Goal: Information Seeking & Learning: Learn about a topic

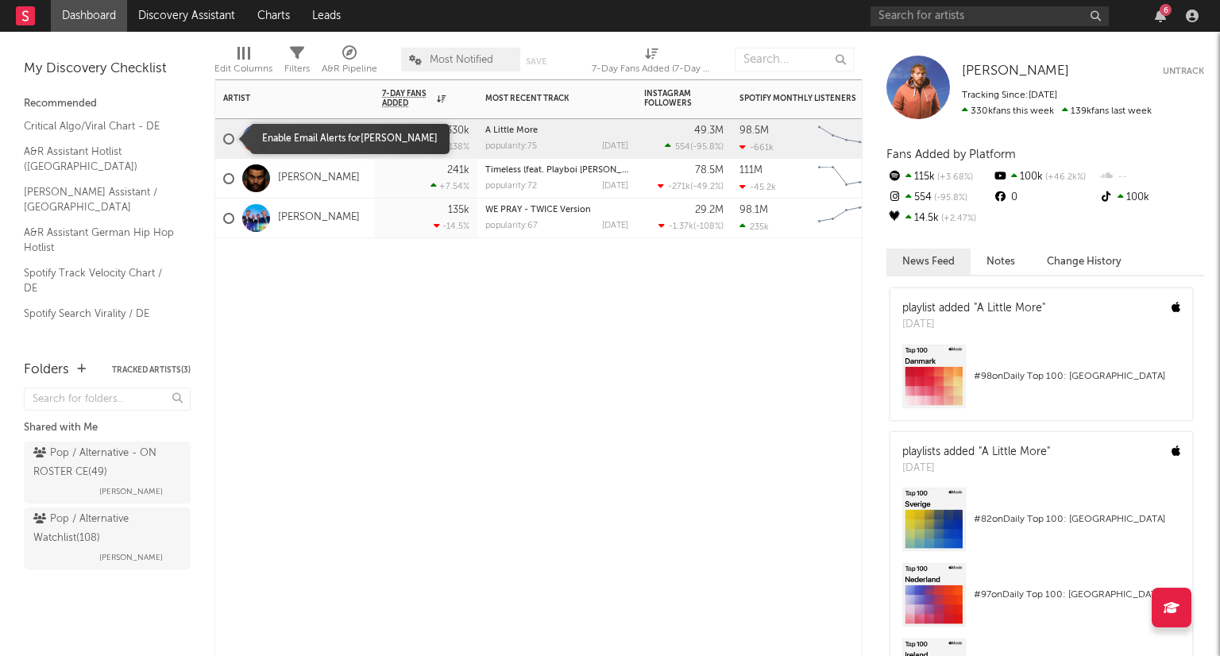
click at [229, 136] on div at bounding box center [228, 138] width 11 height 11
click at [223, 136] on input "checkbox" at bounding box center [223, 139] width 0 height 14
click at [228, 142] on div at bounding box center [228, 138] width 11 height 11
click at [223, 142] on input "checkbox" at bounding box center [223, 139] width 0 height 14
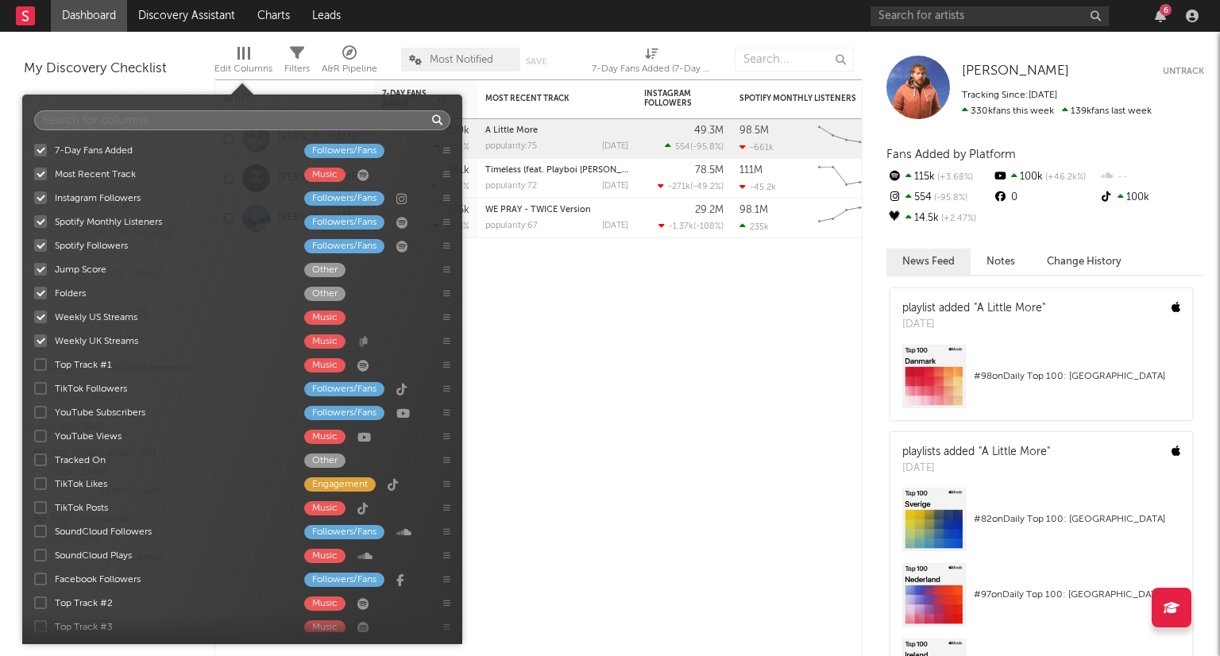
click at [251, 53] on span "Edit Columns" at bounding box center [243, 63] width 58 height 32
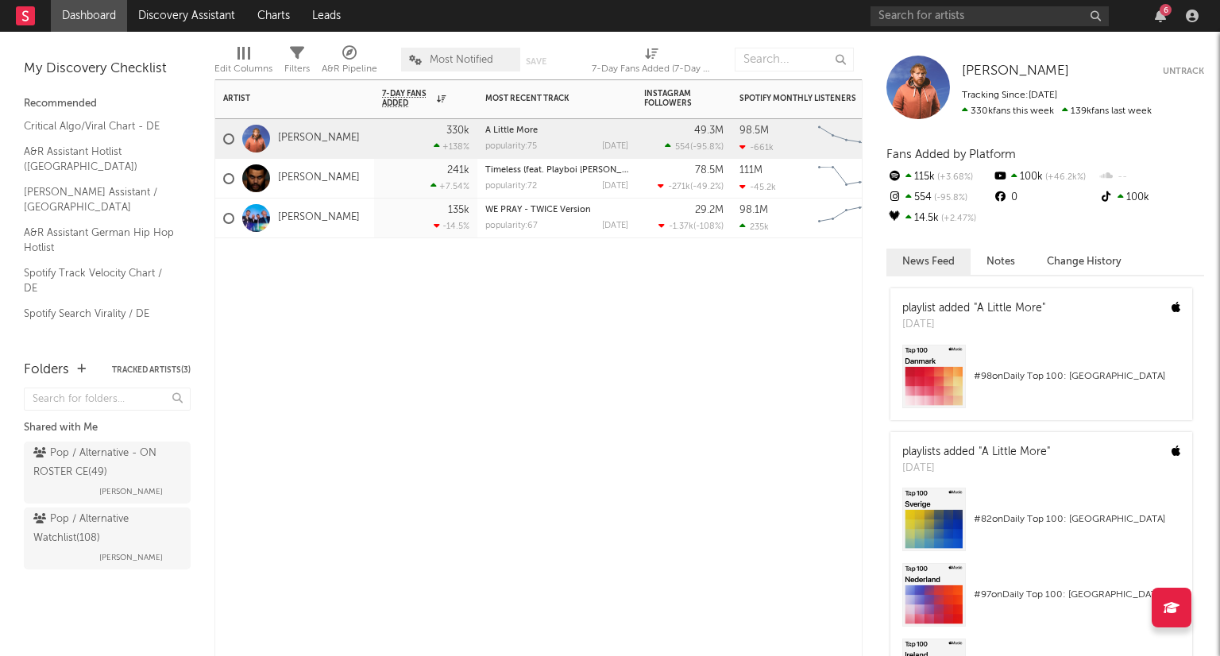
click at [558, 284] on div at bounding box center [556, 262] width 159 height 48
click at [777, 57] on input "text" at bounding box center [794, 60] width 119 height 24
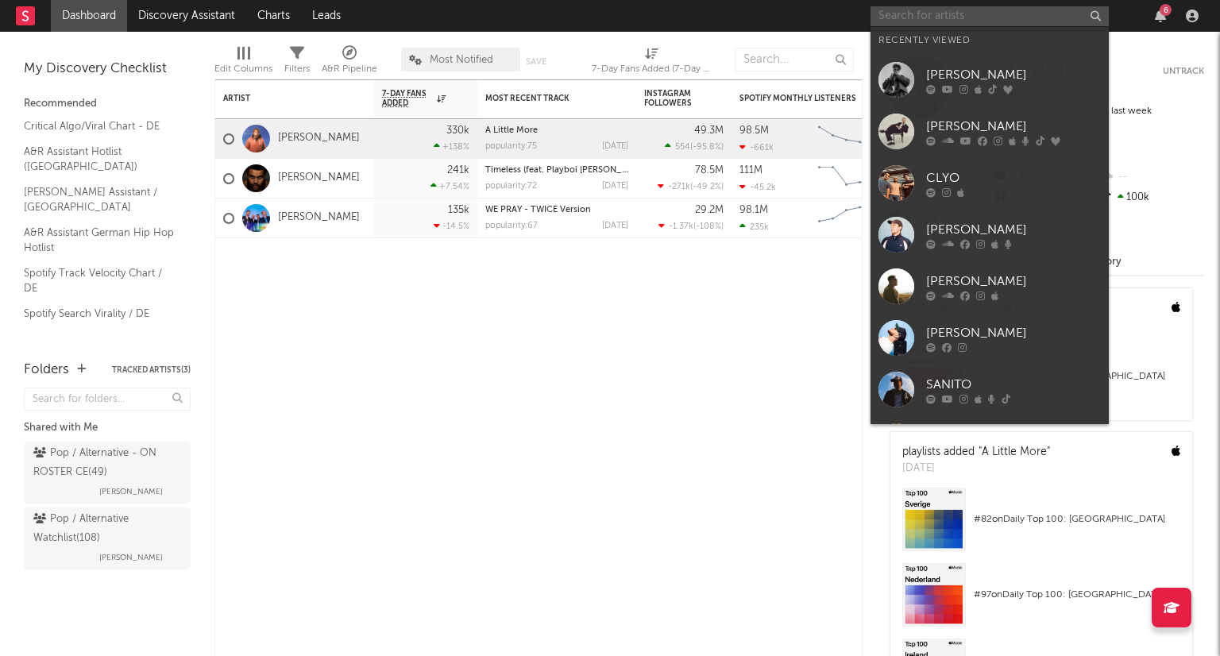
click at [912, 20] on input "text" at bounding box center [989, 16] width 238 height 20
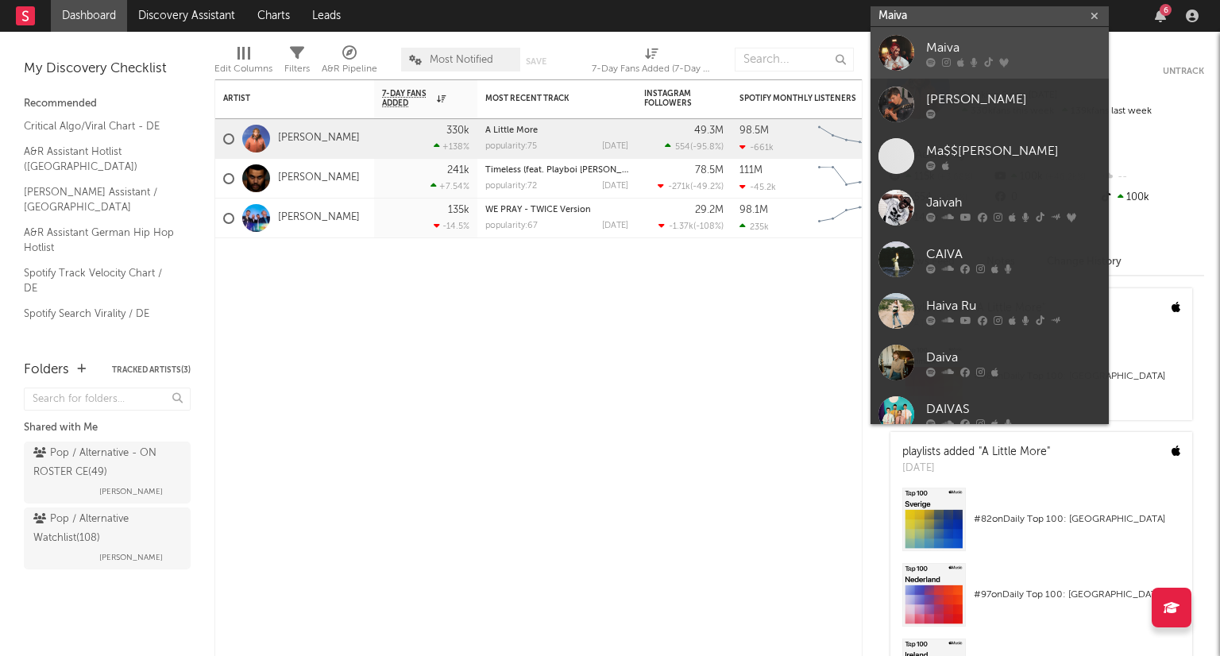
type input "Maiva"
click at [998, 49] on div "Maiva" at bounding box center [1013, 47] width 175 height 19
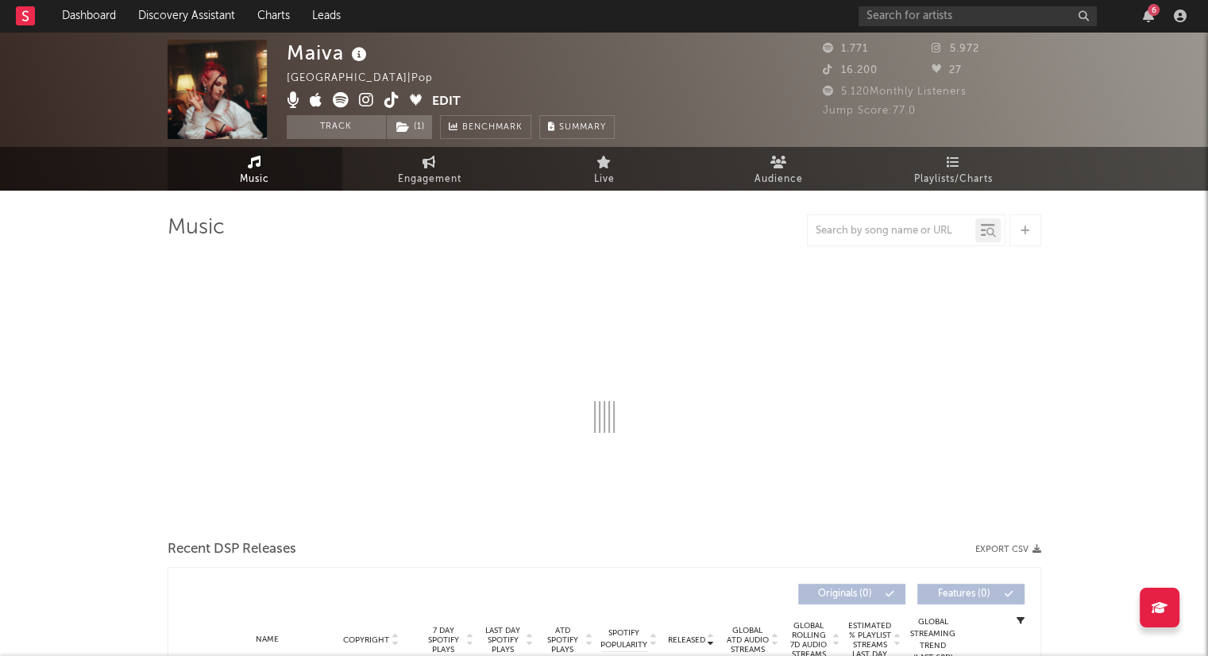
select select "6m"
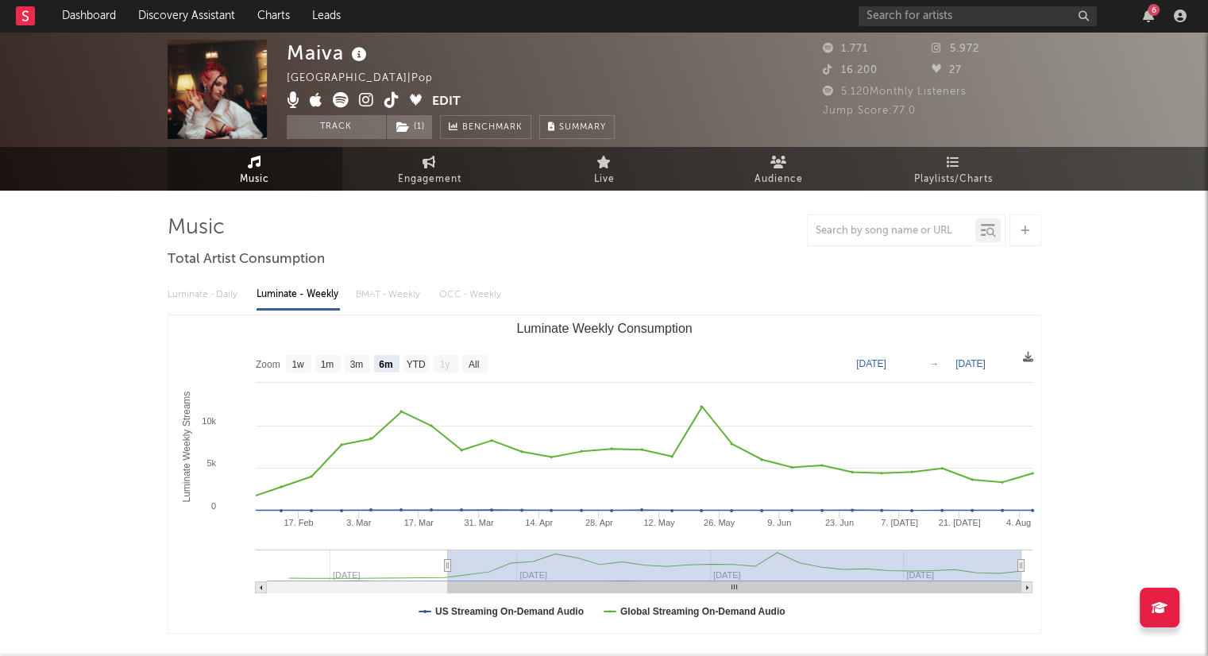
click at [438, 97] on button "Edit" at bounding box center [446, 102] width 29 height 20
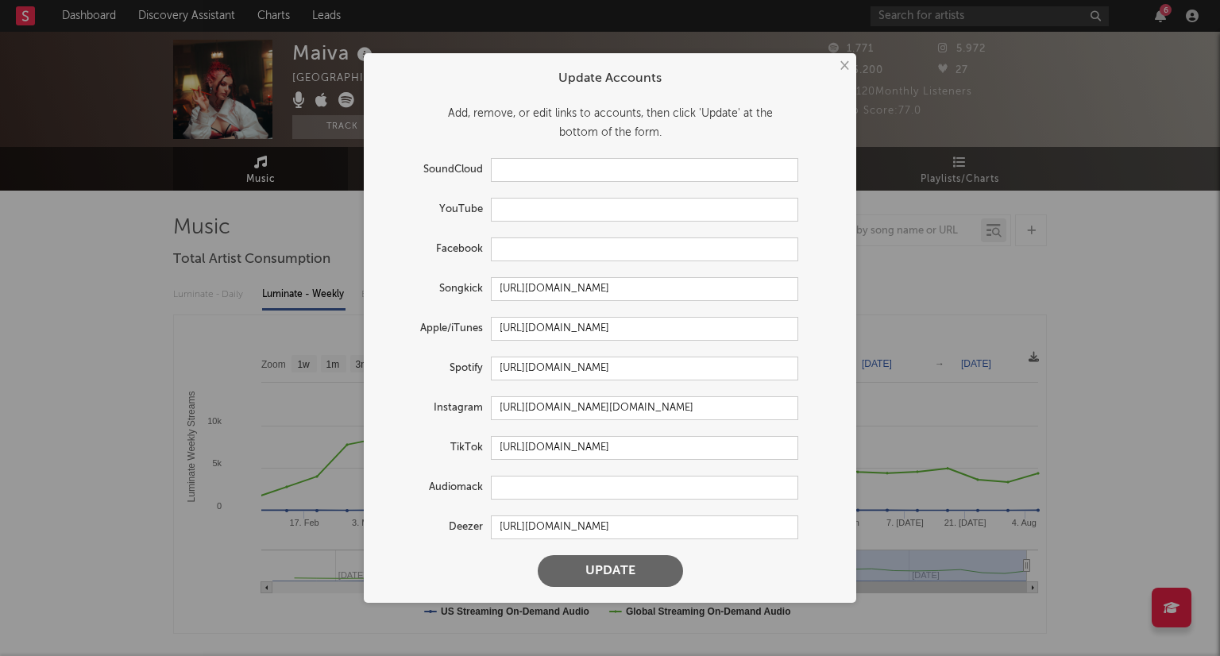
click at [845, 67] on button "×" at bounding box center [843, 65] width 17 height 17
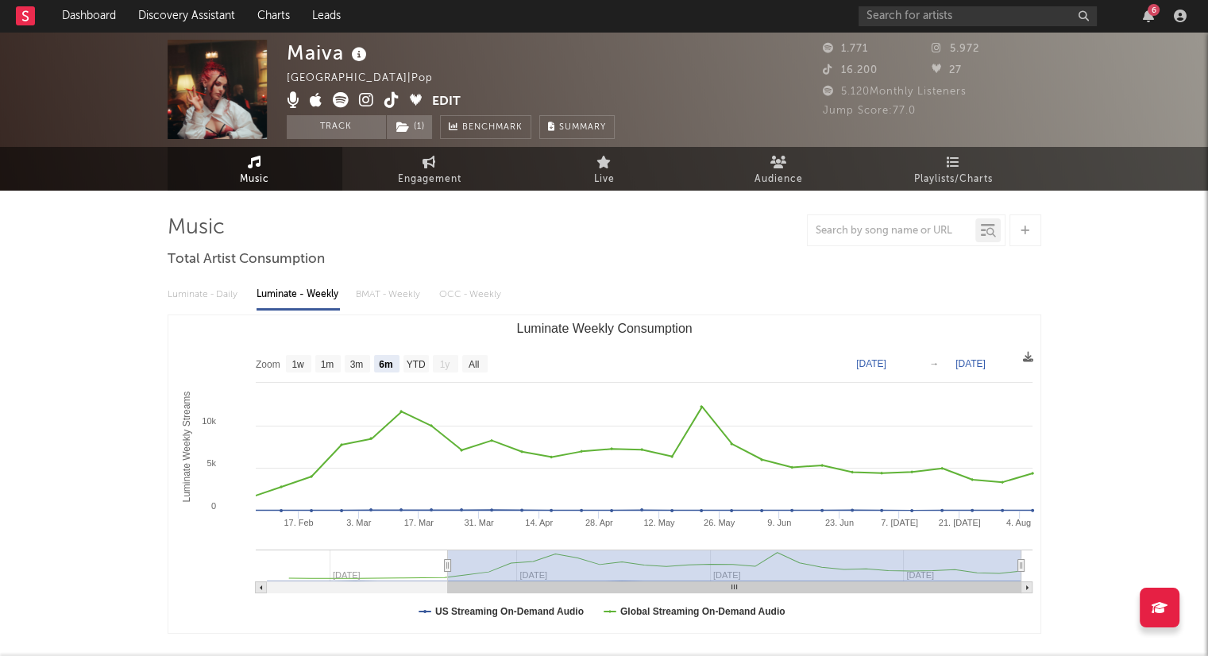
click at [445, 93] on button "Edit" at bounding box center [446, 102] width 29 height 20
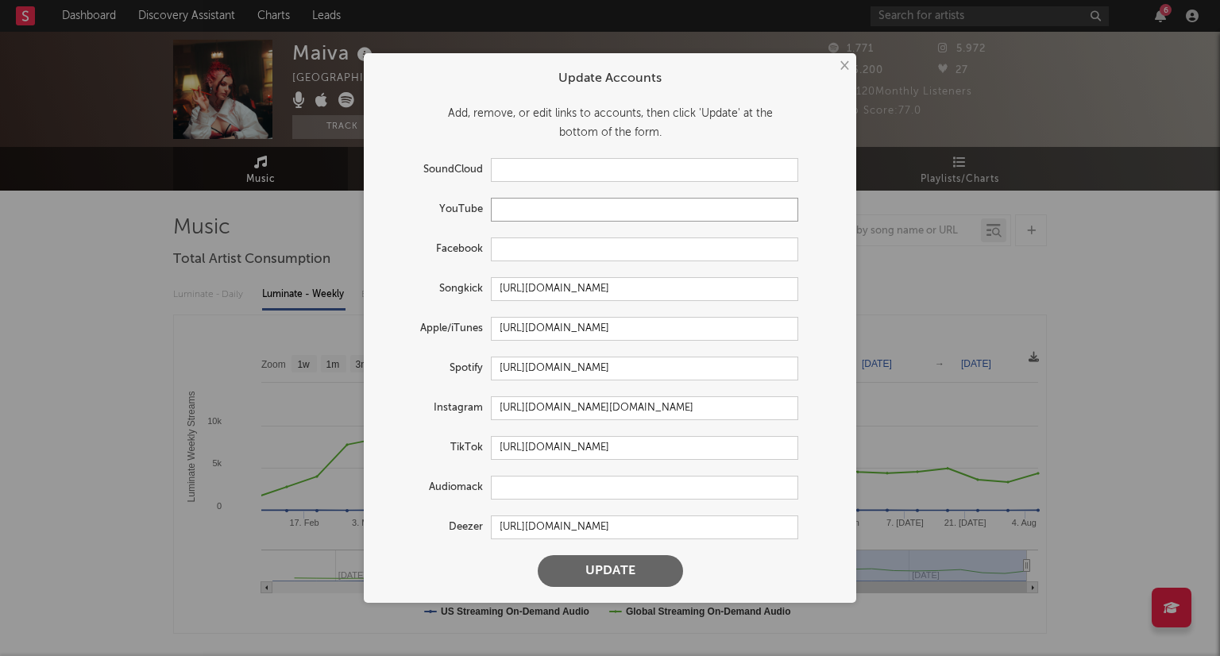
click at [508, 203] on input "text" at bounding box center [644, 210] width 307 height 24
paste input "[URL][DOMAIN_NAME]"
type input "[URL][DOMAIN_NAME]"
click at [608, 564] on button "Update" at bounding box center [610, 571] width 145 height 32
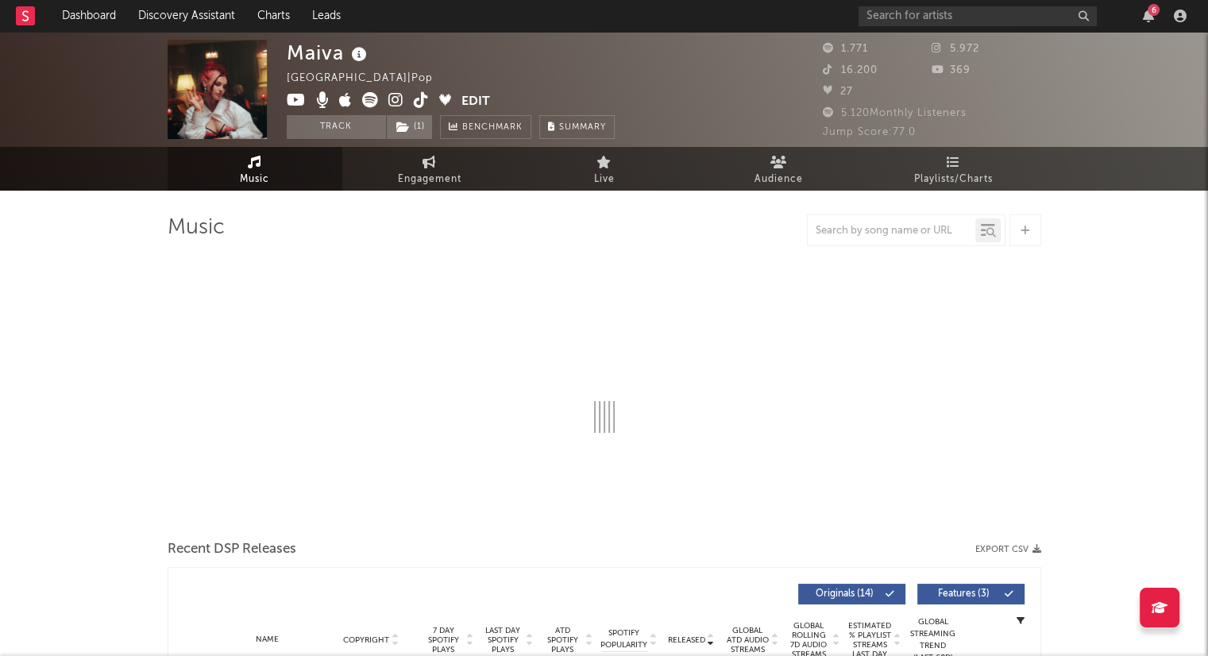
select select "6m"
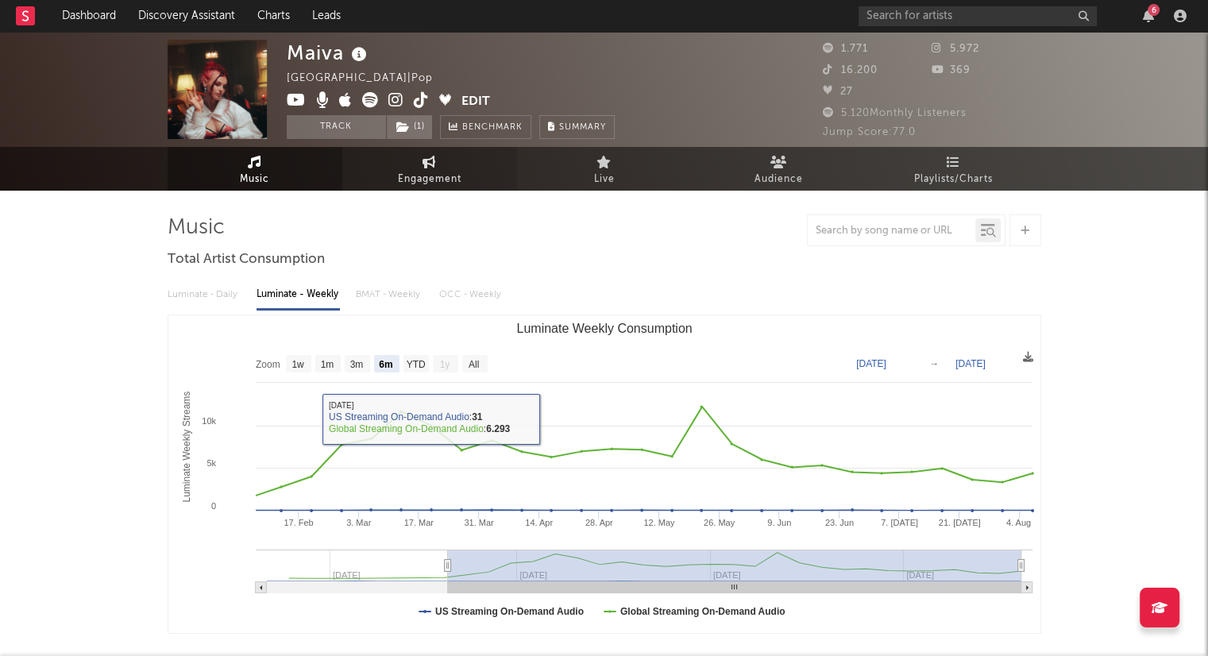
click at [413, 170] on span "Engagement" at bounding box center [430, 179] width 64 height 19
select select "1w"
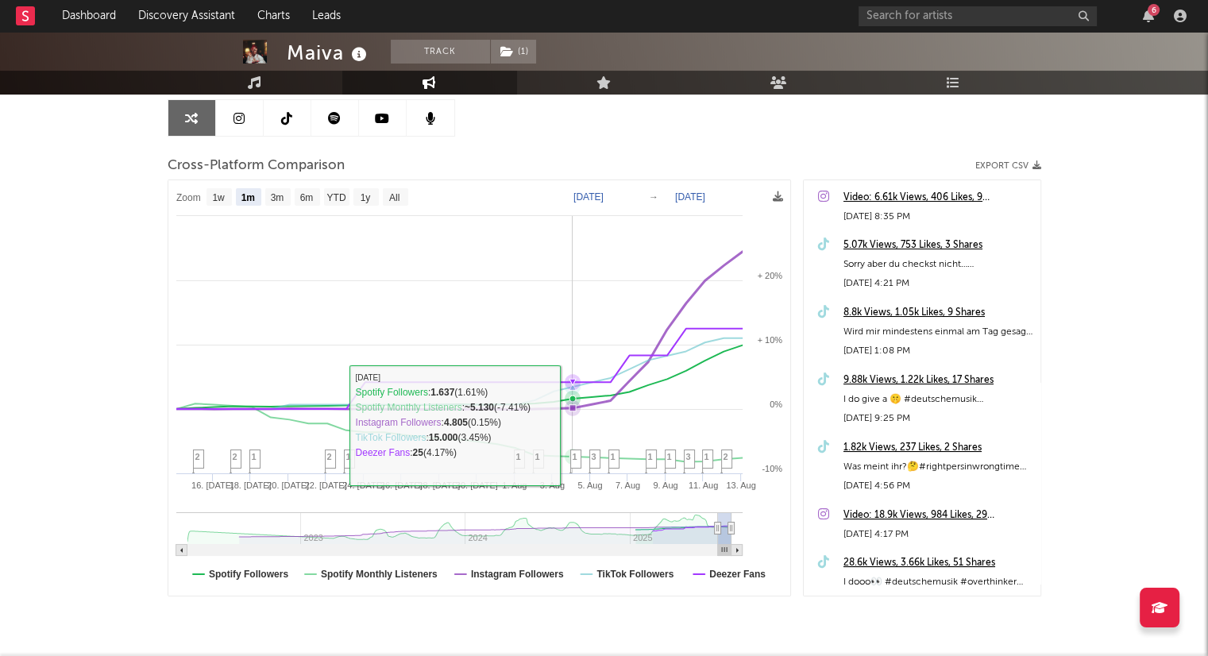
scroll to position [130, 0]
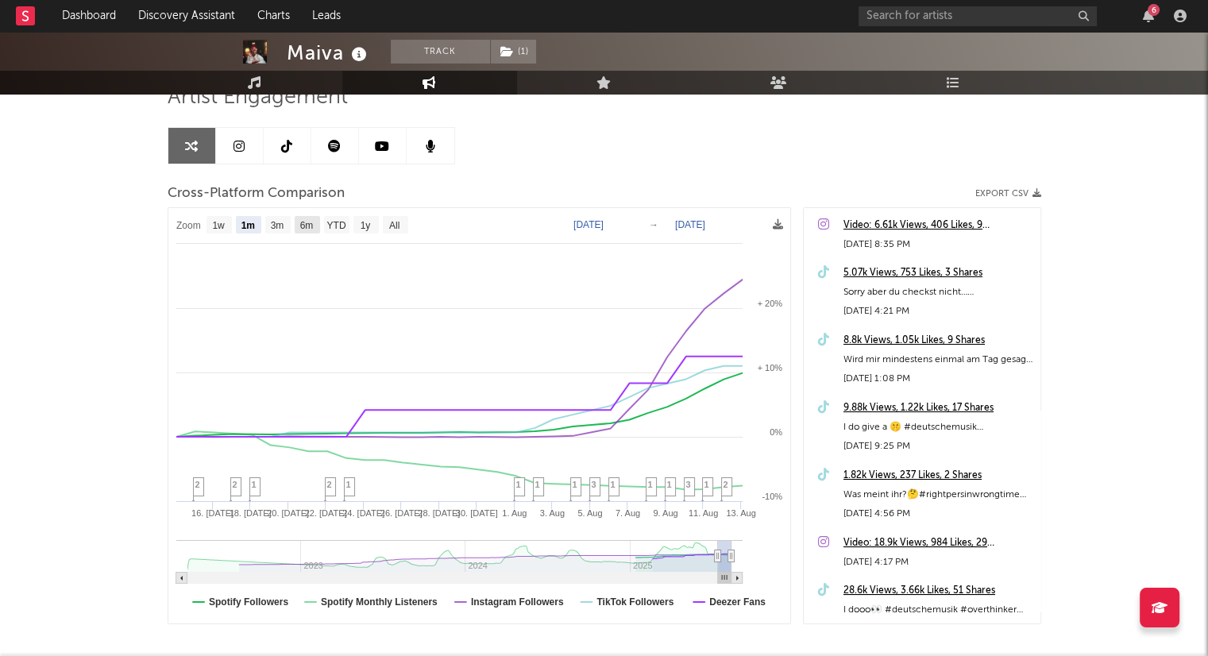
click at [311, 226] on text "6m" at bounding box center [306, 225] width 14 height 11
select select "6m"
type input "[DATE]"
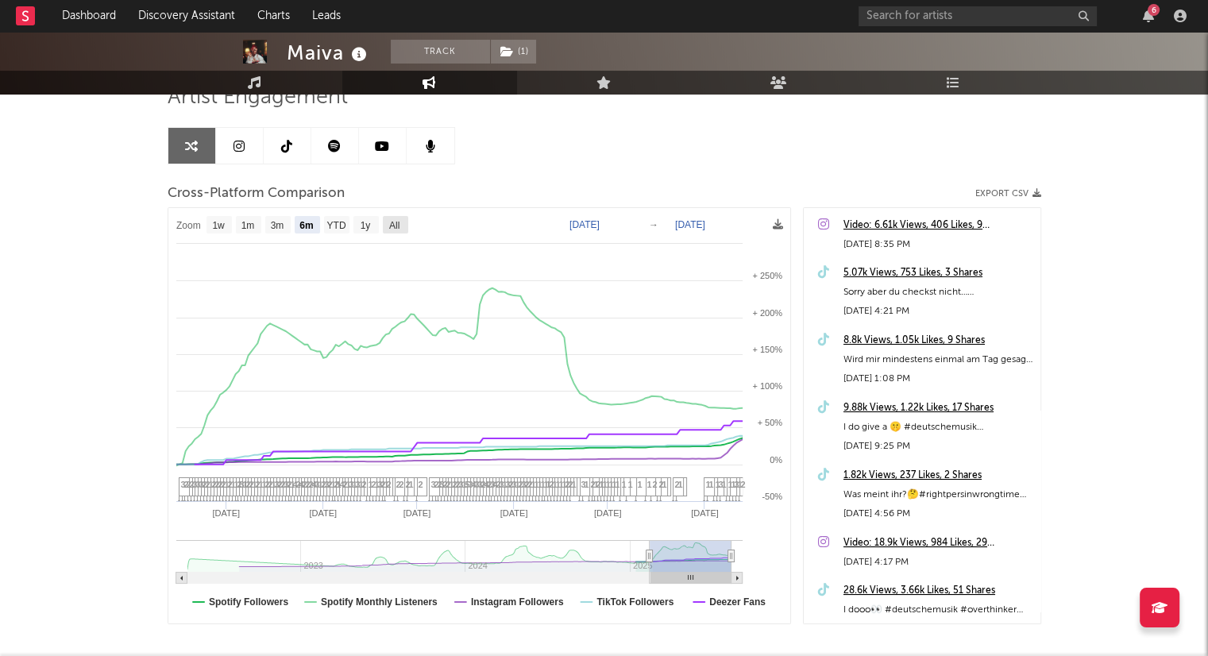
drag, startPoint x: 394, startPoint y: 223, endPoint x: 423, endPoint y: 264, distance: 49.6
click at [398, 226] on text "All" at bounding box center [393, 225] width 10 height 11
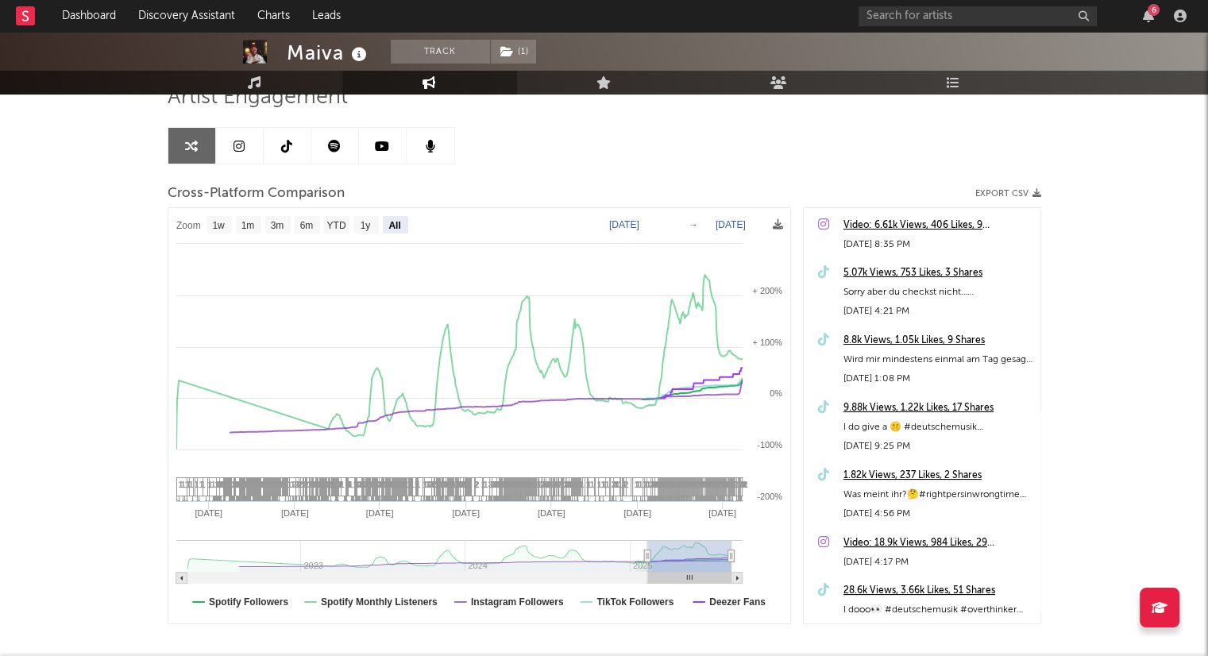
select select "All"
type input "[DATE]"
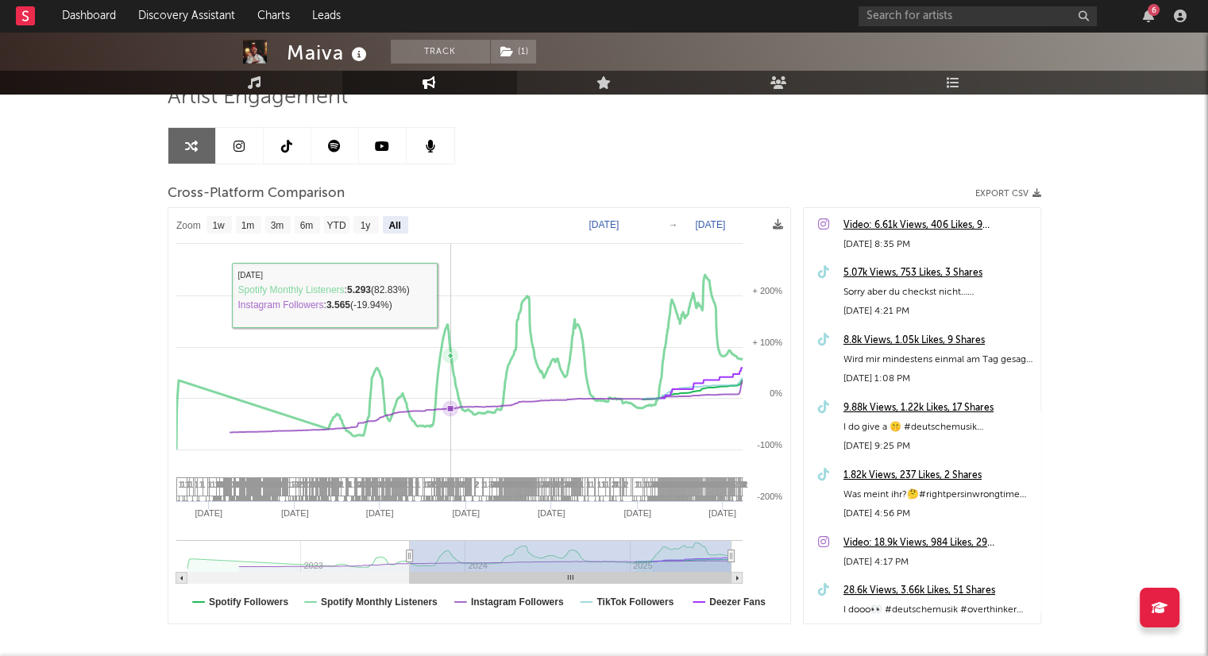
select select "All"
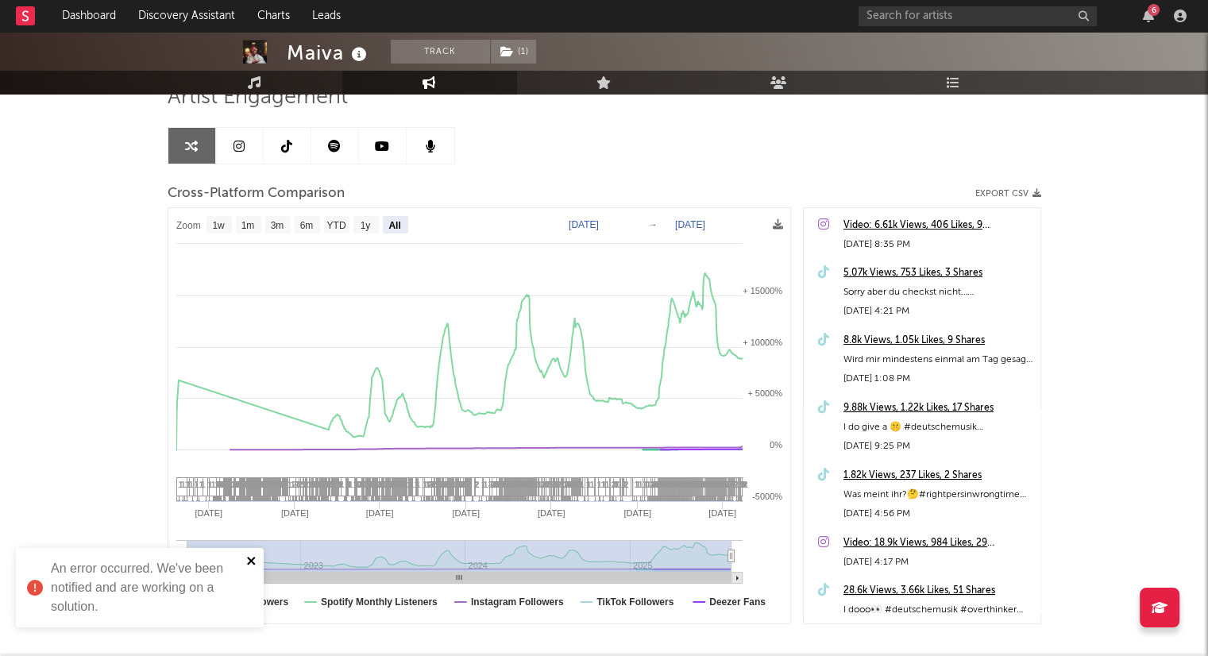
click at [253, 563] on icon "close" at bounding box center [251, 561] width 8 height 8
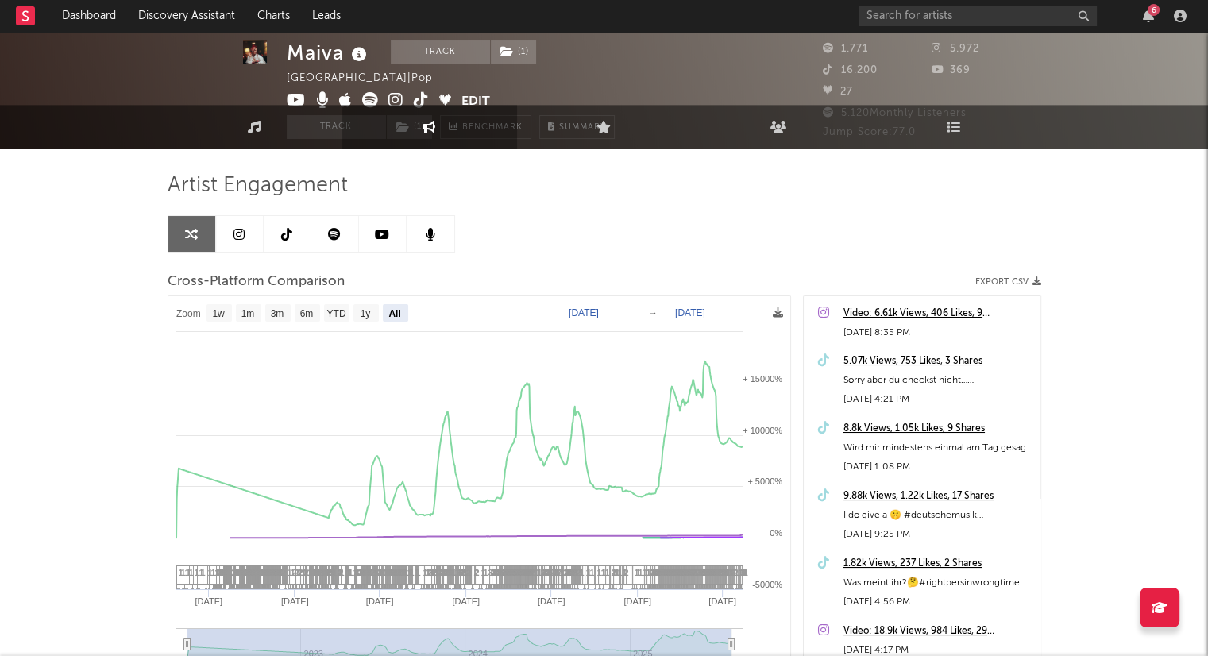
scroll to position [0, 0]
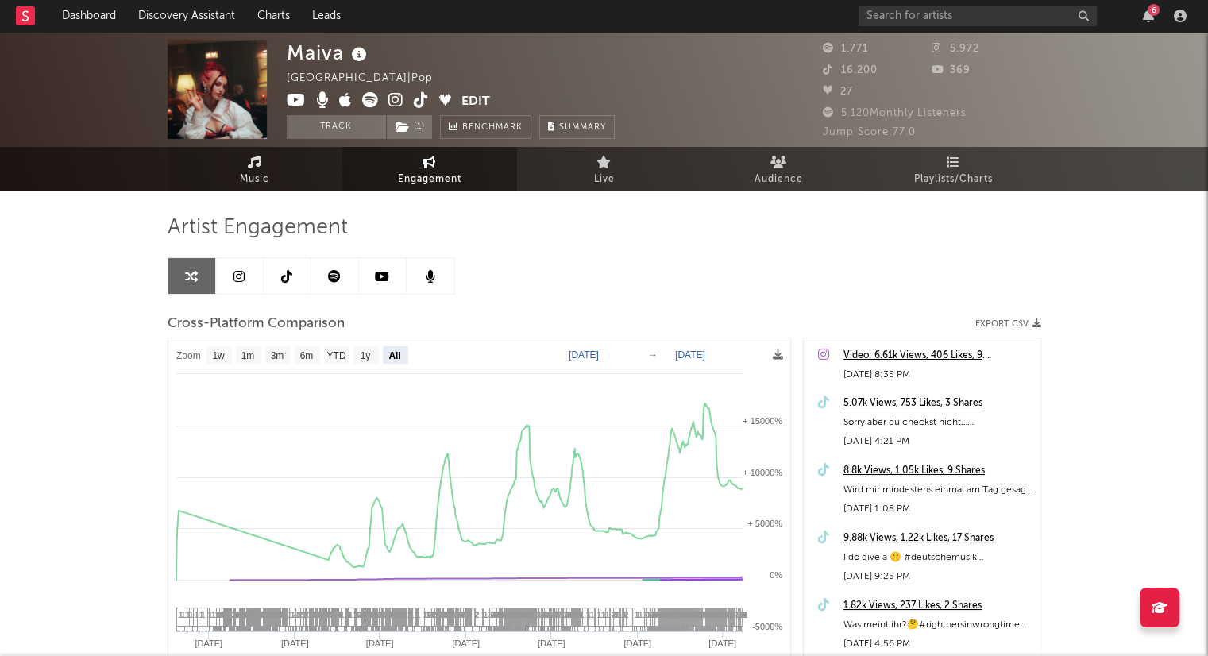
click at [256, 170] on span "Music" at bounding box center [254, 179] width 29 height 19
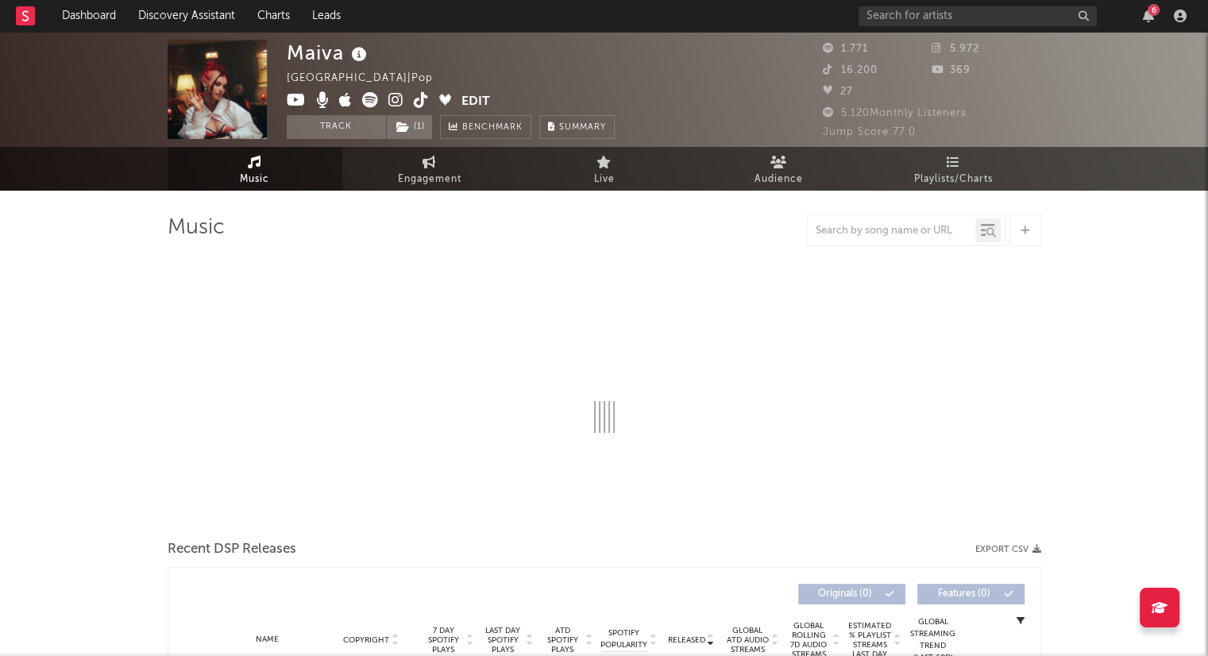
select select "6m"
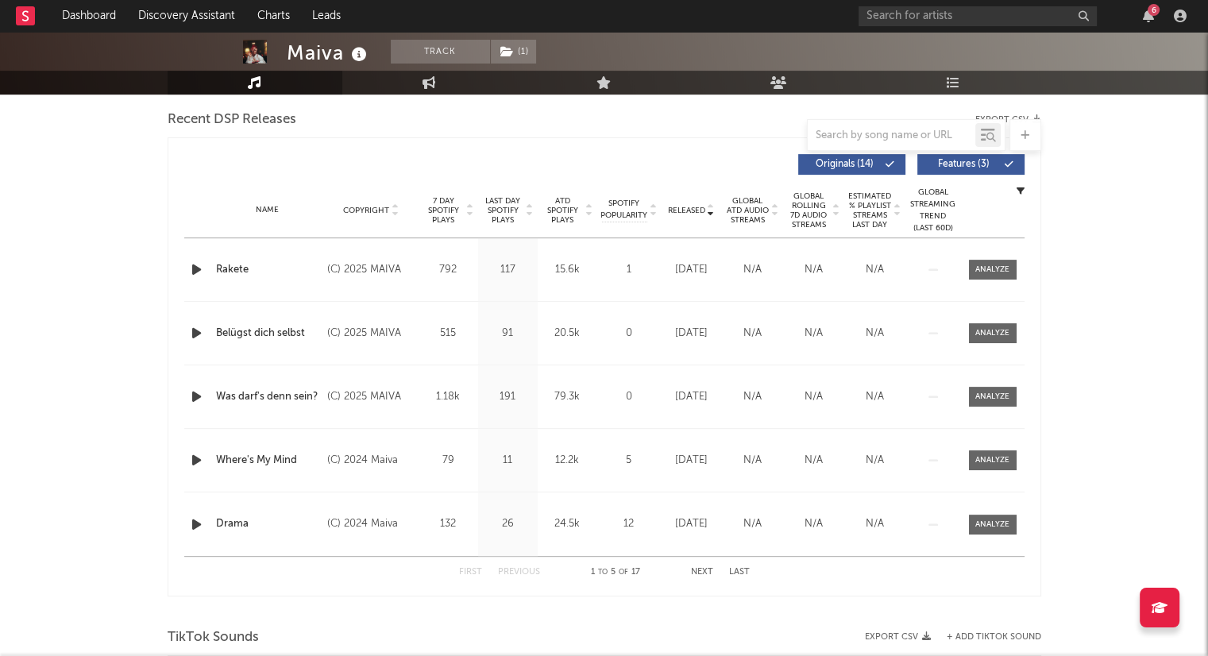
scroll to position [556, 0]
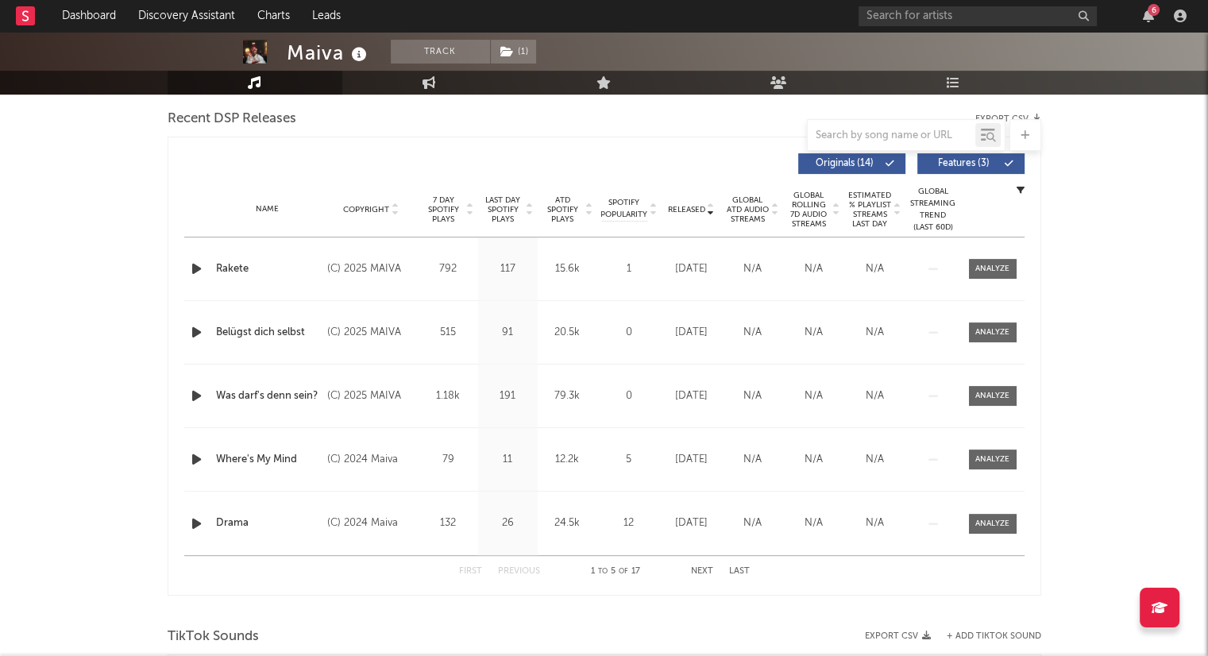
click at [588, 210] on icon at bounding box center [589, 213] width 8 height 6
click at [92, 14] on link "Dashboard" at bounding box center [89, 16] width 76 height 32
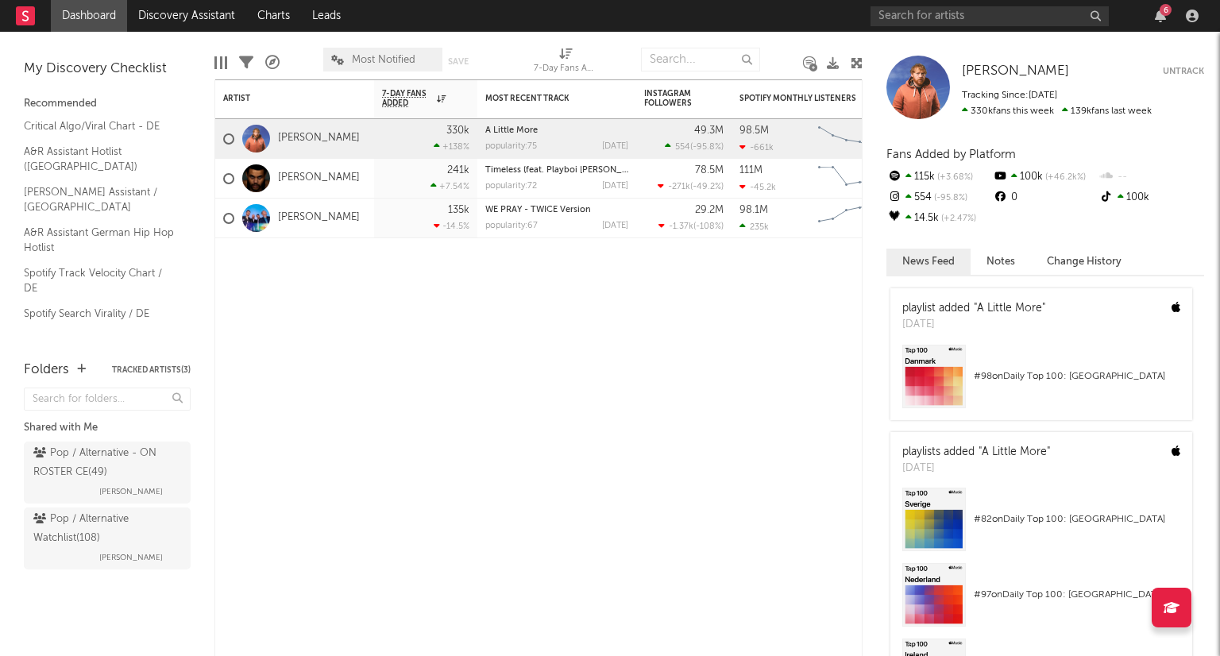
click at [216, 55] on div "Edit Columns" at bounding box center [220, 63] width 13 height 46
click at [289, 23] on link "Charts" at bounding box center [273, 16] width 55 height 32
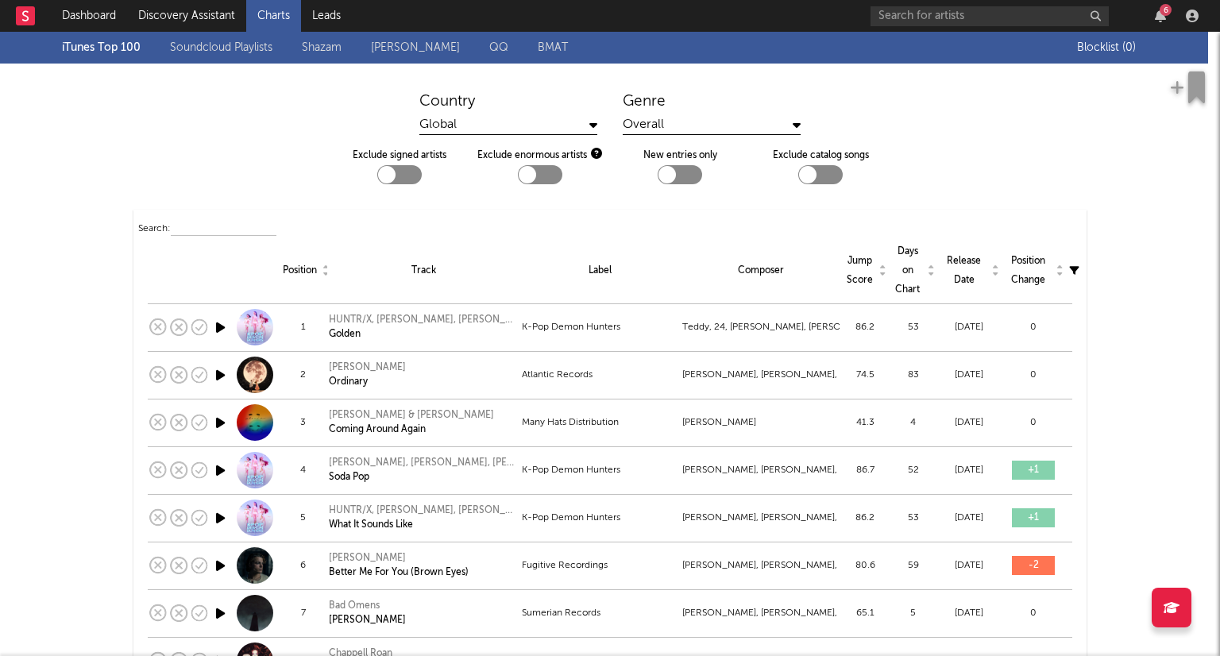
click at [589, 119] on icon at bounding box center [593, 124] width 8 height 13
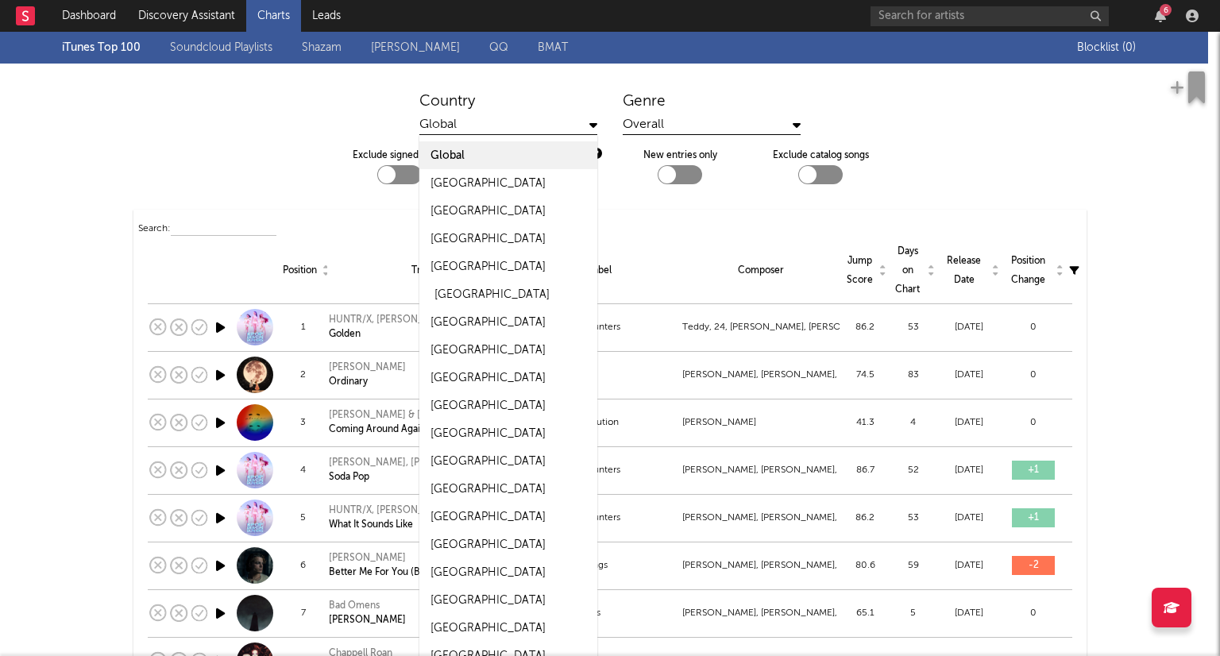
click at [522, 294] on div "[GEOGRAPHIC_DATA]" at bounding box center [508, 294] width 178 height 28
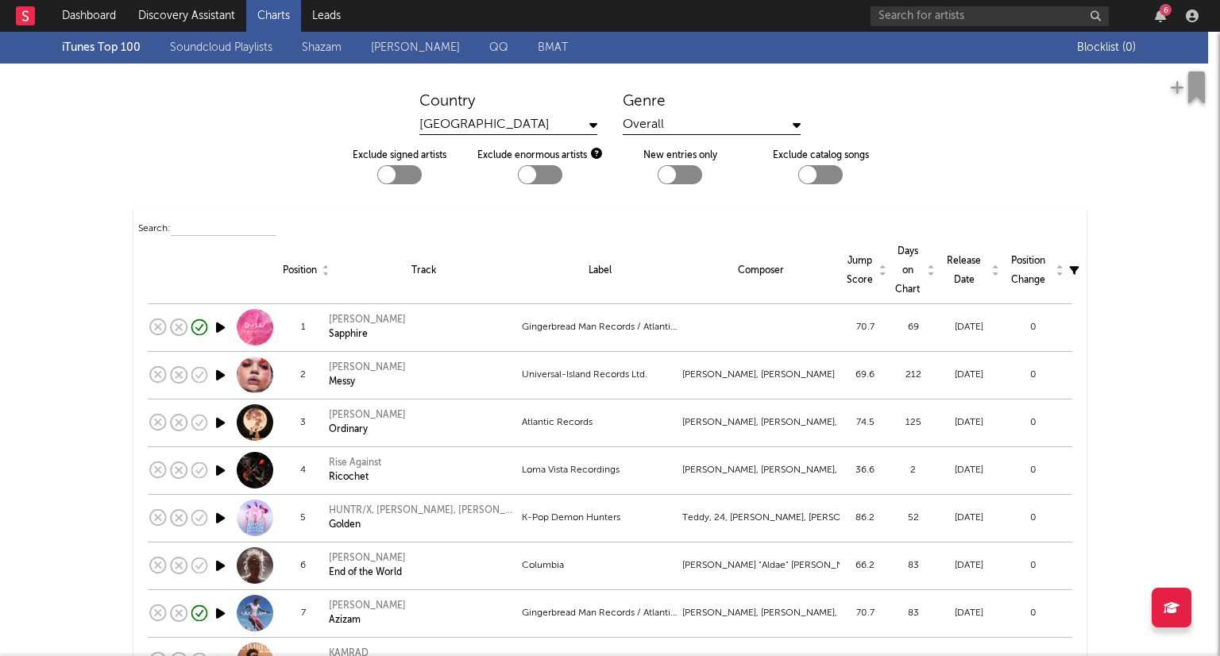
click at [793, 122] on icon at bounding box center [797, 124] width 8 height 13
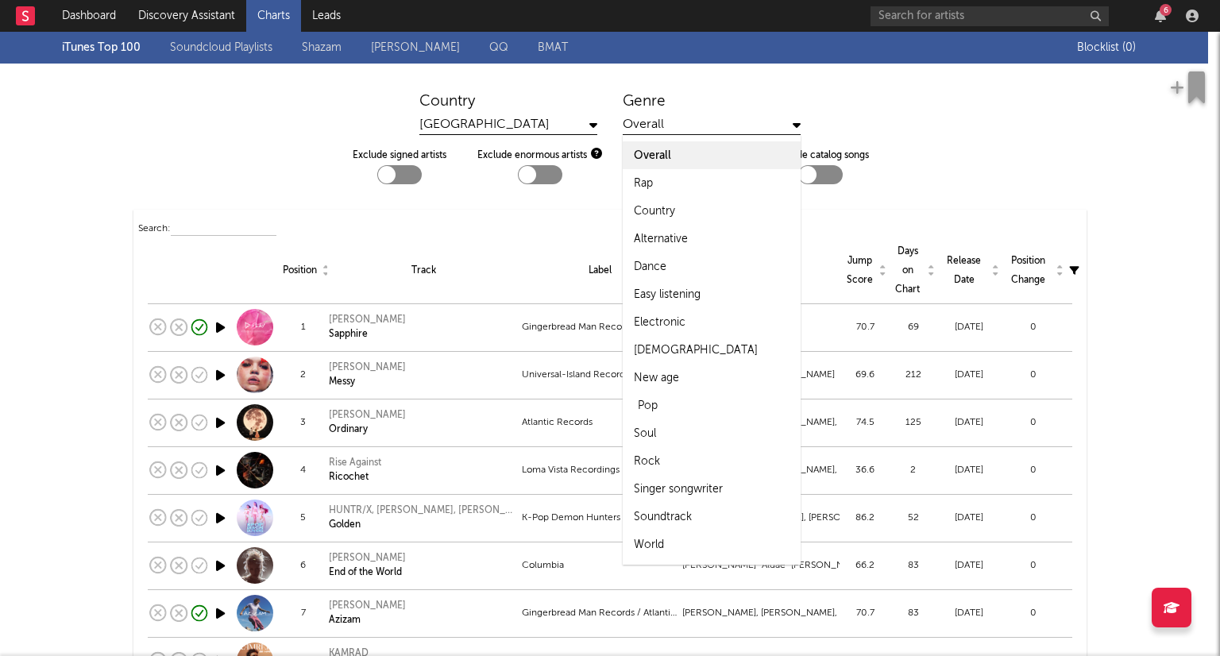
click at [650, 398] on div "Pop" at bounding box center [648, 405] width 20 height 19
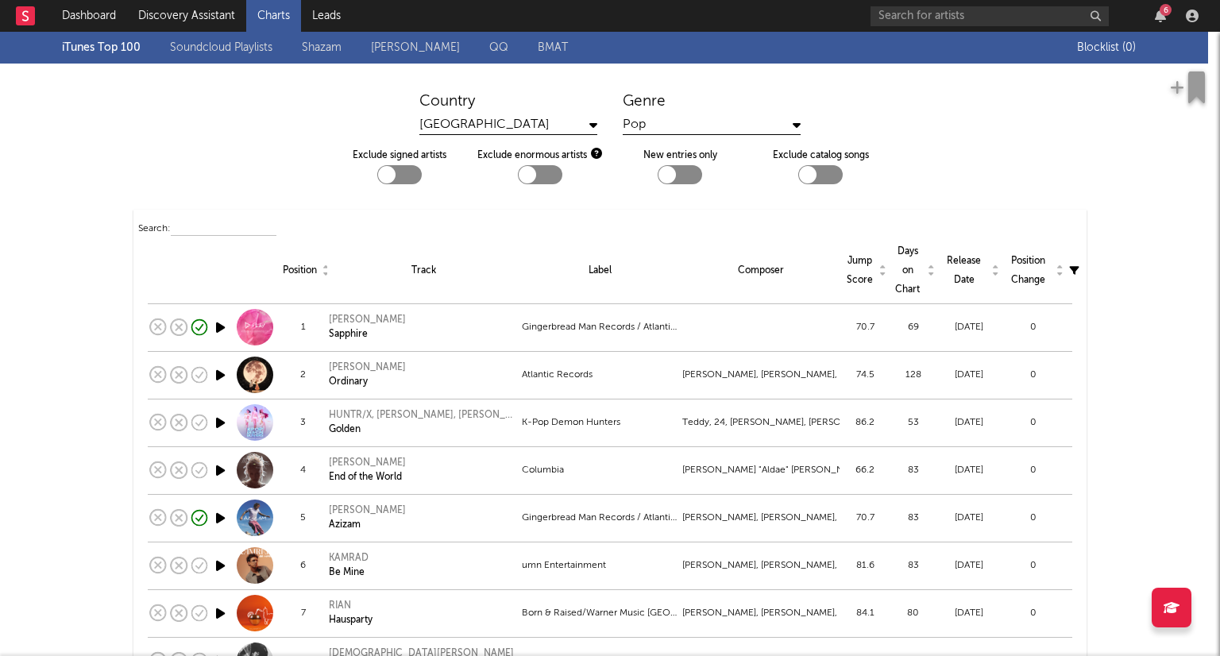
click at [691, 172] on div at bounding box center [680, 174] width 44 height 19
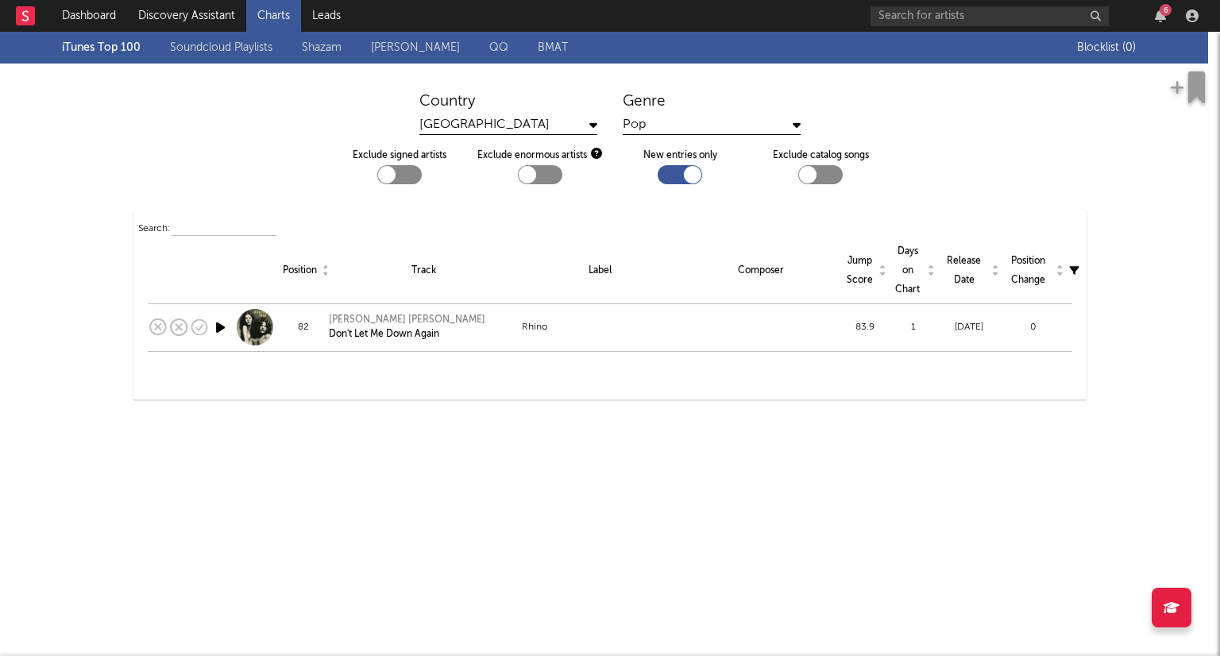
click at [673, 169] on div at bounding box center [680, 174] width 44 height 19
checkbox input "false"
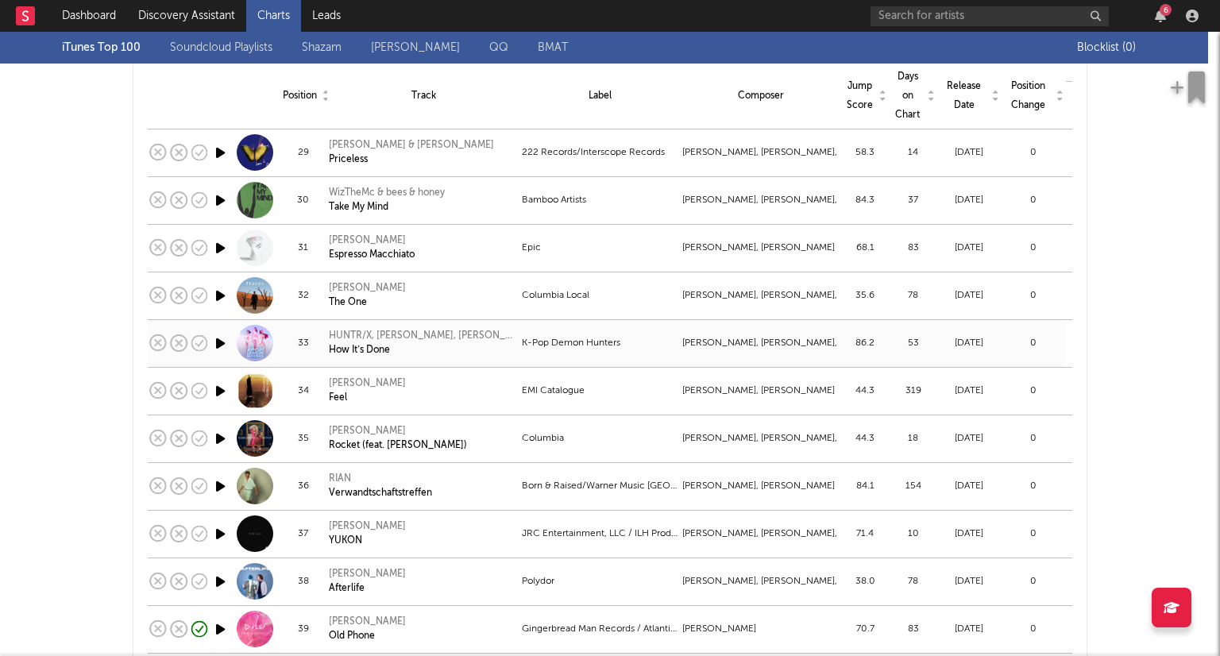
scroll to position [1588, 0]
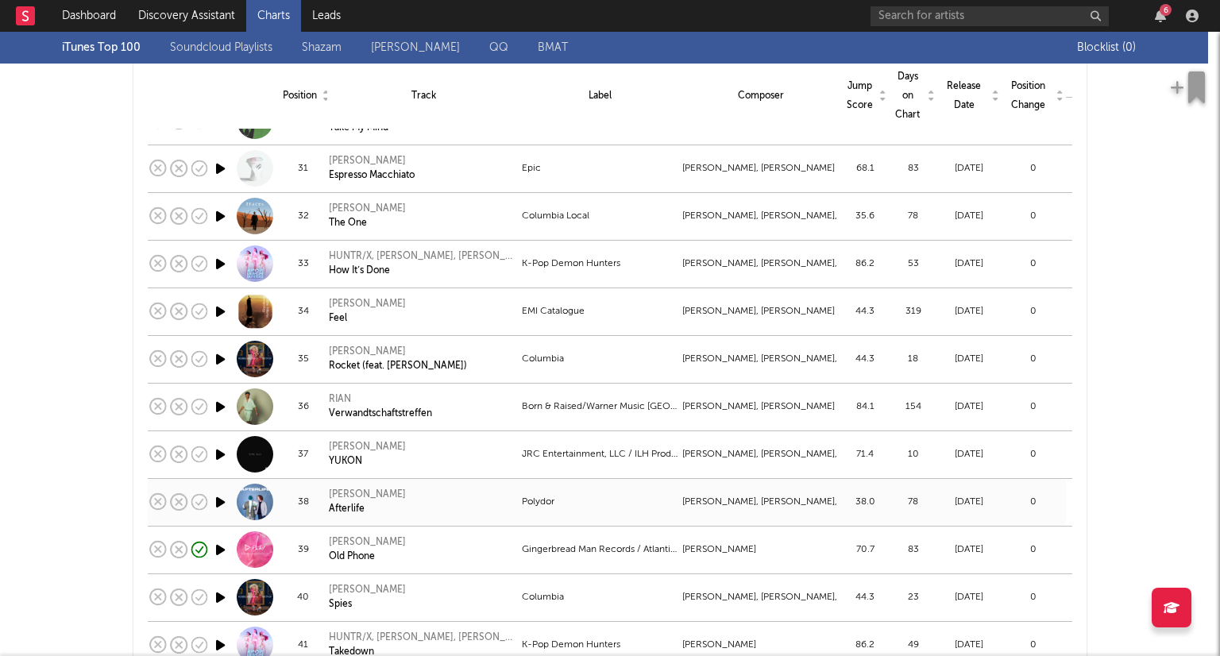
click at [216, 496] on icon "button" at bounding box center [220, 502] width 17 height 20
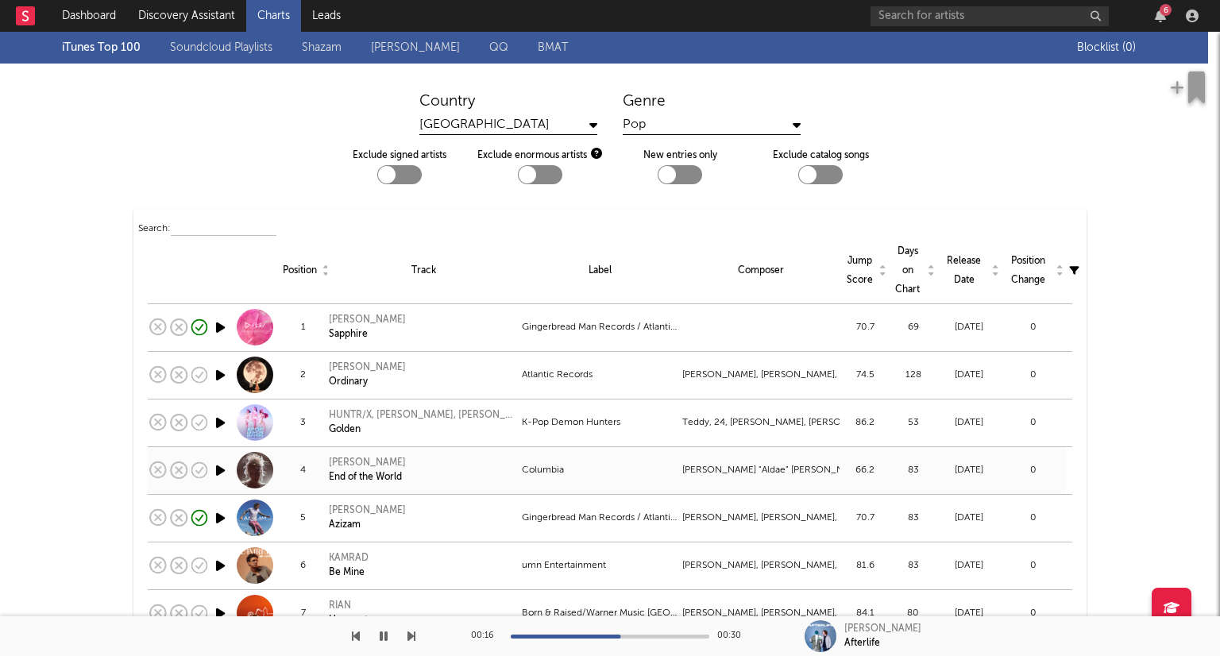
scroll to position [79, 0]
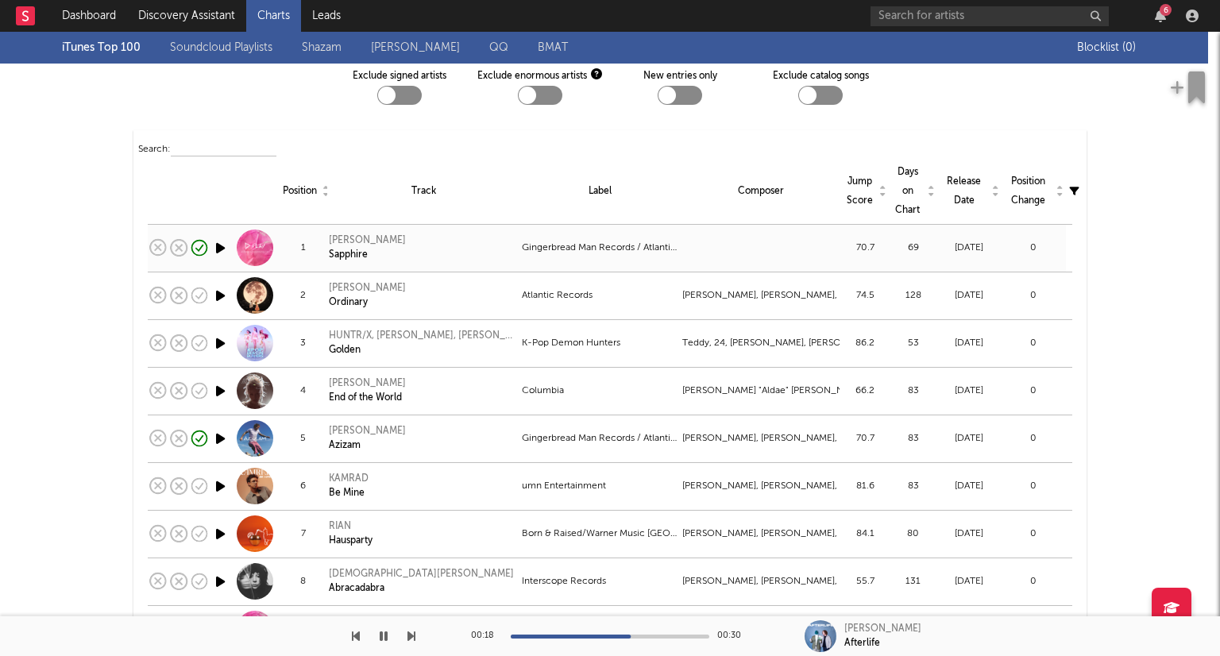
click at [212, 243] on icon "button" at bounding box center [220, 248] width 17 height 20
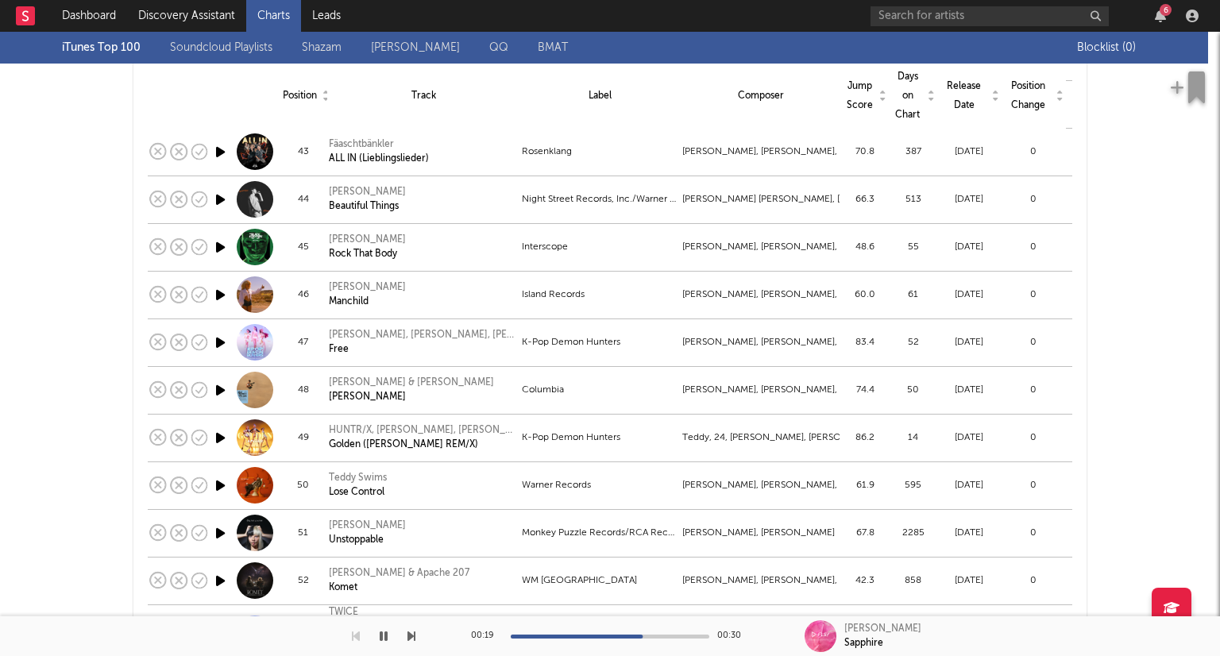
scroll to position [2224, 0]
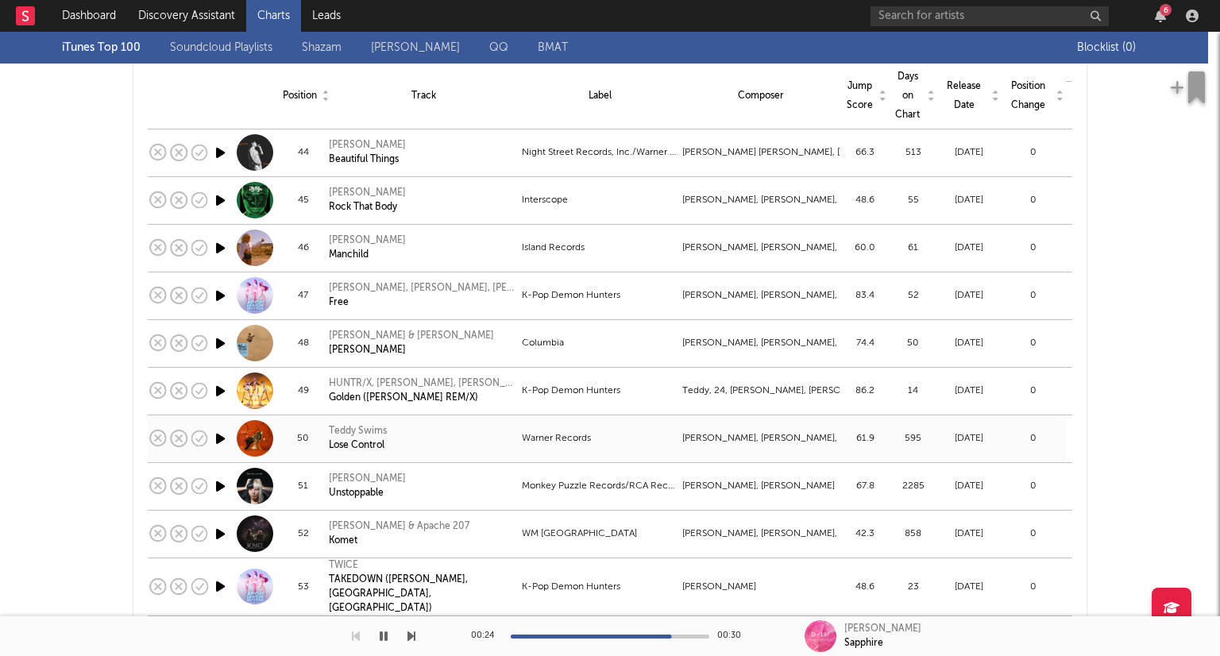
click at [212, 434] on icon "button" at bounding box center [220, 439] width 17 height 20
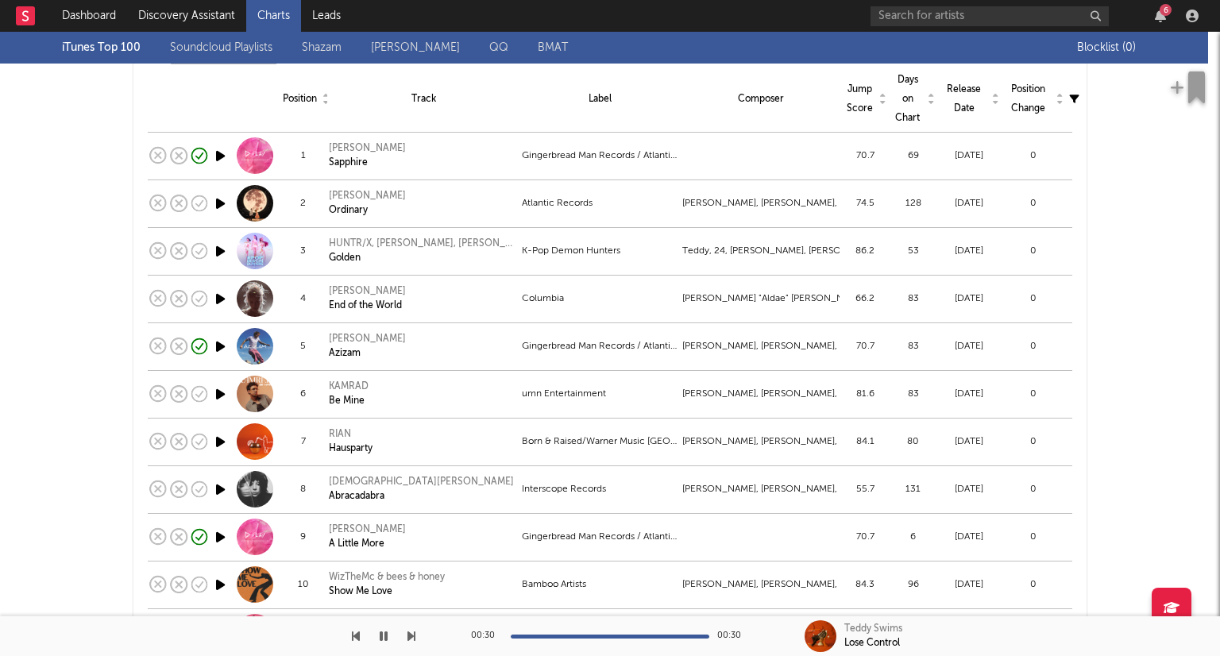
scroll to position [0, 0]
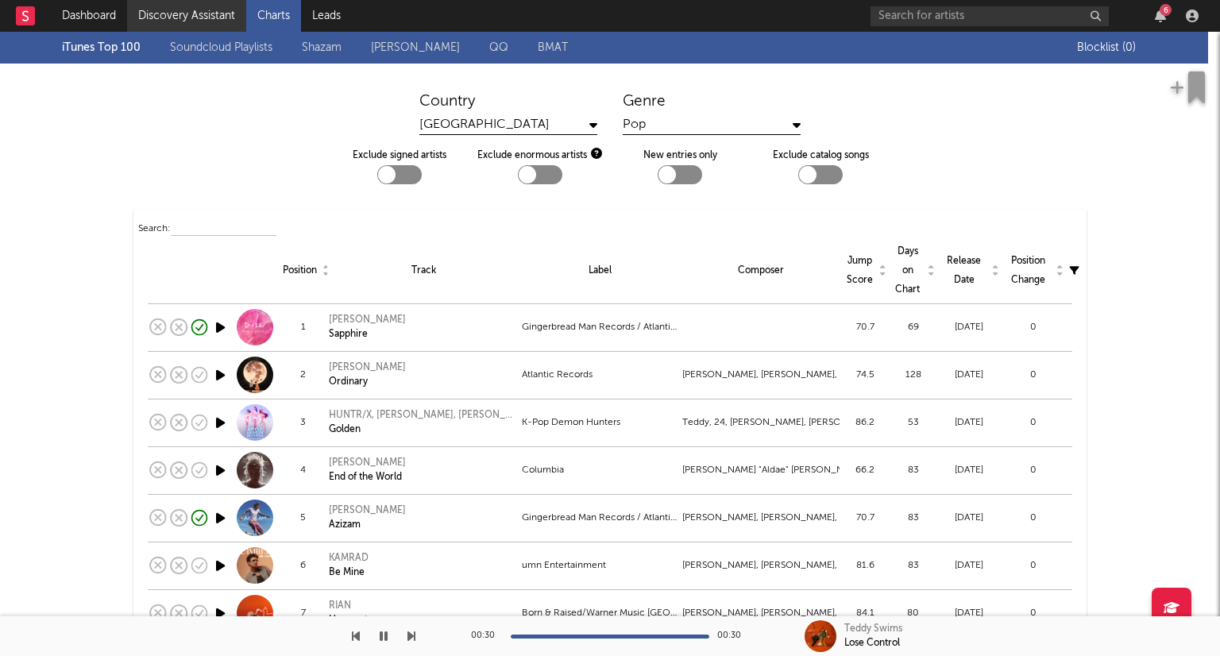
click at [208, 17] on link "Discovery Assistant" at bounding box center [186, 16] width 119 height 32
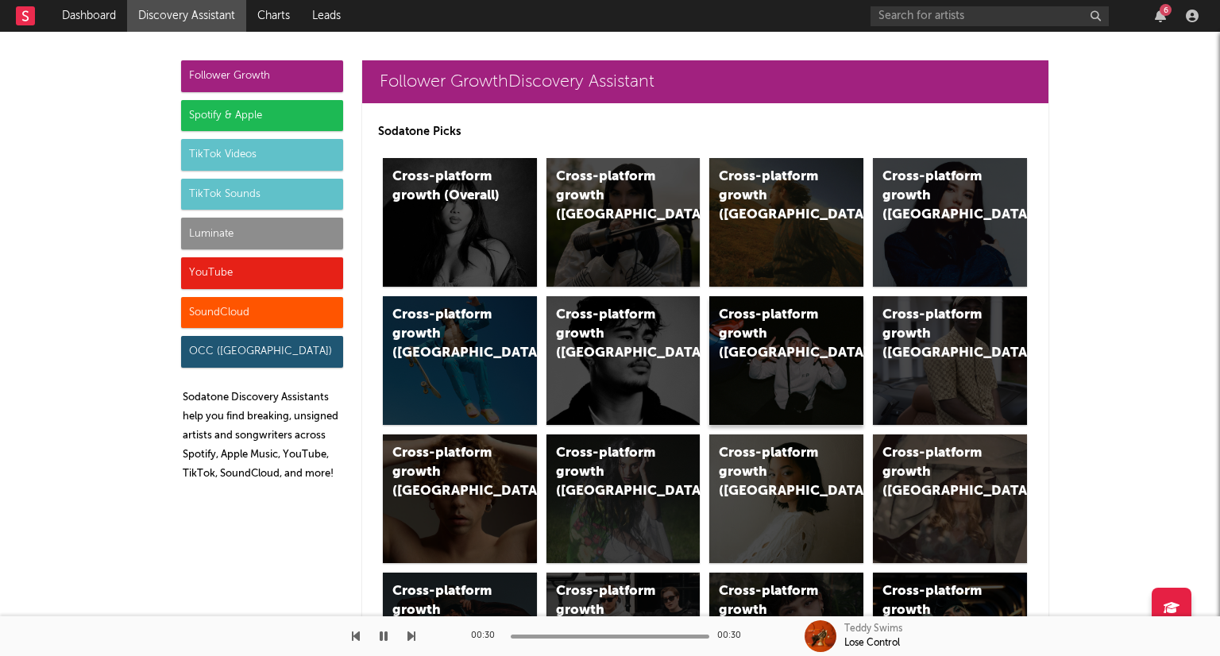
click at [770, 380] on div "Cross-platform growth ([GEOGRAPHIC_DATA]/GSA)" at bounding box center [786, 360] width 154 height 129
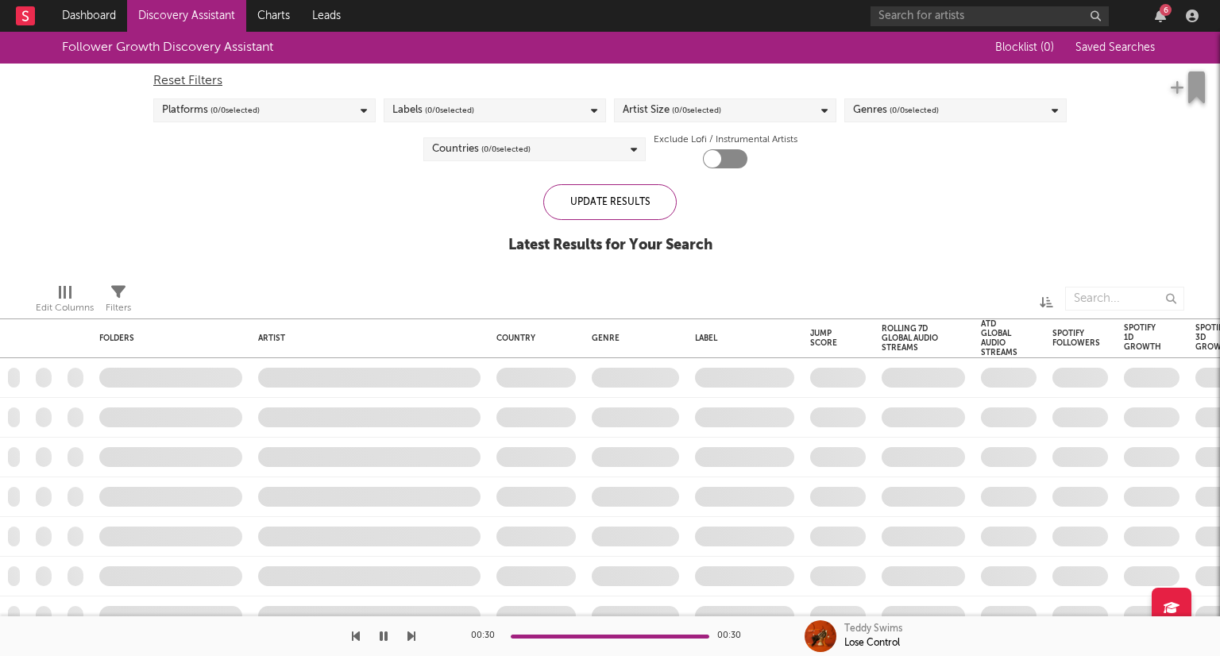
checkbox input "true"
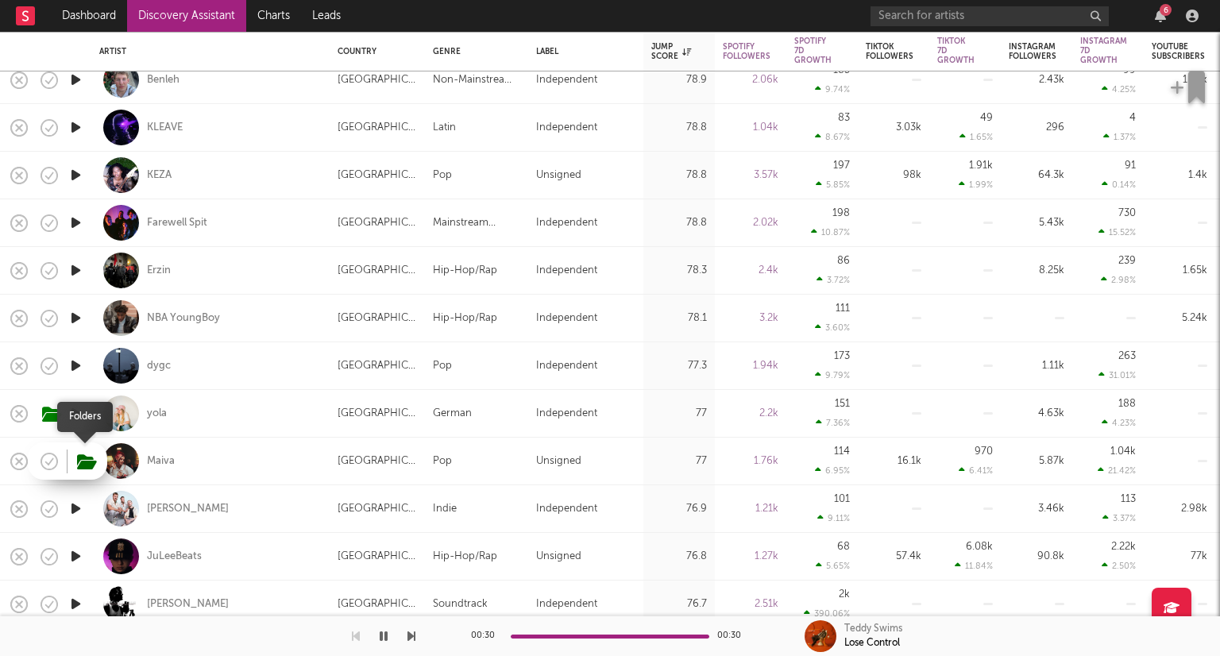
click at [89, 462] on icon "button" at bounding box center [87, 461] width 20 height 17
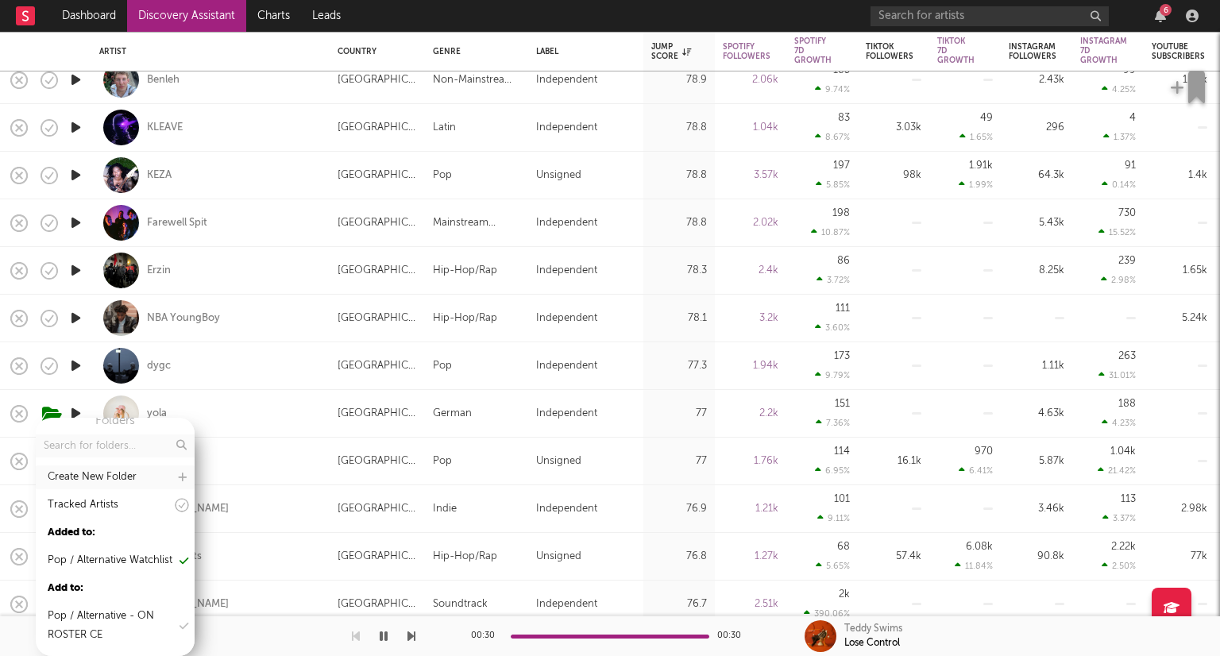
scroll to position [29, 0]
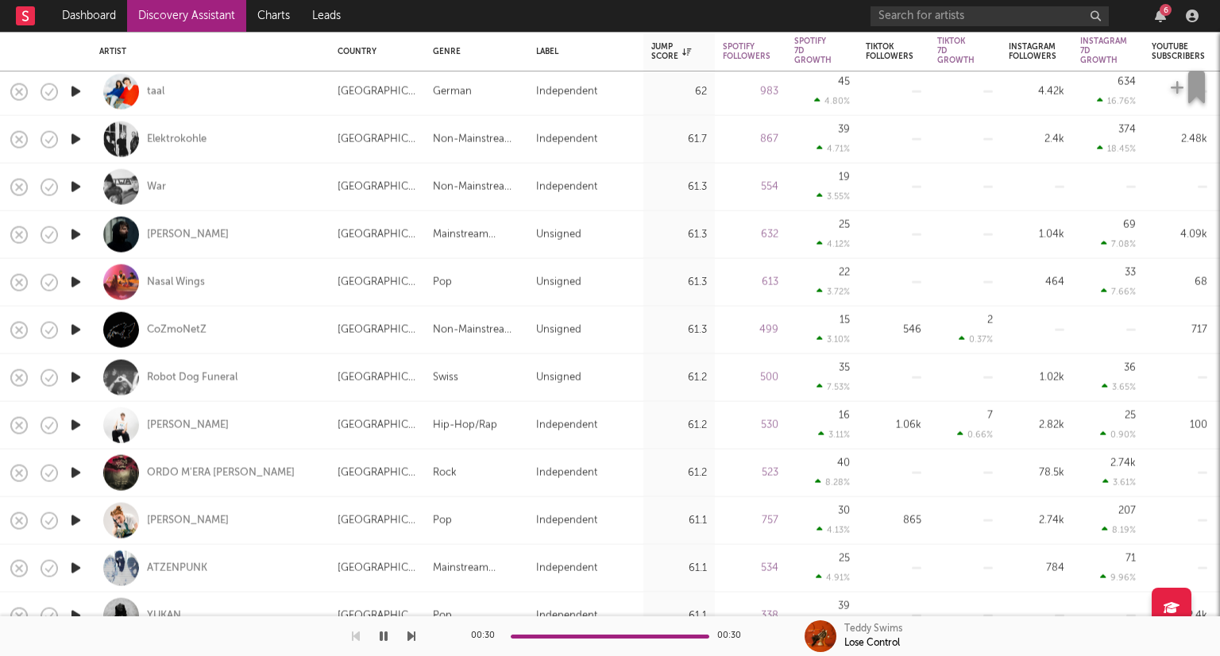
click at [74, 520] on icon "button" at bounding box center [76, 521] width 17 height 20
click at [79, 274] on icon "button" at bounding box center [76, 282] width 17 height 20
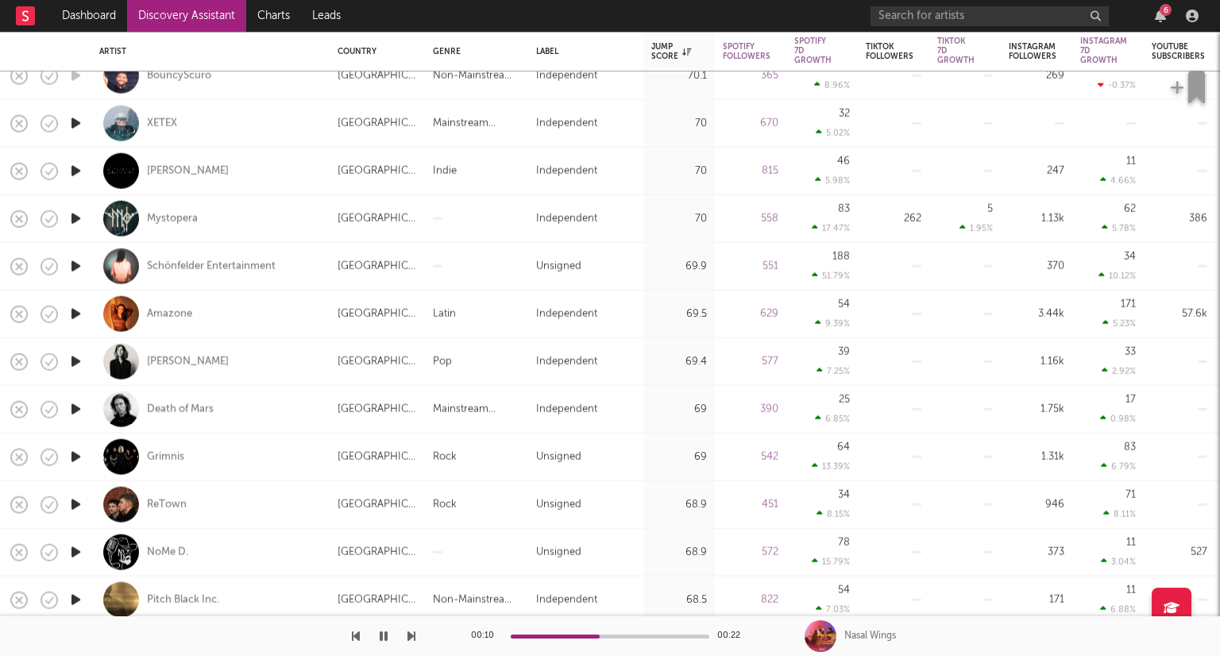
click at [67, 357] on div at bounding box center [76, 362] width 32 height 48
select select "1w"
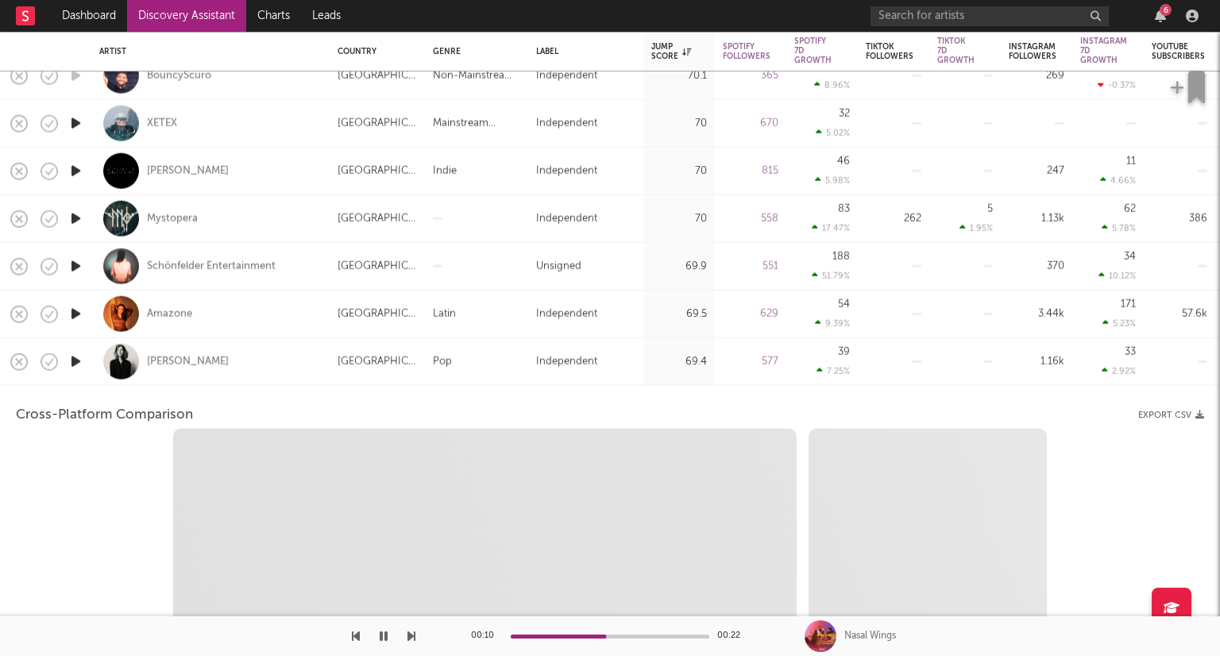
select select "1w"
select select "1m"
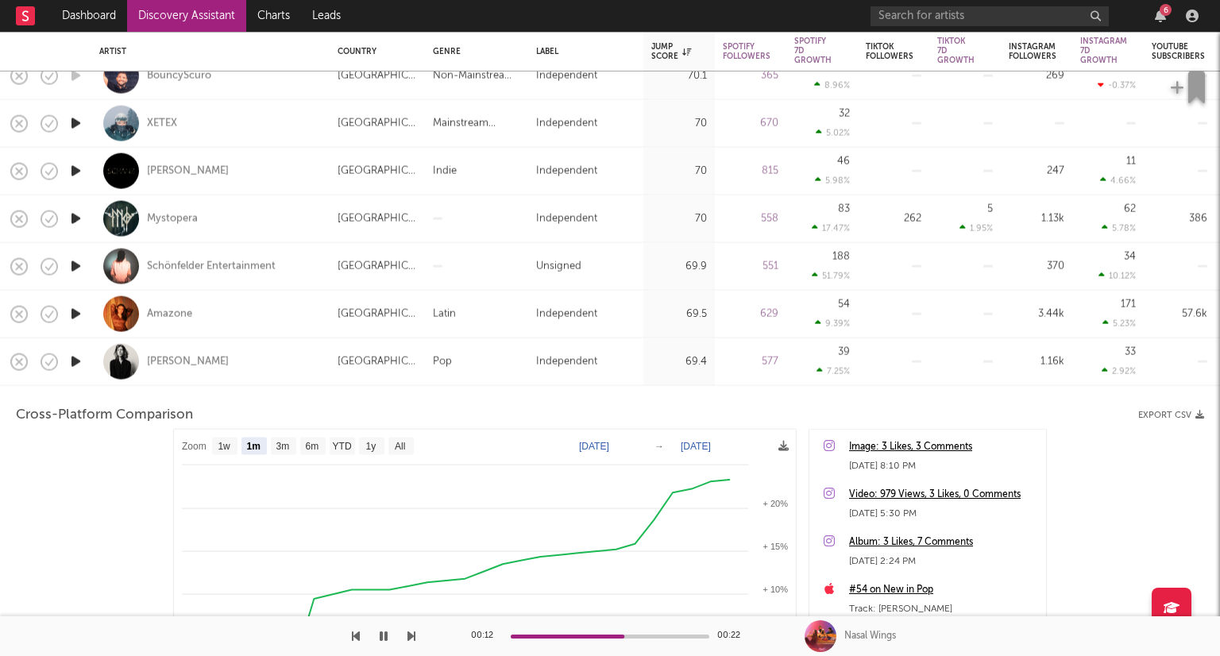
click at [79, 357] on icon "button" at bounding box center [76, 362] width 17 height 20
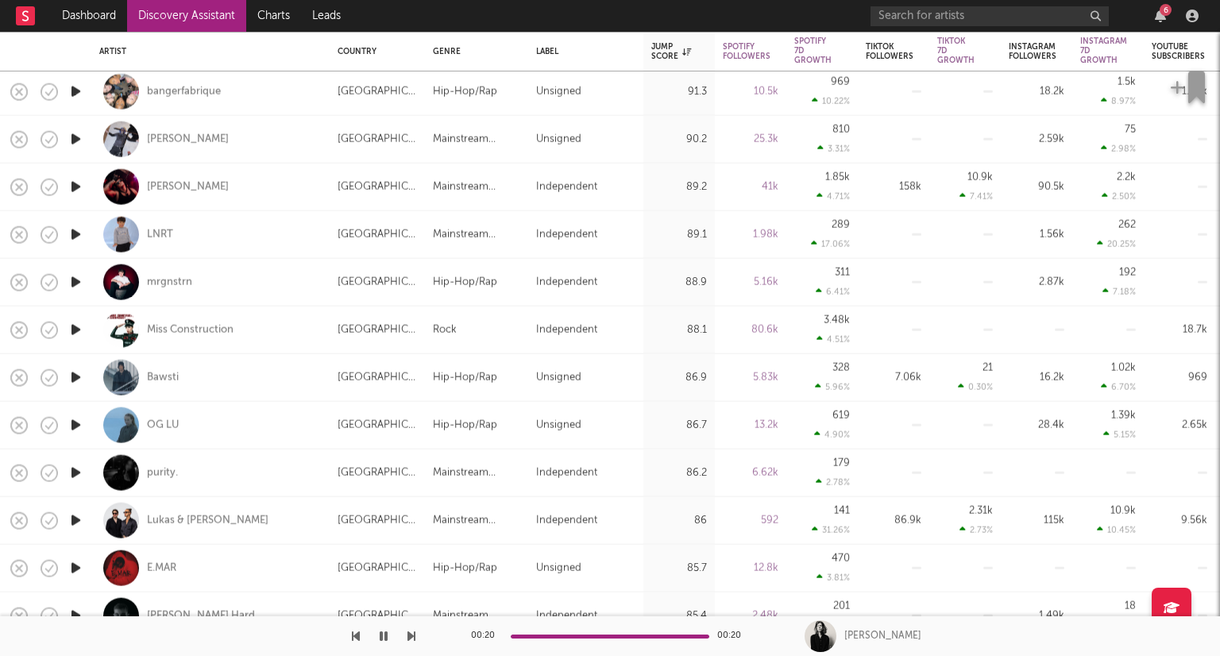
click at [79, 515] on icon "button" at bounding box center [76, 521] width 17 height 20
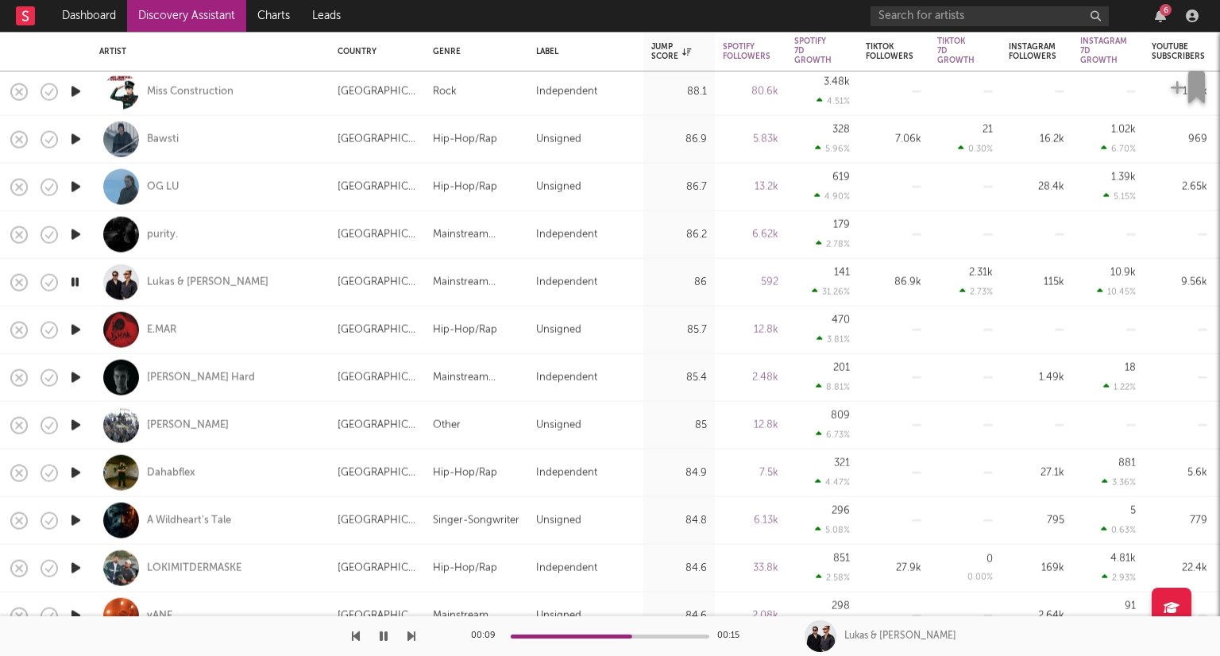
click at [71, 423] on icon "button" at bounding box center [76, 425] width 17 height 20
click at [575, 635] on div at bounding box center [610, 637] width 199 height 4
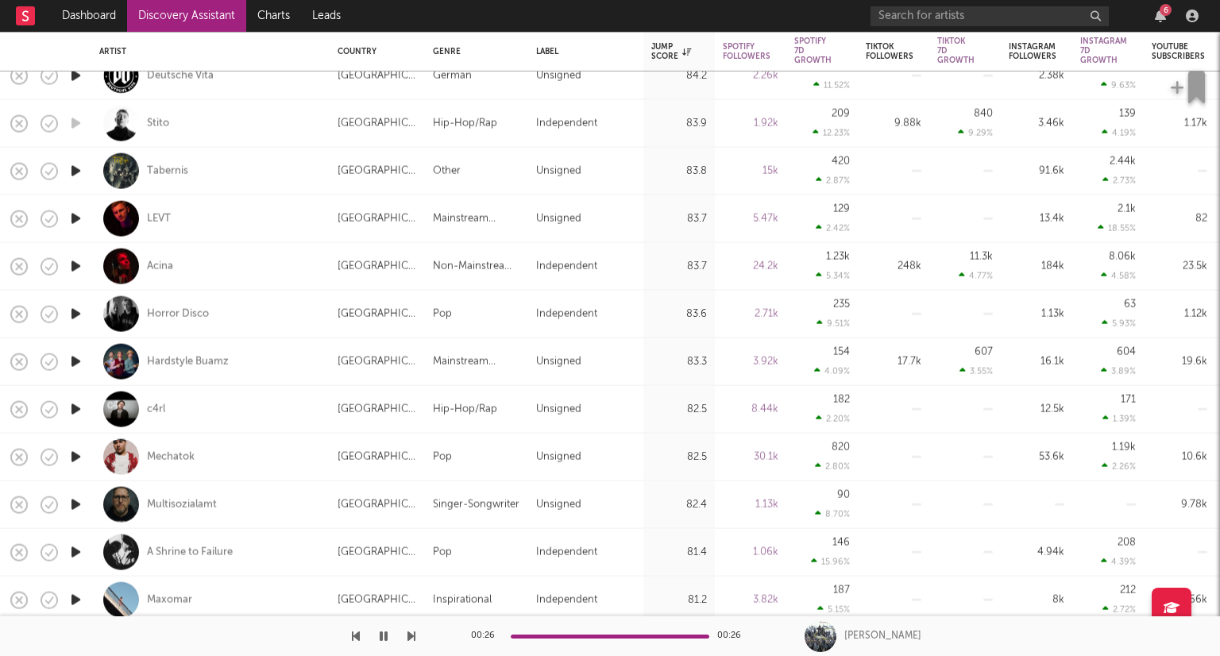
click at [75, 455] on icon "button" at bounding box center [76, 457] width 17 height 20
click at [592, 632] on div "00:07 00:29" at bounding box center [610, 636] width 278 height 40
click at [595, 635] on div at bounding box center [610, 637] width 199 height 4
click at [613, 635] on div at bounding box center [610, 637] width 199 height 4
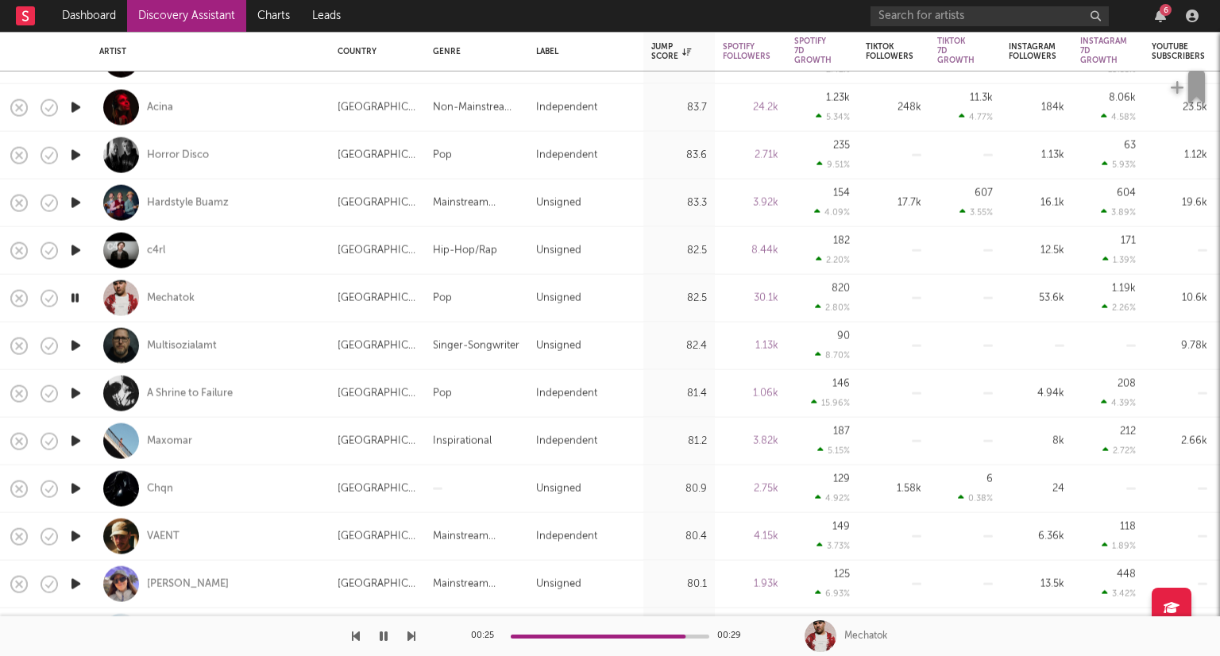
click at [76, 485] on icon "button" at bounding box center [76, 489] width 17 height 20
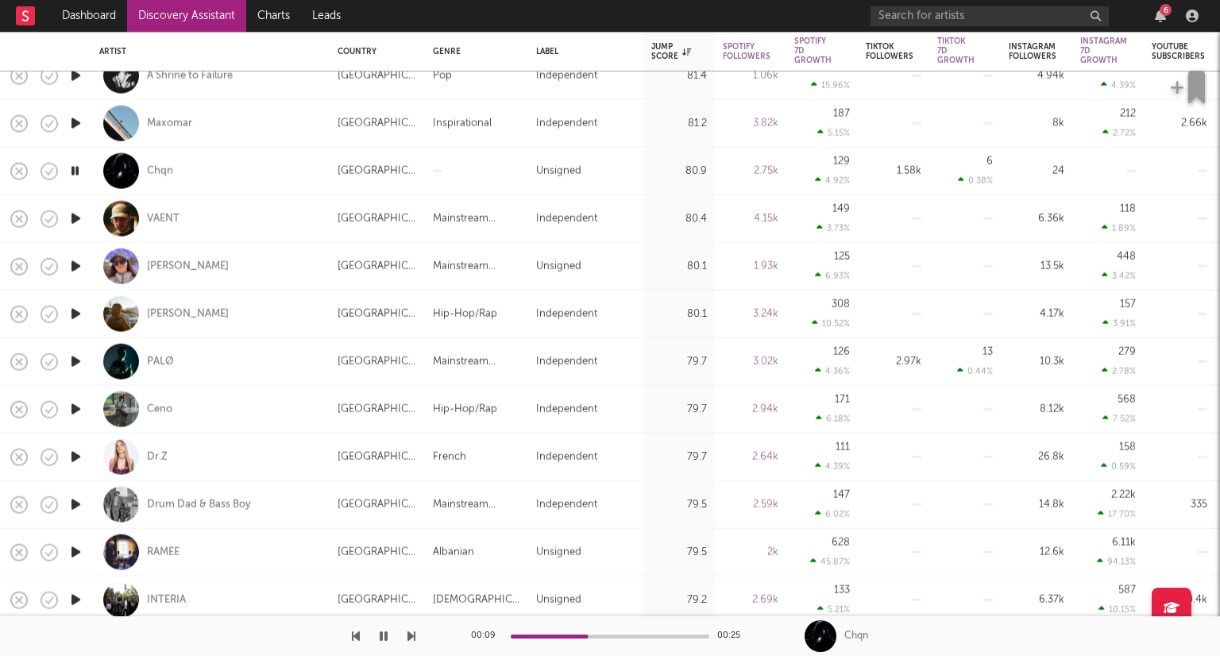
click at [376, 631] on button "button" at bounding box center [384, 636] width 16 height 40
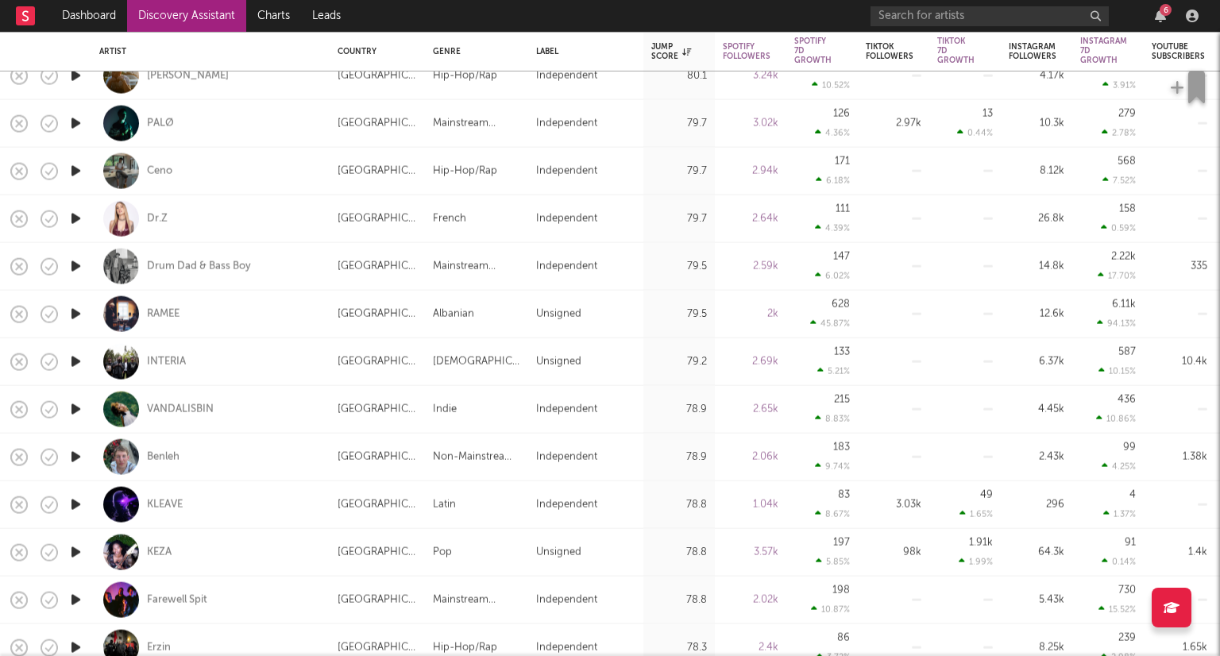
click at [77, 552] on icon "button" at bounding box center [76, 552] width 17 height 20
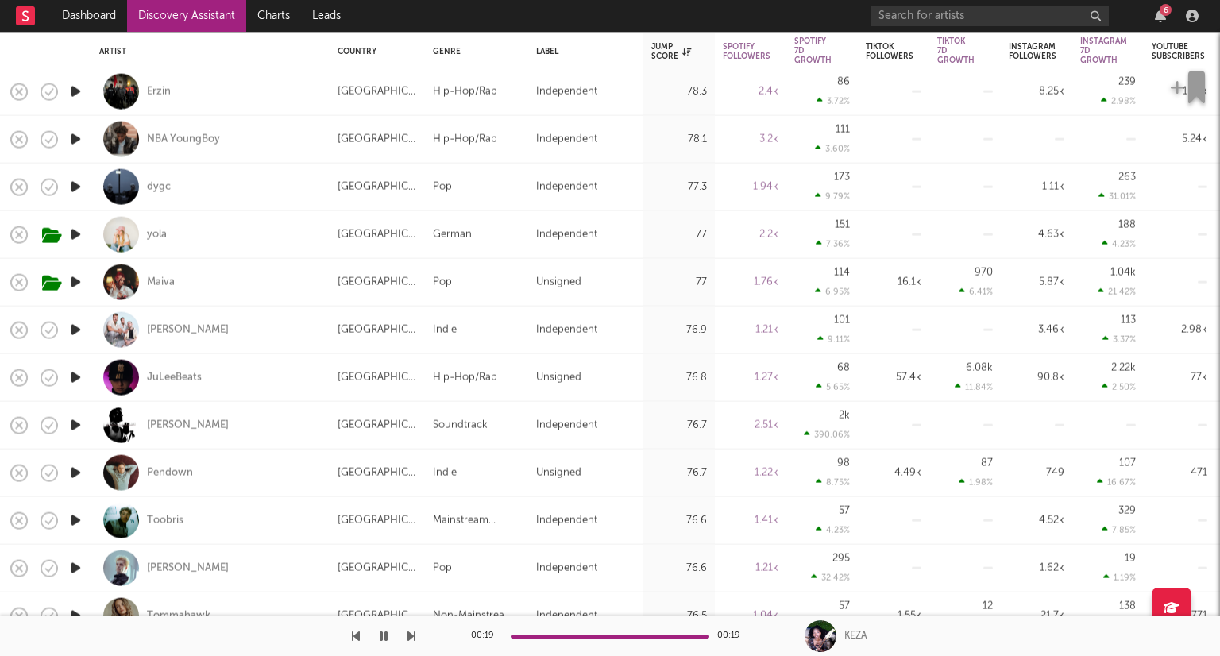
click at [74, 469] on icon "button" at bounding box center [76, 473] width 17 height 20
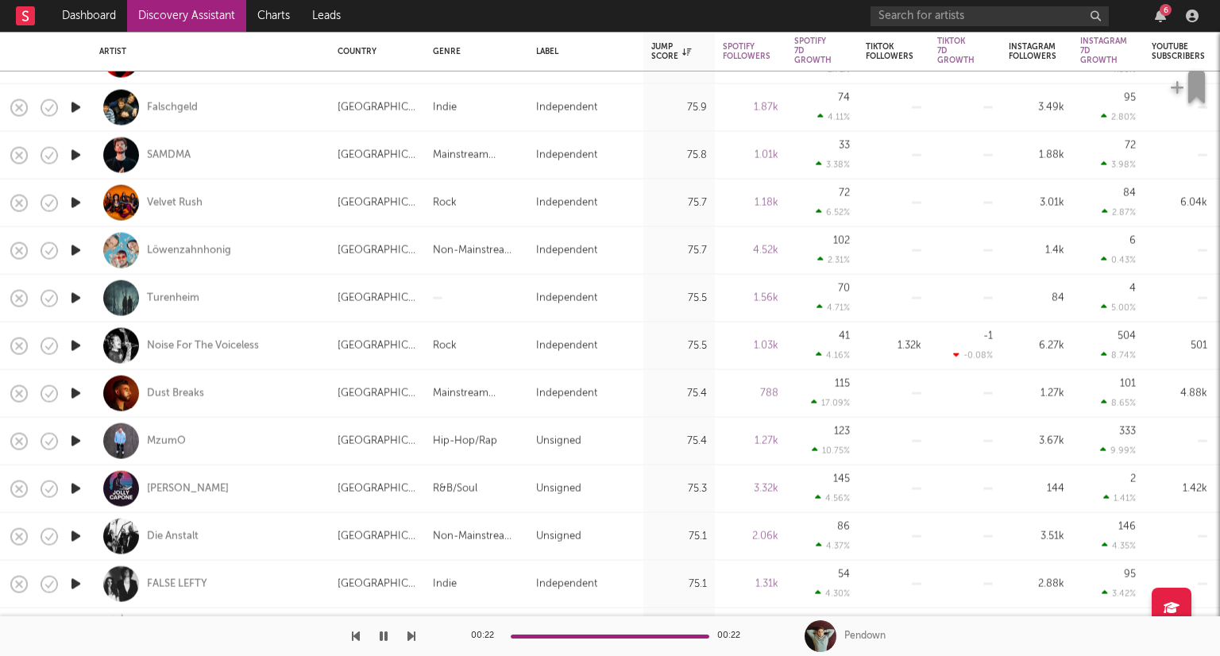
click at [70, 531] on icon "button" at bounding box center [76, 537] width 17 height 20
click at [546, 635] on div at bounding box center [610, 637] width 199 height 4
click at [563, 636] on div at bounding box center [610, 637] width 199 height 4
click at [588, 636] on div at bounding box center [610, 637] width 199 height 4
click at [620, 637] on div at bounding box center [610, 637] width 199 height 4
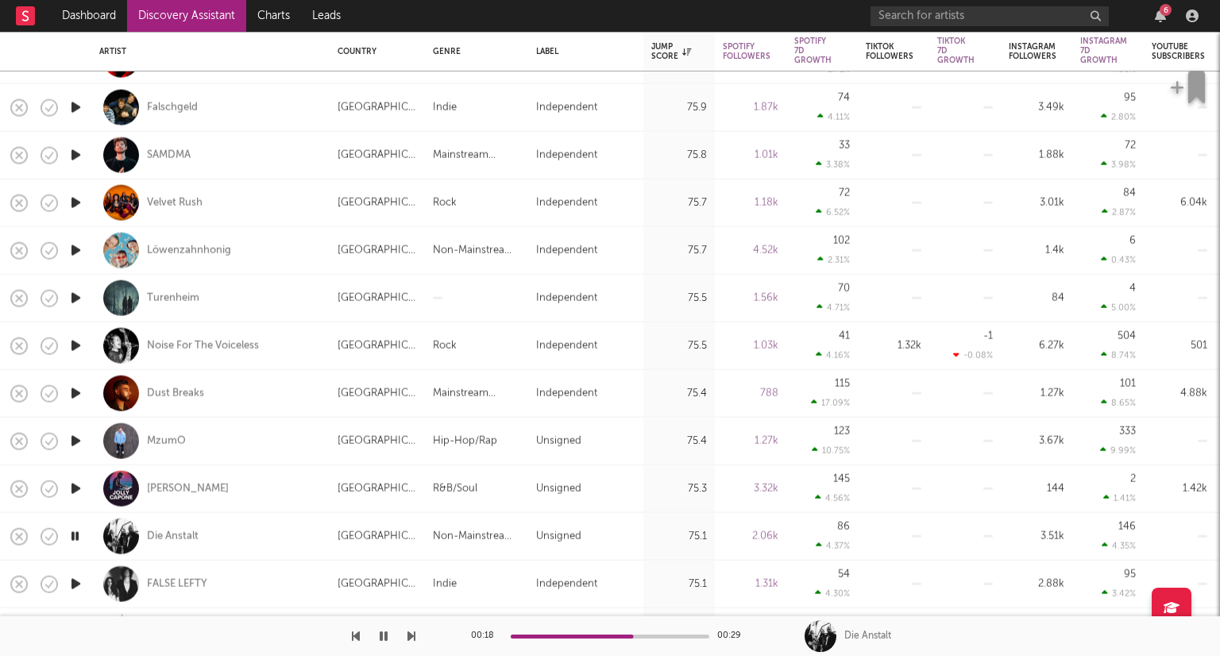
click at [637, 633] on div "00:18 00:29" at bounding box center [610, 636] width 278 height 40
click at [656, 635] on div at bounding box center [610, 637] width 199 height 4
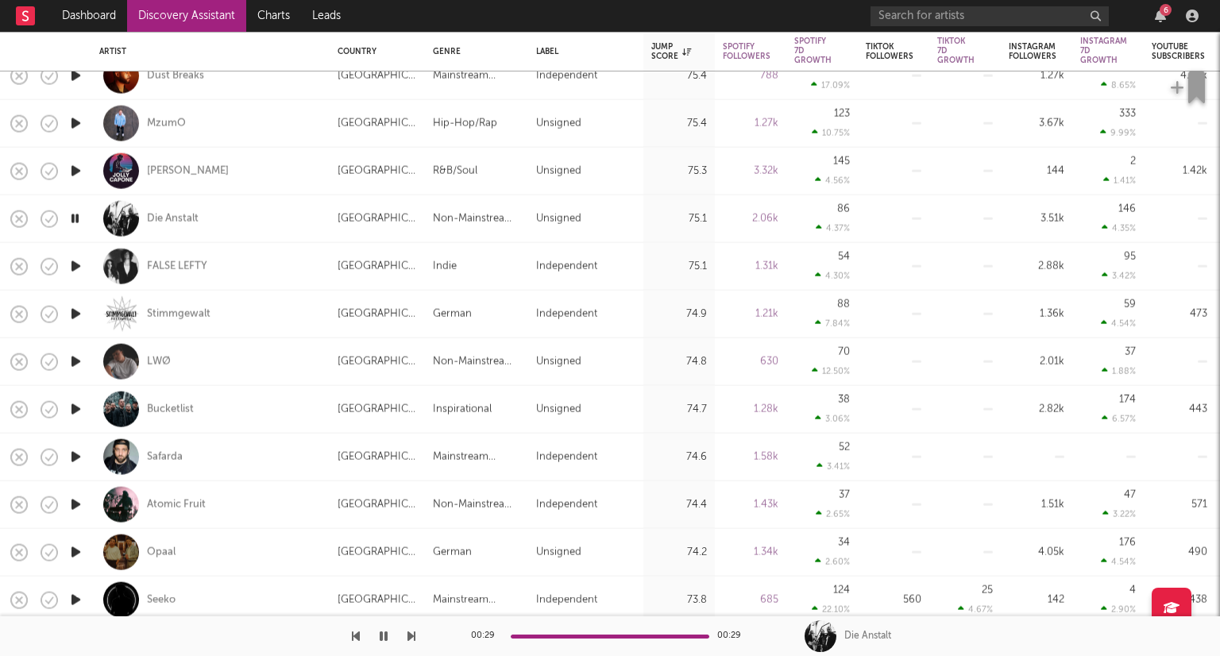
click at [72, 557] on icon "button" at bounding box center [76, 552] width 17 height 20
click at [164, 558] on div "Opaal" at bounding box center [161, 552] width 29 height 14
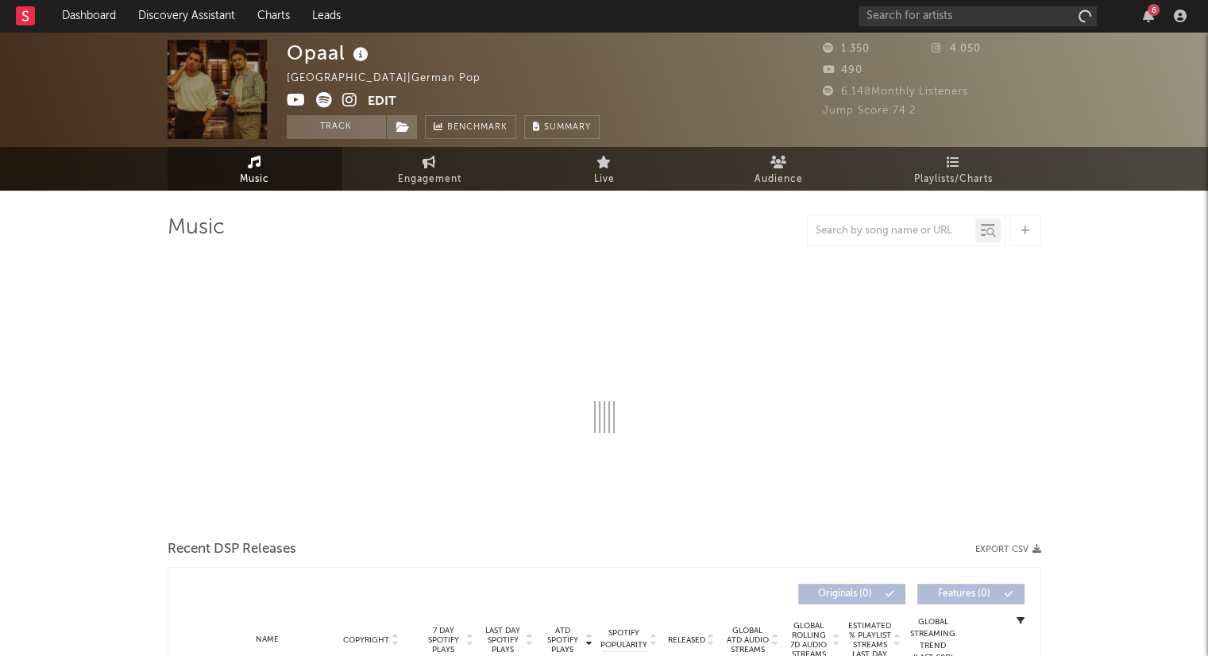
select select "1w"
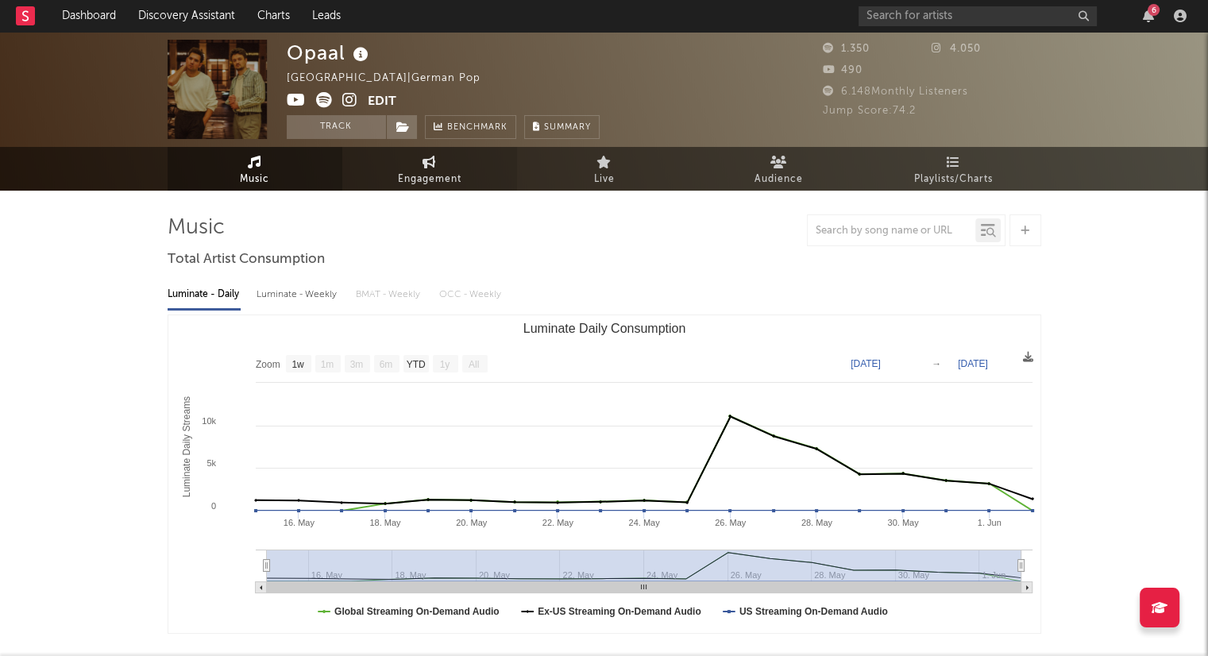
click at [485, 156] on link "Engagement" at bounding box center [429, 169] width 175 height 44
select select "1w"
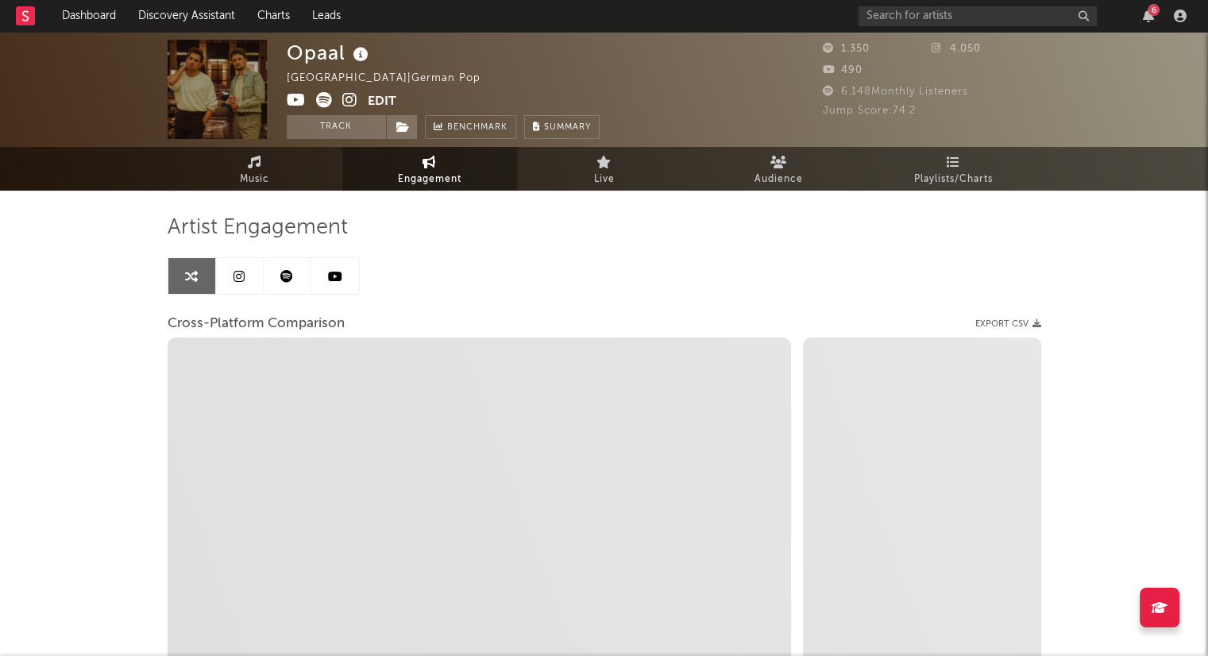
select select "1m"
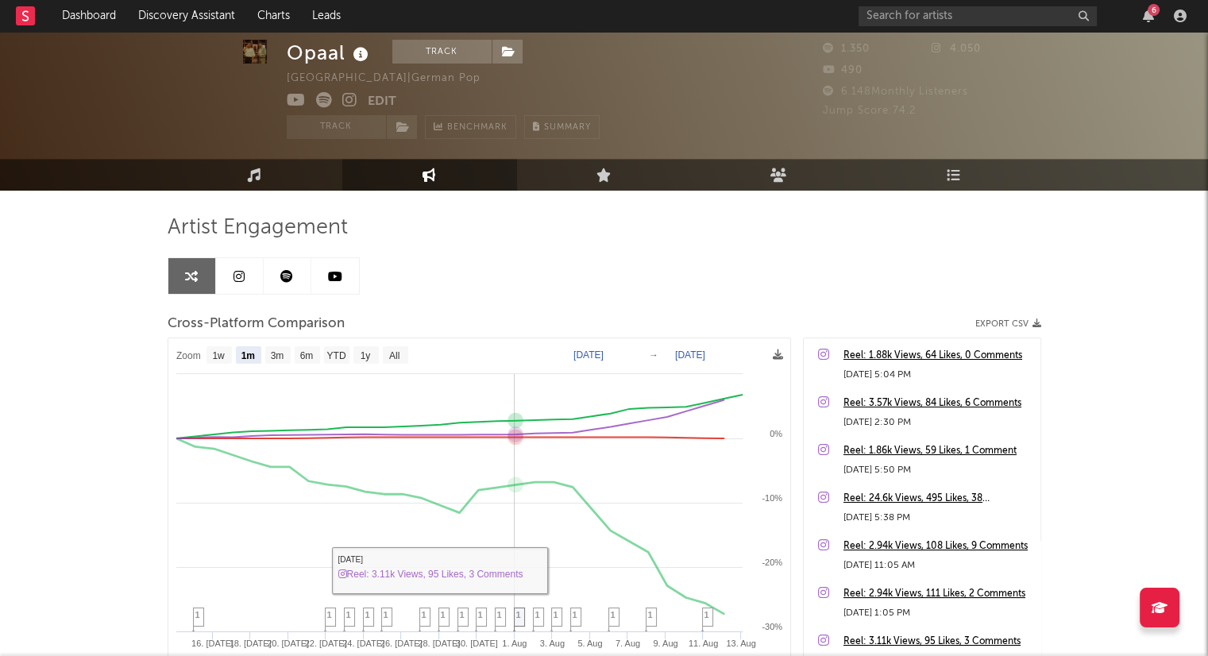
scroll to position [79, 0]
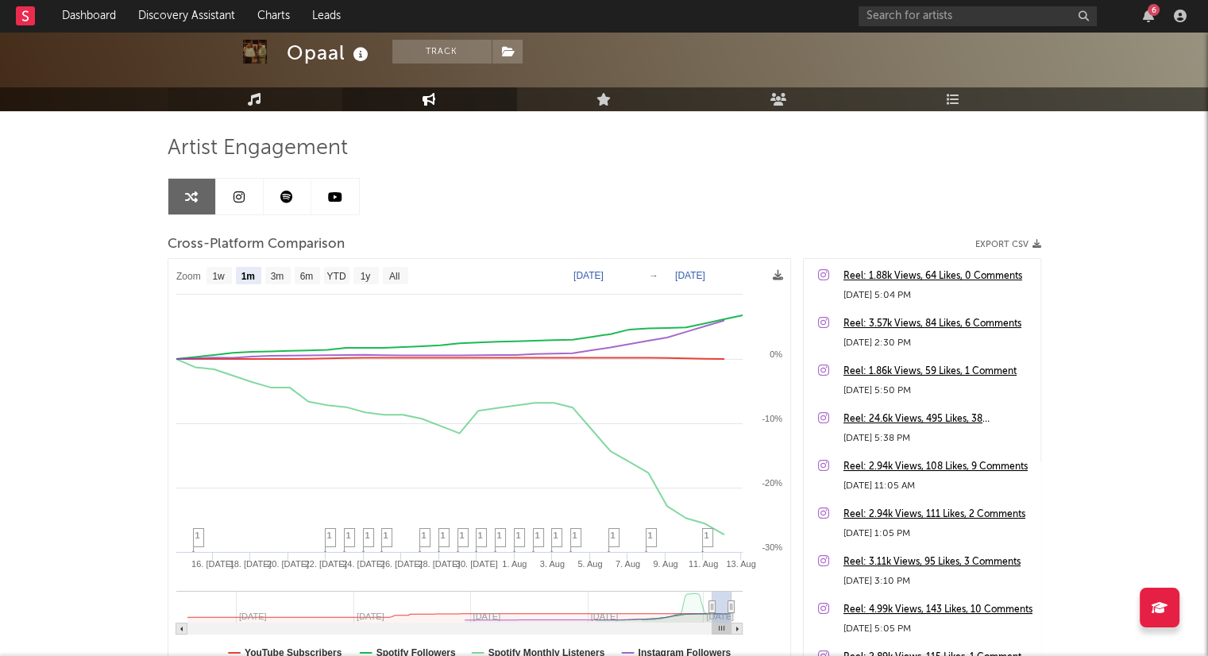
click at [262, 92] on link "Music" at bounding box center [255, 99] width 175 height 24
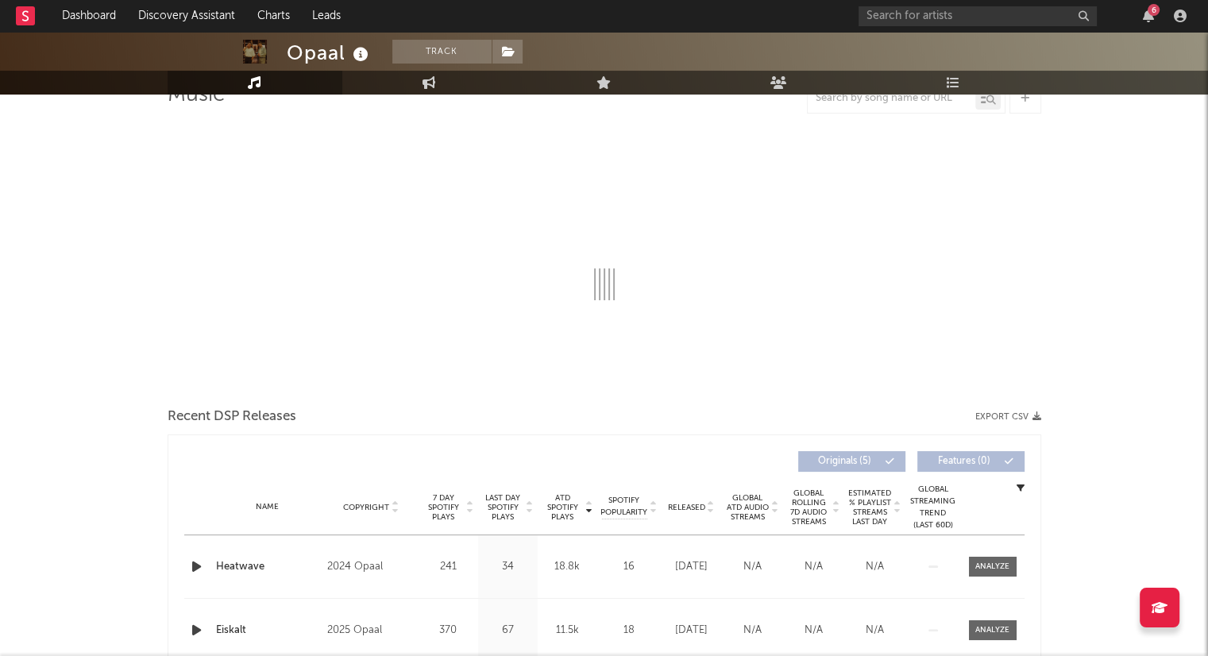
select select "1w"
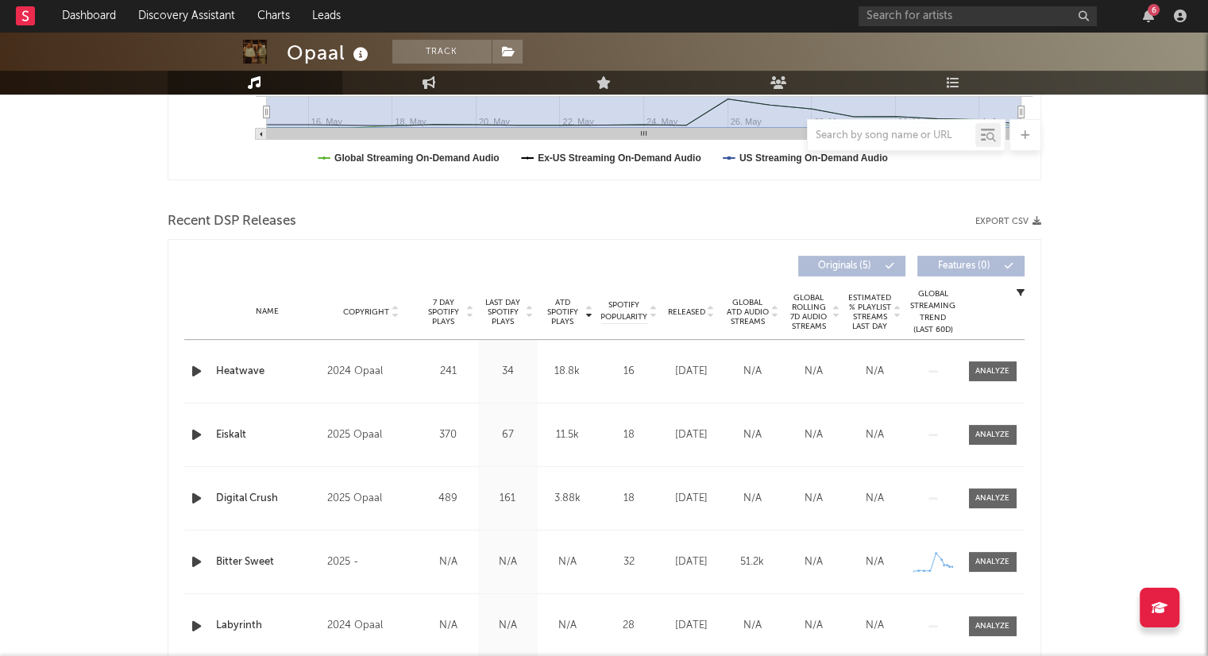
scroll to position [477, 0]
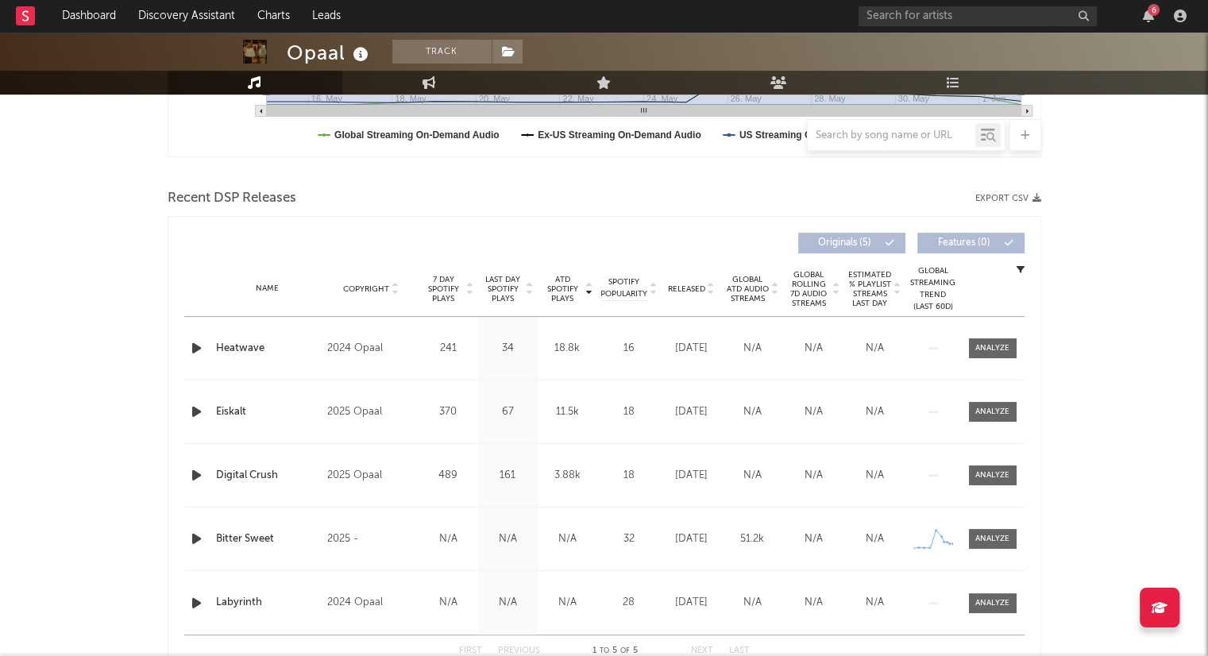
click at [711, 293] on icon at bounding box center [711, 292] width 8 height 6
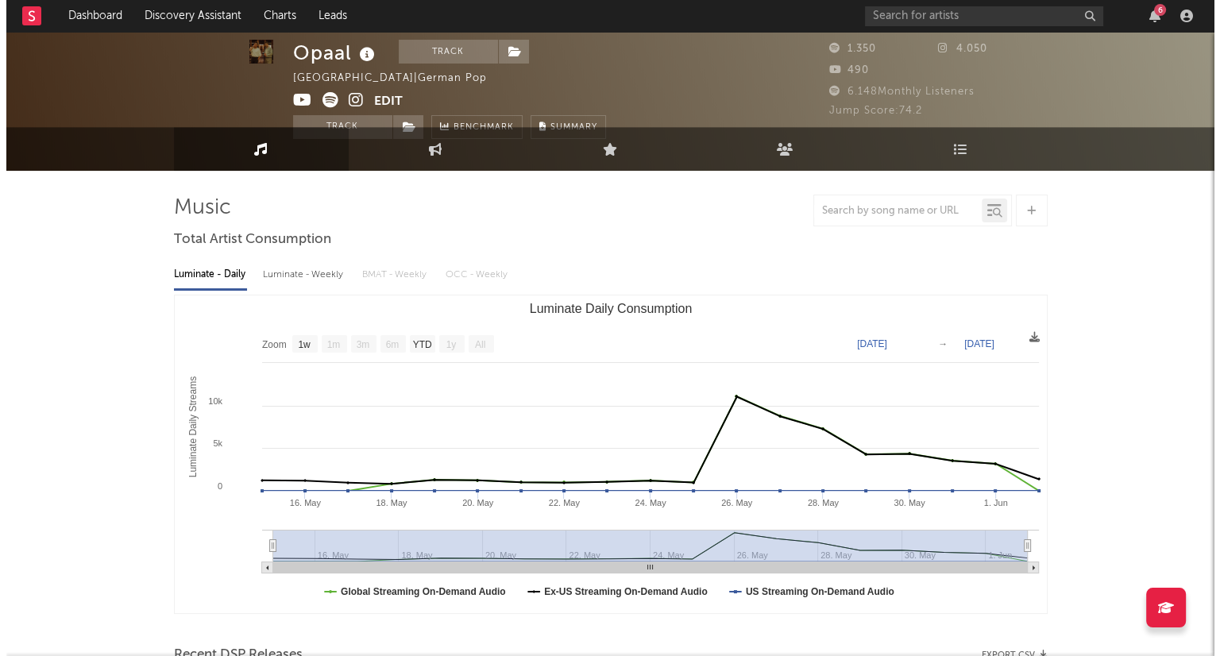
scroll to position [0, 0]
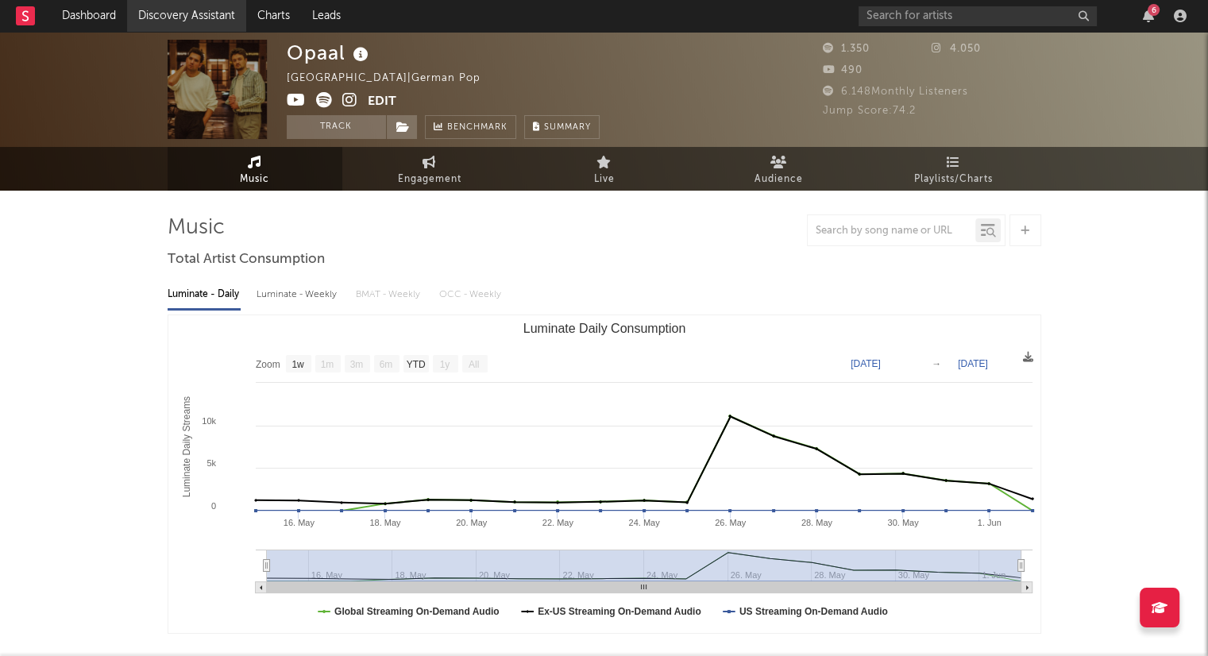
click at [209, 17] on link "Discovery Assistant" at bounding box center [186, 16] width 119 height 32
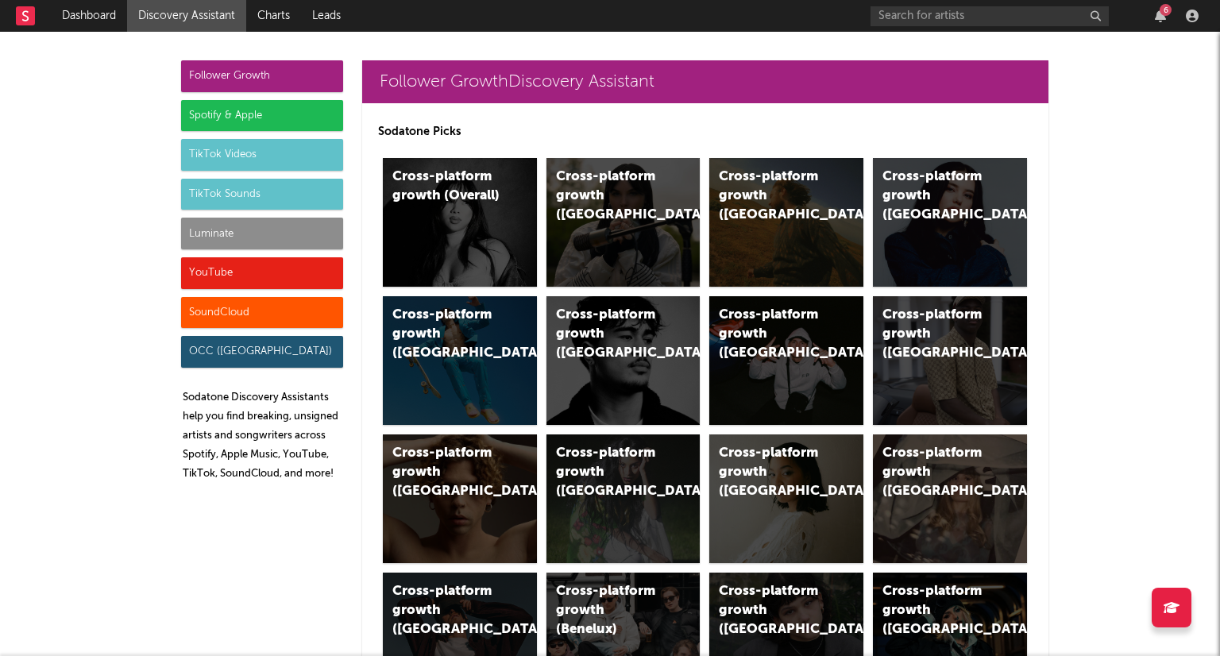
click at [282, 158] on div "TikTok Videos" at bounding box center [262, 155] width 162 height 32
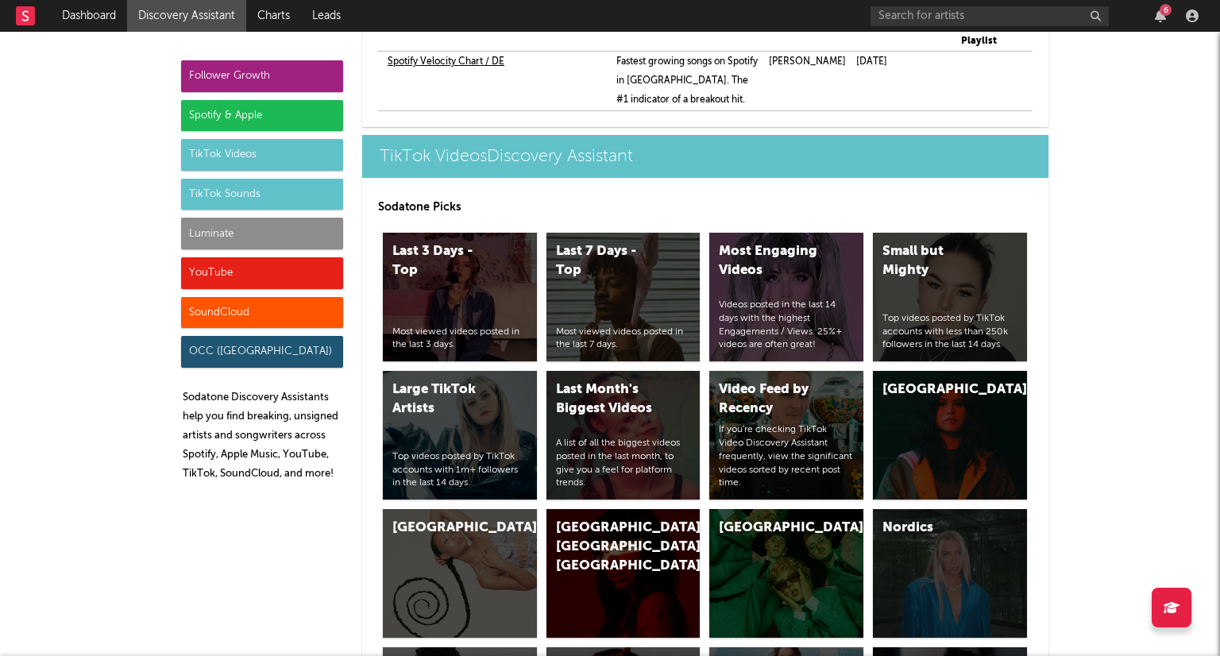
scroll to position [3753, 0]
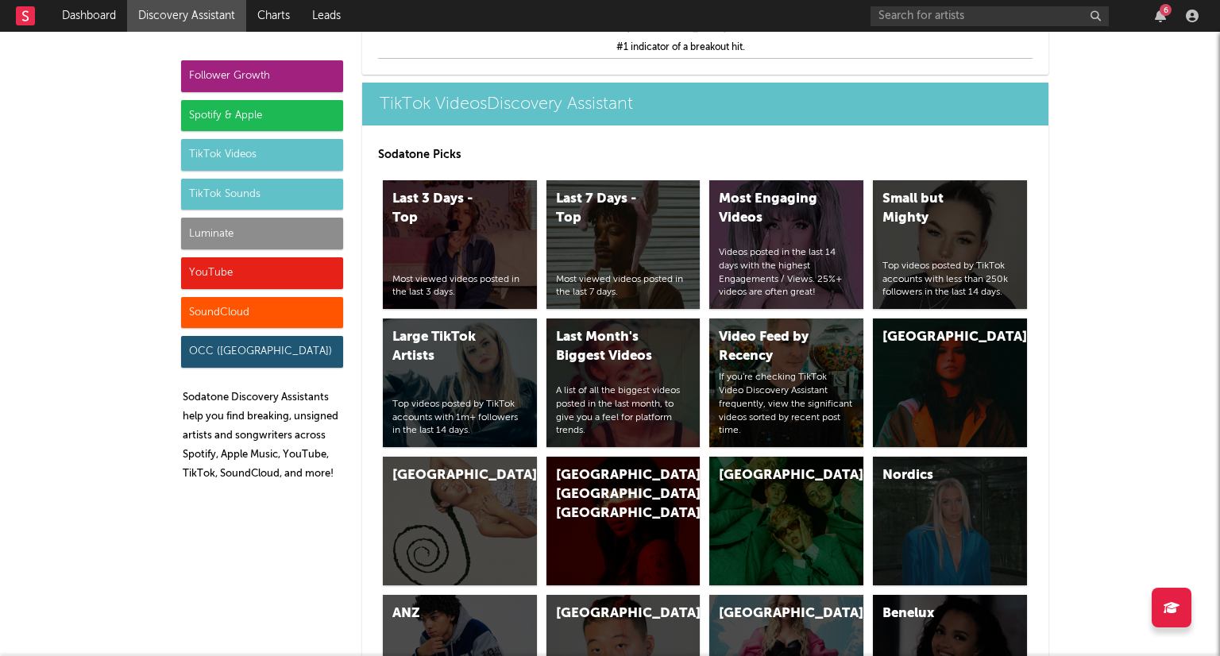
click at [289, 194] on div "TikTok Sounds" at bounding box center [262, 195] width 162 height 32
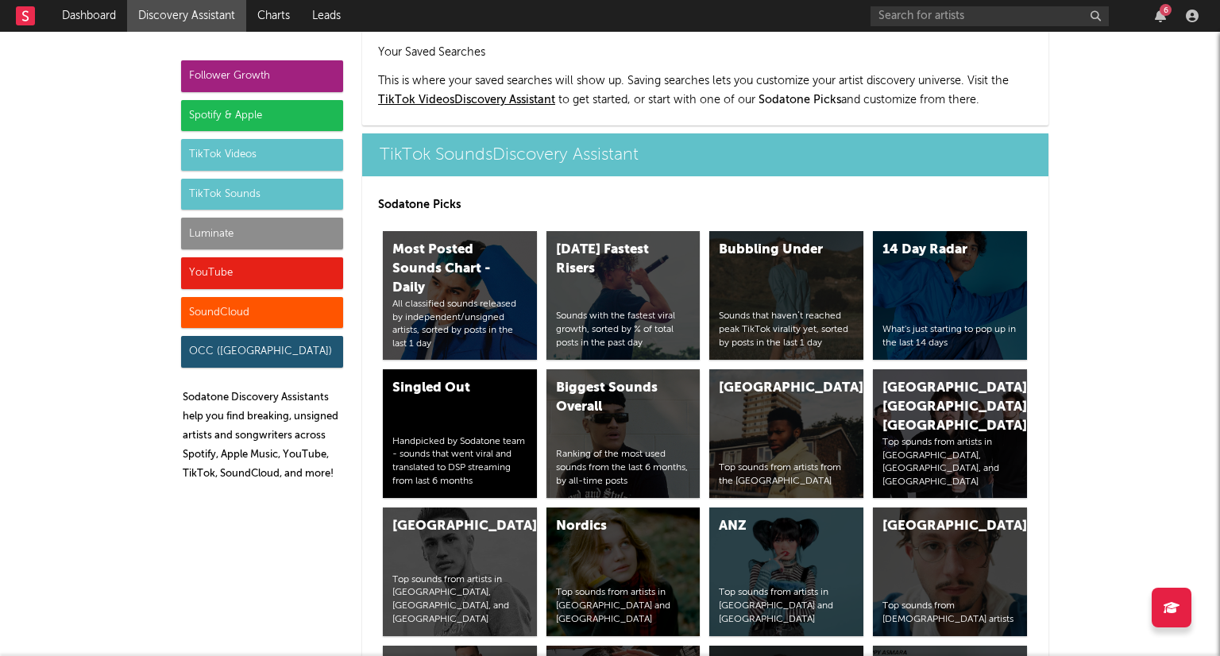
scroll to position [5344, 0]
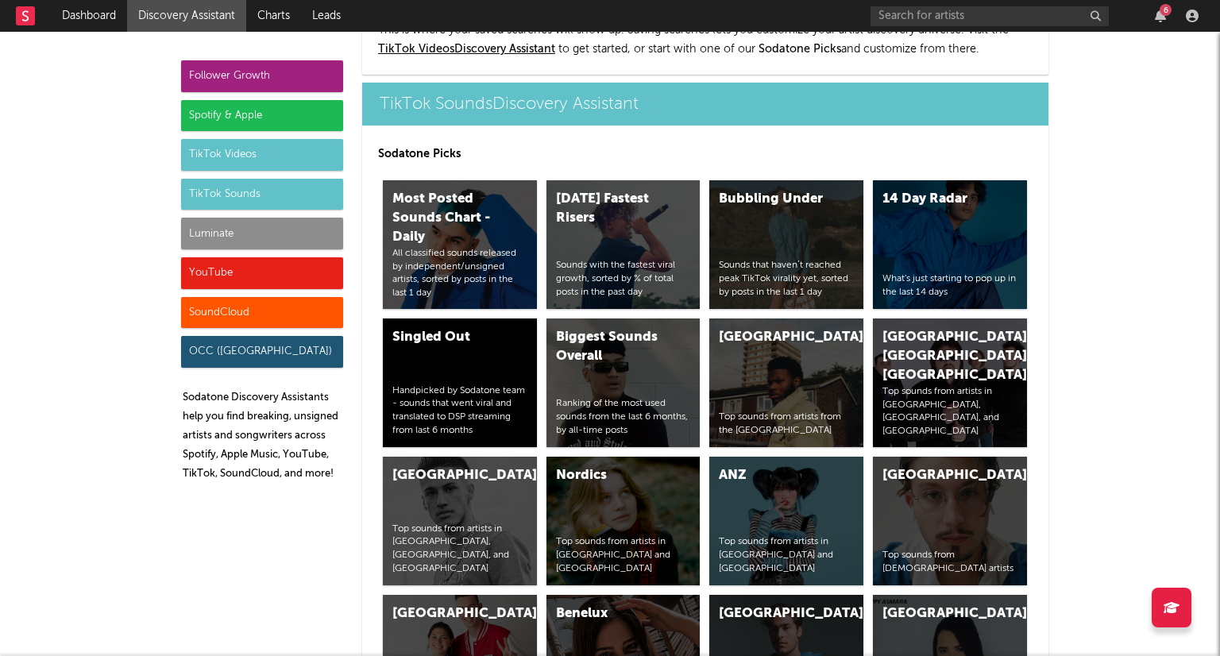
click at [278, 153] on div "TikTok Videos" at bounding box center [262, 155] width 162 height 32
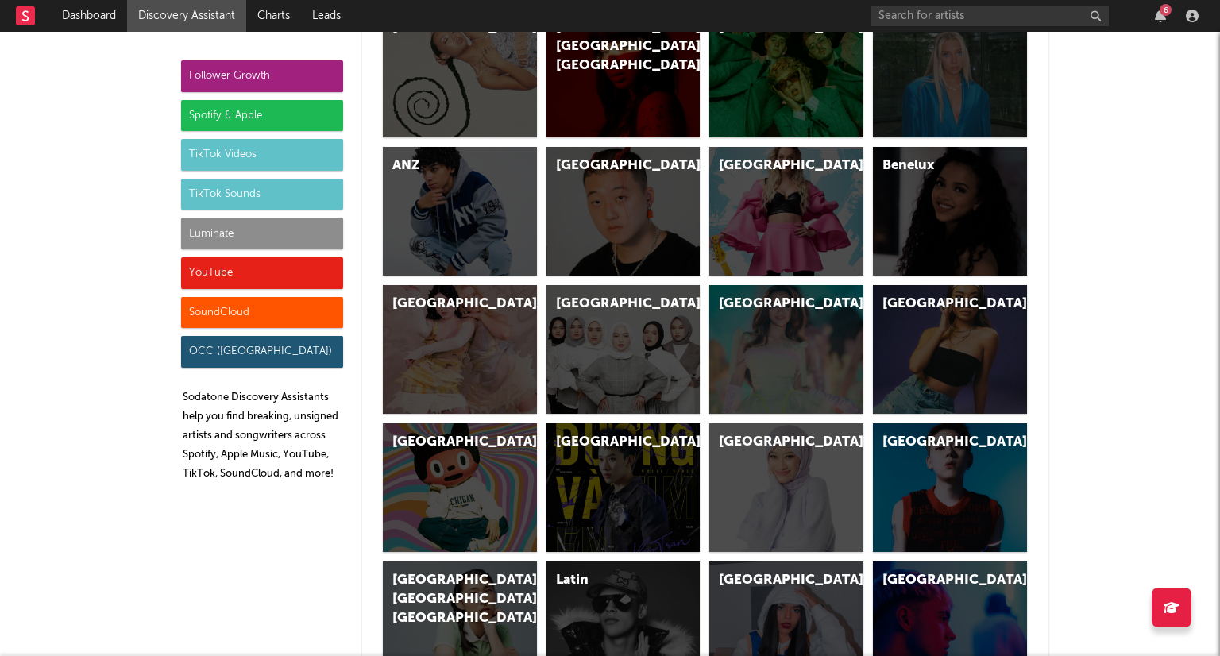
scroll to position [3753, 0]
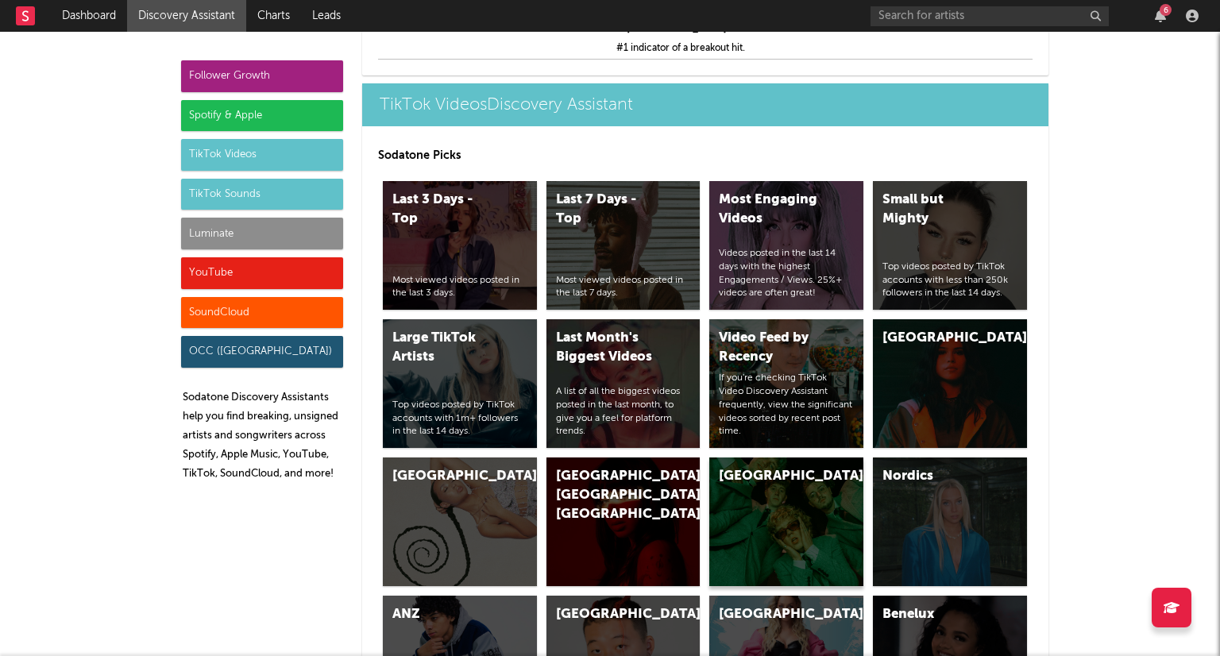
click at [788, 476] on div "[GEOGRAPHIC_DATA]" at bounding box center [786, 521] width 154 height 129
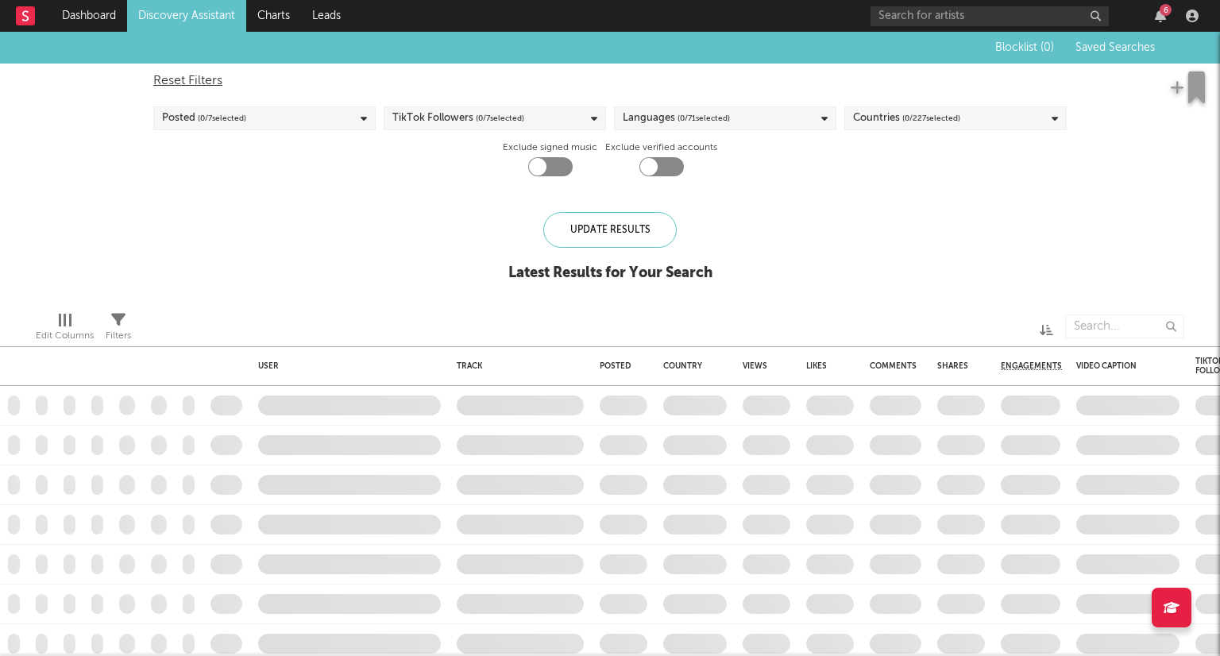
checkbox input "true"
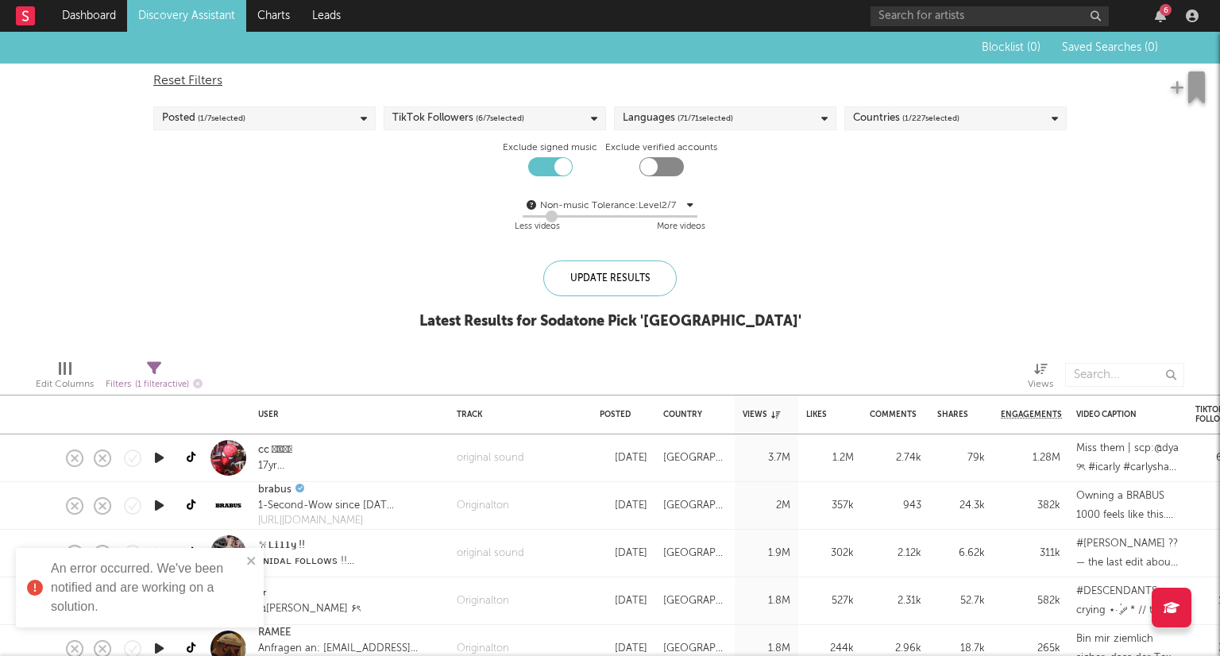
click at [823, 118] on icon at bounding box center [824, 119] width 6 height 10
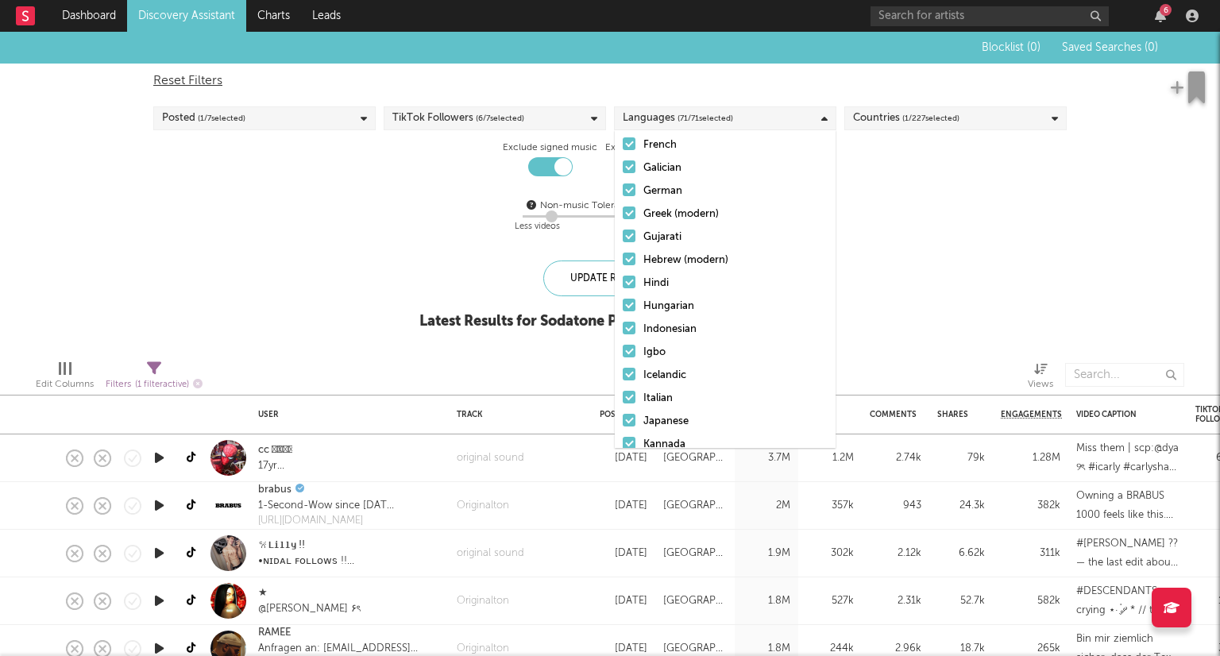
scroll to position [477, 0]
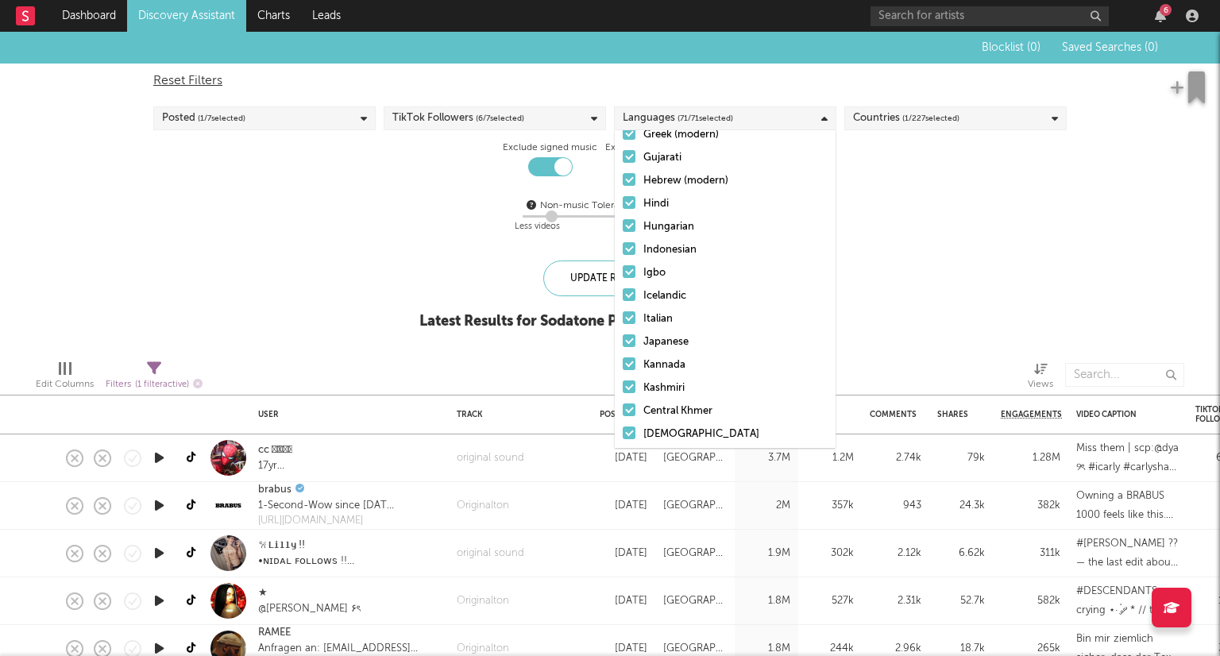
click at [921, 226] on div "Non-music Tolerance: Level 2 / 7 2 Less videos More videos" at bounding box center [609, 216] width 913 height 41
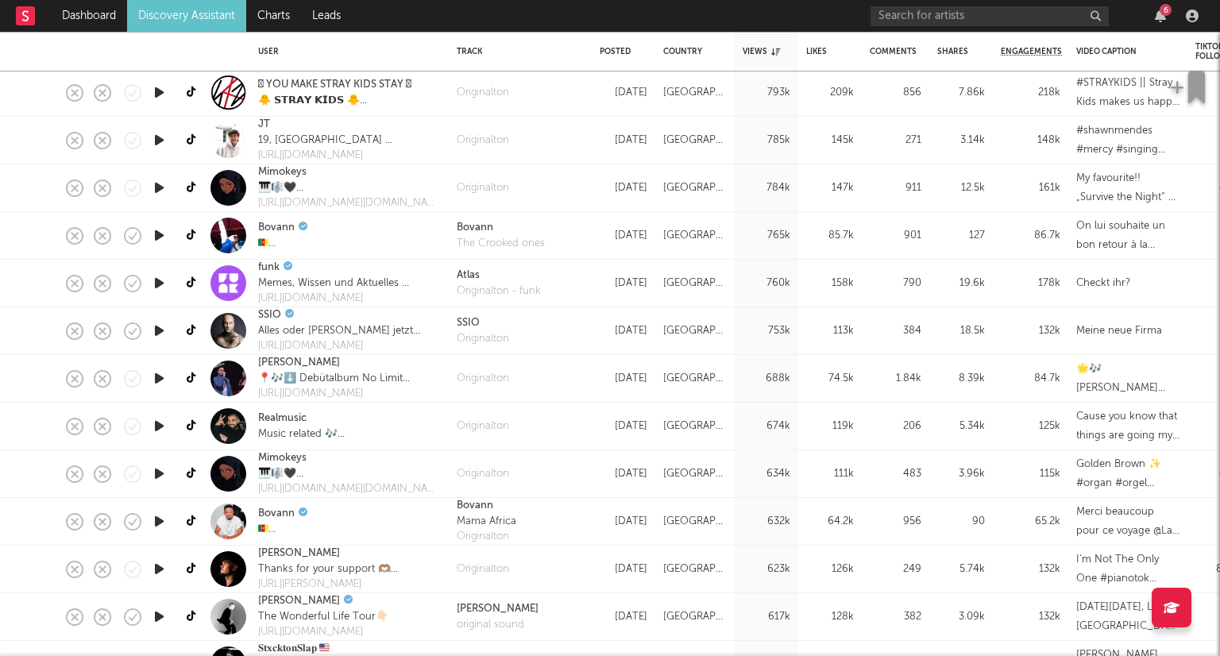
click at [155, 613] on icon "button" at bounding box center [159, 617] width 17 height 20
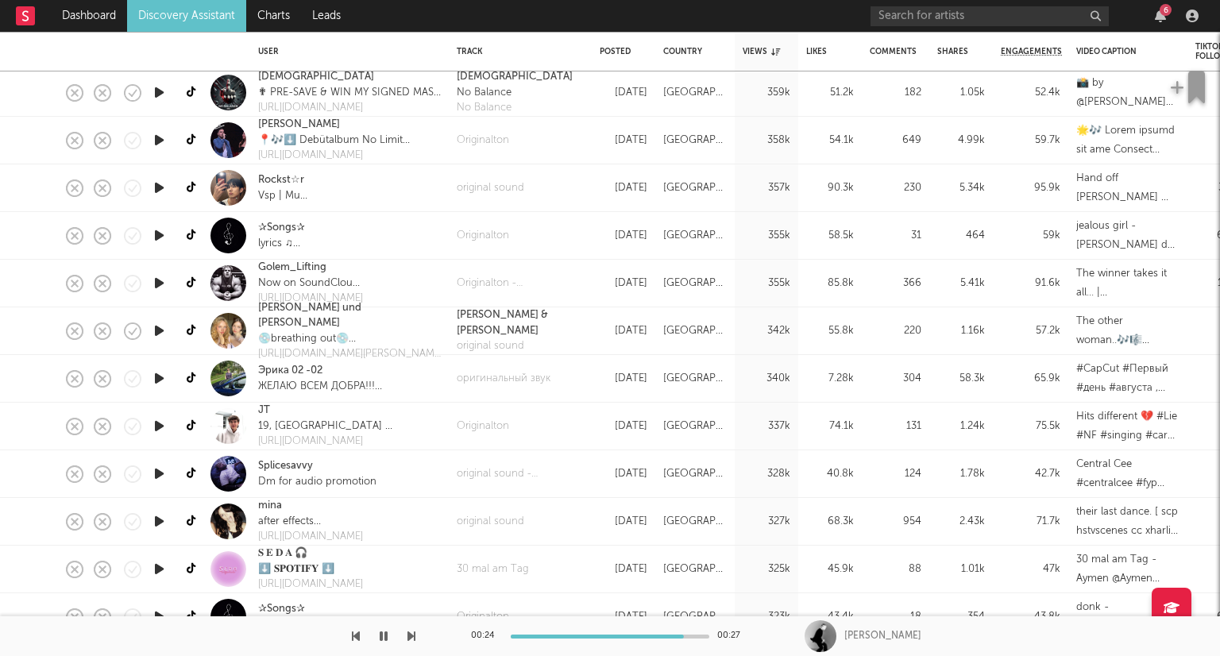
click at [159, 426] on icon "button" at bounding box center [159, 426] width 17 height 20
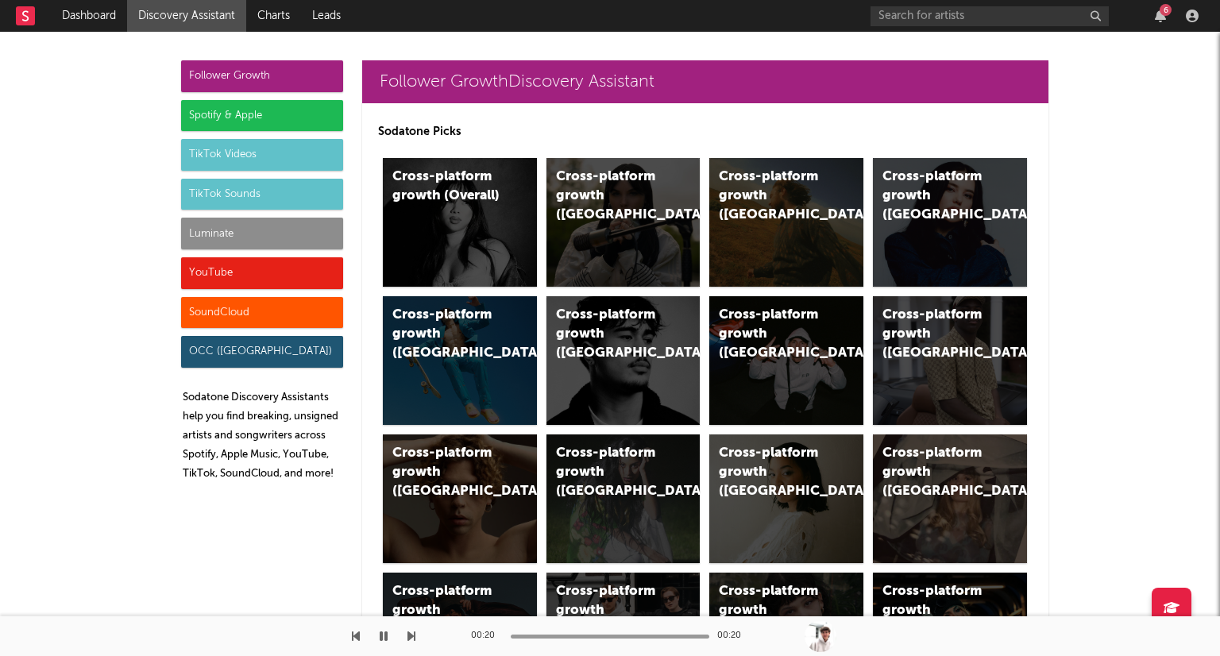
click at [248, 187] on div "TikTok Sounds" at bounding box center [262, 195] width 162 height 32
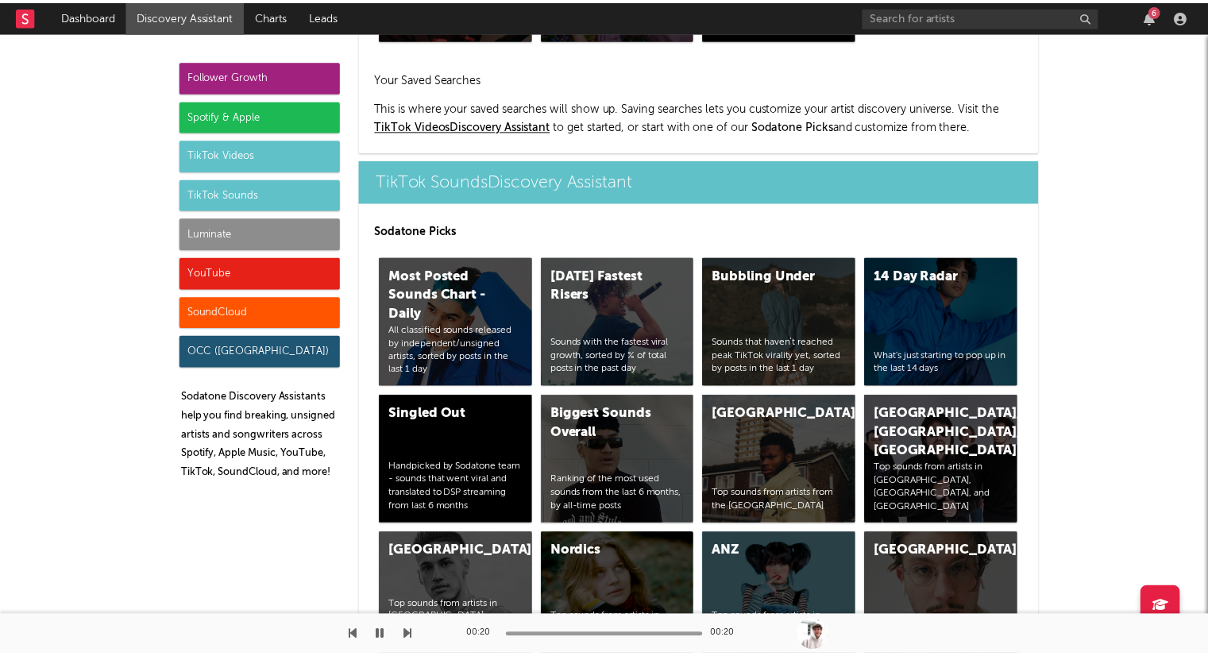
scroll to position [5343, 0]
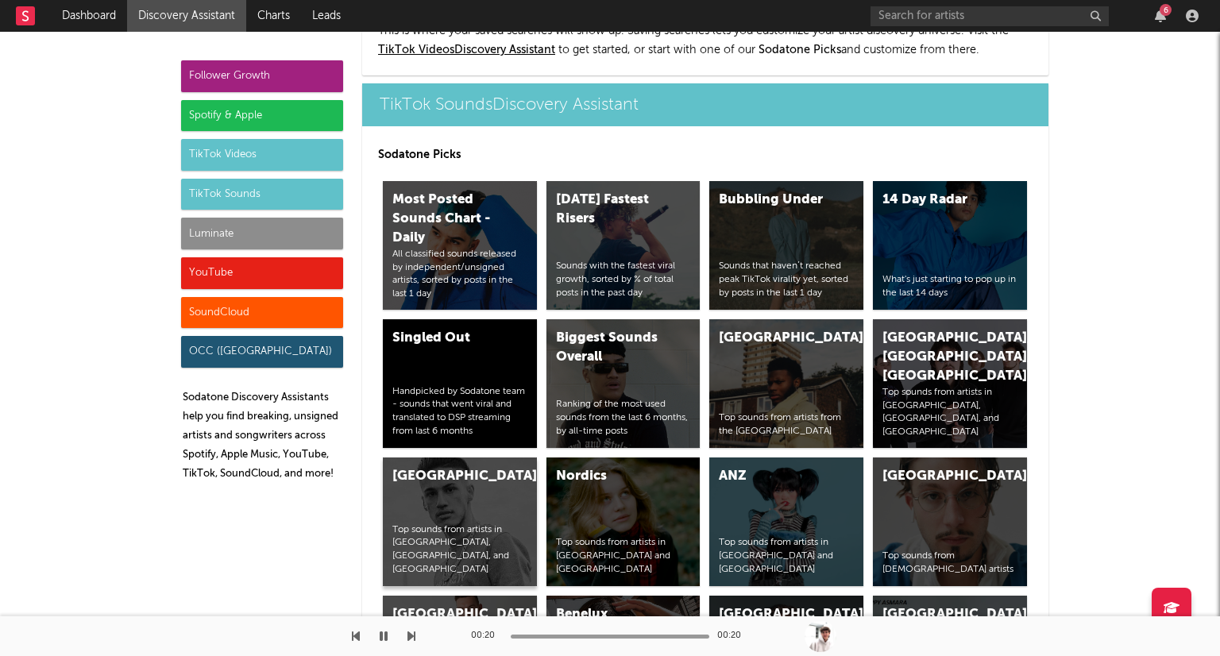
click at [496, 477] on div "Germany Top sounds from artists in Germany, Austria, and Switzerland" at bounding box center [460, 521] width 154 height 129
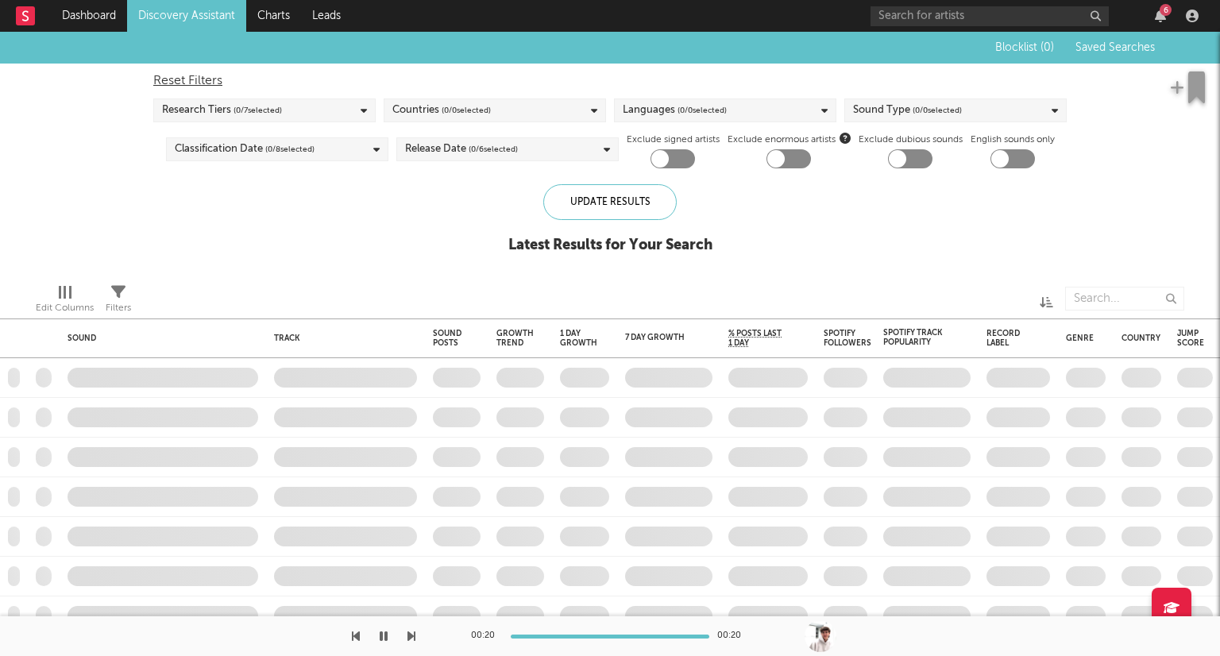
checkbox input "true"
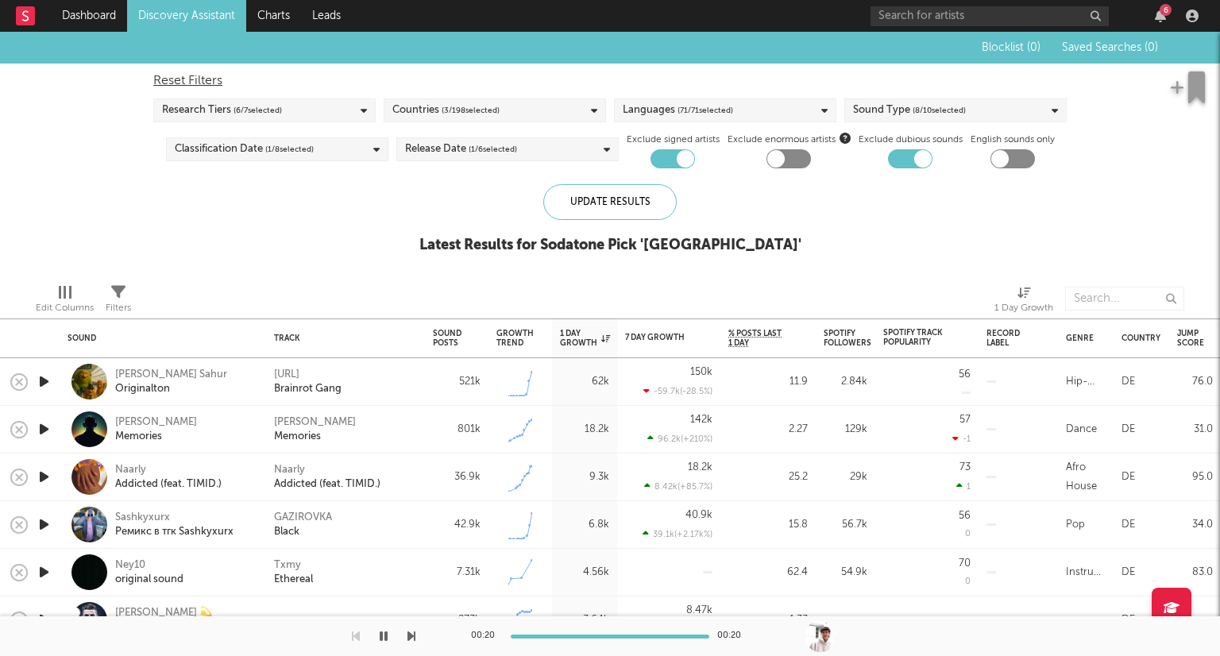
click at [661, 158] on div at bounding box center [672, 158] width 44 height 19
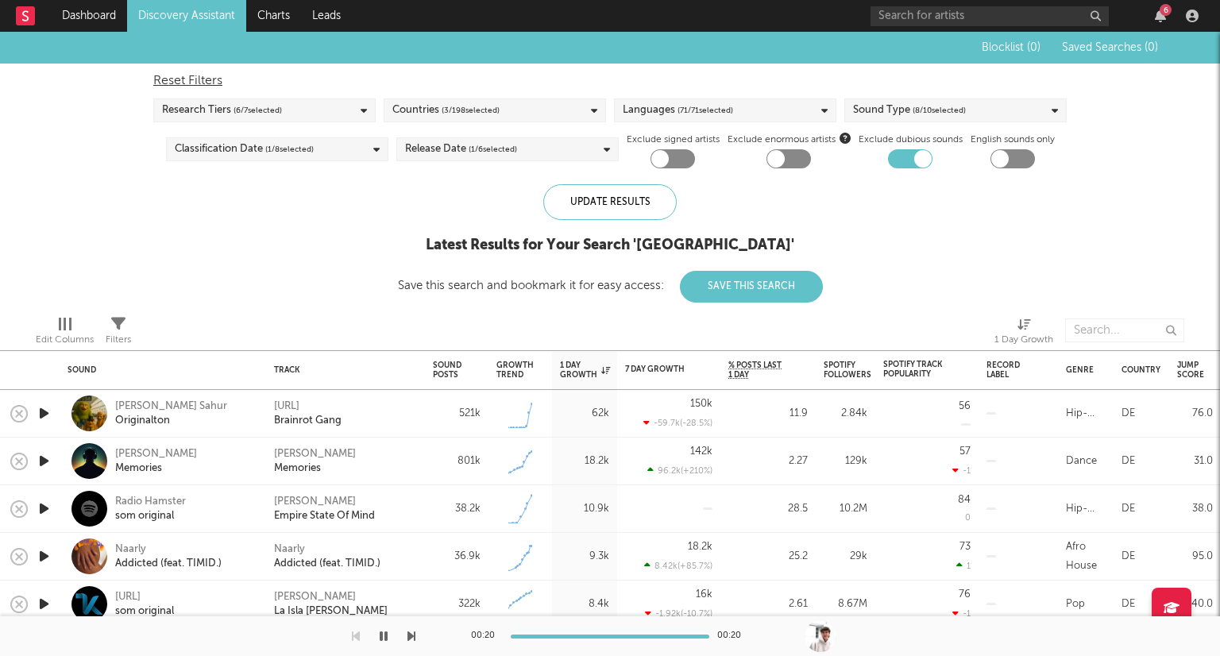
click at [682, 152] on div at bounding box center [672, 158] width 44 height 19
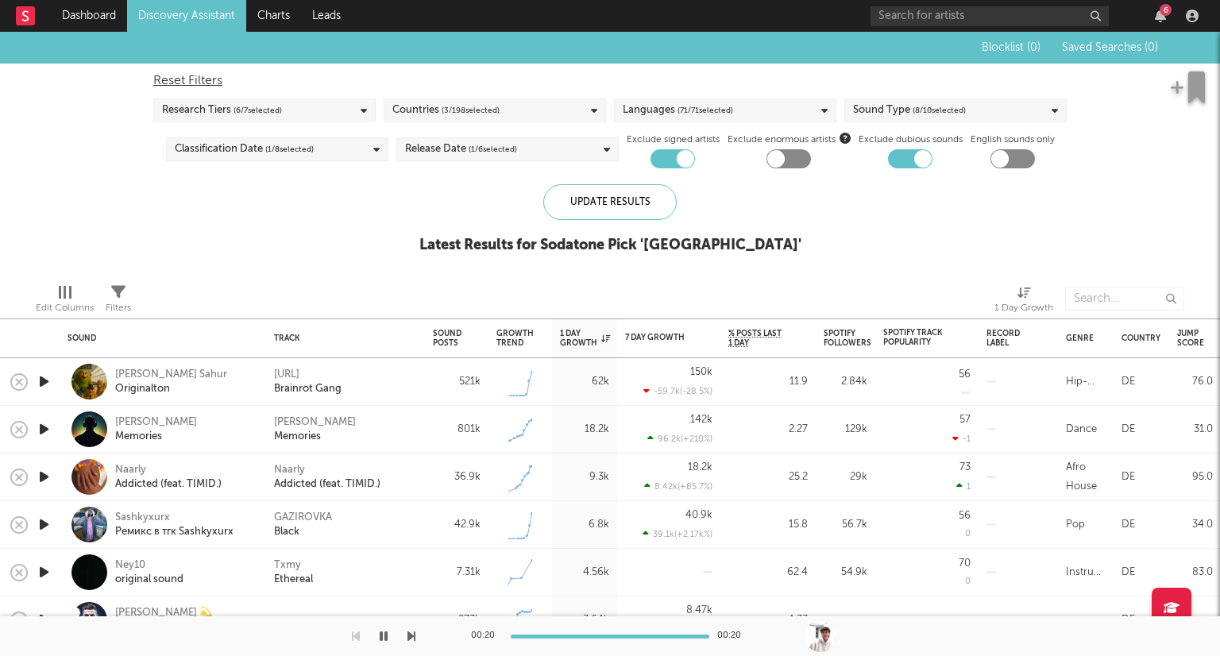
click at [662, 158] on div at bounding box center [672, 158] width 44 height 19
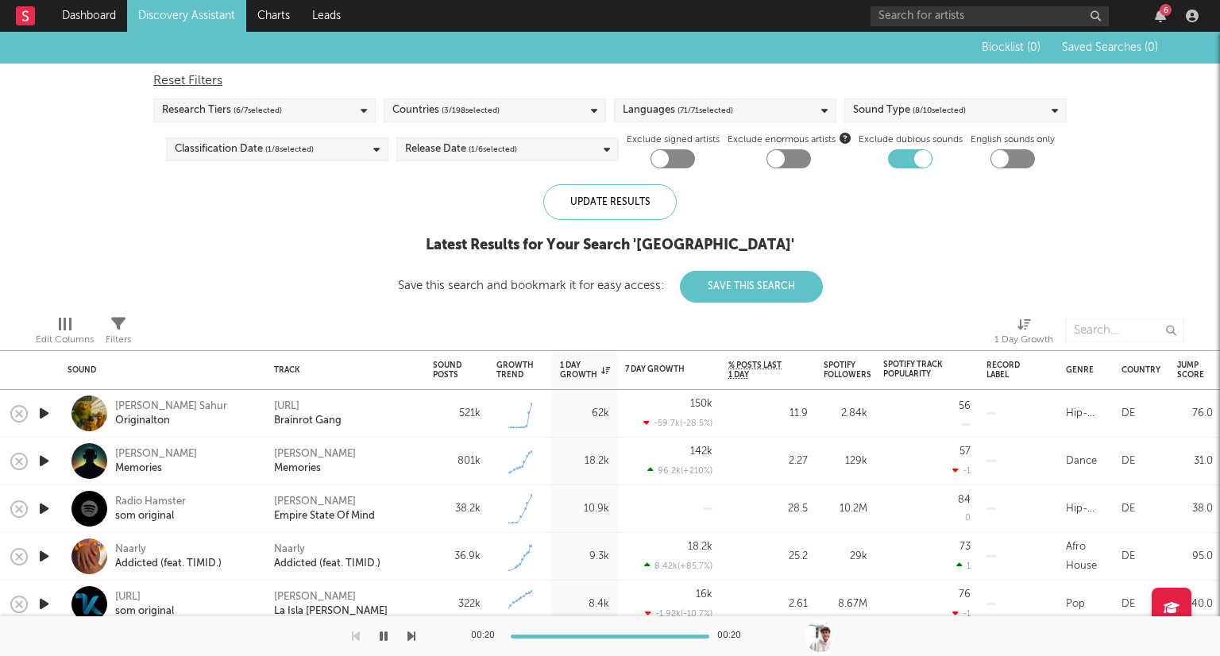
click at [679, 160] on div at bounding box center [672, 158] width 44 height 19
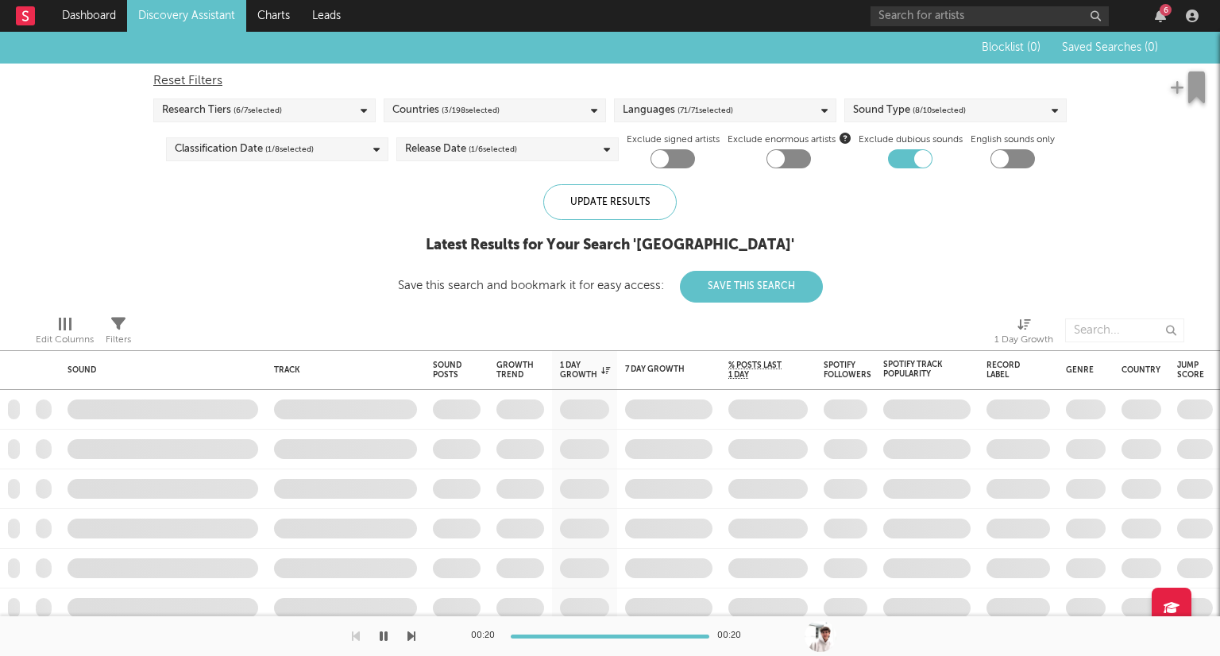
checkbox input "true"
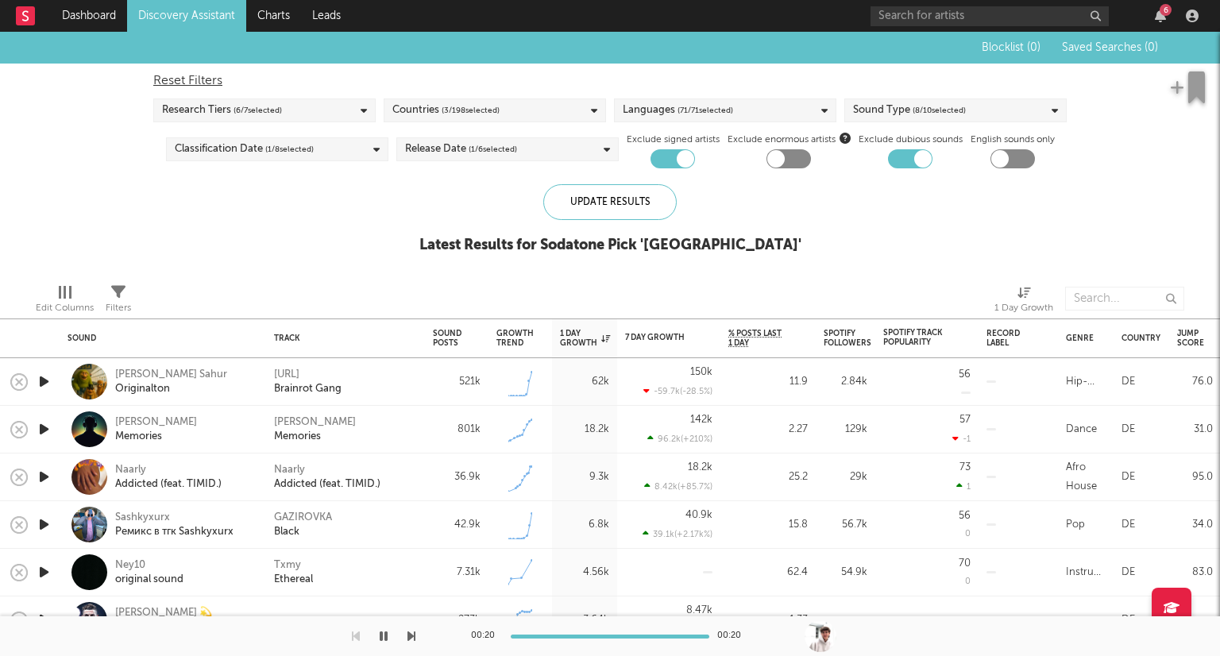
click at [794, 162] on div at bounding box center [788, 158] width 44 height 19
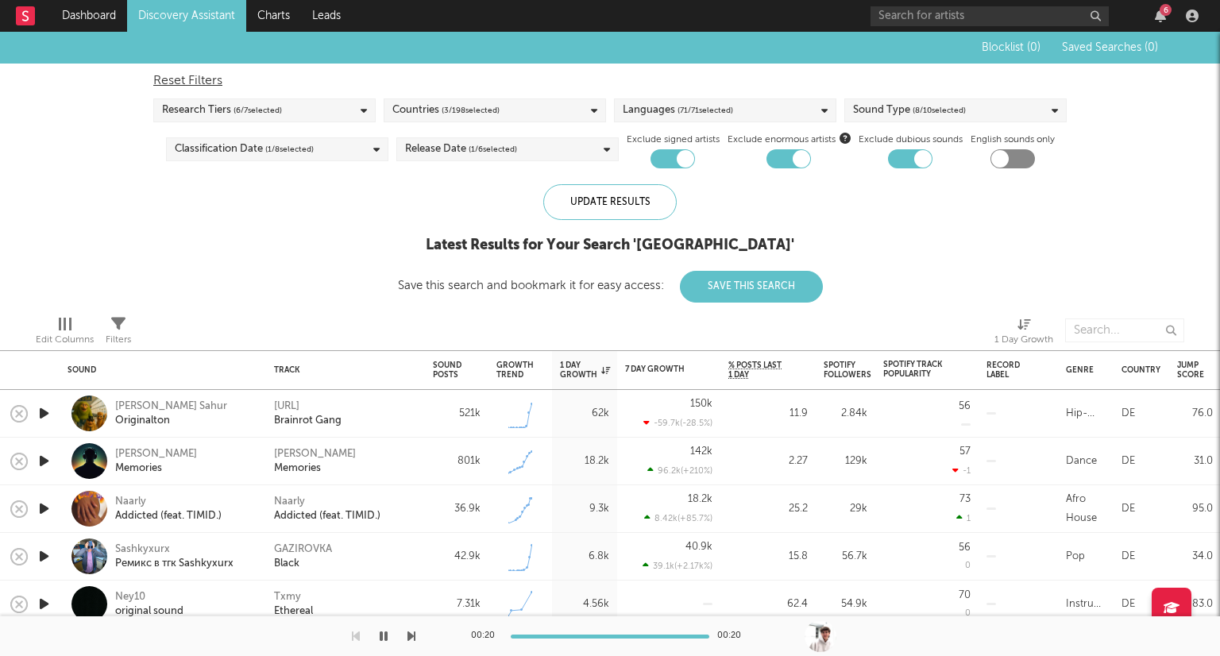
click at [789, 160] on div at bounding box center [788, 158] width 44 height 19
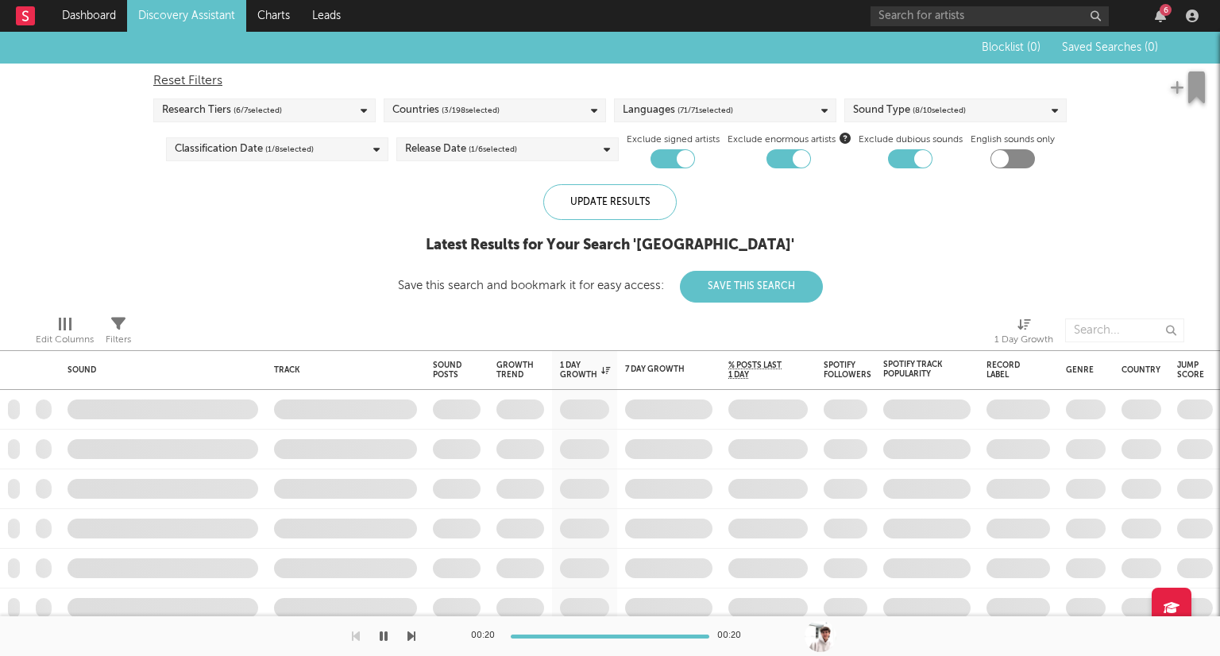
checkbox input "false"
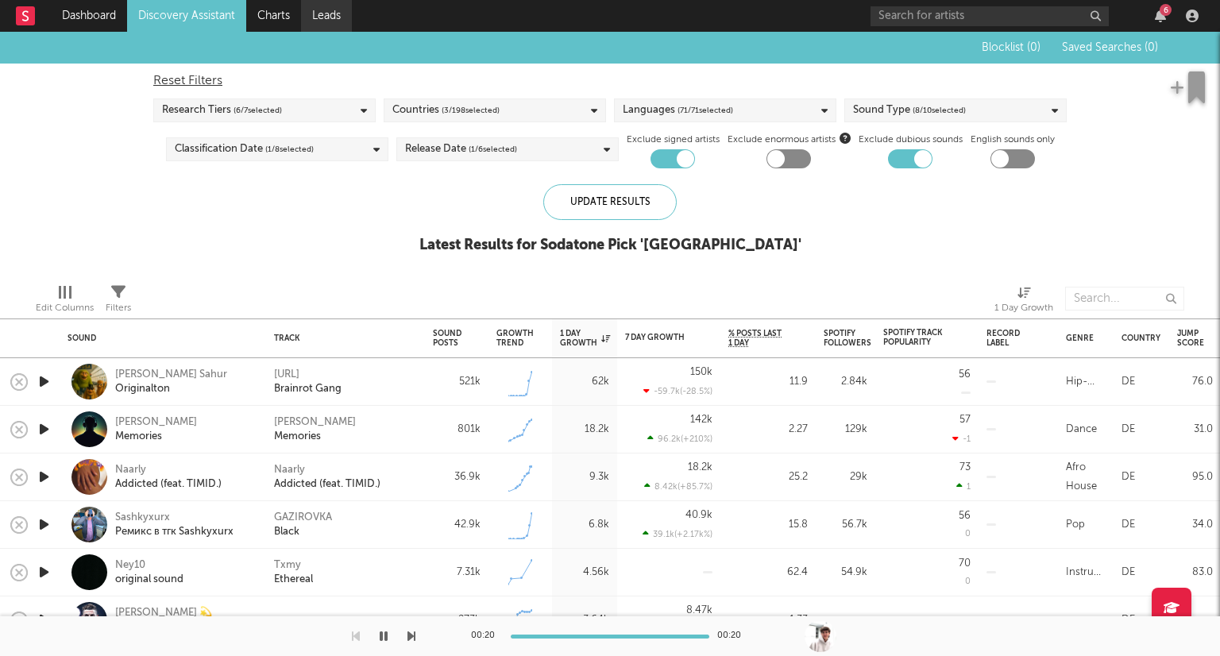
click at [337, 21] on link "Leads" at bounding box center [326, 16] width 51 height 32
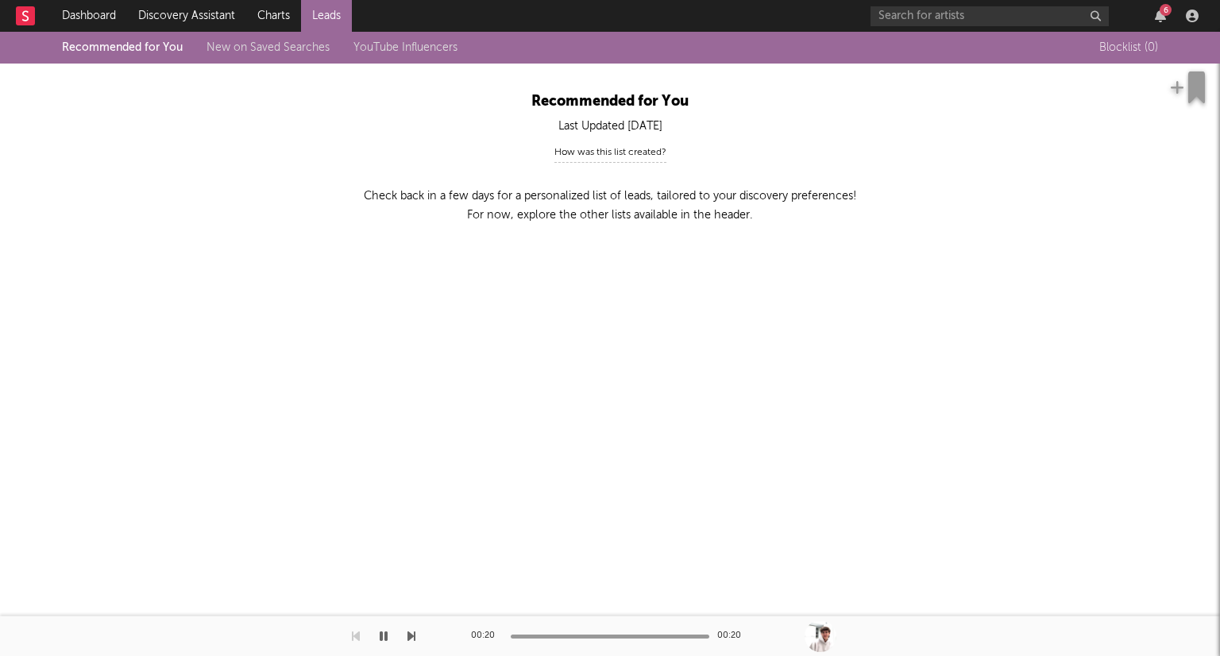
click at [378, 55] on div "Recommended for You New on Saved Searches YouTube Influencers" at bounding box center [271, 47] width 419 height 19
click at [380, 50] on link "YouTube Influencers" at bounding box center [405, 47] width 104 height 11
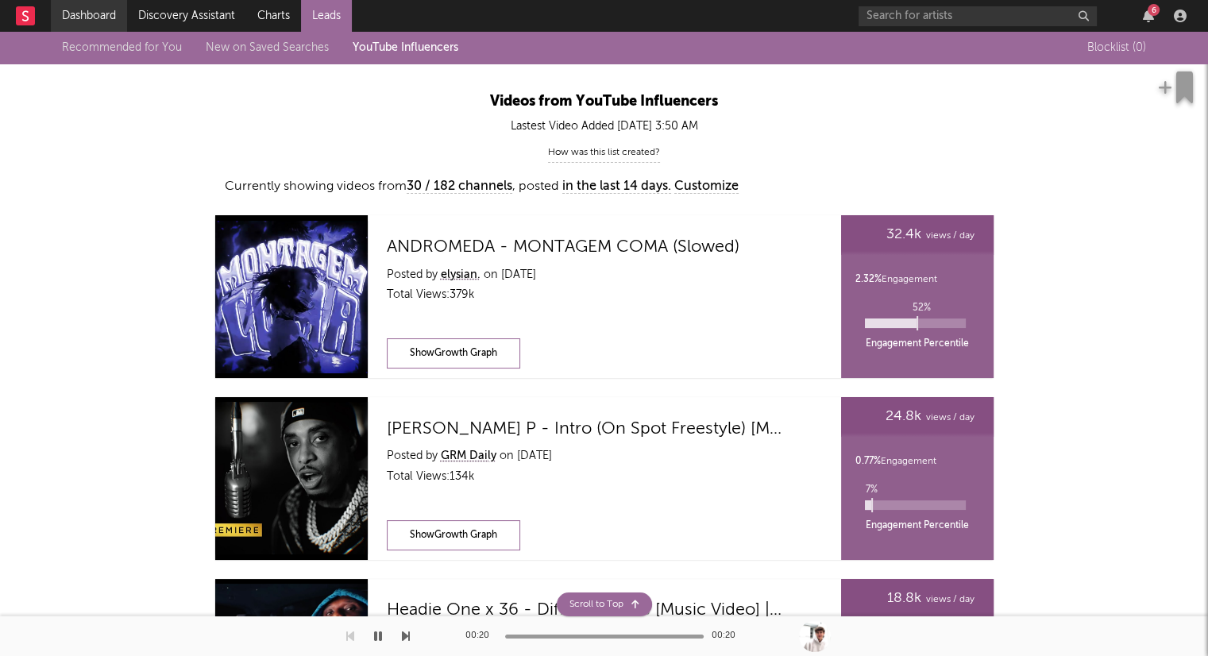
click at [102, 20] on link "Dashboard" at bounding box center [89, 16] width 76 height 32
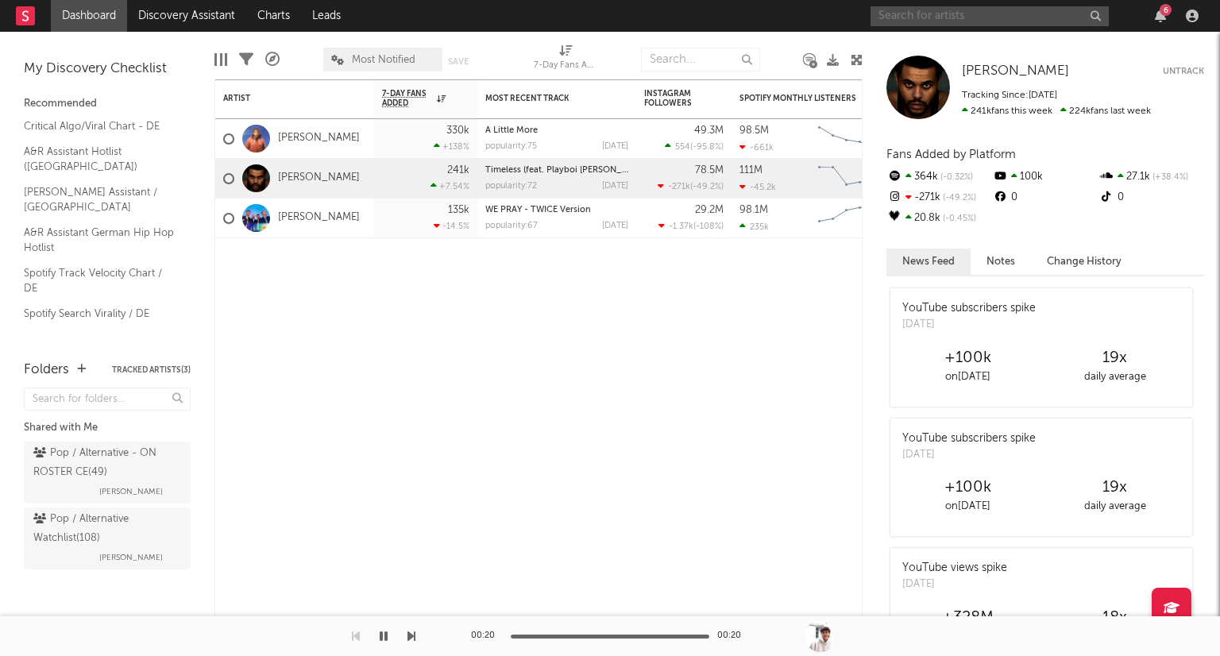
drag, startPoint x: 959, startPoint y: 16, endPoint x: 963, endPoint y: 23, distance: 8.2
click at [963, 18] on input "text" at bounding box center [989, 16] width 238 height 20
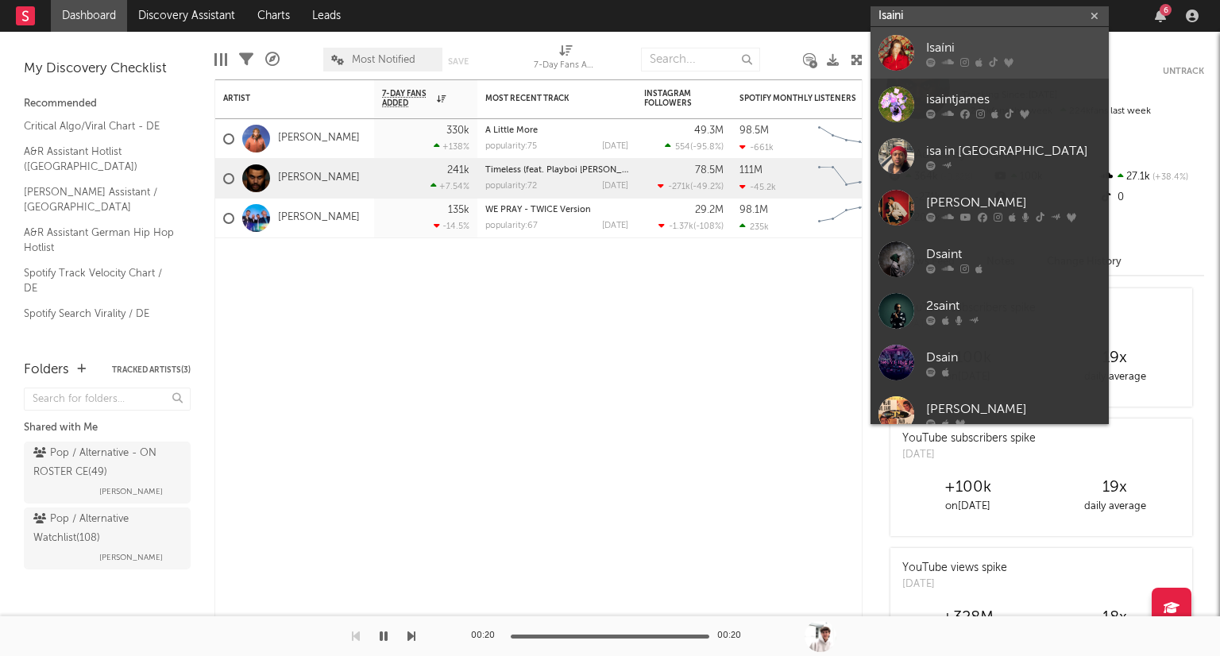
type input "Isaini"
click at [1036, 51] on div "Isaíni" at bounding box center [1013, 47] width 175 height 19
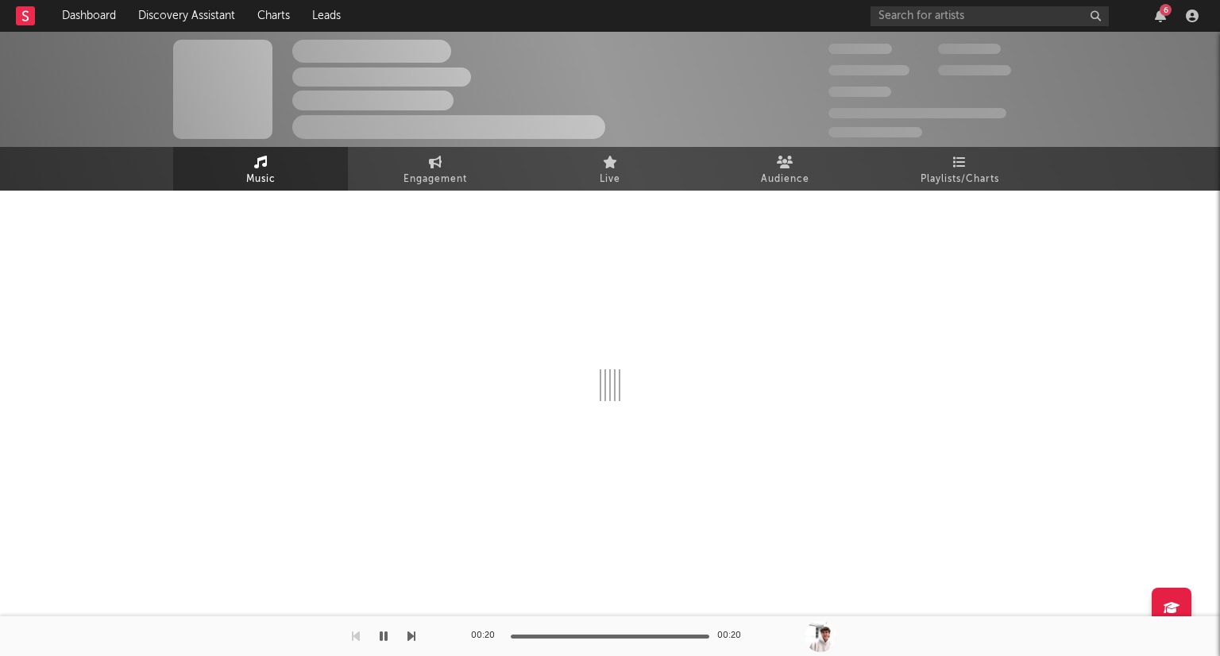
select select "6m"
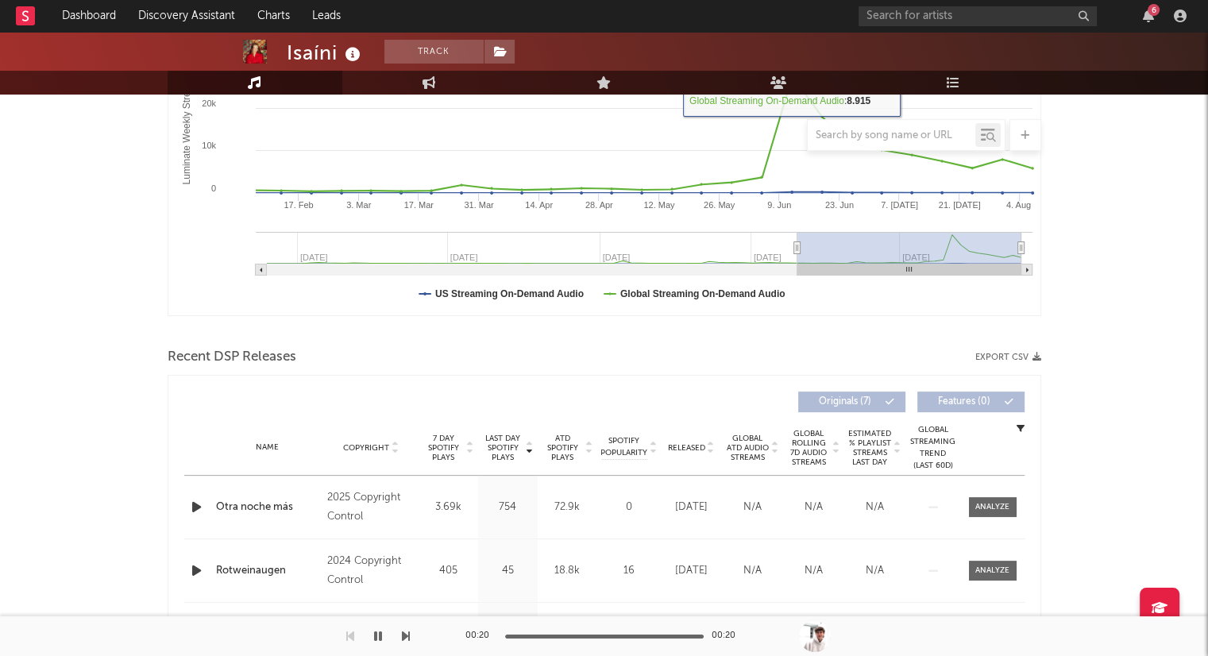
scroll to position [477, 0]
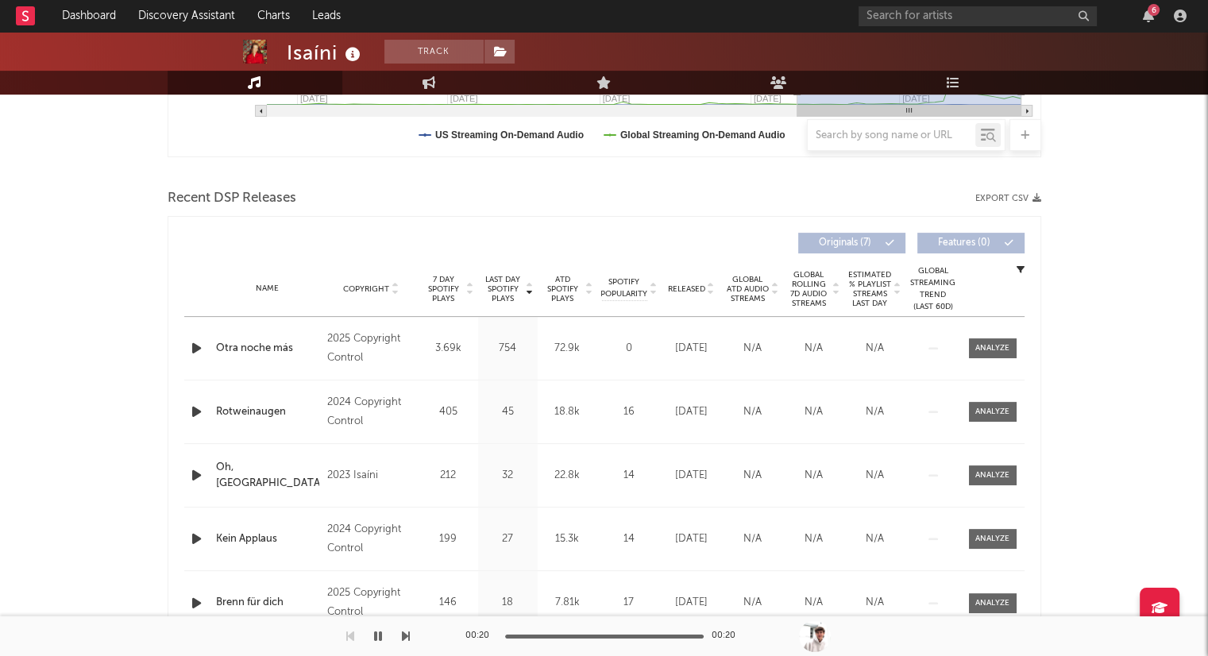
click at [711, 291] on icon at bounding box center [711, 292] width 8 height 6
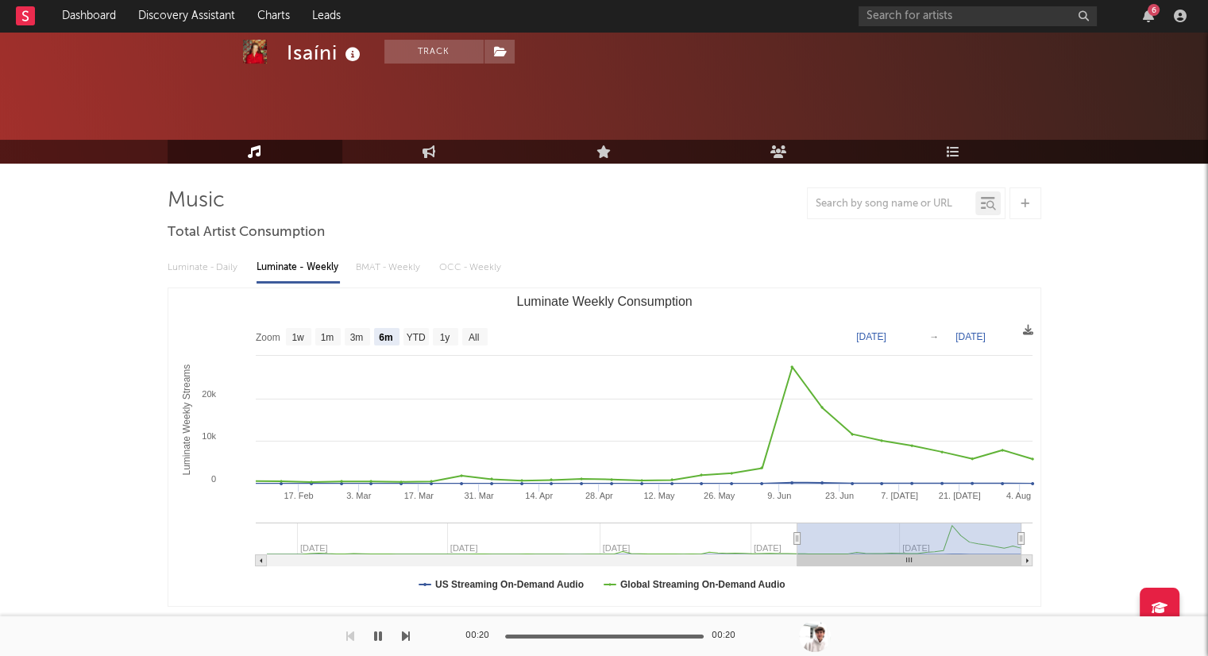
scroll to position [0, 0]
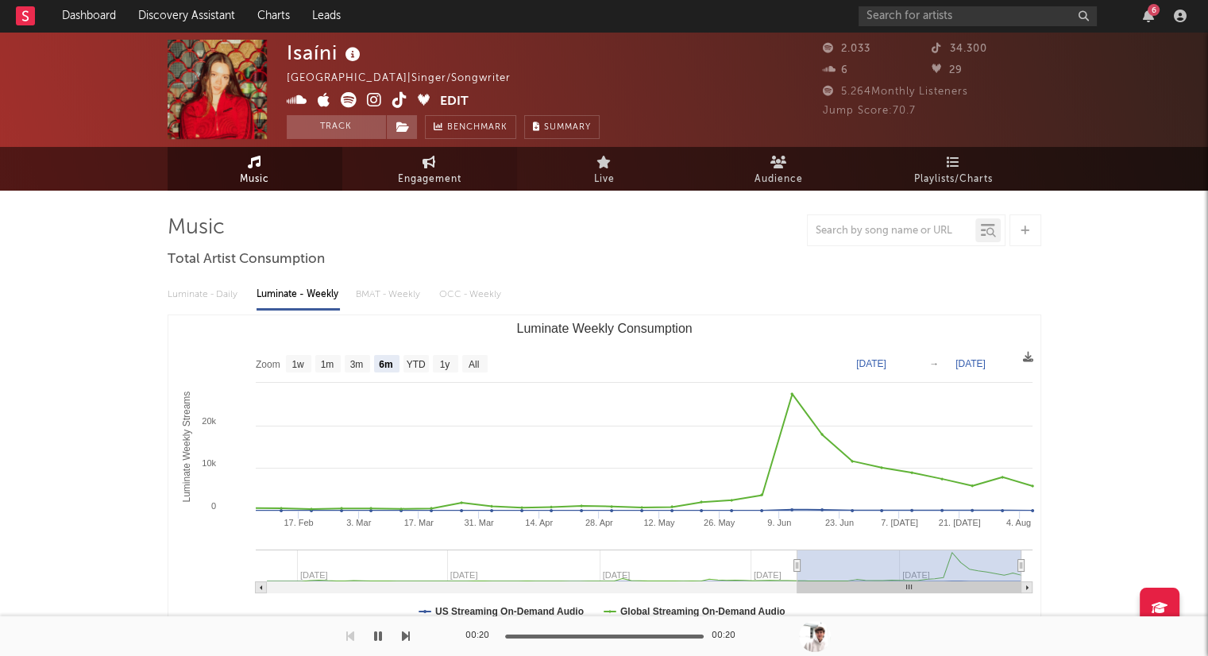
click at [431, 176] on span "Engagement" at bounding box center [430, 179] width 64 height 19
select select "1w"
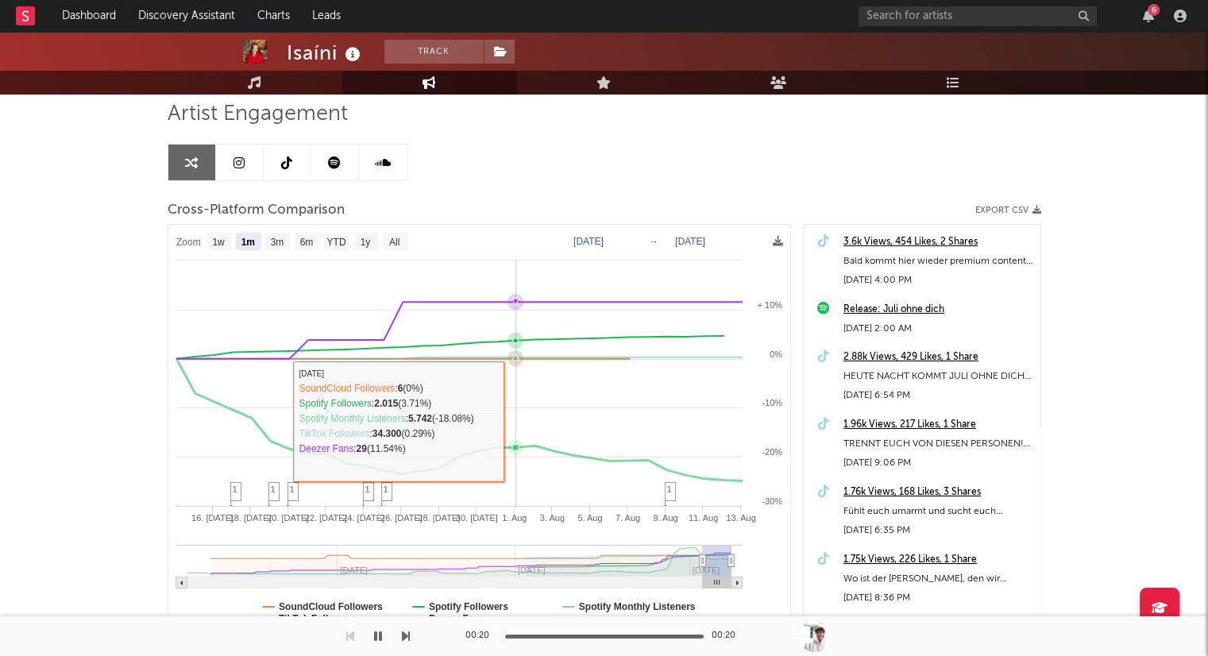
scroll to position [159, 0]
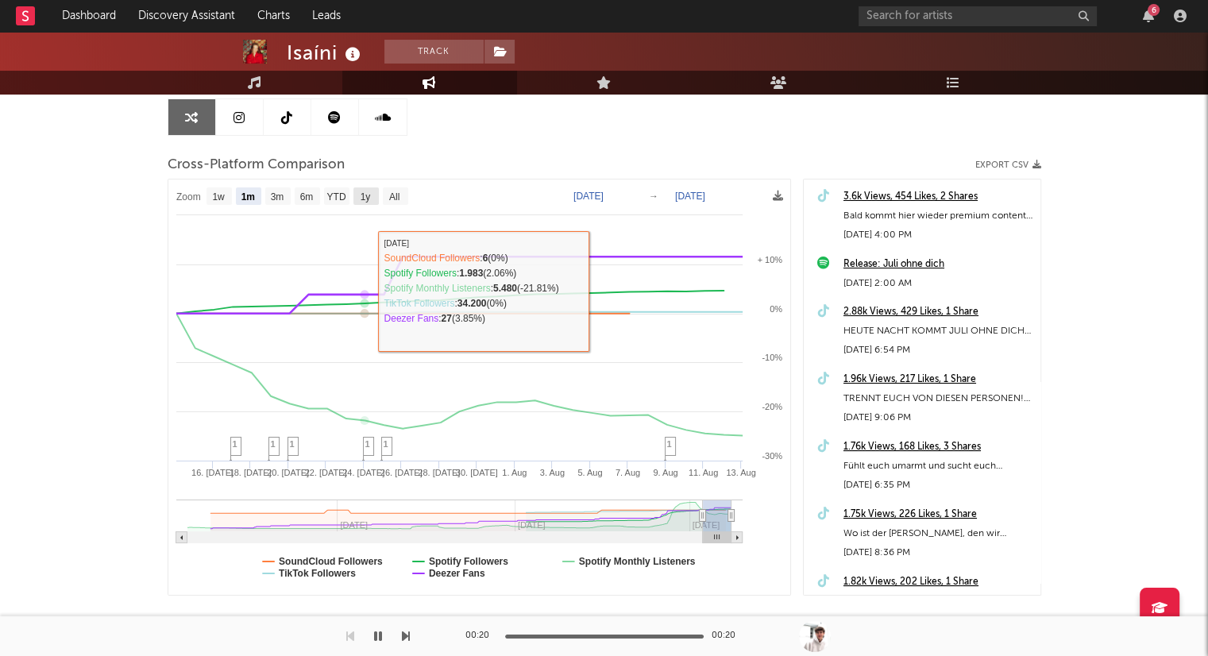
click at [369, 195] on text "1y" at bounding box center [365, 196] width 10 height 11
select select "1y"
type input "2024-08-13"
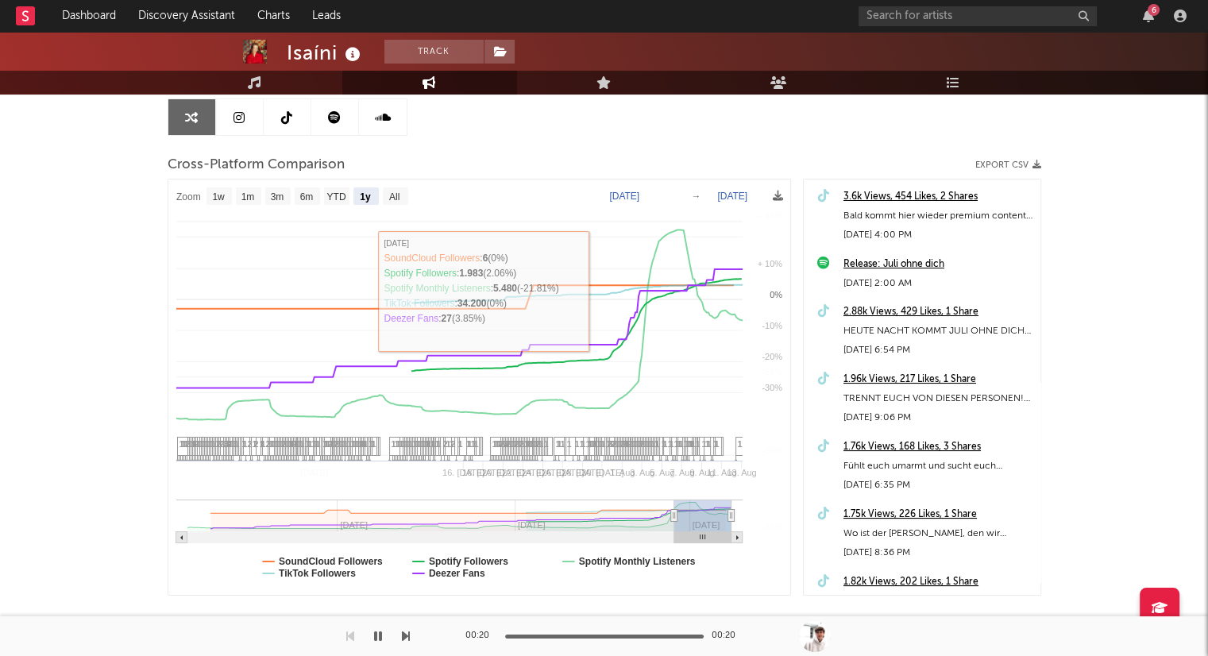
select select "1y"
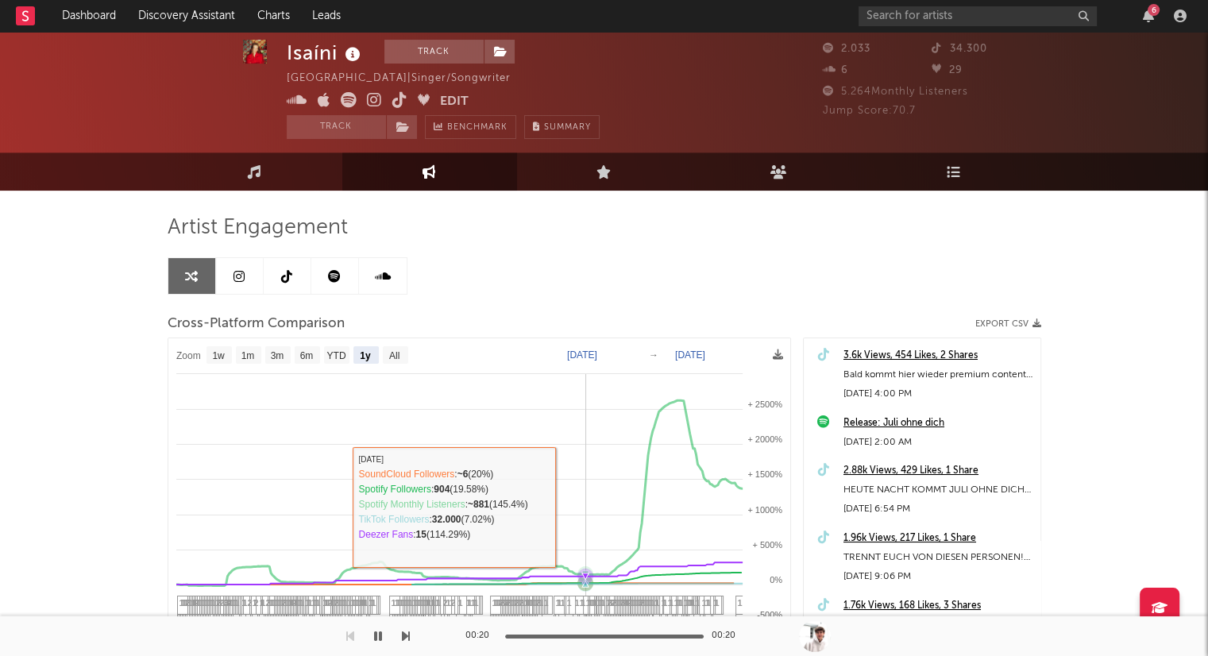
scroll to position [0, 0]
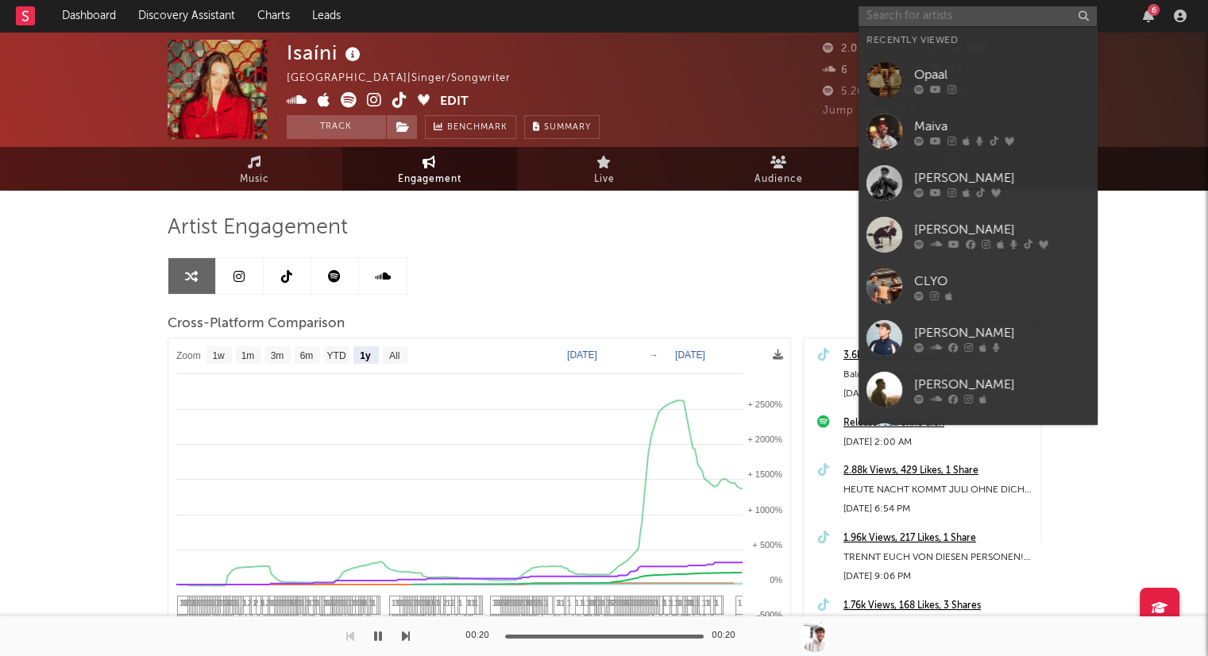
click at [941, 17] on input "text" at bounding box center [978, 16] width 238 height 20
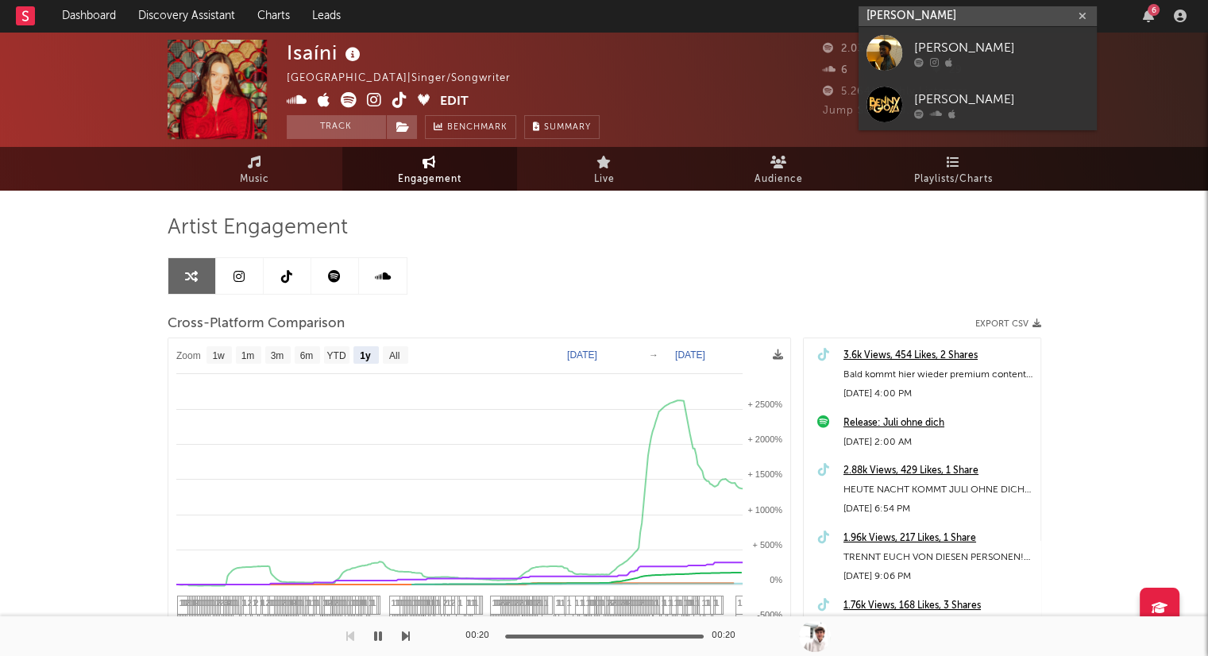
type input "benny dia"
click at [994, 61] on div at bounding box center [1001, 62] width 175 height 10
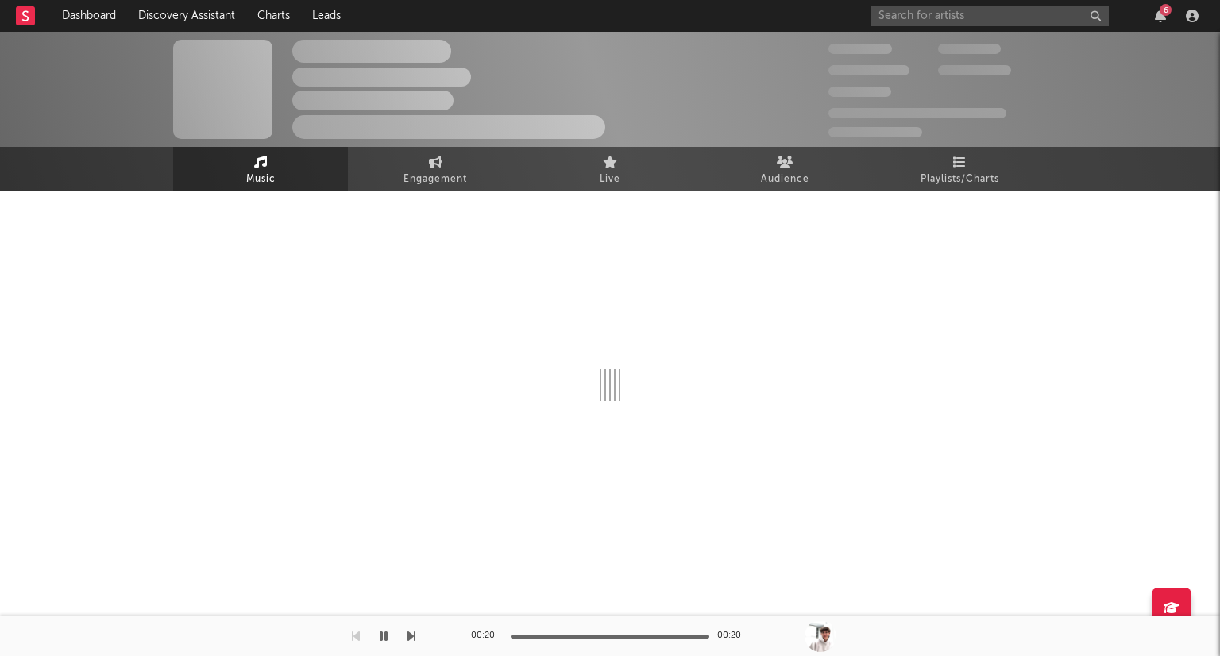
select select "1w"
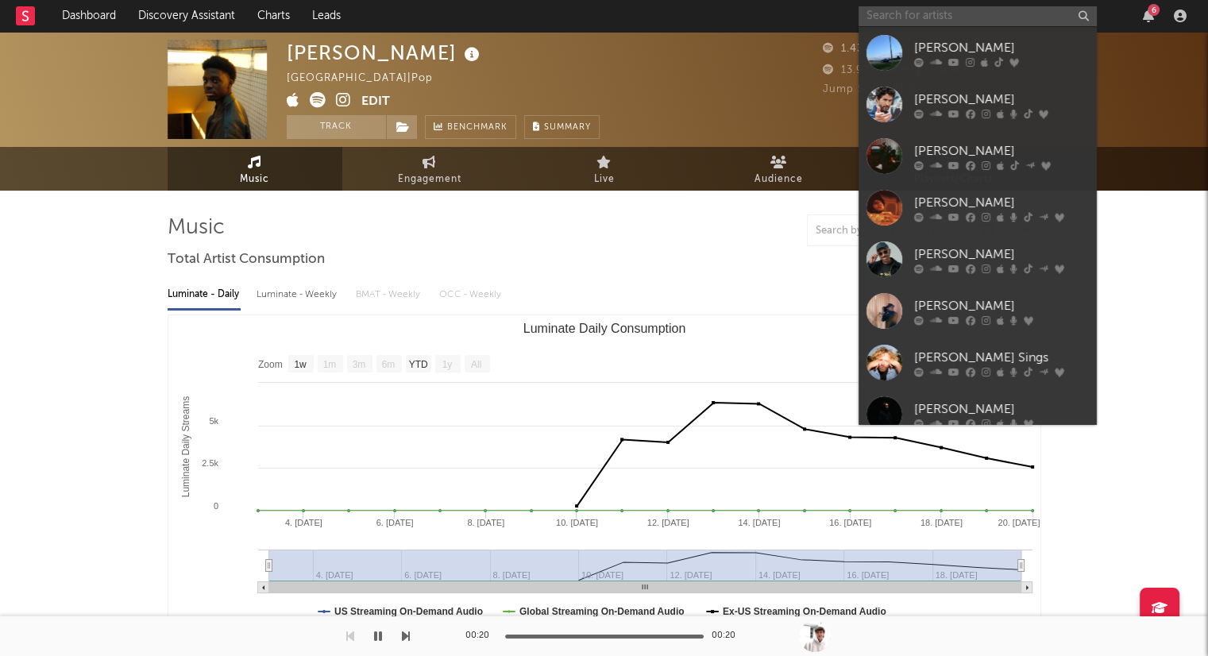
click at [931, 16] on input "text" at bounding box center [978, 16] width 238 height 20
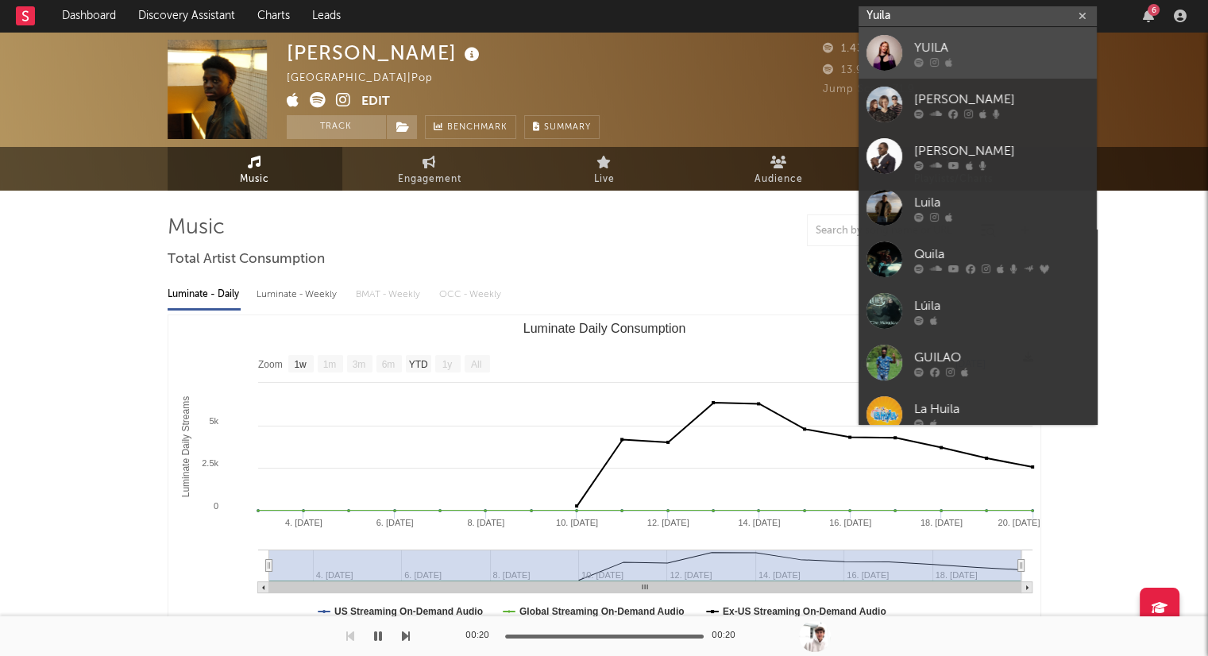
type input "Yuila"
click at [1001, 55] on div "YUILA" at bounding box center [1001, 47] width 175 height 19
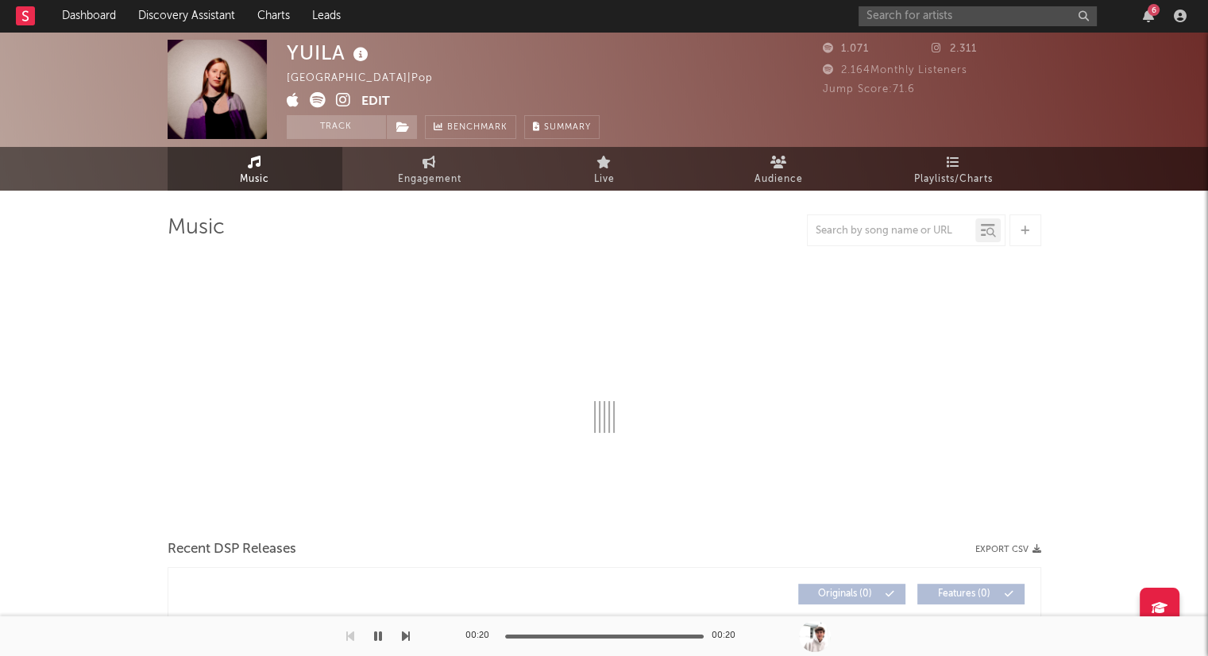
select select "1w"
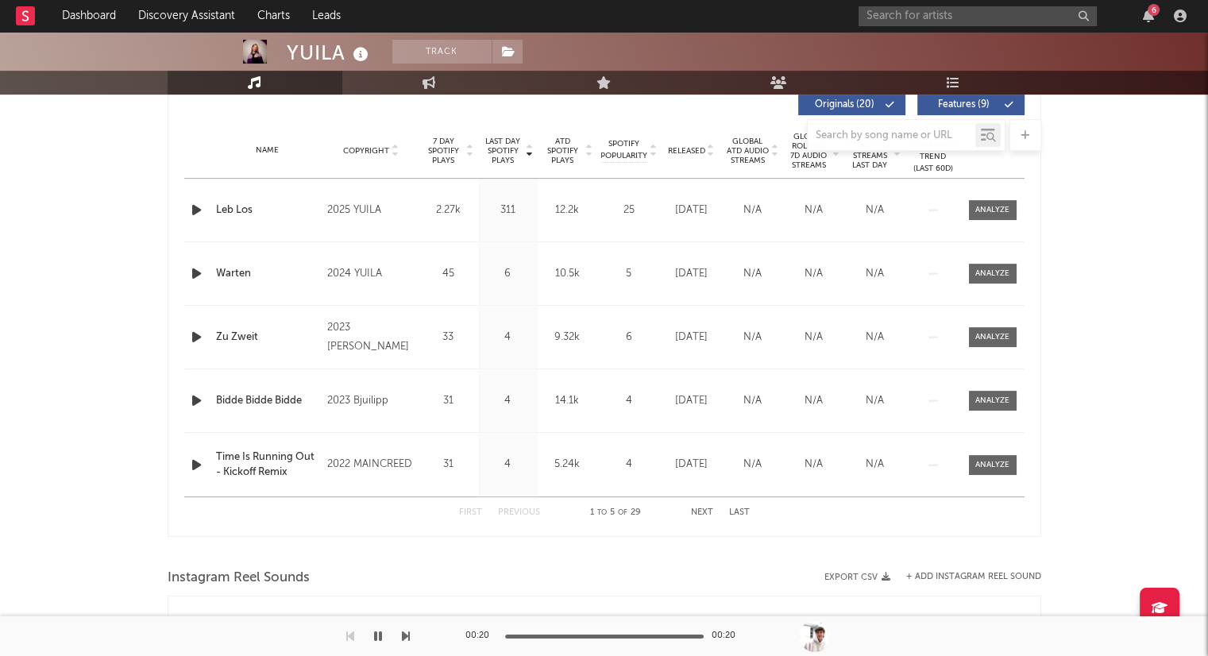
scroll to position [635, 0]
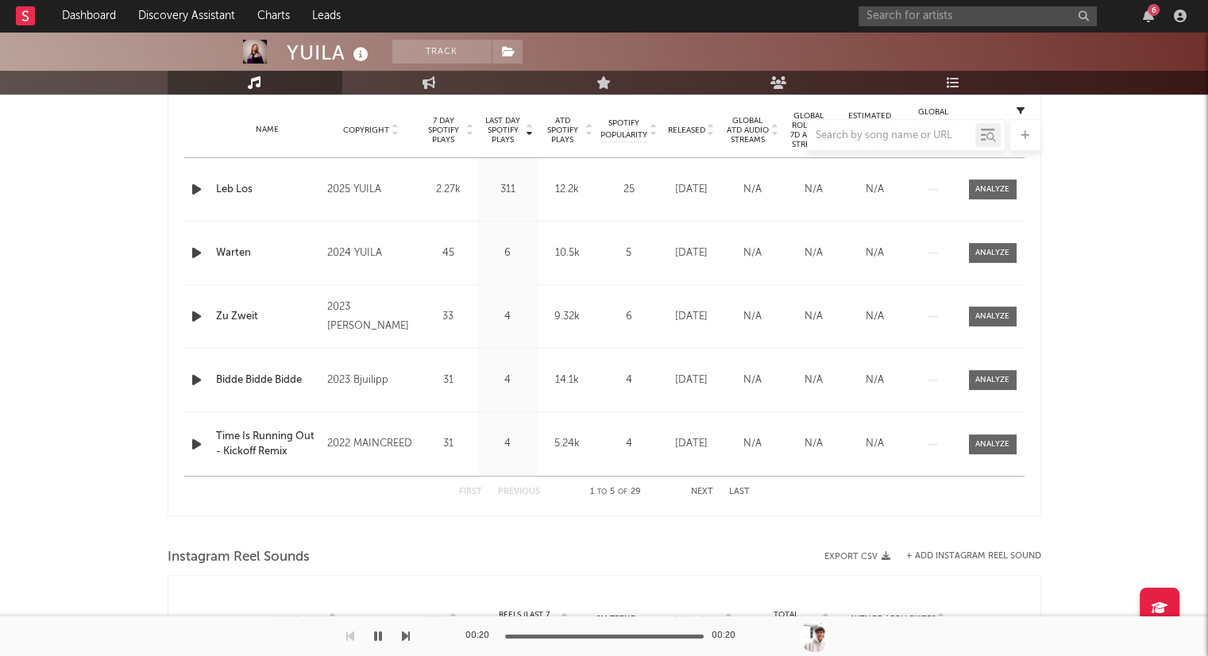
click at [712, 133] on div at bounding box center [605, 135] width 874 height 32
click at [711, 131] on div at bounding box center [605, 135] width 874 height 32
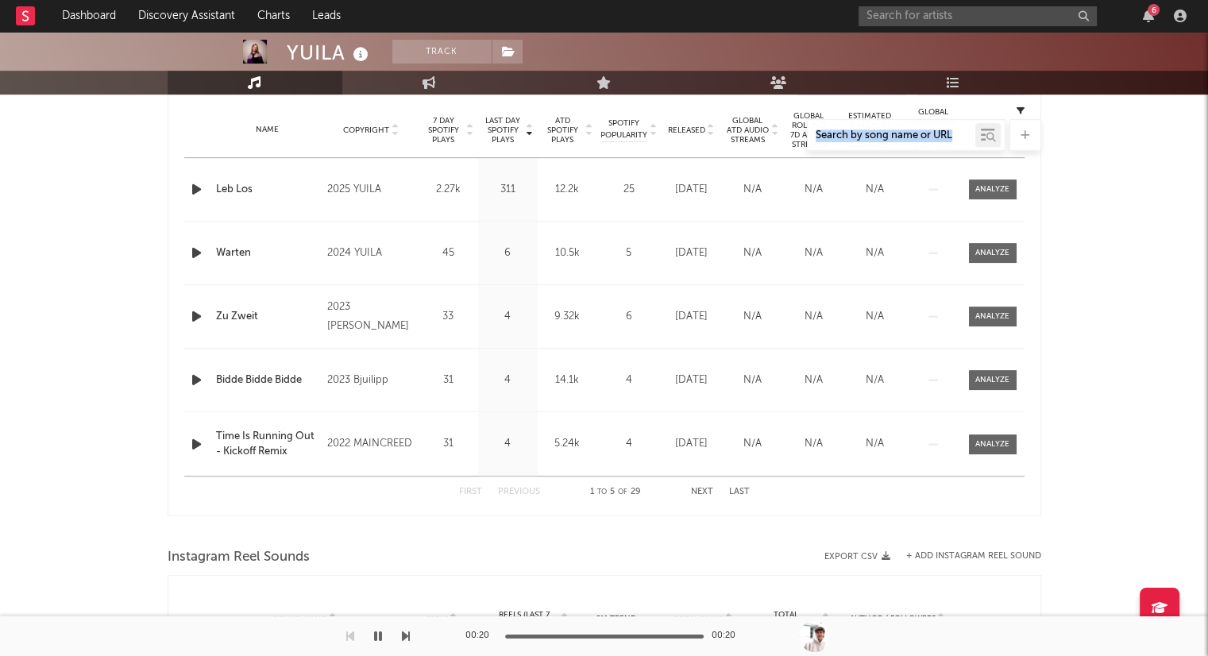
click at [711, 131] on div at bounding box center [605, 135] width 874 height 32
click at [915, 176] on div "Name Leb Los Copyright 2025 YUILA Label MusicHub Album Names Leb Los Composer N…" at bounding box center [604, 189] width 840 height 63
click at [712, 129] on div at bounding box center [605, 135] width 874 height 32
click at [1024, 108] on div "Last Day Spotify Plays Copyright 7 Day Spotify Plays Last Day Spotify Plays ATD…" at bounding box center [605, 286] width 874 height 459
click at [1019, 106] on icon "button" at bounding box center [1021, 110] width 8 height 8
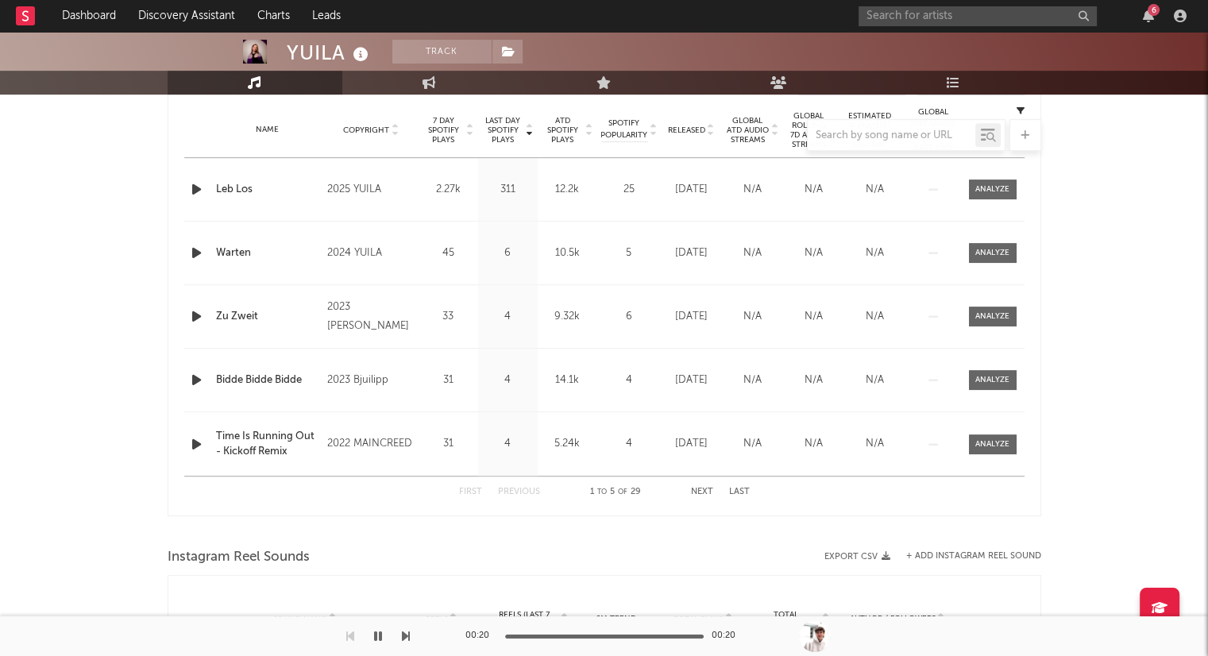
click at [1021, 103] on div "Name Copyright Label Album Names Composer Names 7 Day Spotify Plays Last Day Sp…" at bounding box center [604, 130] width 840 height 56
click at [1086, 201] on div "YUILA Track Germany | Pop Edit Track Benchmark Summary 1.071 2.311 2.164 Monthl…" at bounding box center [604, 174] width 1208 height 1557
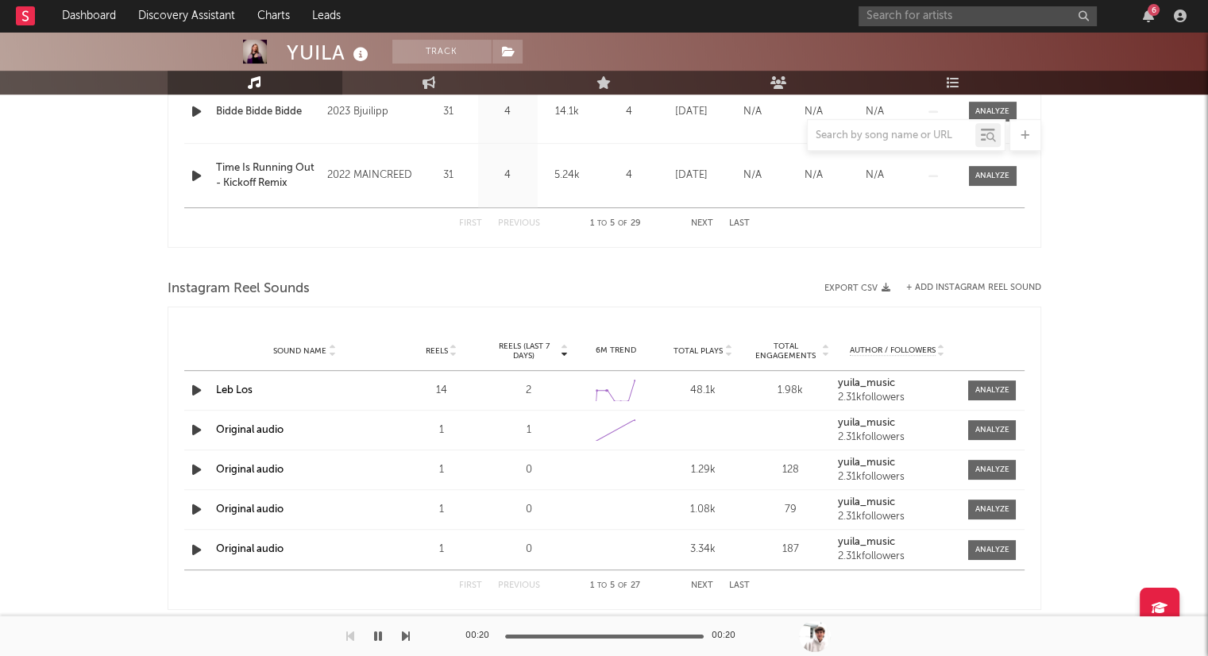
scroll to position [535, 0]
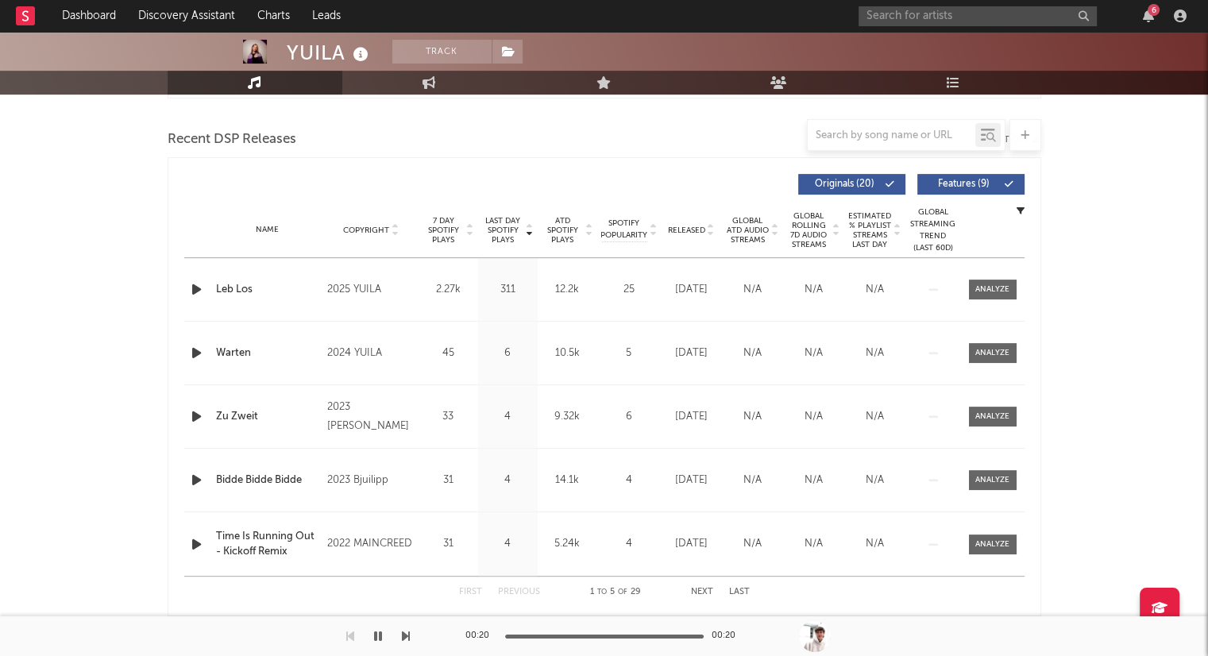
click at [712, 231] on icon at bounding box center [711, 233] width 8 height 6
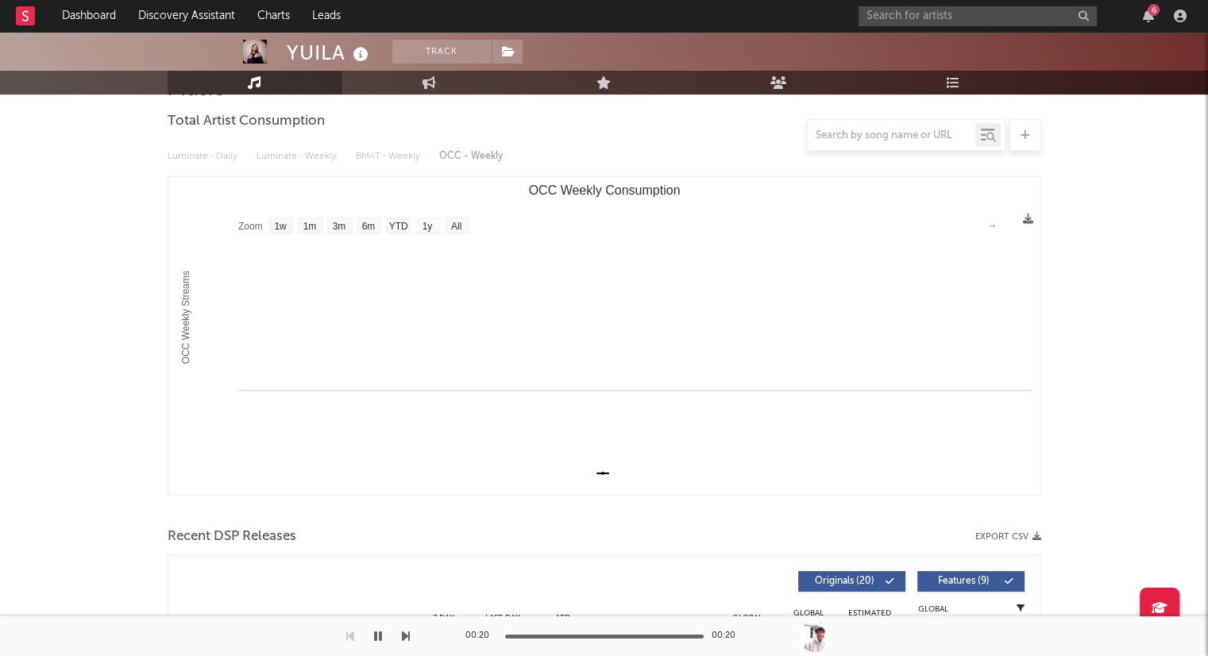
scroll to position [0, 0]
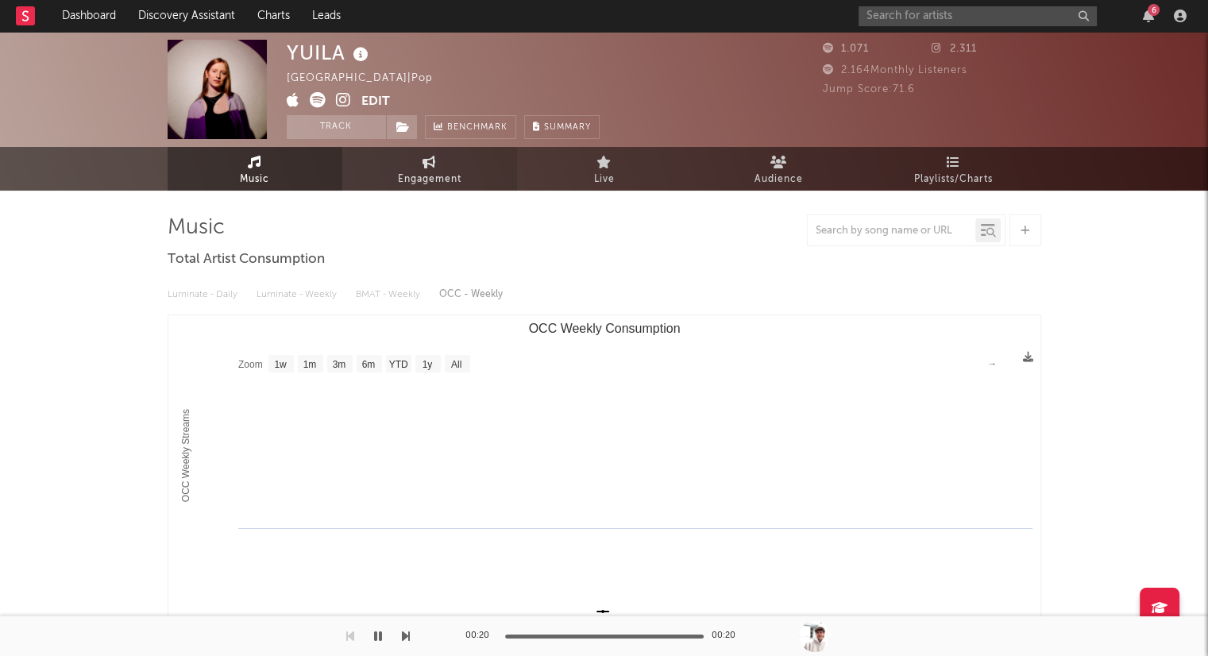
click at [451, 170] on span "Engagement" at bounding box center [430, 179] width 64 height 19
select select "1w"
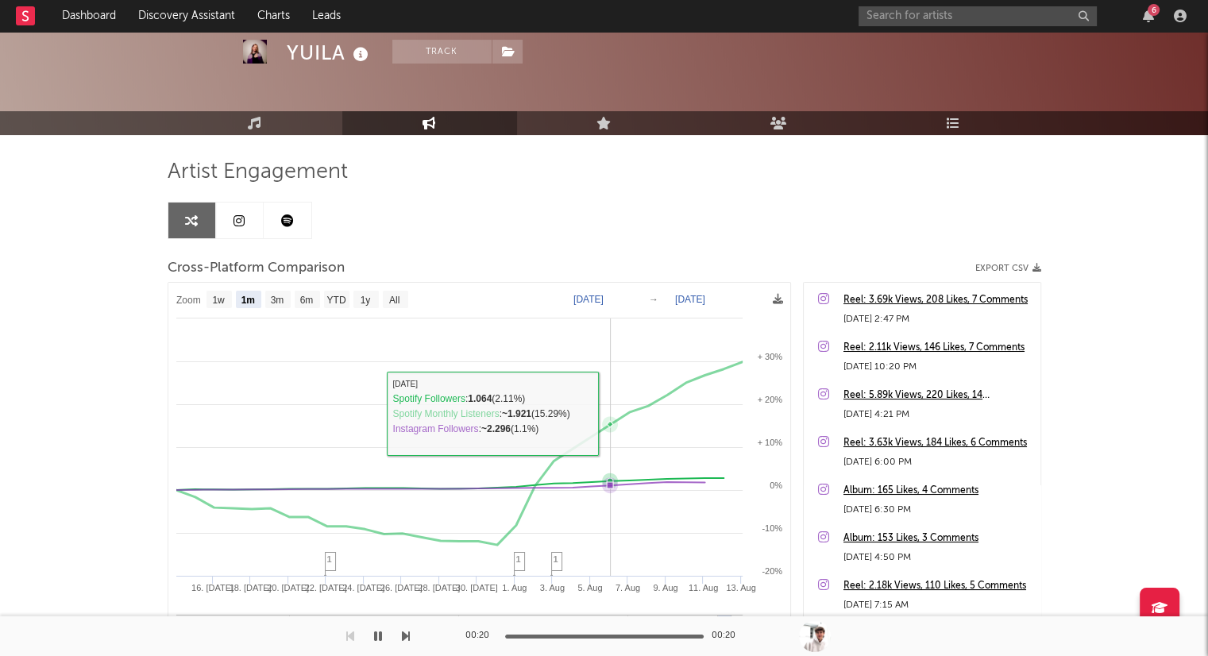
scroll to position [159, 0]
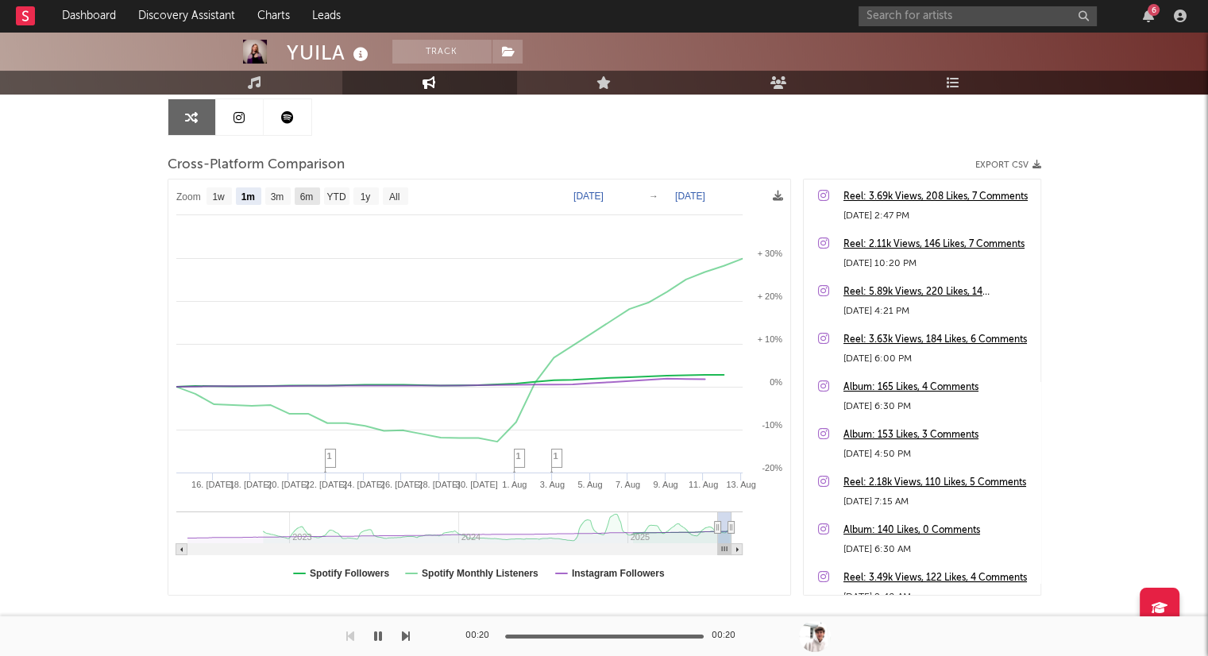
click at [311, 191] on text "6m" at bounding box center [306, 196] width 14 height 11
select select "6m"
type input "[DATE]"
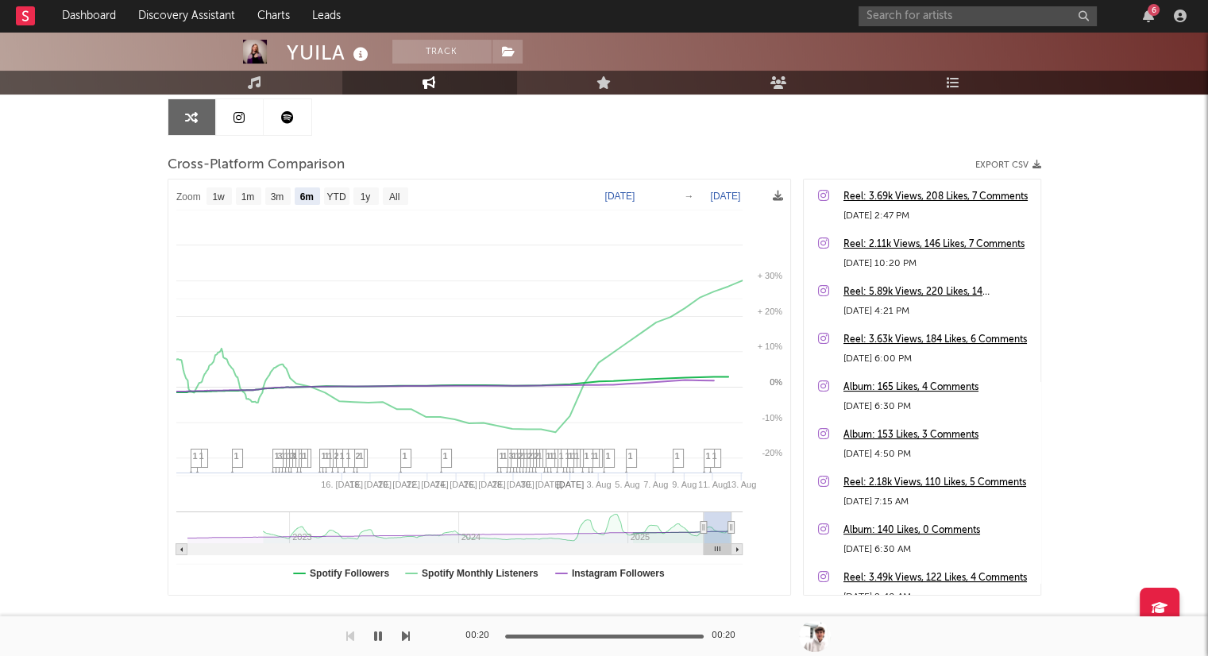
select select "6m"
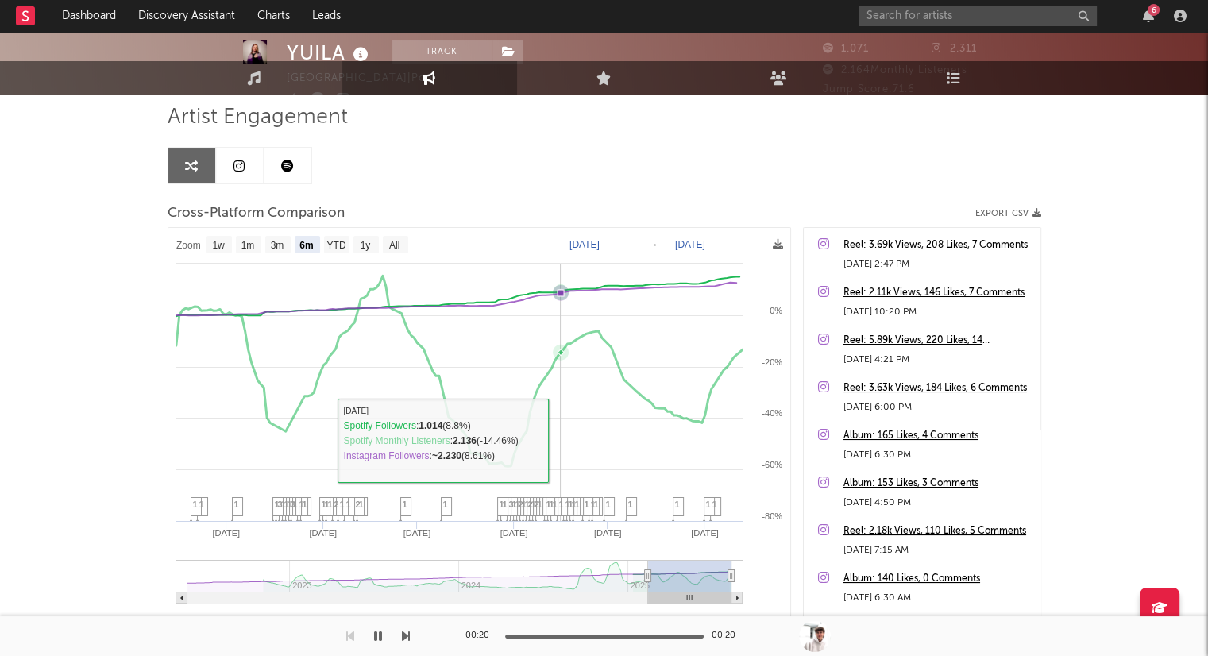
scroll to position [0, 0]
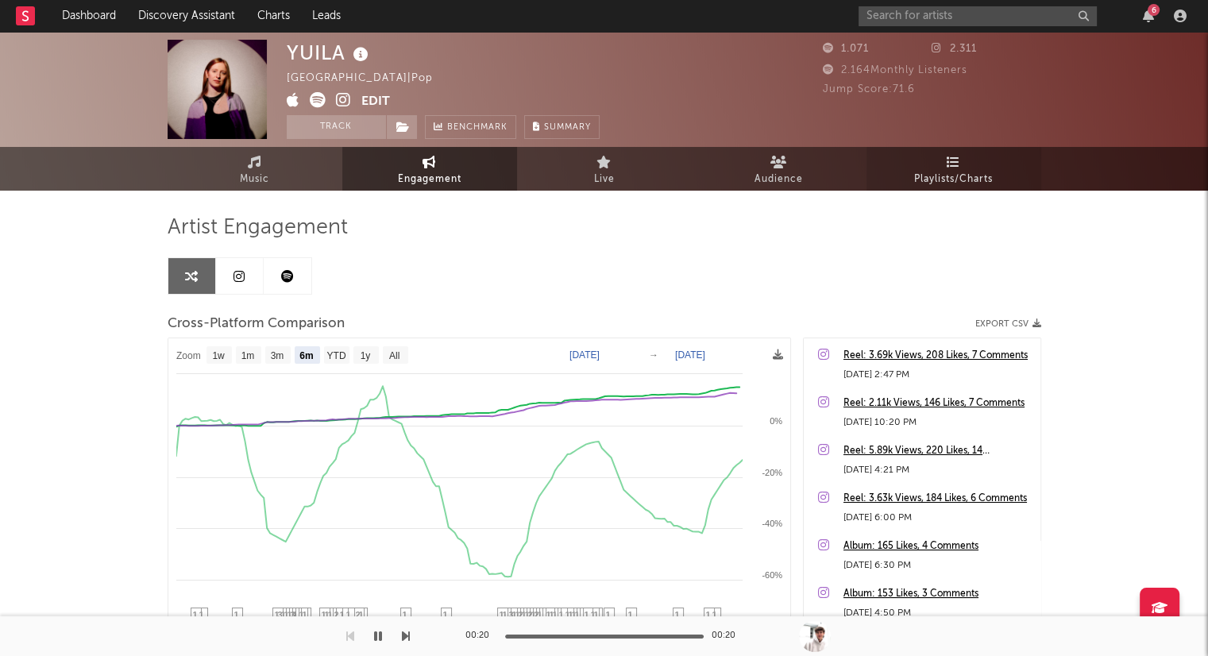
click at [936, 173] on span "Playlists/Charts" at bounding box center [953, 179] width 79 height 19
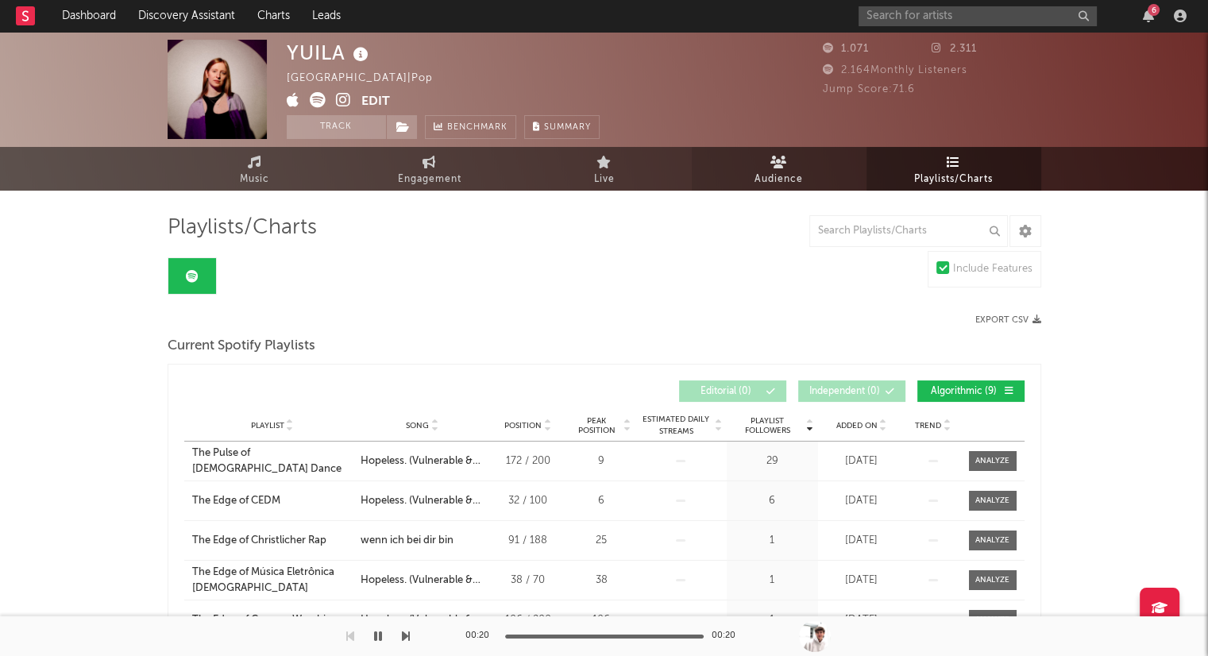
click at [808, 176] on link "Audience" at bounding box center [779, 169] width 175 height 44
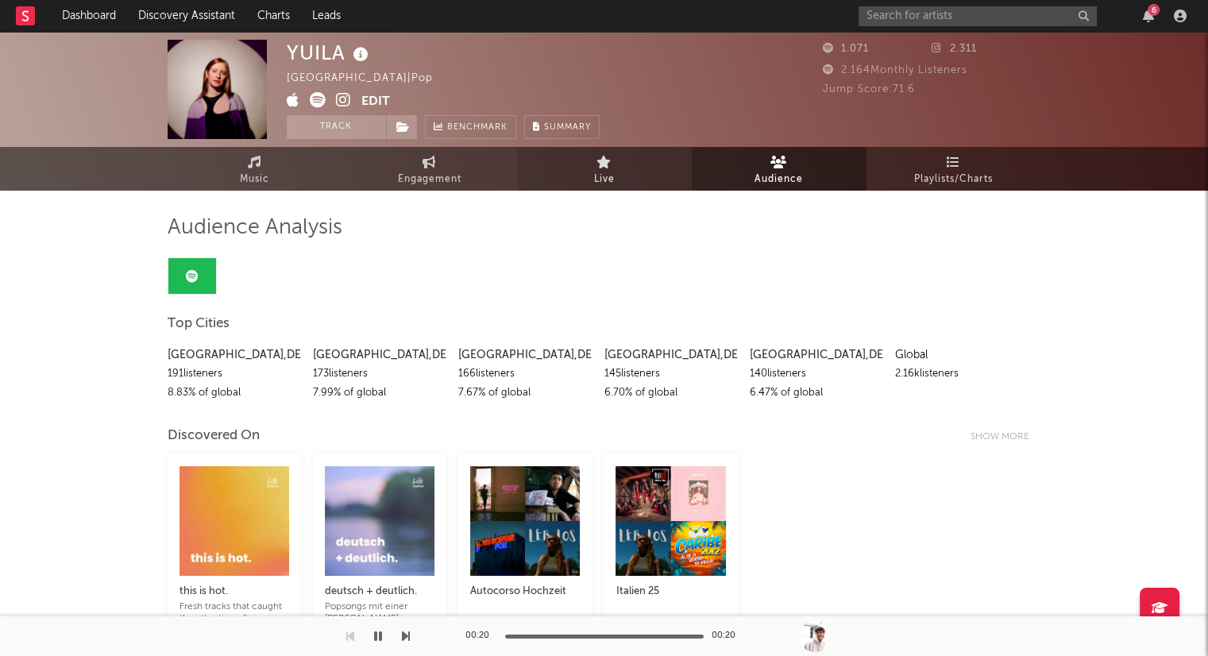
click at [643, 151] on link "Live" at bounding box center [604, 169] width 175 height 44
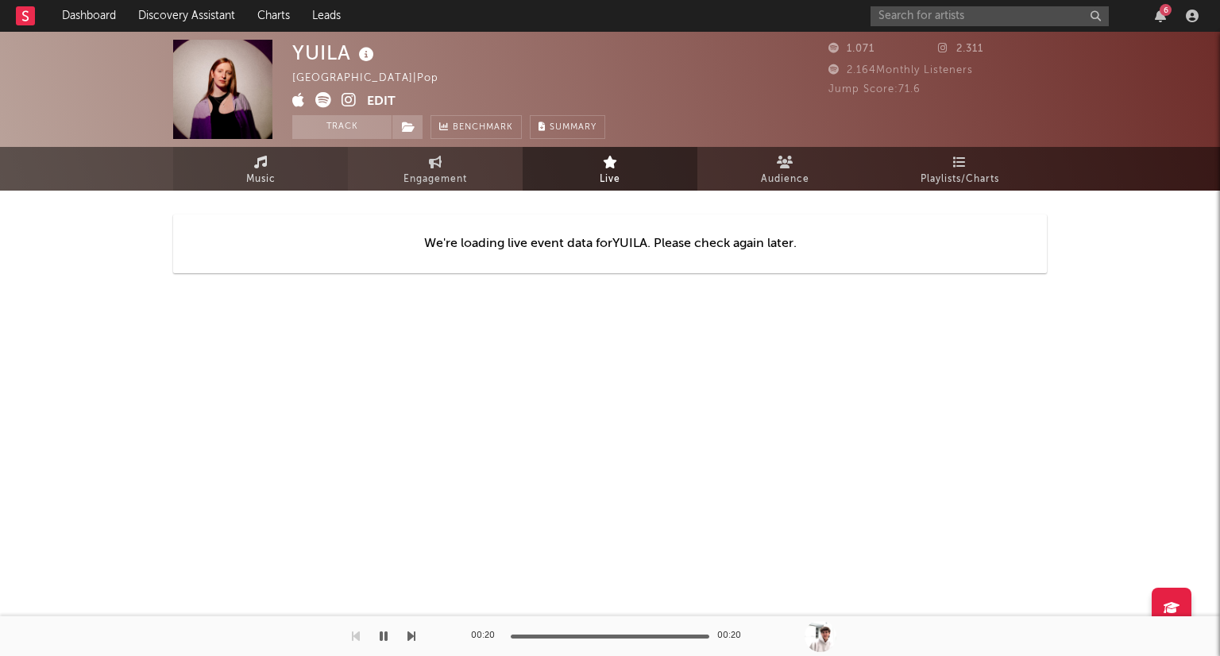
click at [296, 168] on link "Music" at bounding box center [260, 169] width 175 height 44
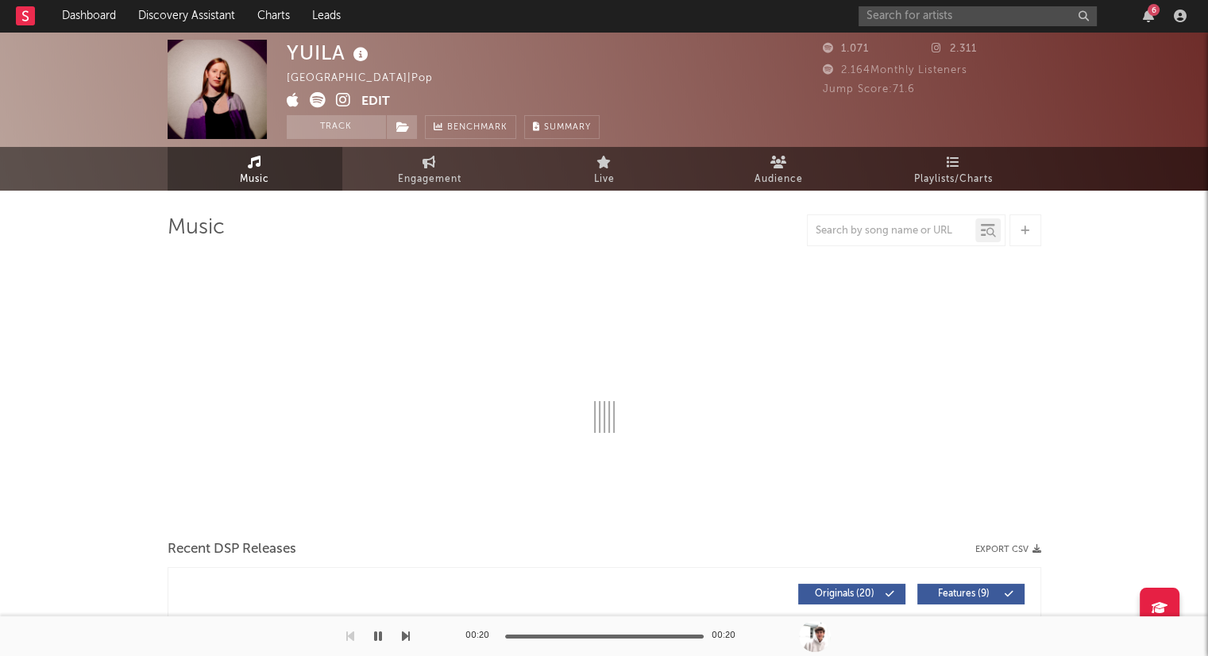
select select "1w"
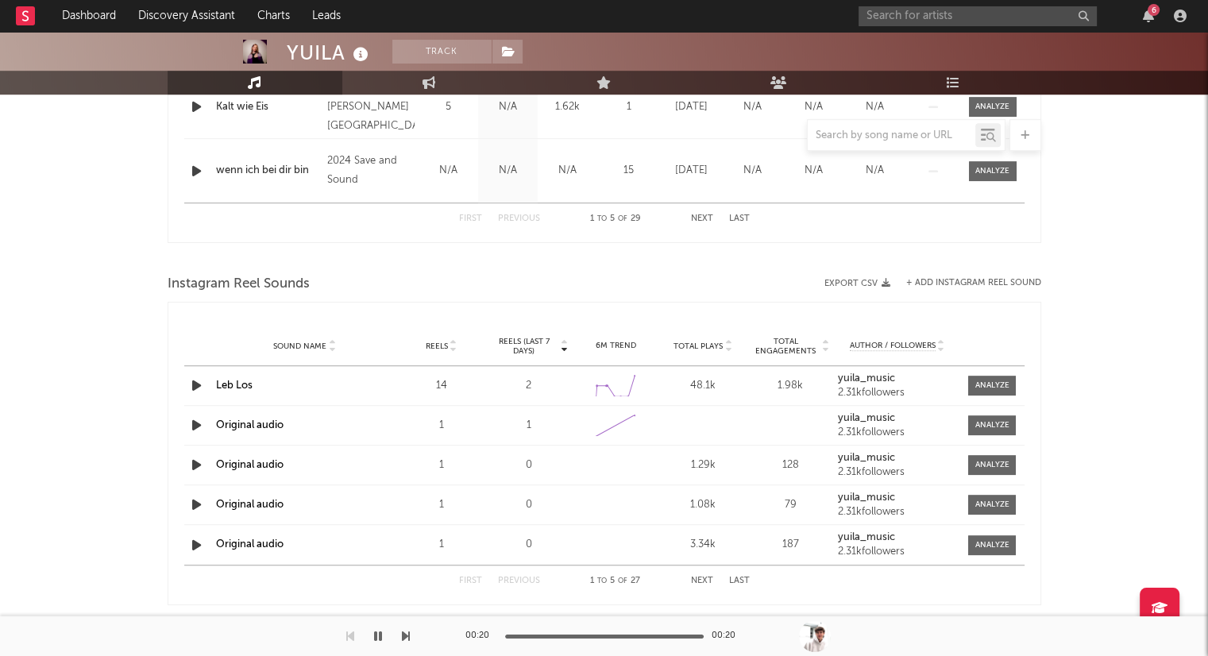
scroll to position [932, 0]
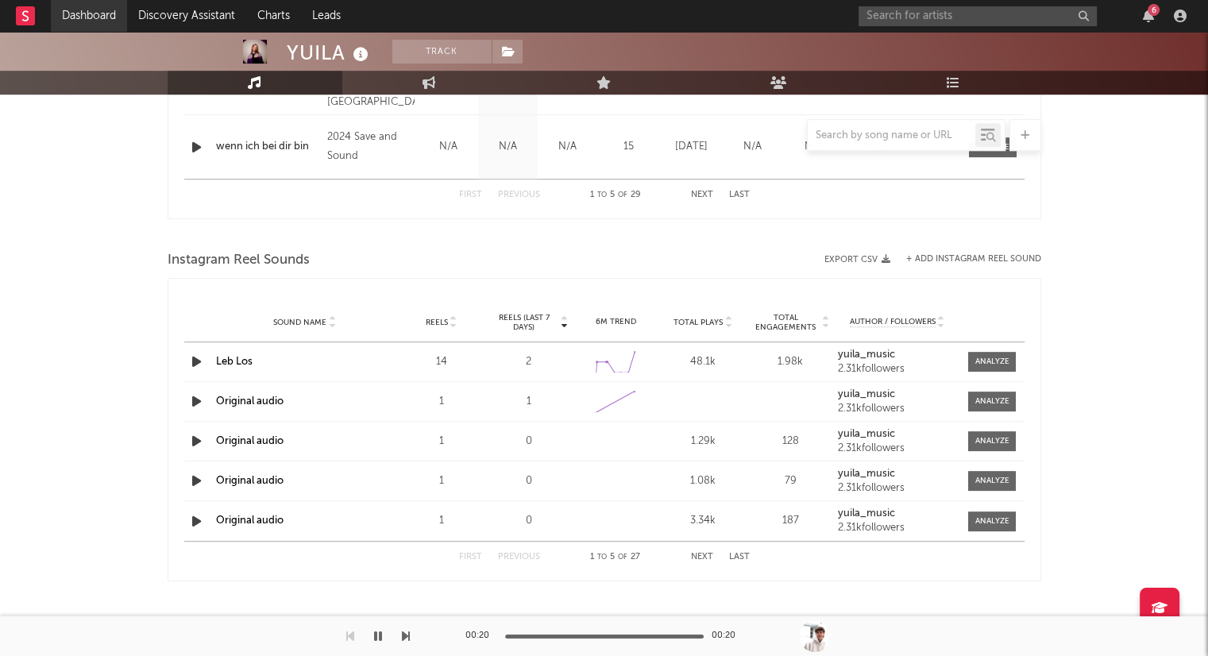
click at [105, 22] on link "Dashboard" at bounding box center [89, 16] width 76 height 32
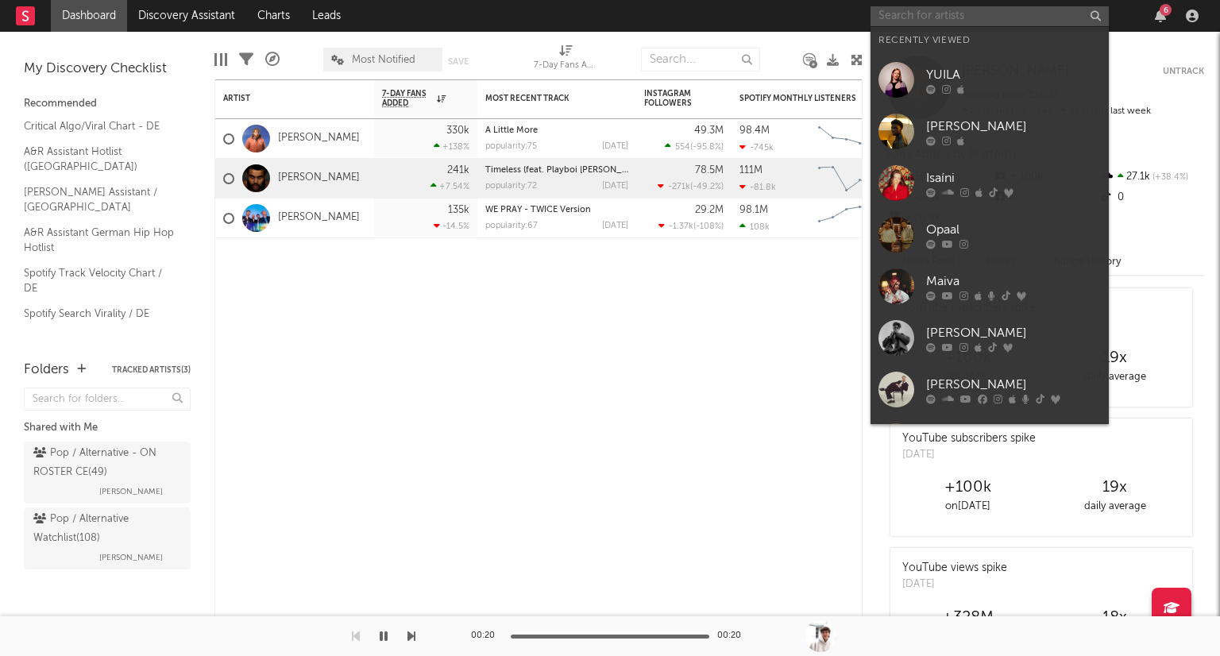
click at [934, 17] on input "text" at bounding box center [989, 16] width 238 height 20
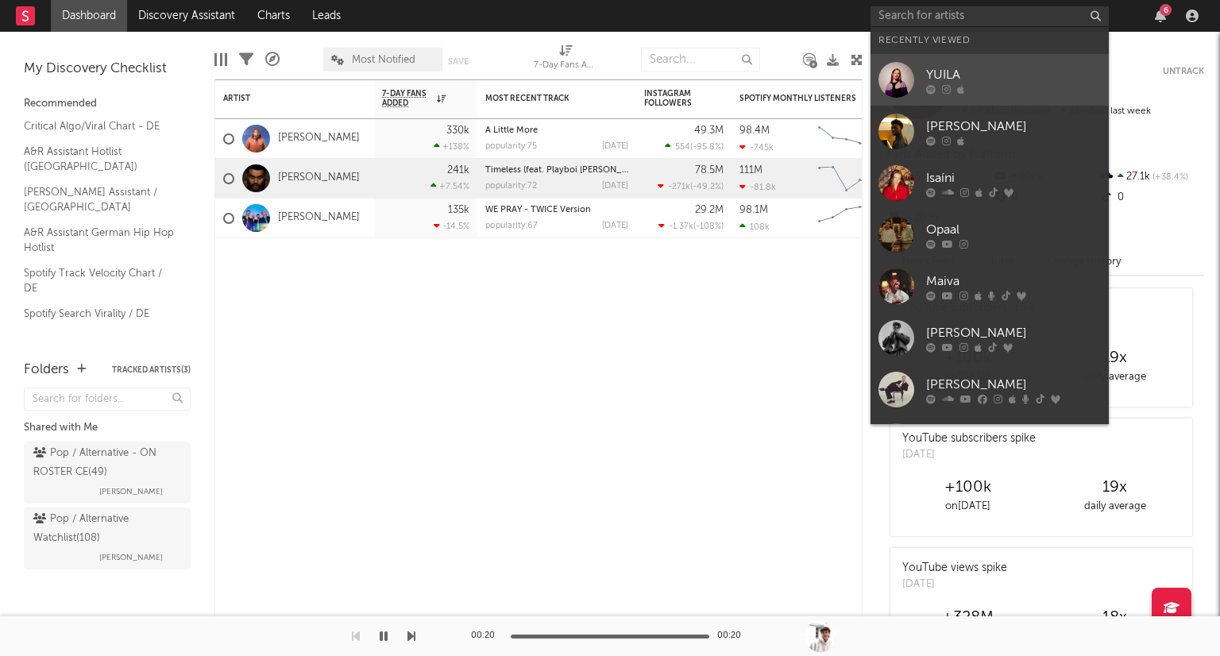
click at [1025, 63] on link "YUILA" at bounding box center [989, 80] width 238 height 52
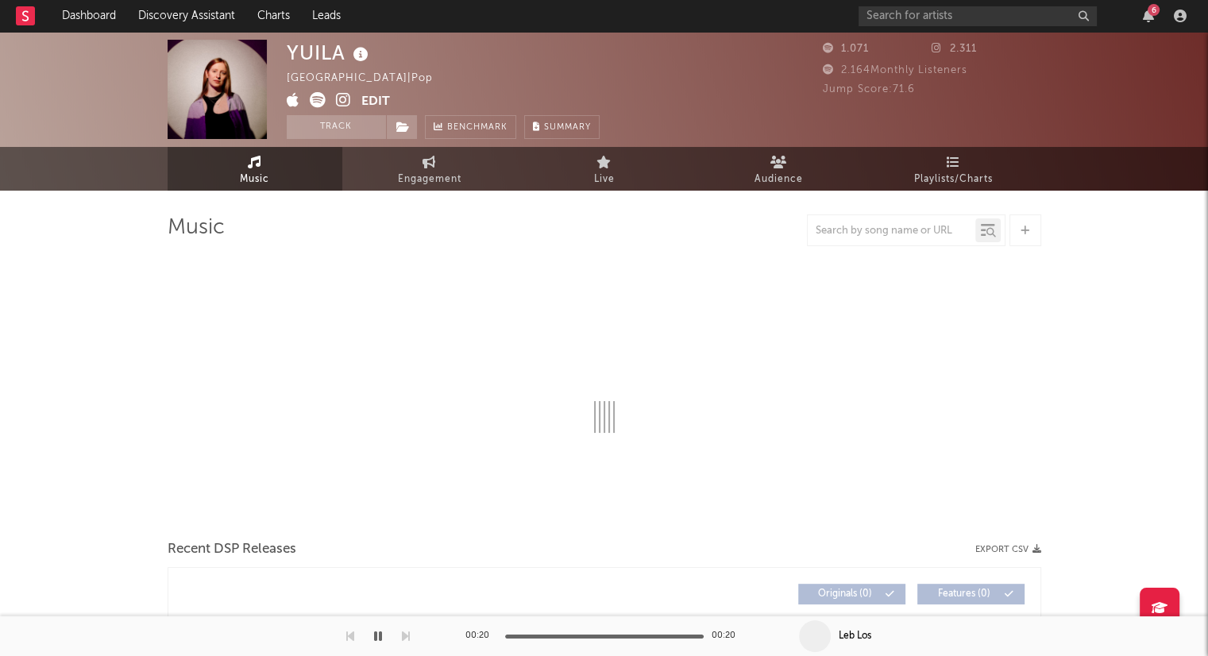
select select "1w"
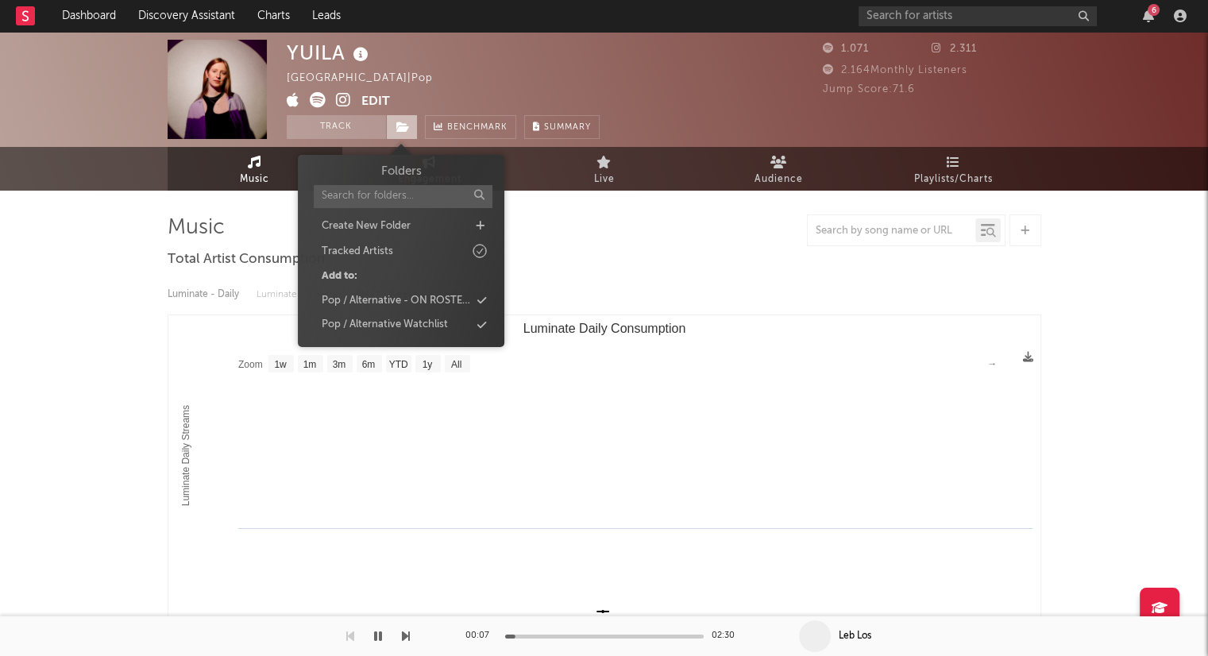
click at [403, 119] on span at bounding box center [402, 127] width 32 height 24
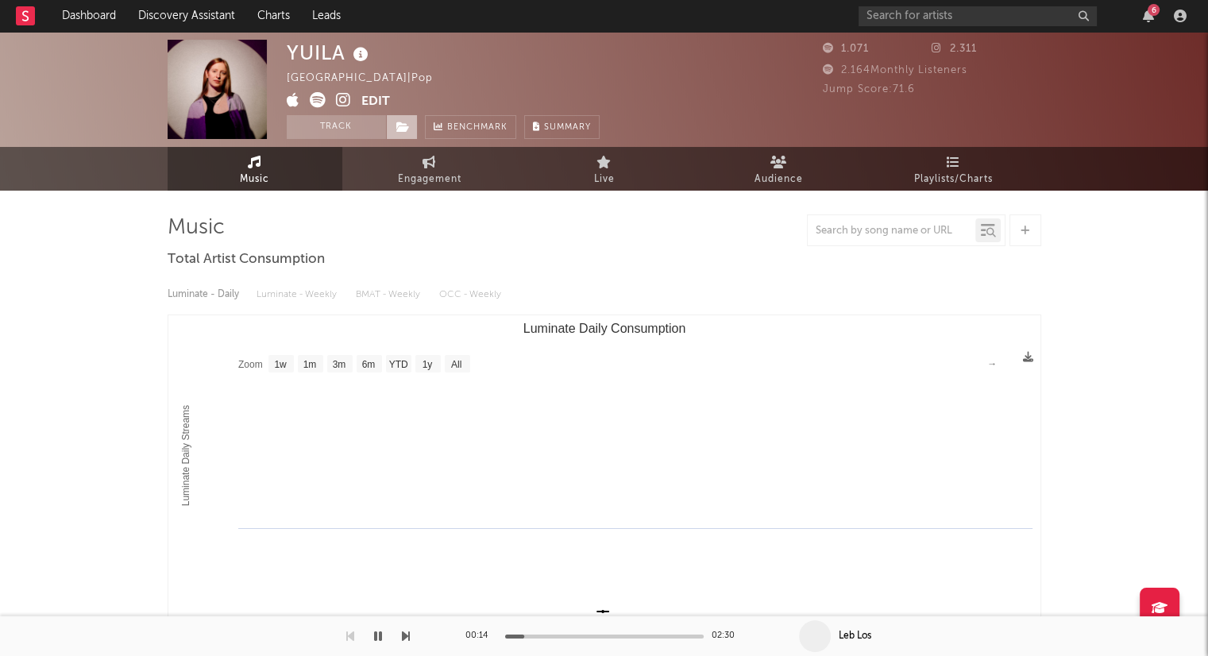
click at [396, 122] on icon at bounding box center [403, 127] width 14 height 11
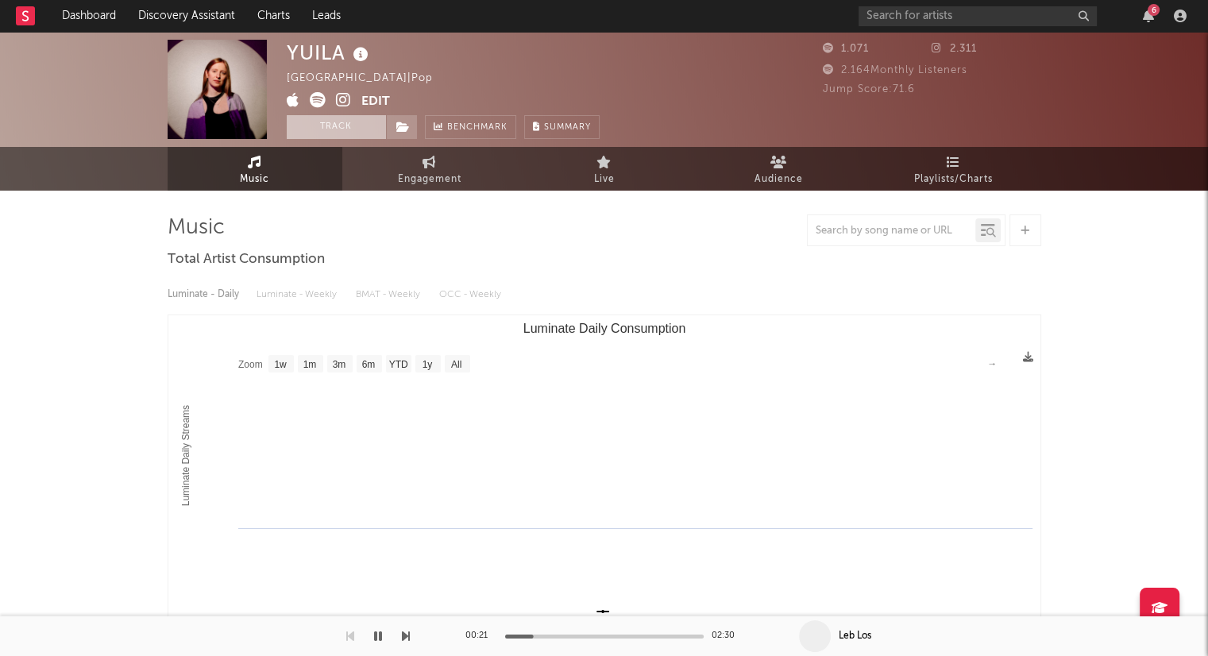
click at [363, 125] on button "Track" at bounding box center [336, 127] width 99 height 24
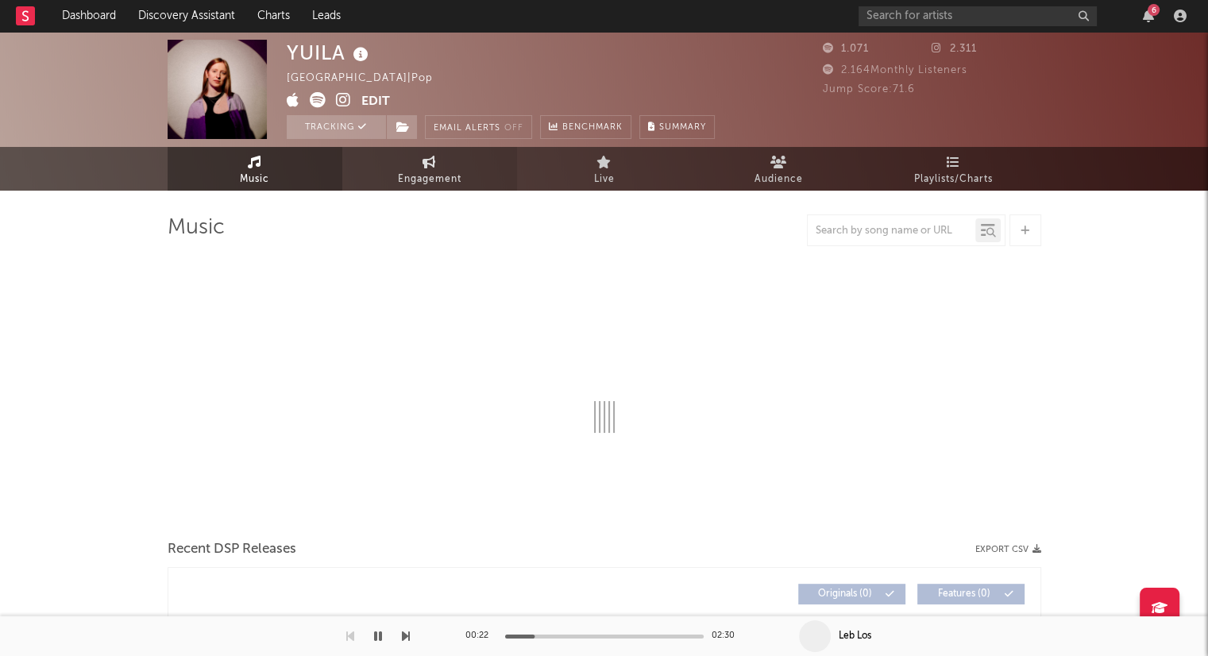
select select "1w"
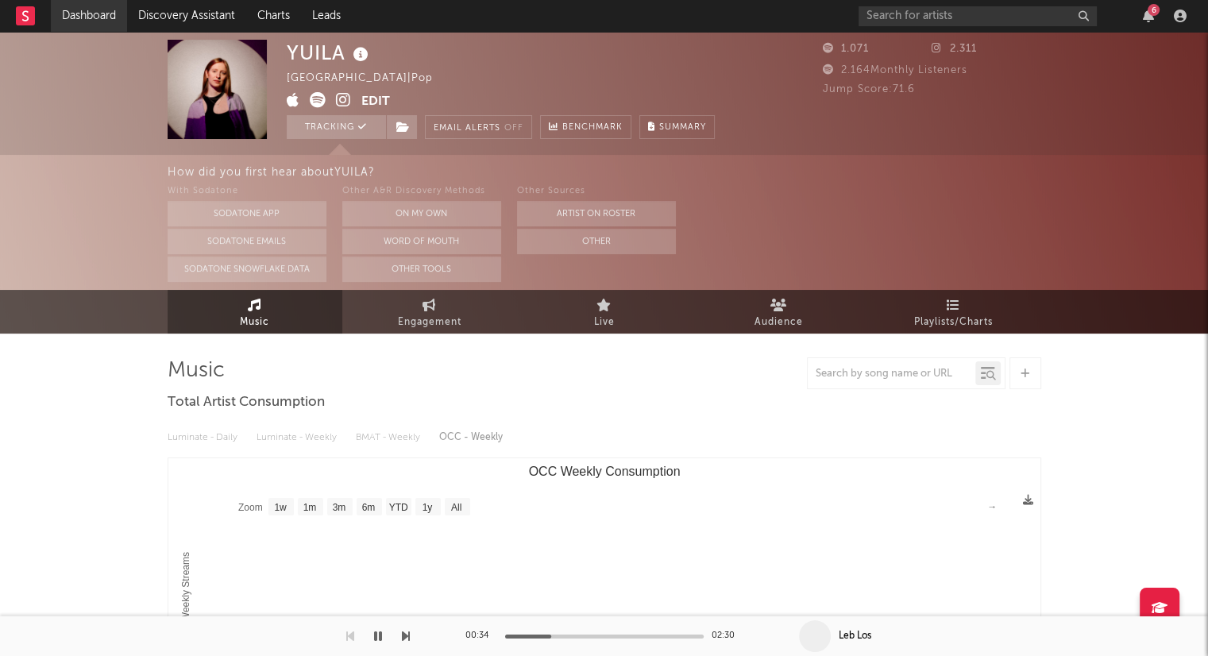
click at [74, 10] on link "Dashboard" at bounding box center [89, 16] width 76 height 32
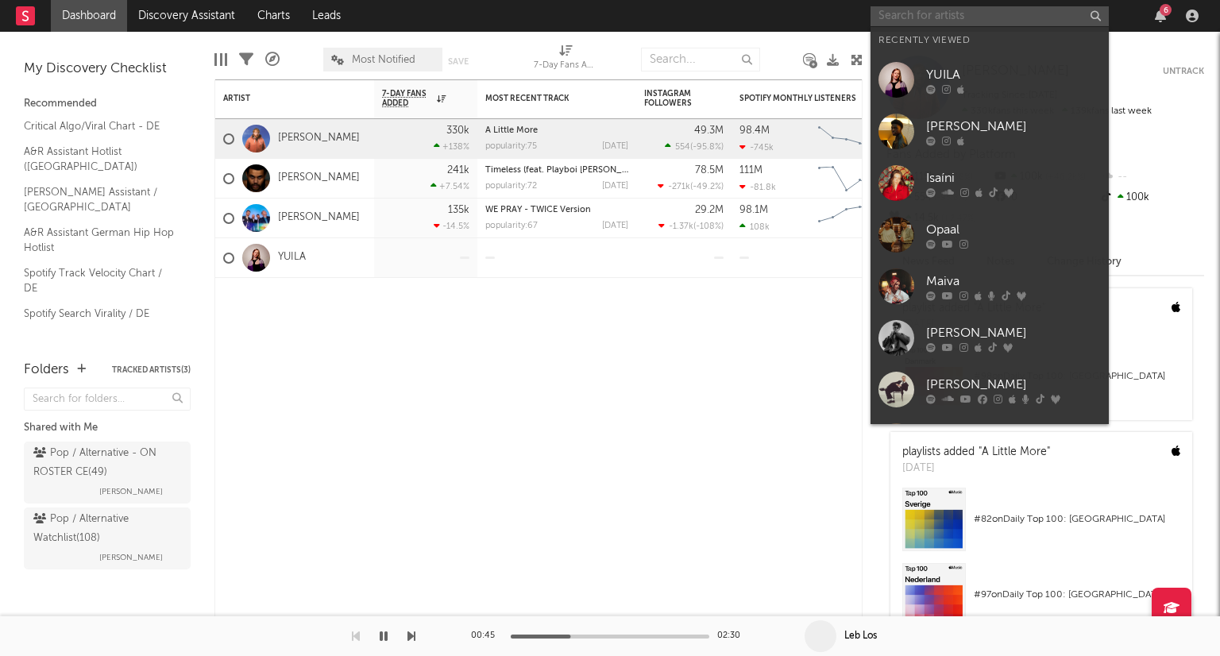
click at [934, 17] on input "text" at bounding box center [989, 16] width 238 height 20
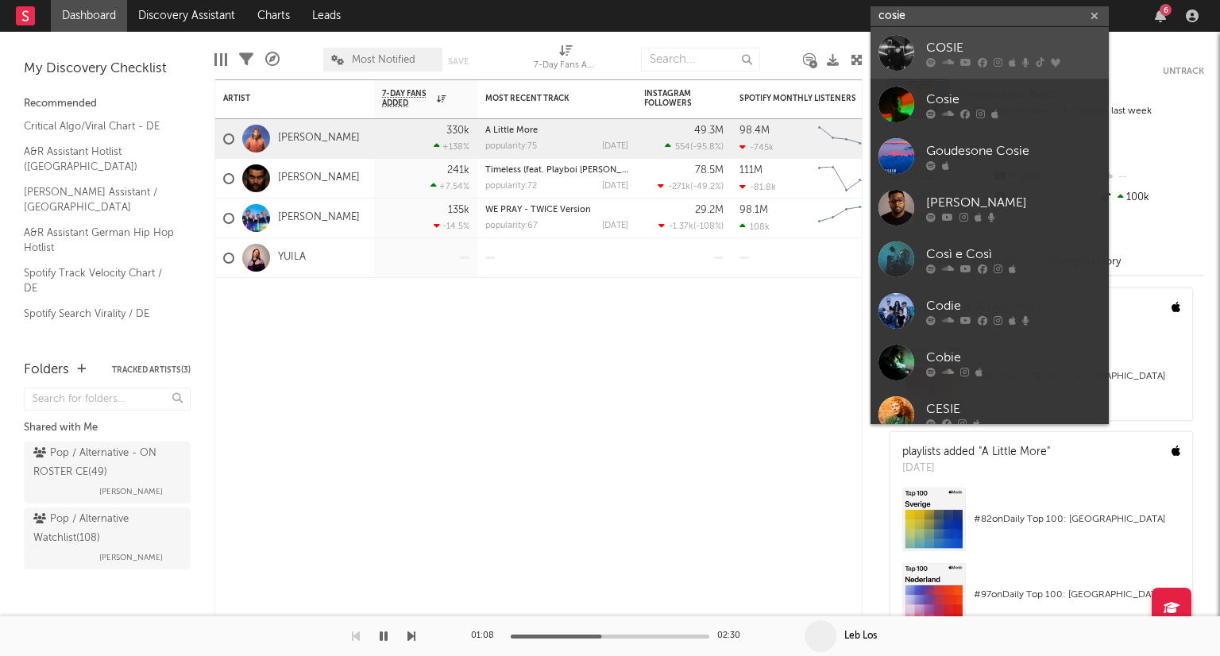
type input "cosie"
click at [970, 46] on div "COSIE" at bounding box center [1013, 47] width 175 height 19
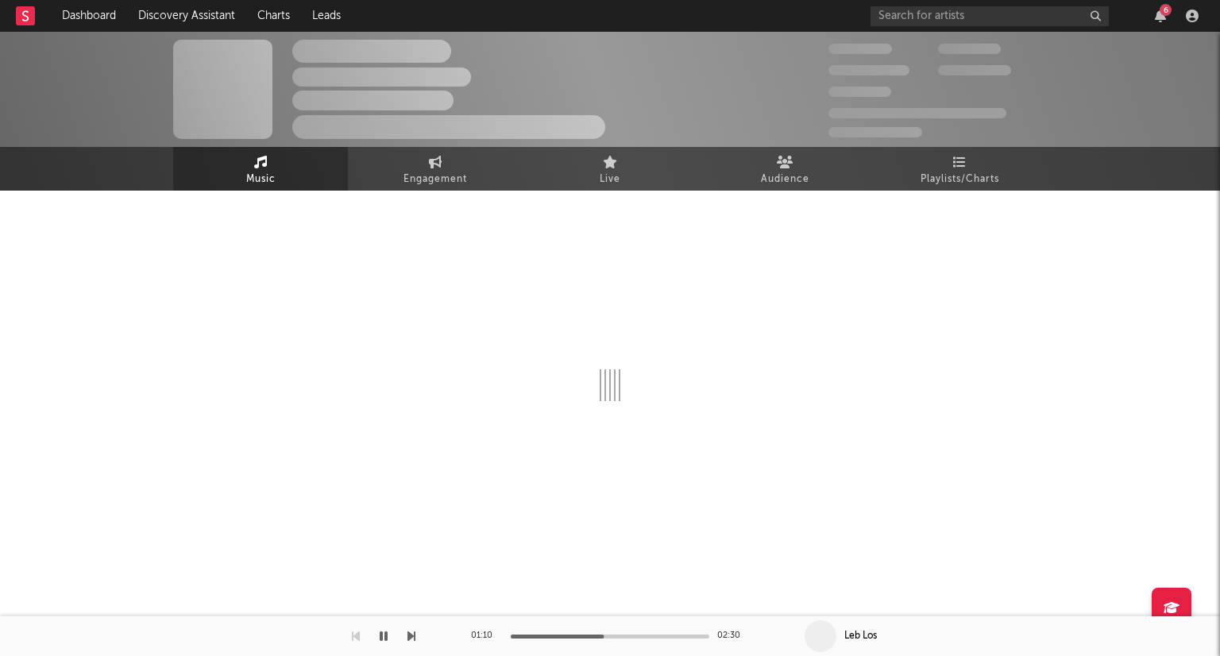
select select "6m"
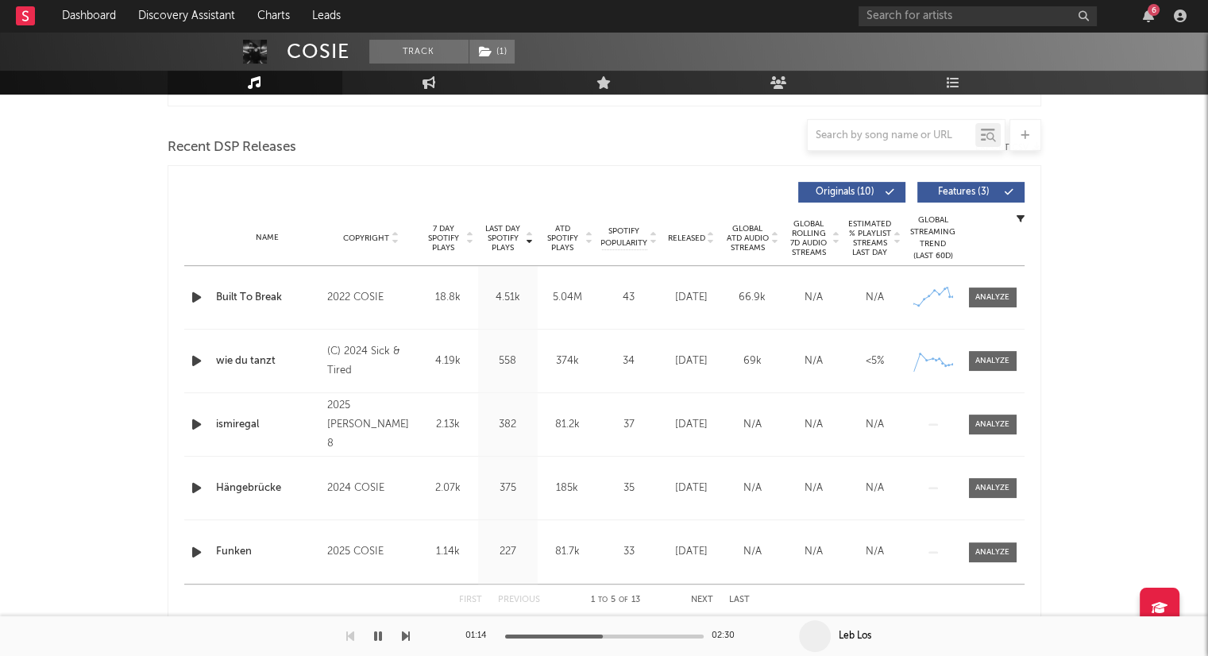
scroll to position [556, 0]
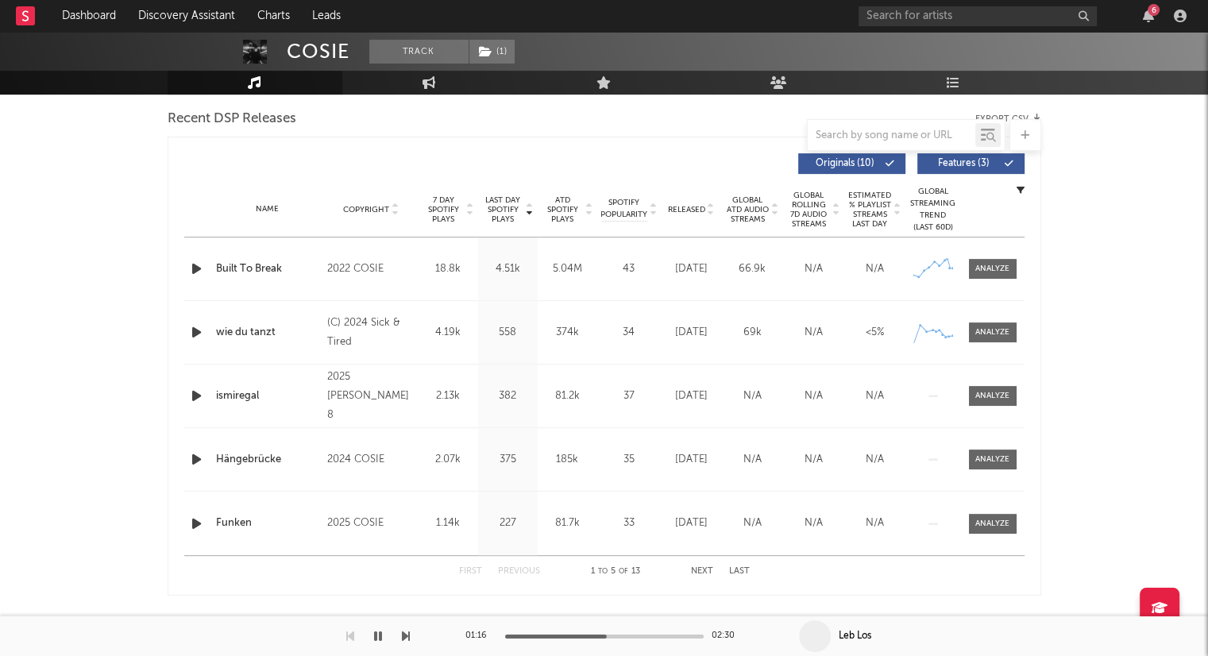
click at [712, 210] on icon at bounding box center [711, 213] width 8 height 6
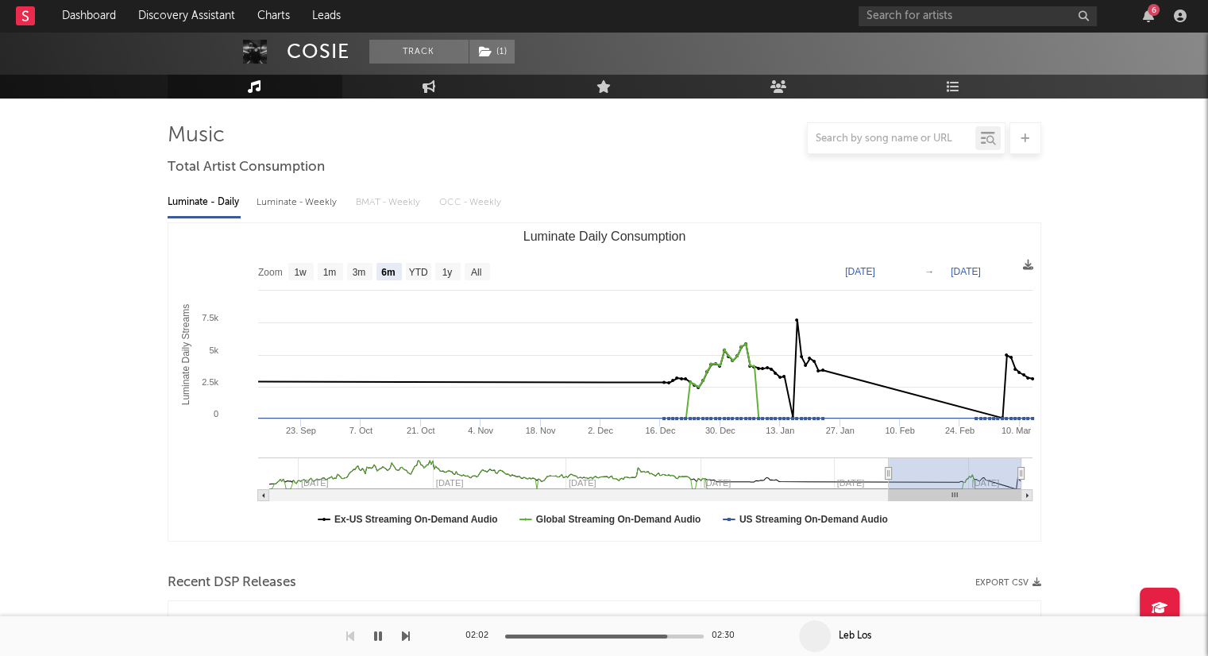
scroll to position [0, 0]
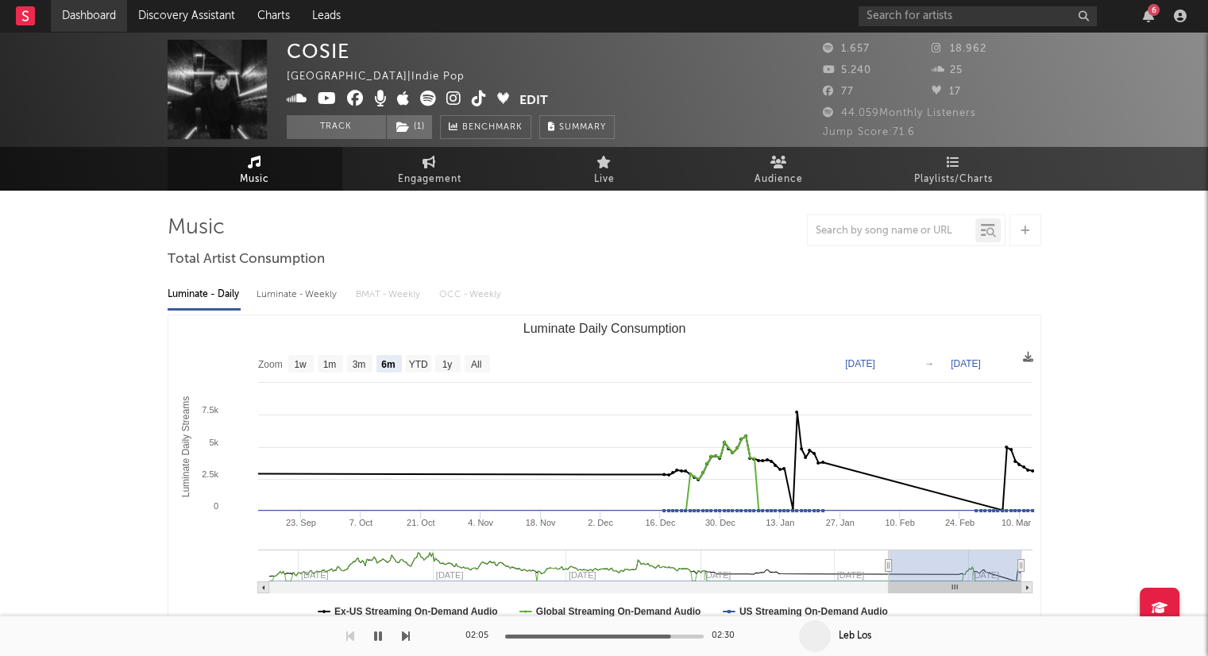
click at [95, 12] on link "Dashboard" at bounding box center [89, 16] width 76 height 32
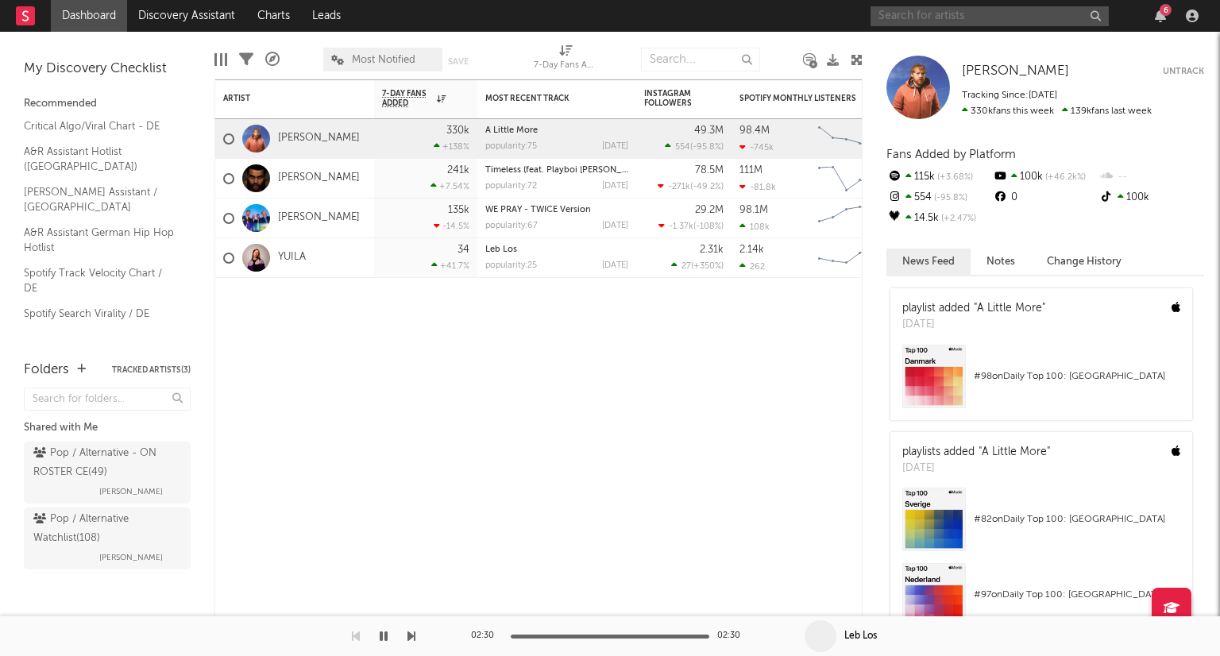
click at [947, 12] on input "text" at bounding box center [989, 16] width 238 height 20
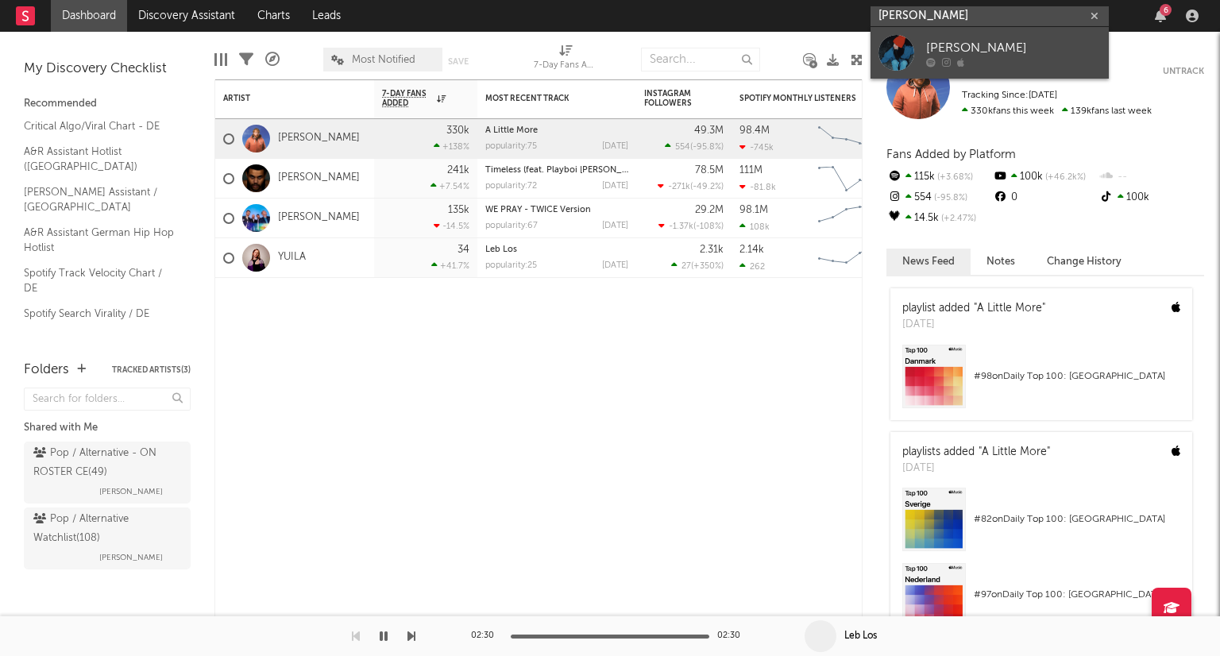
type input "Katharina Merker"
click at [1005, 52] on div "Katharina Merker" at bounding box center [1013, 47] width 175 height 19
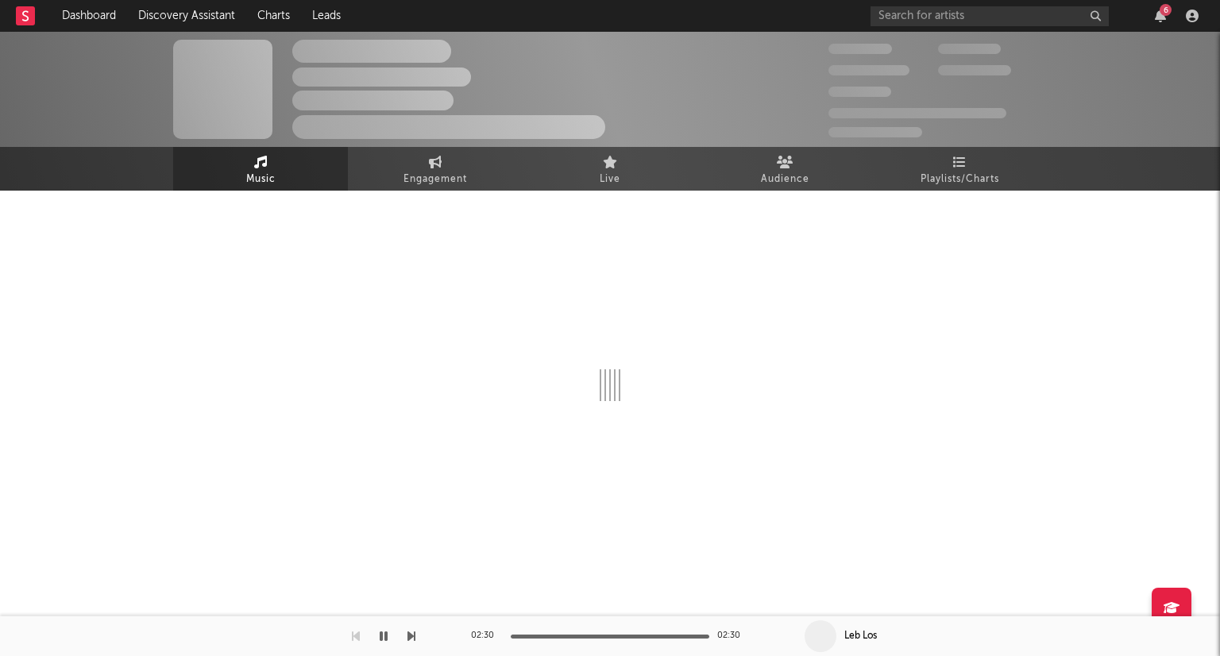
select select "1w"
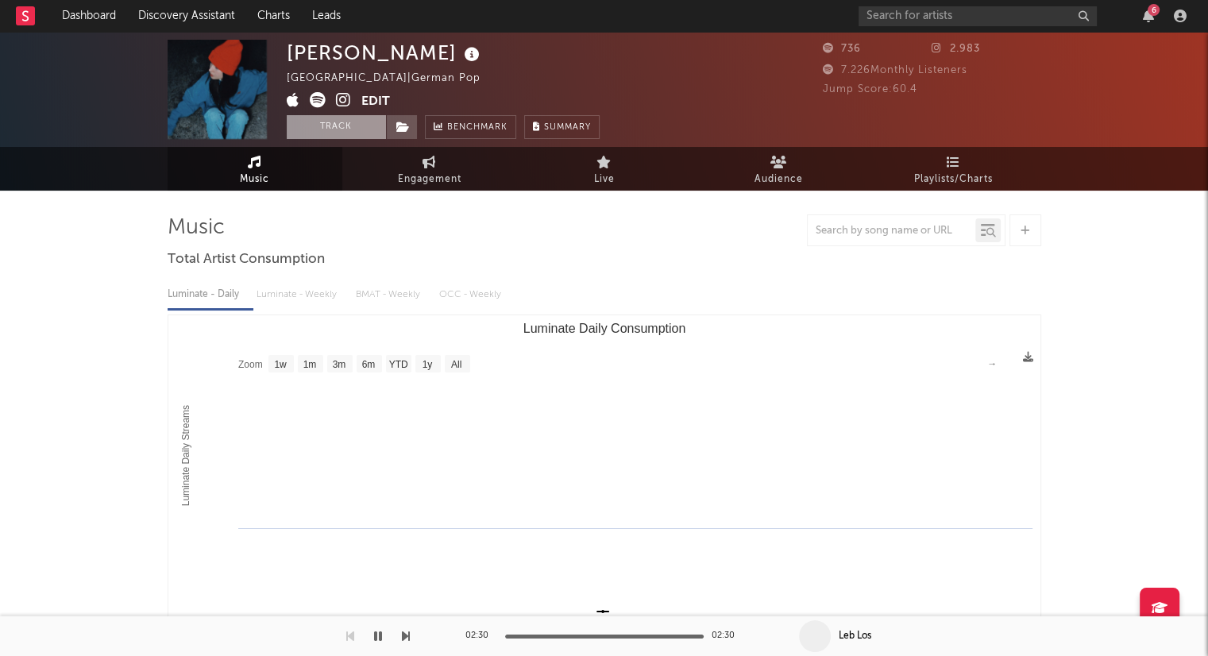
click at [356, 120] on button "Track" at bounding box center [336, 127] width 99 height 24
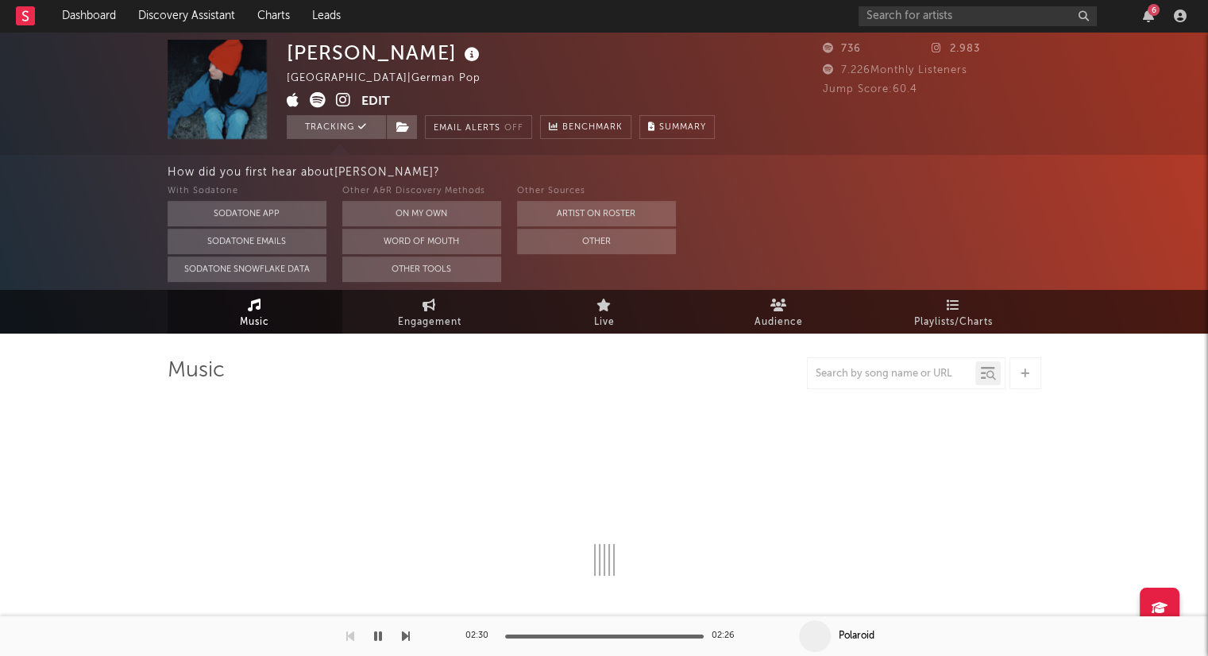
select select "1w"
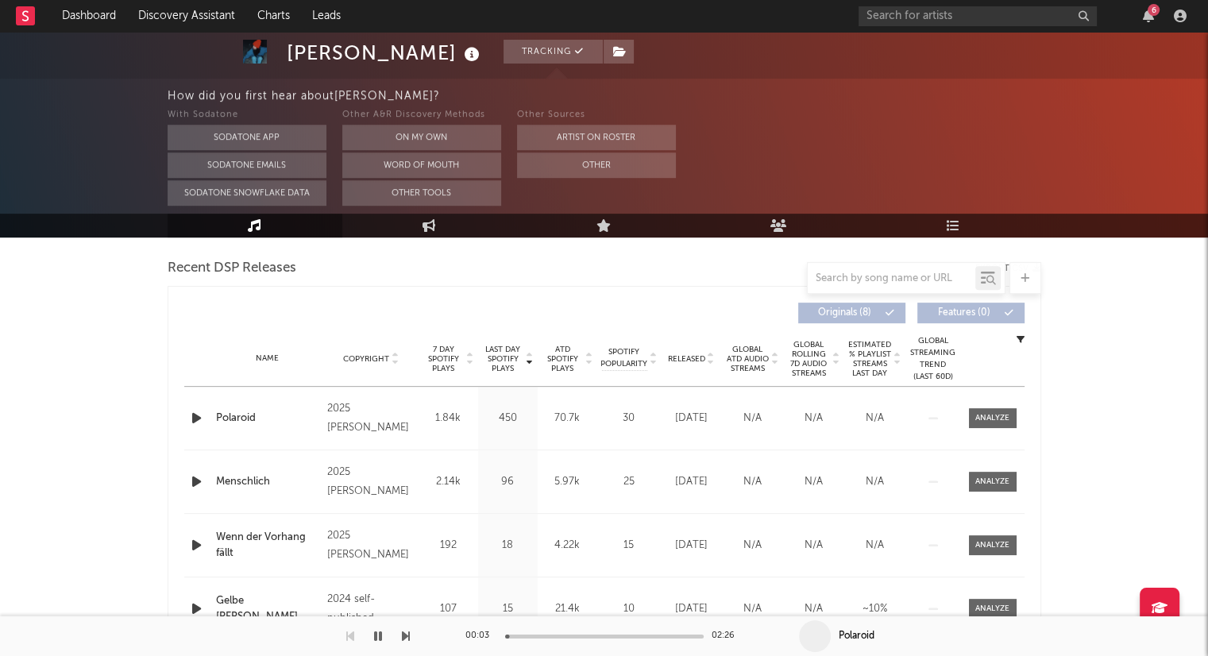
scroll to position [635, 0]
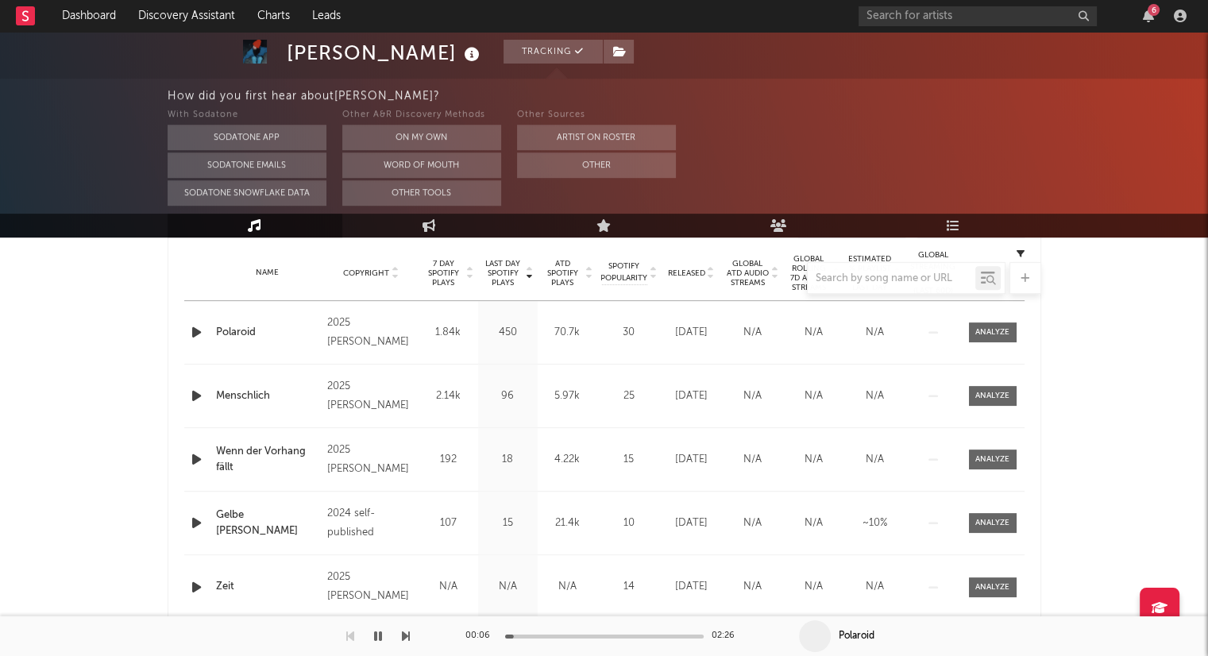
click at [710, 272] on div at bounding box center [605, 278] width 874 height 32
click at [712, 274] on div at bounding box center [605, 278] width 874 height 32
click at [466, 129] on button "On My Own" at bounding box center [421, 137] width 159 height 25
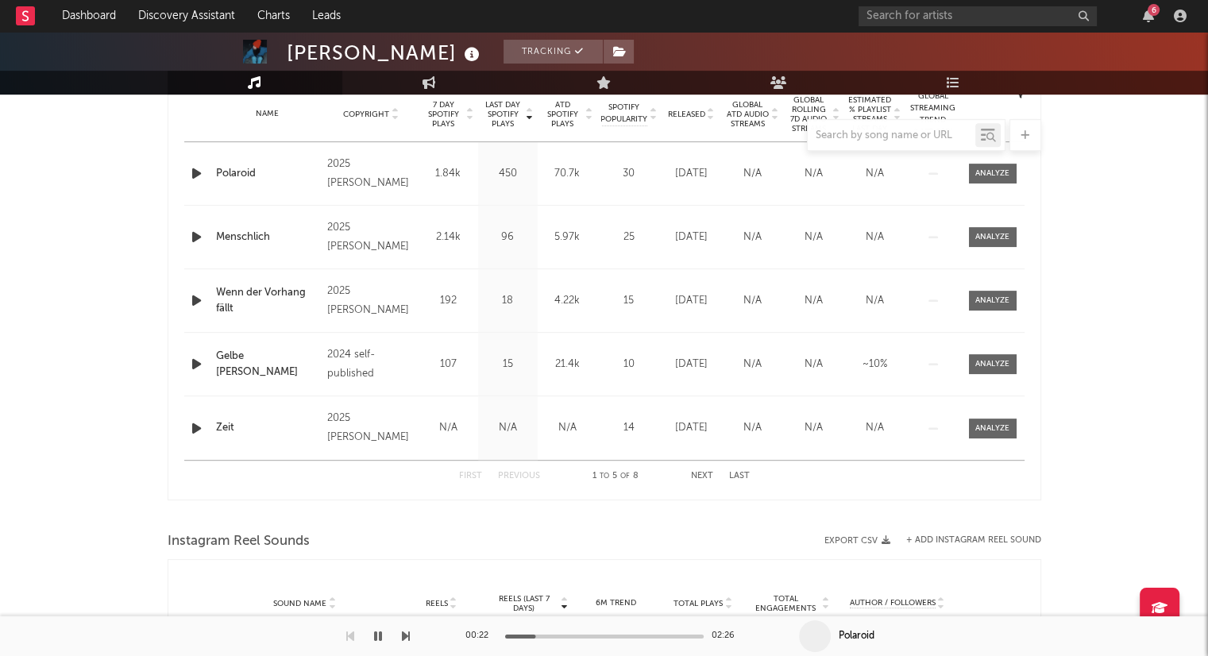
scroll to position [572, 0]
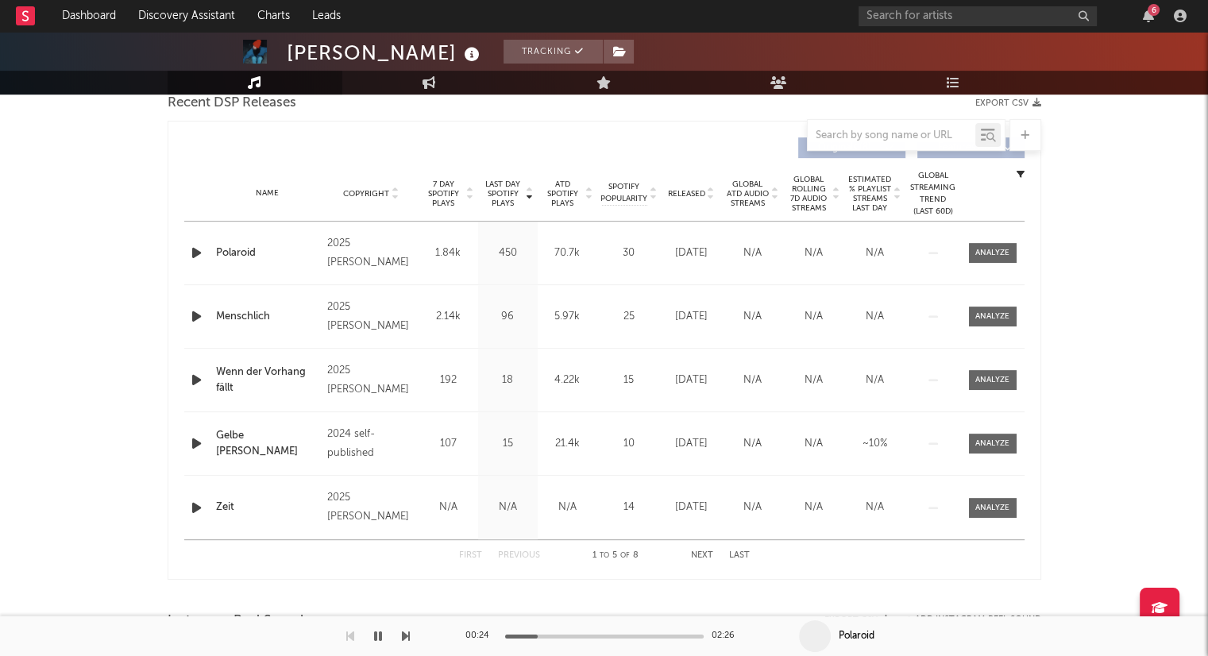
click at [708, 195] on icon at bounding box center [711, 197] width 8 height 6
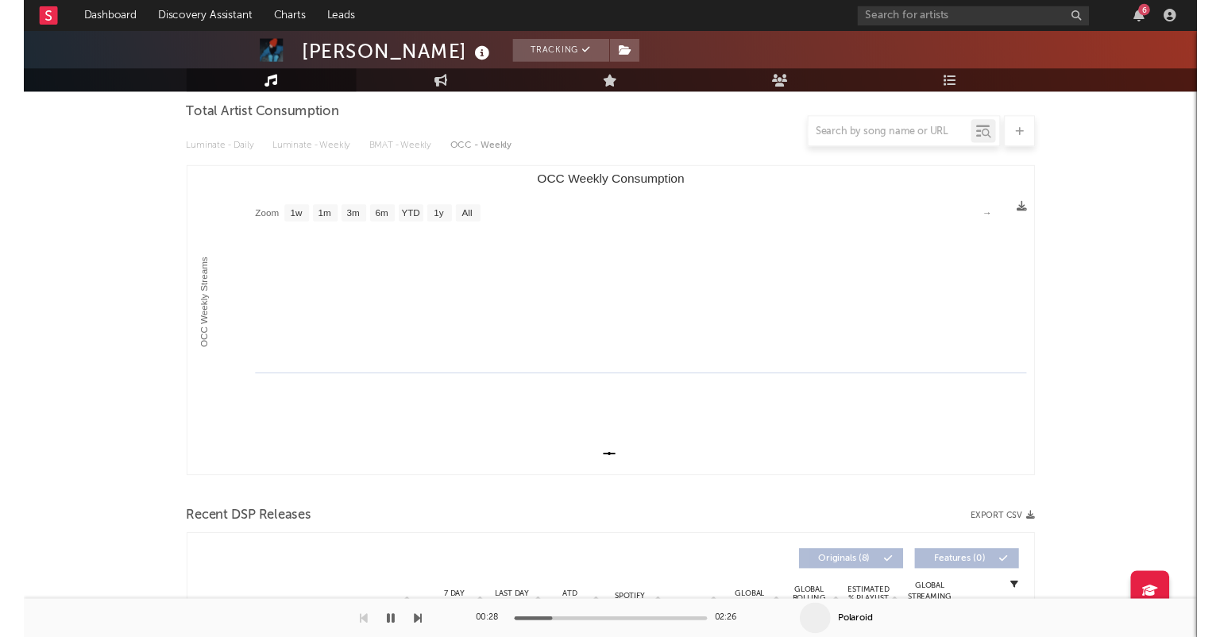
scroll to position [0, 0]
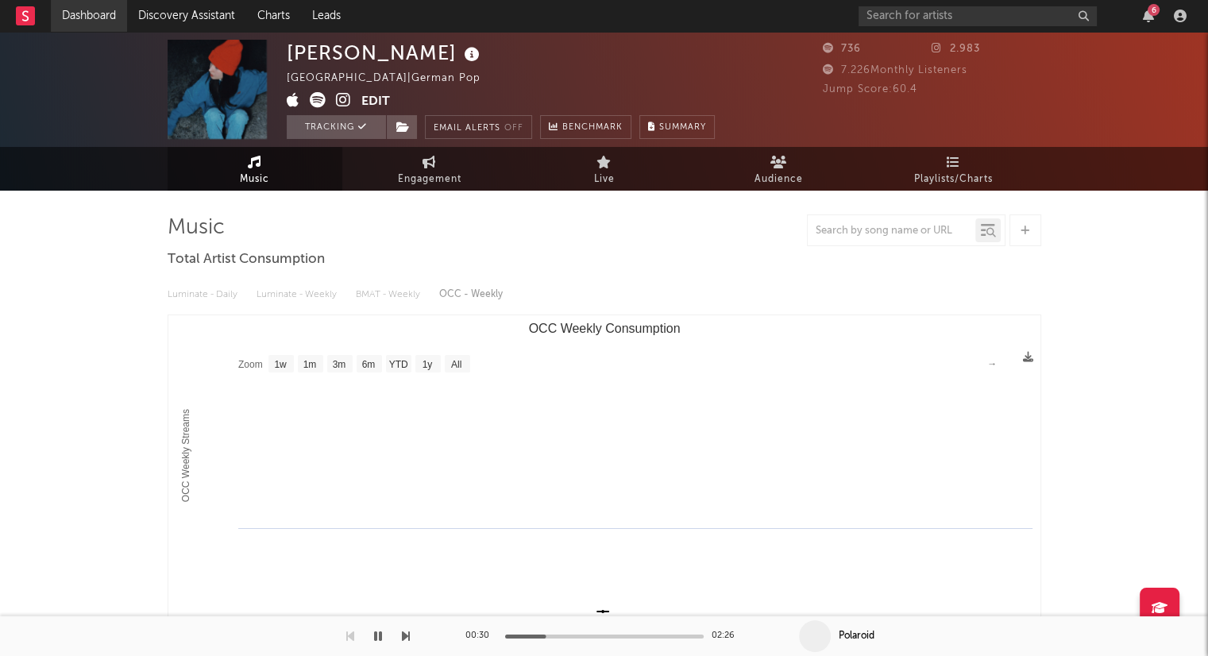
click at [79, 17] on link "Dashboard" at bounding box center [89, 16] width 76 height 32
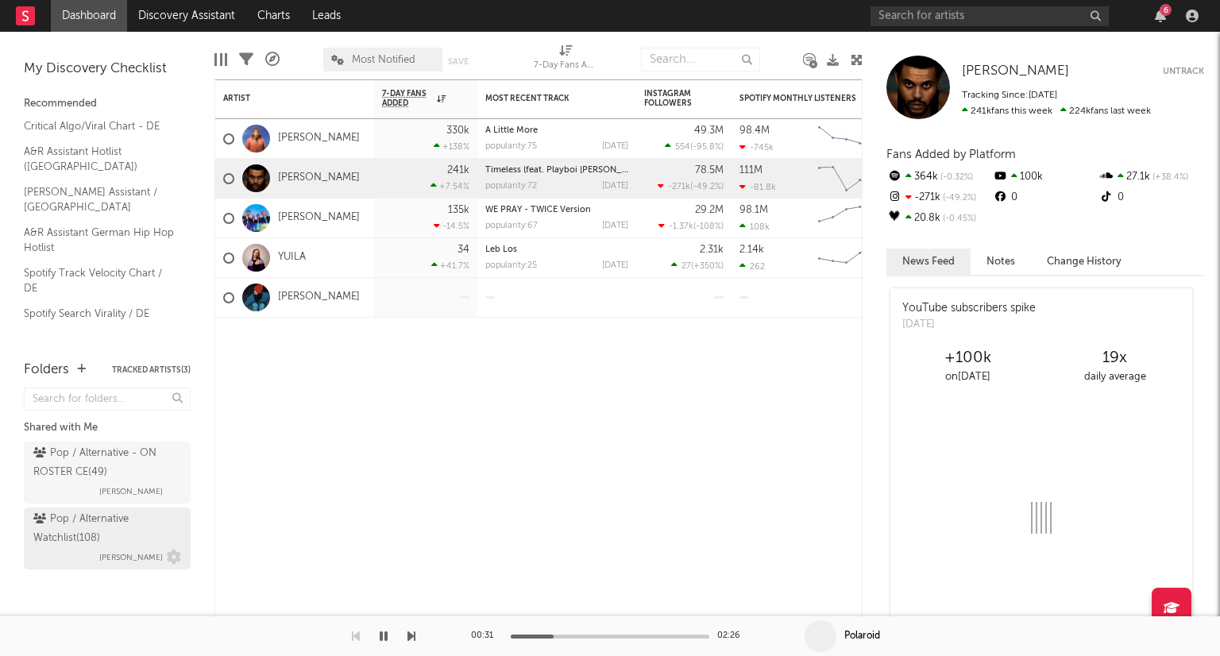
click at [109, 529] on div "Pop / Alternative Watchlist ( 108 )" at bounding box center [105, 529] width 144 height 38
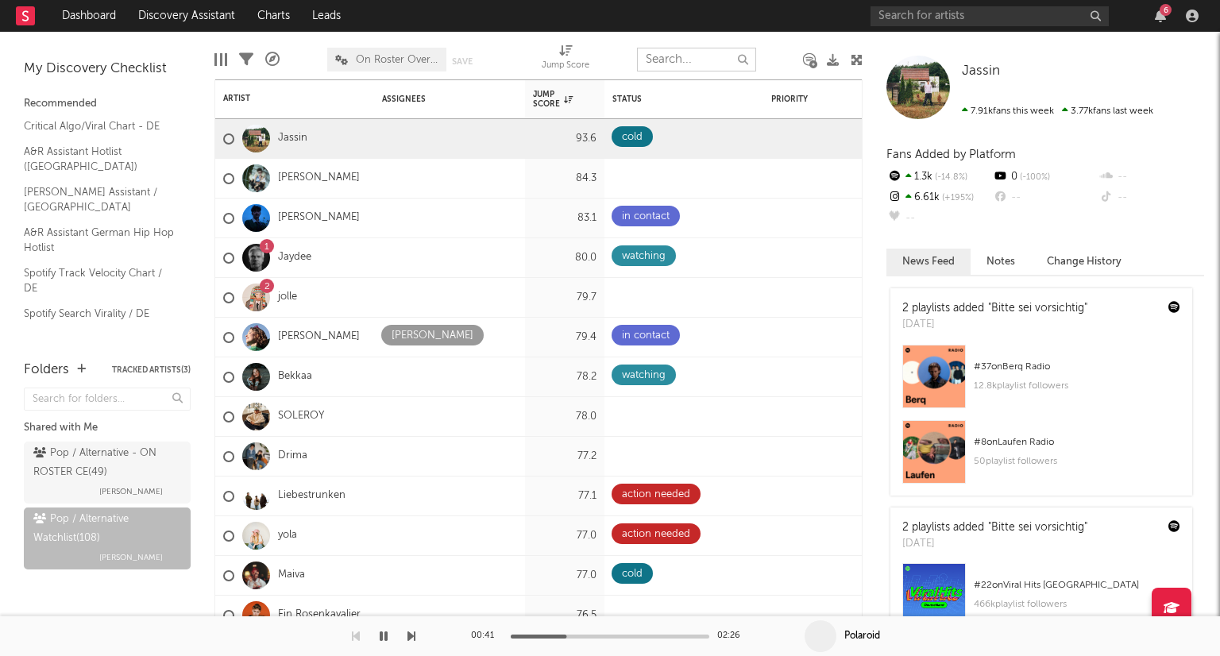
click at [696, 61] on input "text" at bounding box center [696, 60] width 119 height 24
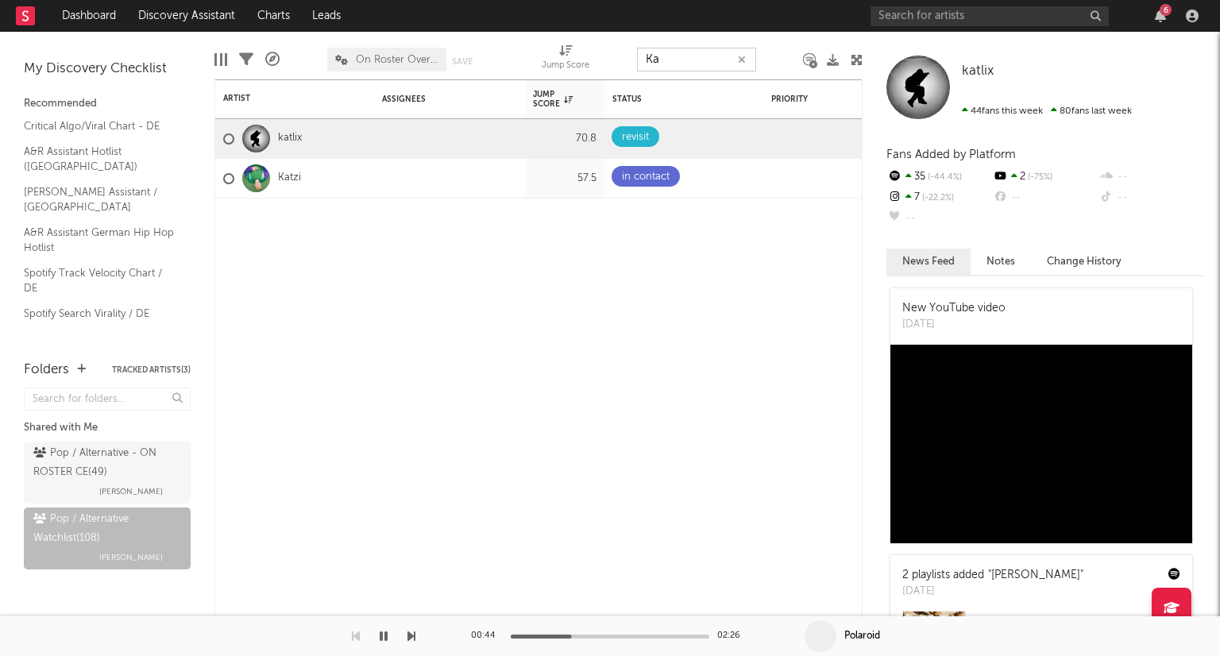
type input "K"
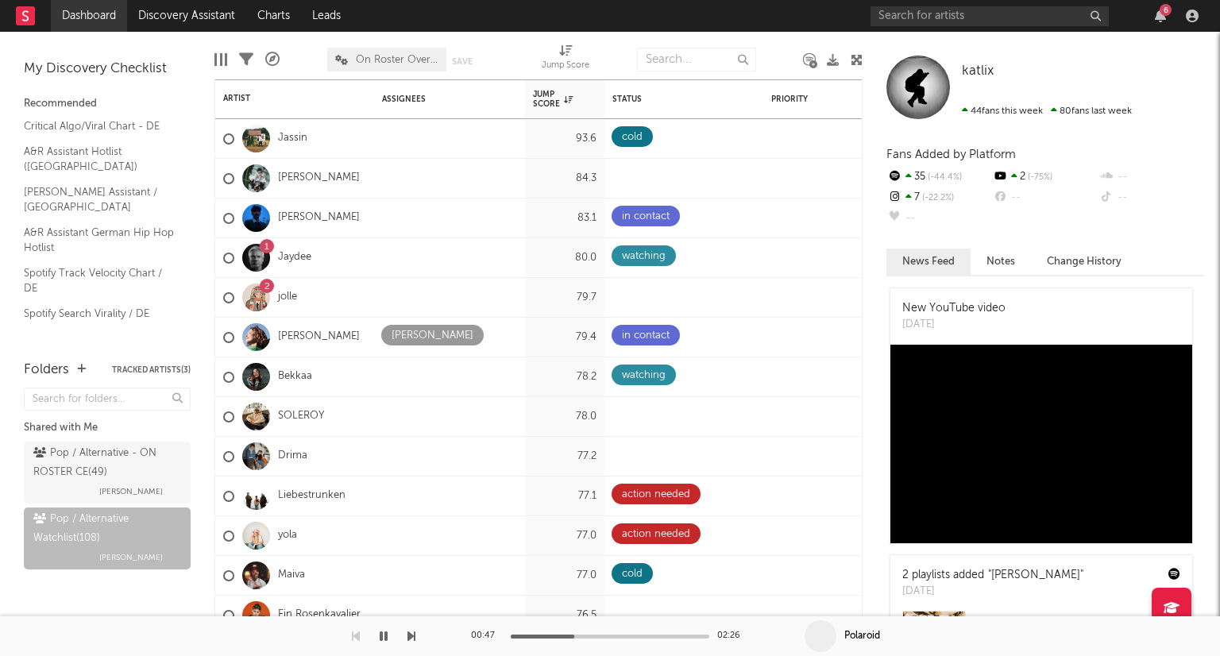
click at [120, 14] on link "Dashboard" at bounding box center [89, 16] width 76 height 32
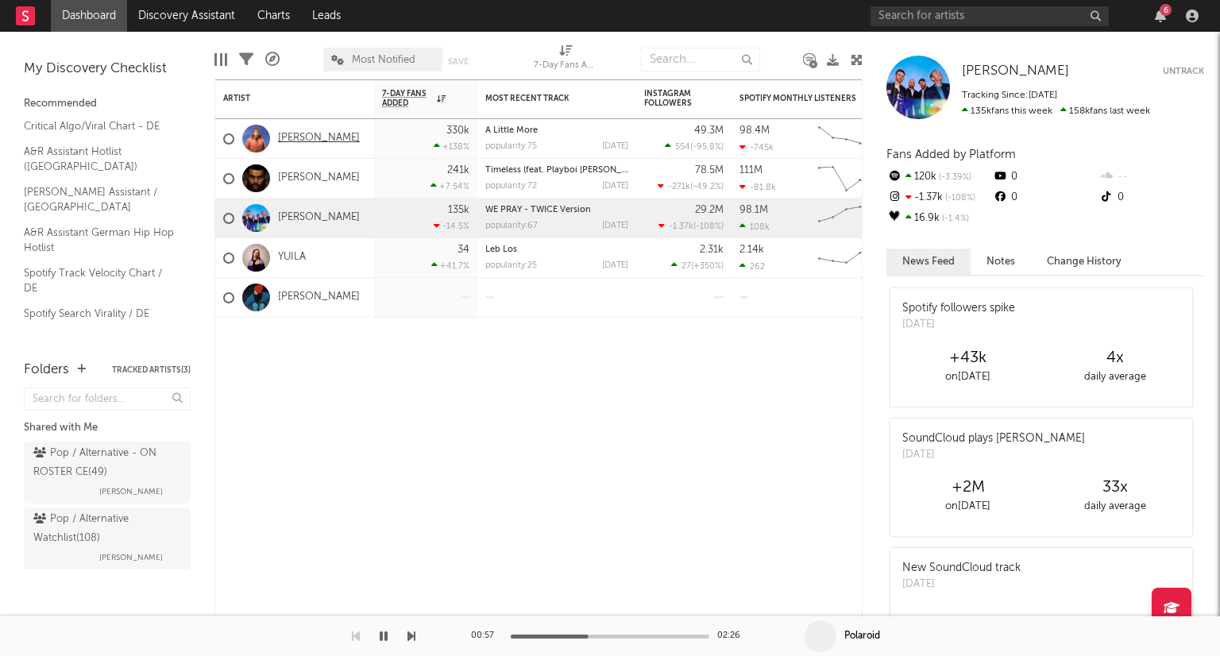
click at [313, 137] on link "[PERSON_NAME]" at bounding box center [319, 139] width 82 height 14
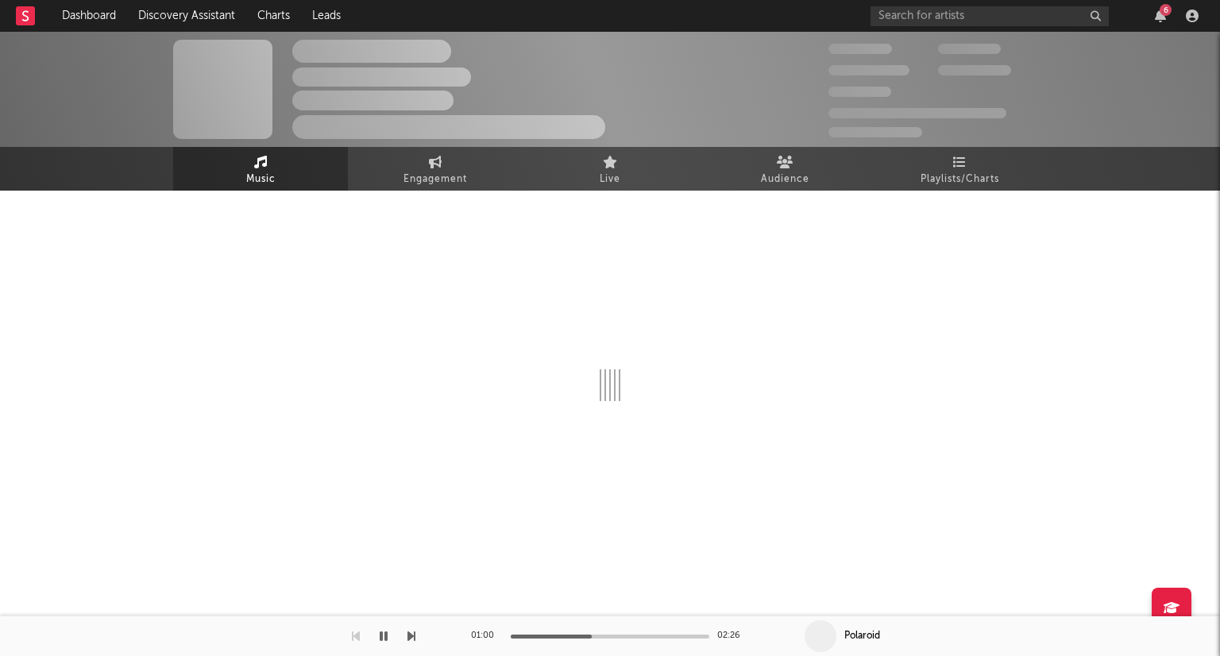
select select "6m"
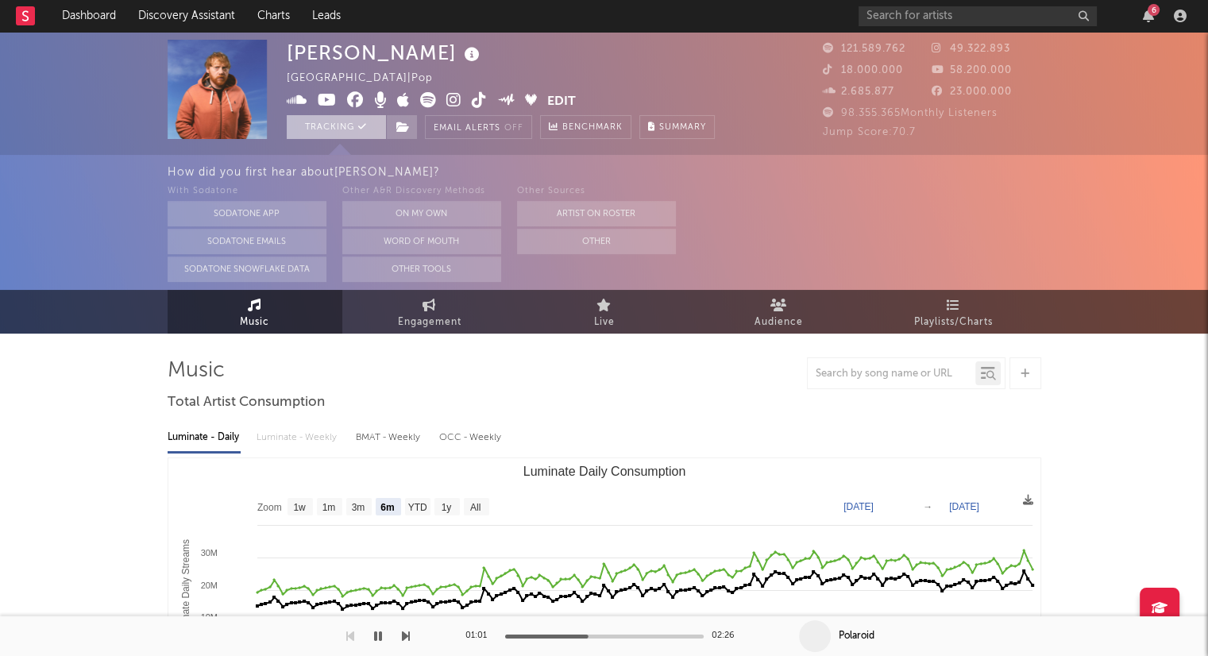
click at [326, 126] on button "Tracking" at bounding box center [336, 127] width 99 height 24
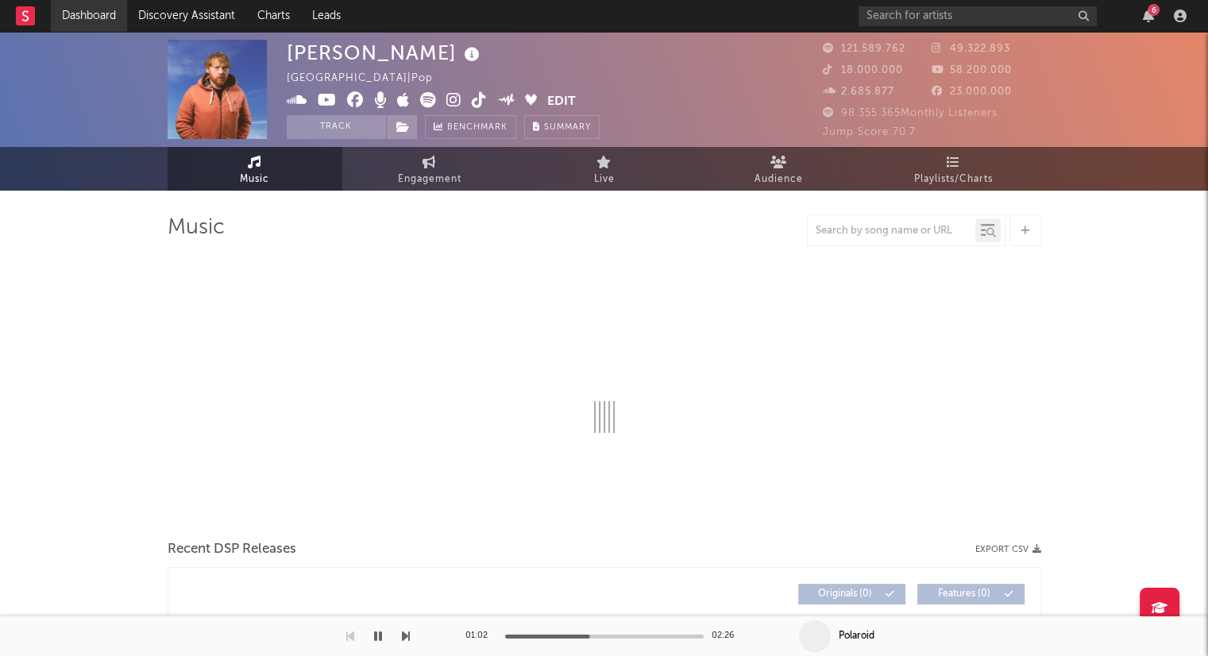
select select "6m"
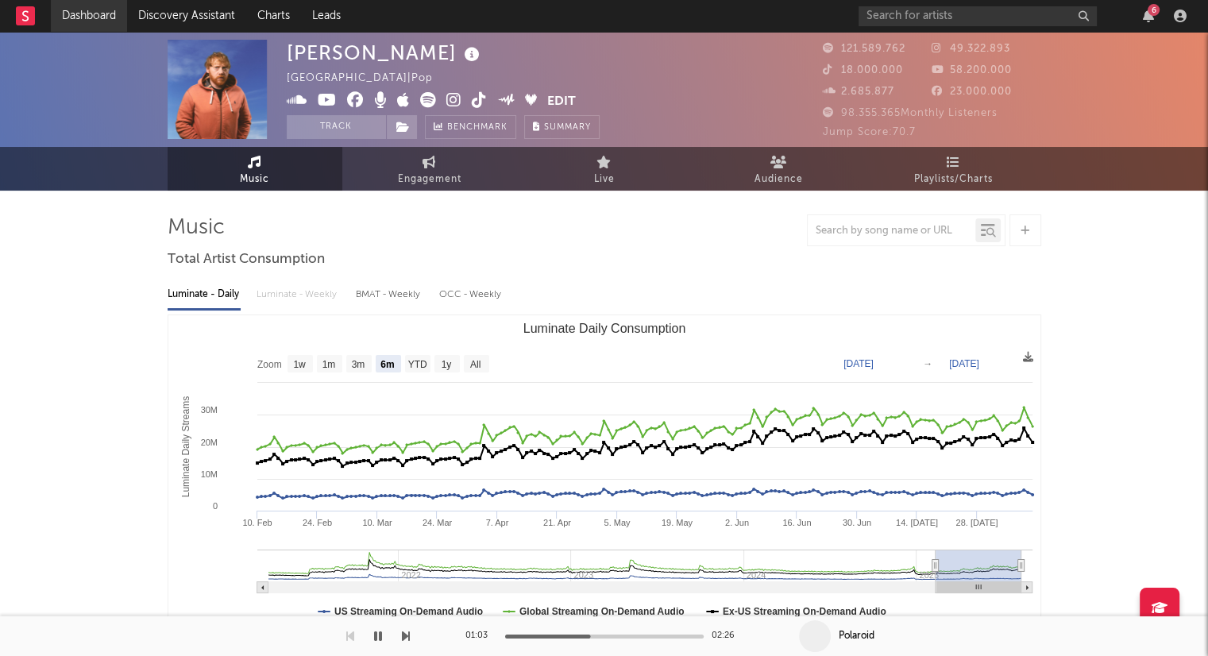
click at [62, 11] on link "Dashboard" at bounding box center [89, 16] width 76 height 32
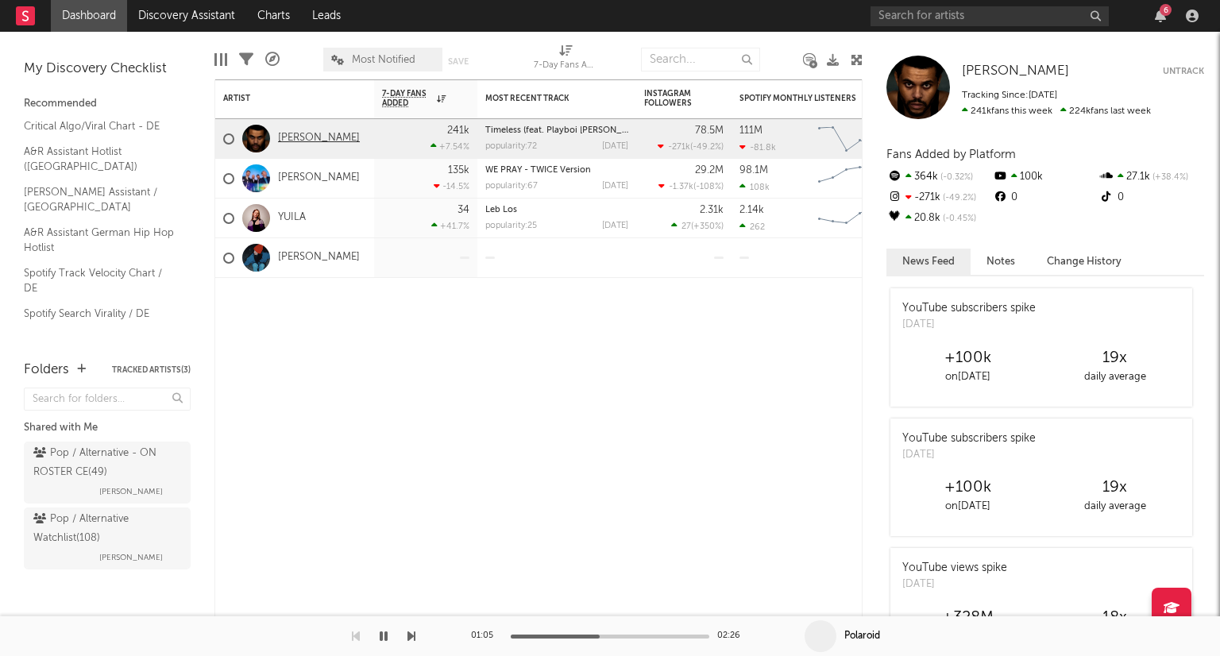
click at [334, 141] on link "[PERSON_NAME]" at bounding box center [319, 139] width 82 height 14
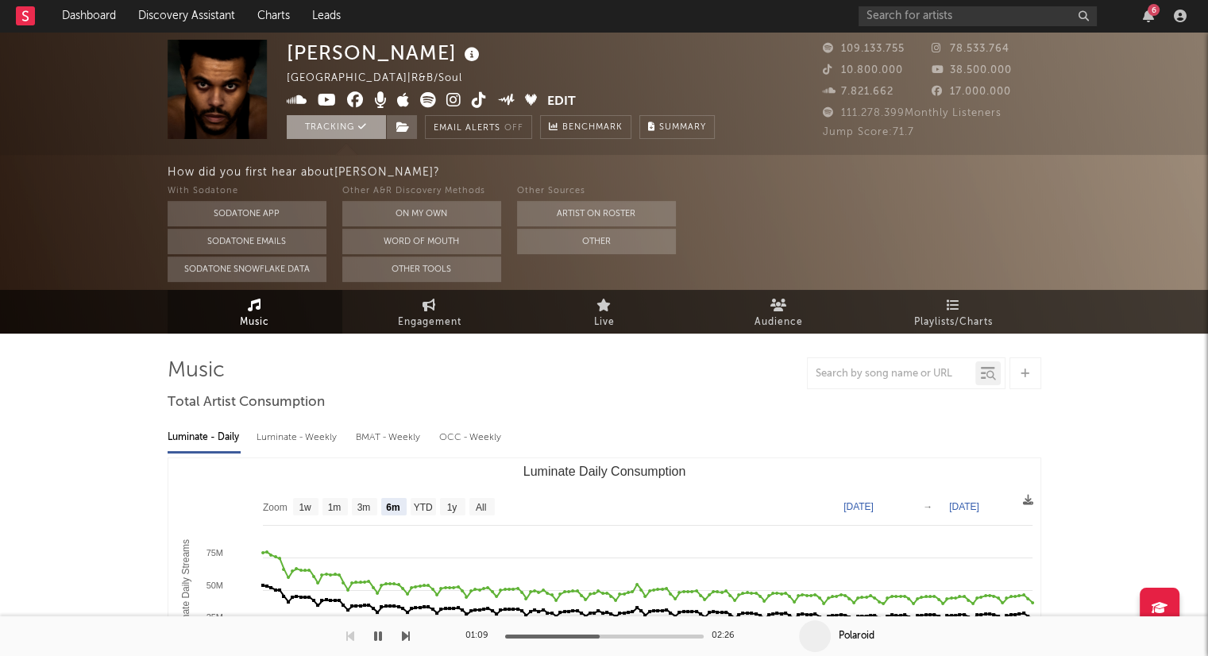
click at [351, 126] on button "Tracking" at bounding box center [336, 127] width 99 height 24
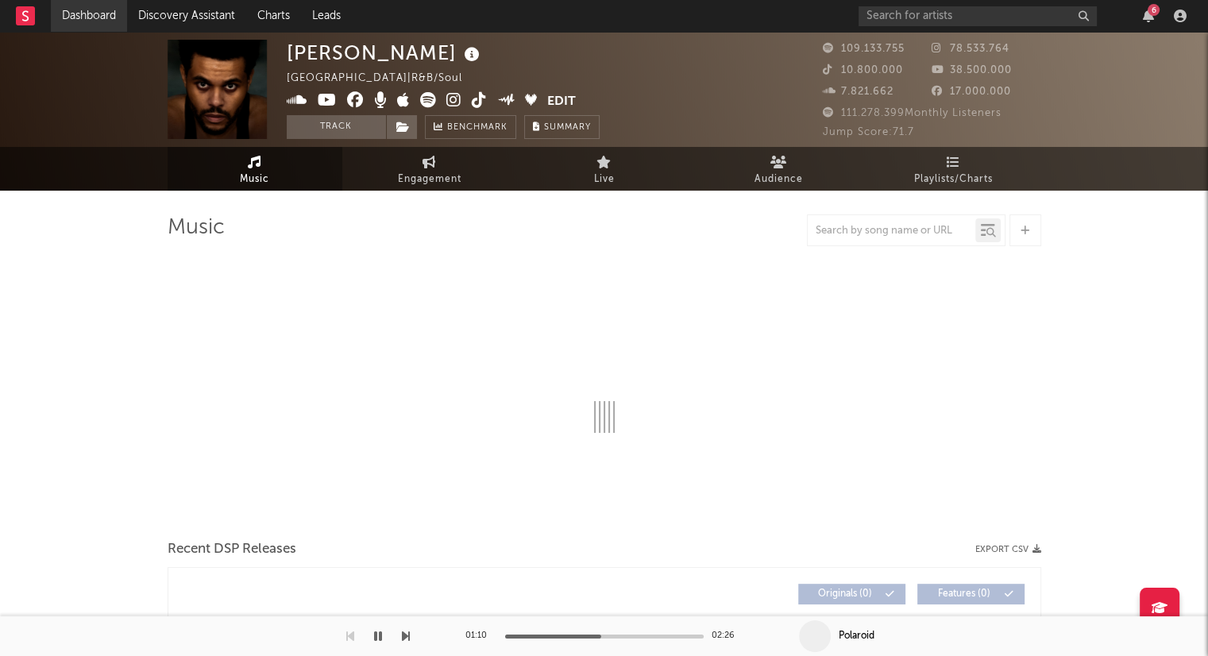
click at [83, 26] on link "Dashboard" at bounding box center [89, 16] width 76 height 32
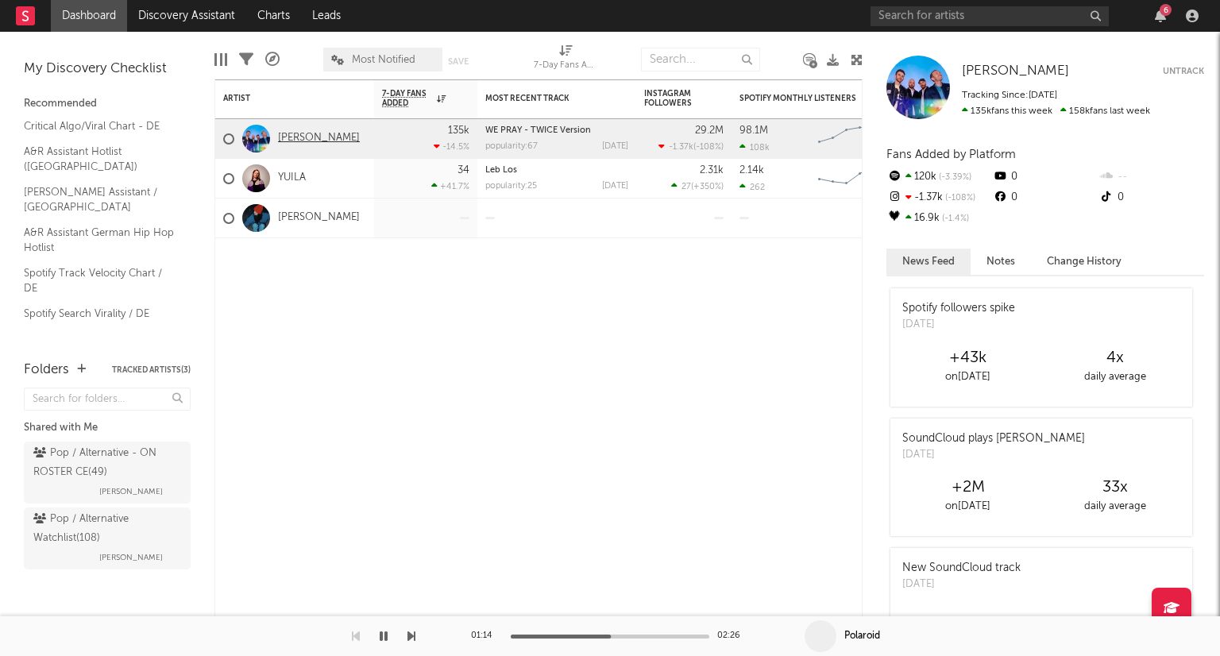
click at [291, 145] on link "[PERSON_NAME]" at bounding box center [319, 139] width 82 height 14
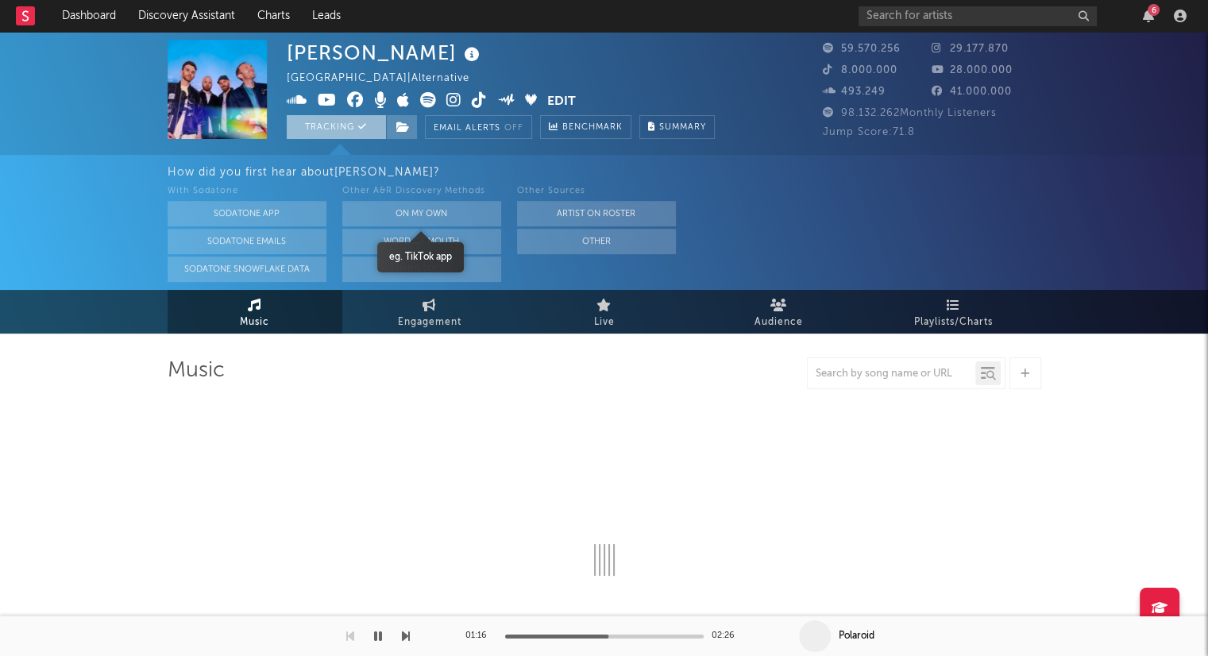
select select "6m"
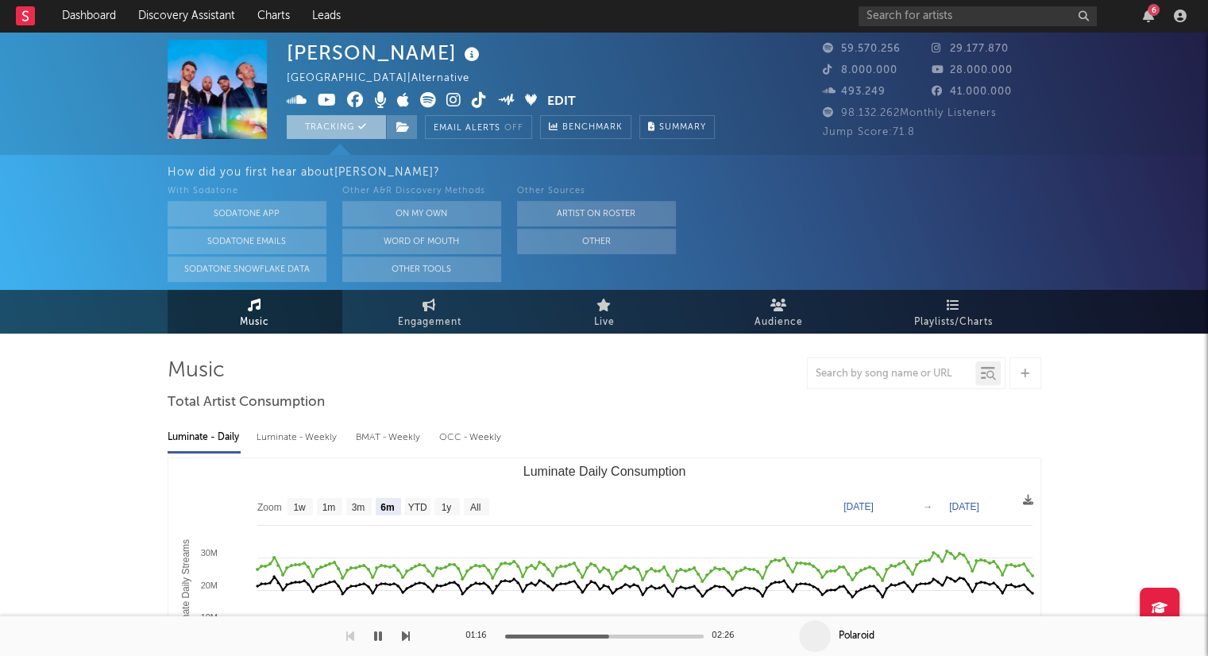
select select "6m"
click at [307, 129] on button "Tracking" at bounding box center [336, 127] width 99 height 24
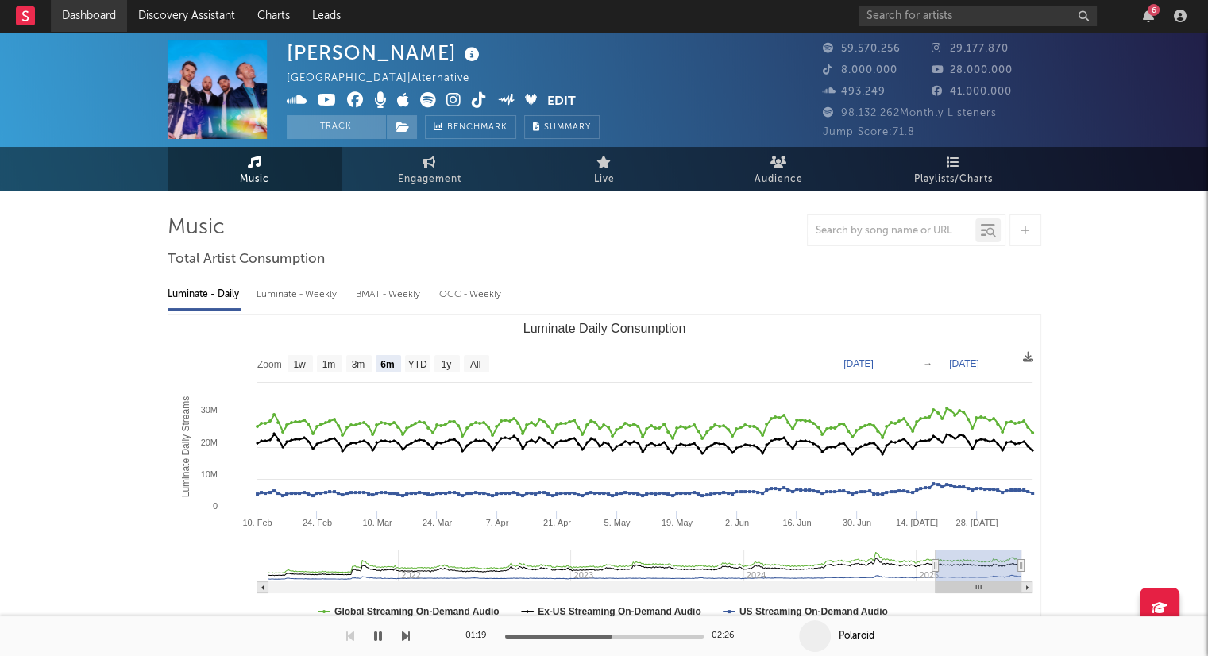
click at [107, 11] on link "Dashboard" at bounding box center [89, 16] width 76 height 32
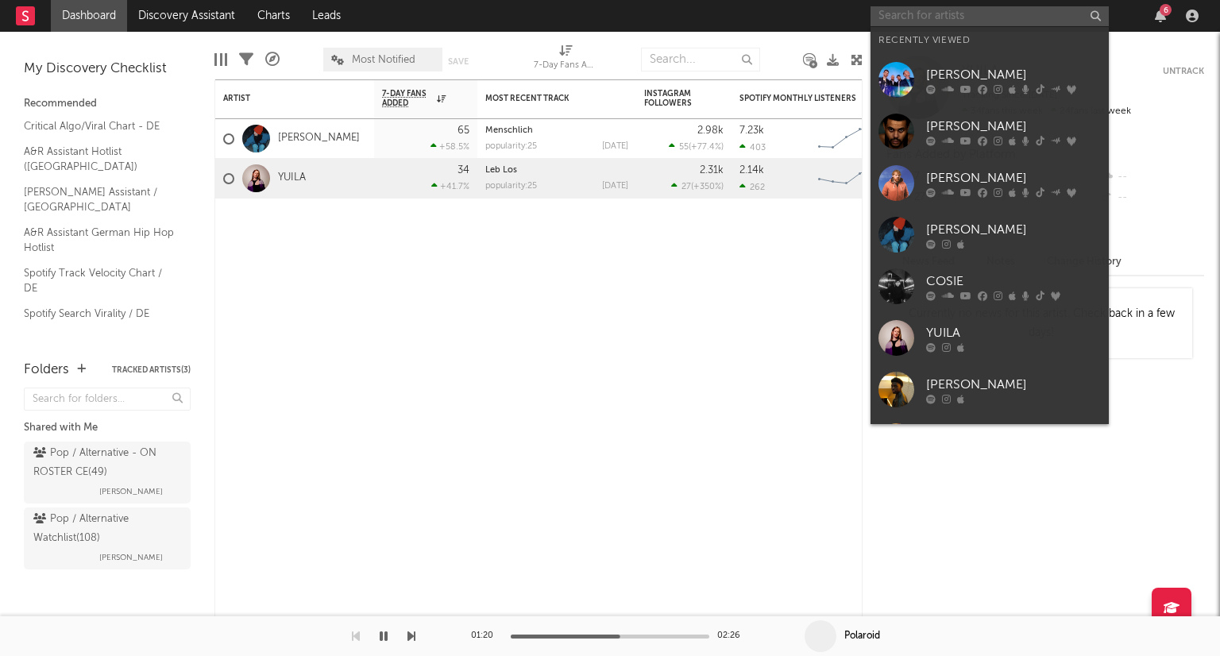
click at [928, 17] on input "text" at bounding box center [989, 16] width 238 height 20
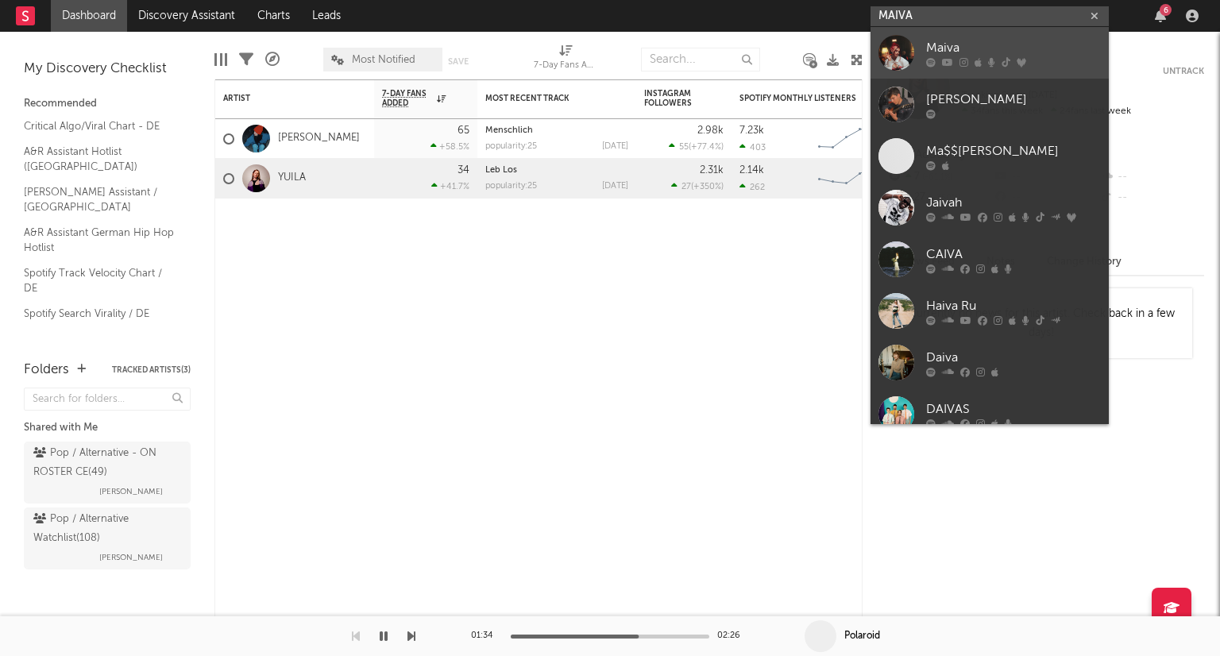
type input "MAIVA"
click at [1048, 41] on div "Maiva" at bounding box center [1013, 47] width 175 height 19
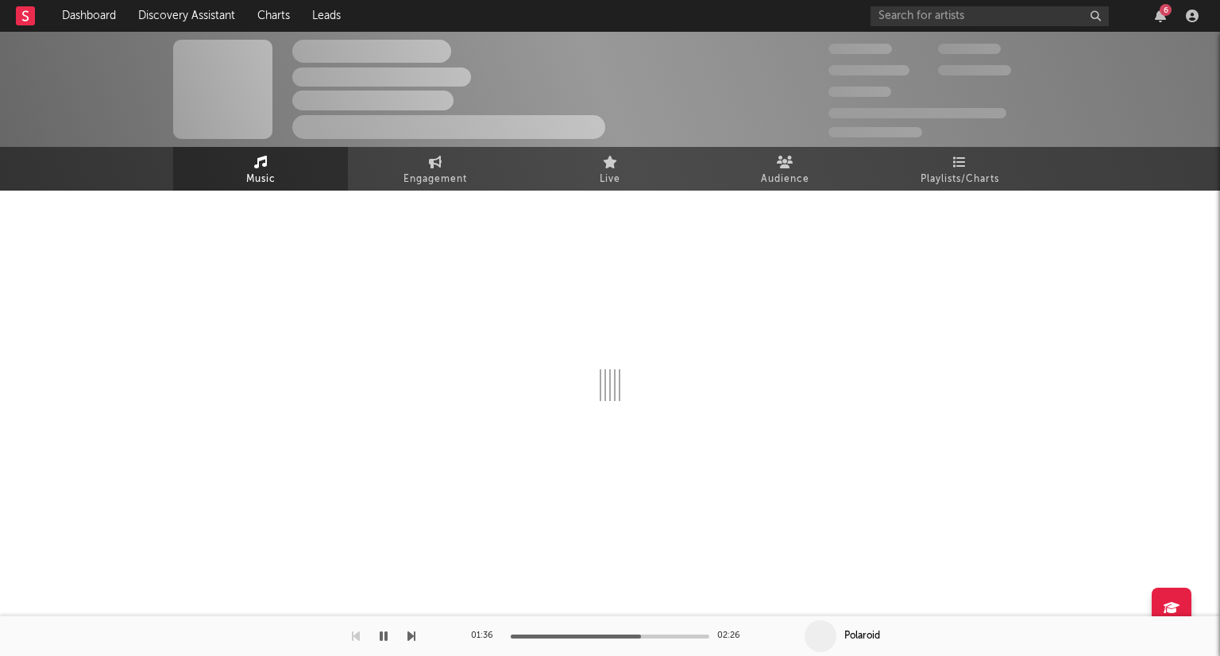
select select "6m"
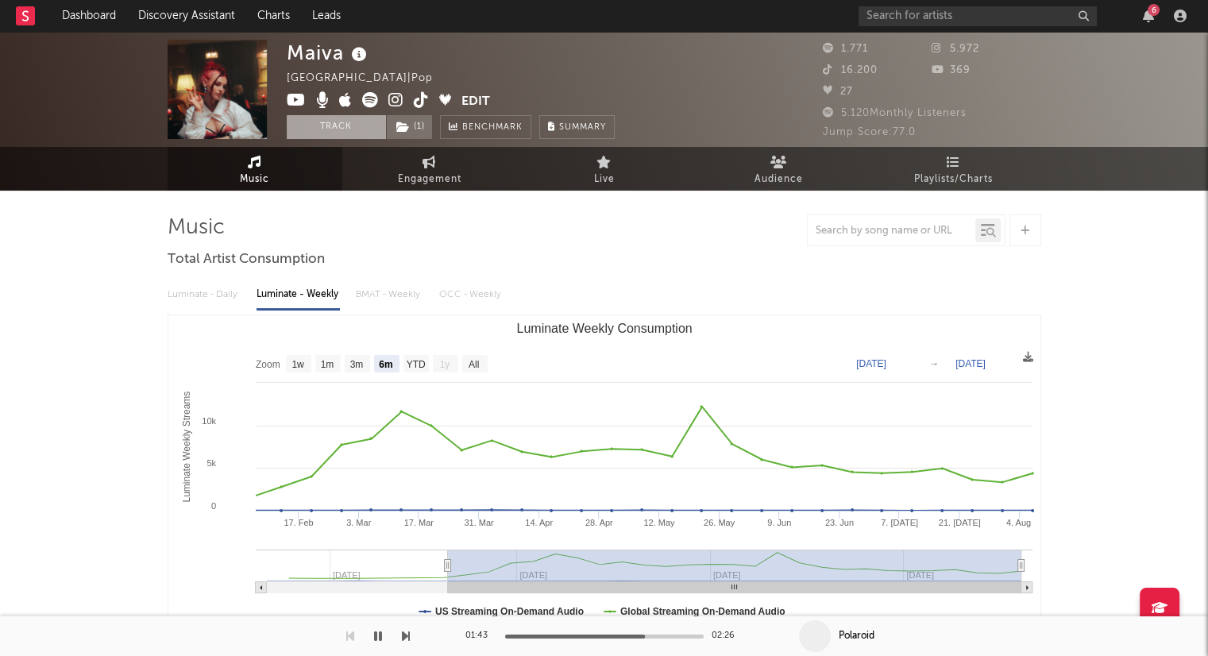
click at [345, 126] on button "Track" at bounding box center [336, 127] width 99 height 24
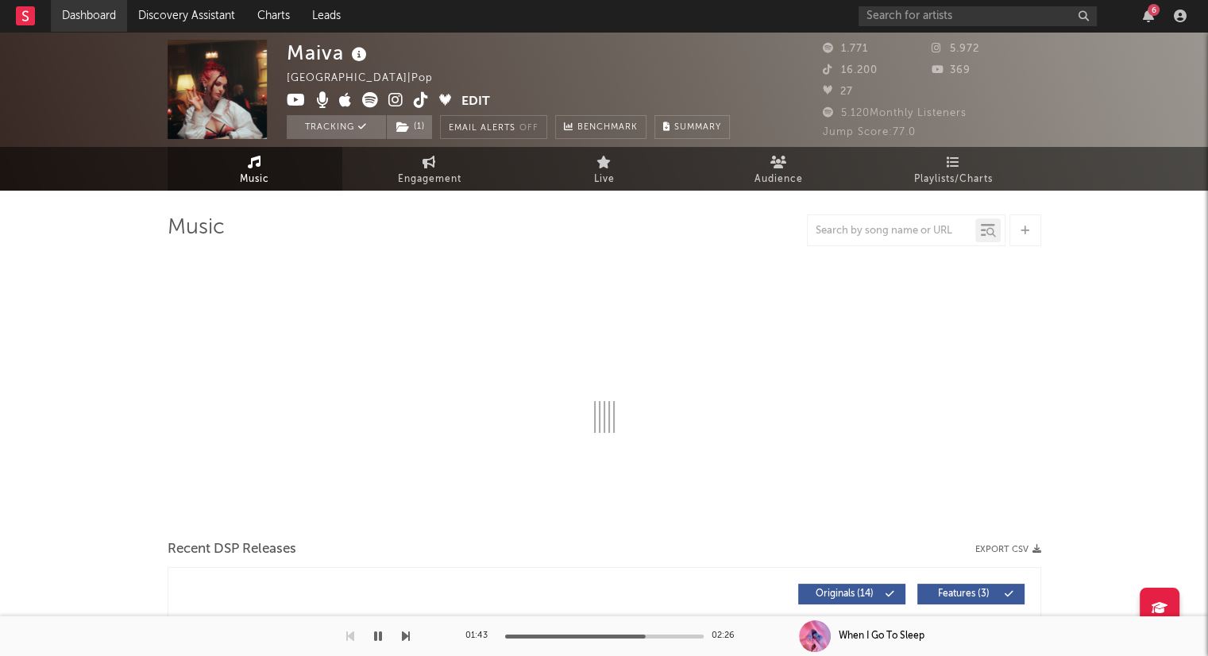
select select "6m"
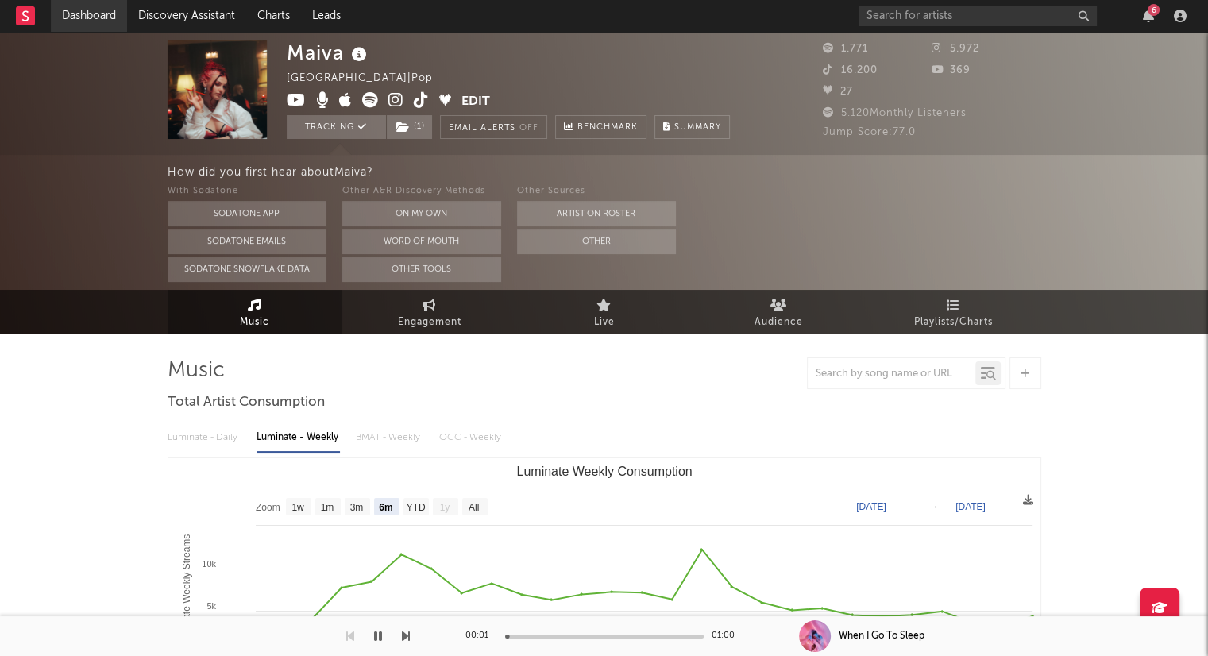
click at [107, 16] on link "Dashboard" at bounding box center [89, 16] width 76 height 32
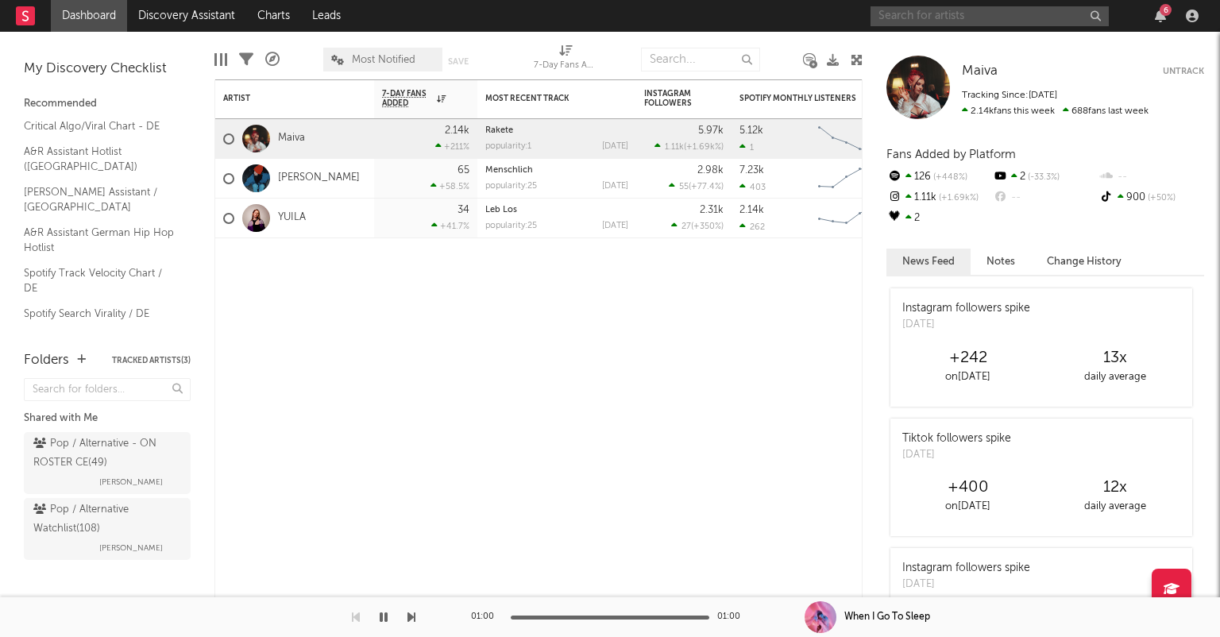
click at [946, 23] on input "text" at bounding box center [989, 16] width 238 height 20
type input "LIA"
click at [1096, 18] on icon "button" at bounding box center [1094, 16] width 8 height 10
